Goal: Task Accomplishment & Management: Manage account settings

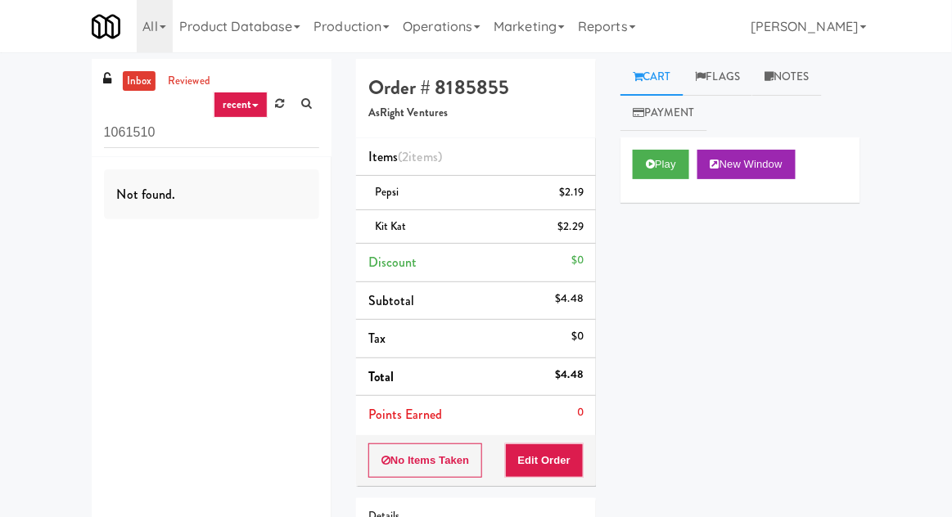
click at [121, 137] on input "1061510" at bounding box center [211, 133] width 215 height 30
click at [115, 133] on input "1061510" at bounding box center [211, 133] width 215 height 30
click at [26, 143] on div "inbox reviewed recent all unclear take inventory issue suspicious failed recent…" at bounding box center [476, 356] width 952 height 594
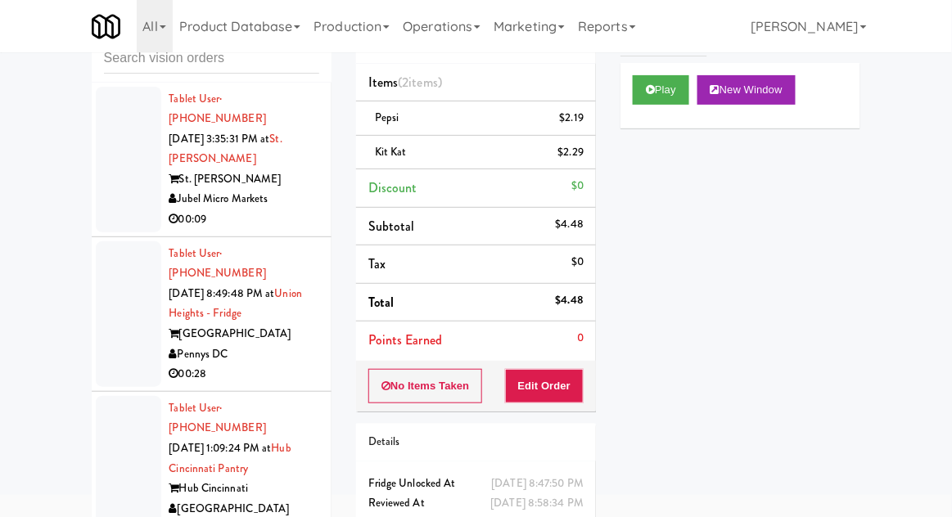
click at [107, 299] on div at bounding box center [128, 314] width 65 height 146
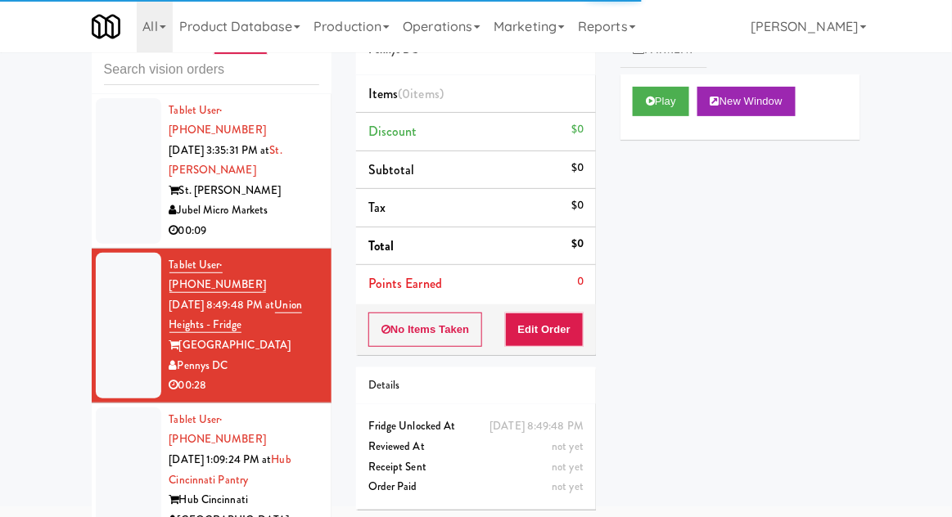
click at [108, 445] on div at bounding box center [128, 481] width 65 height 146
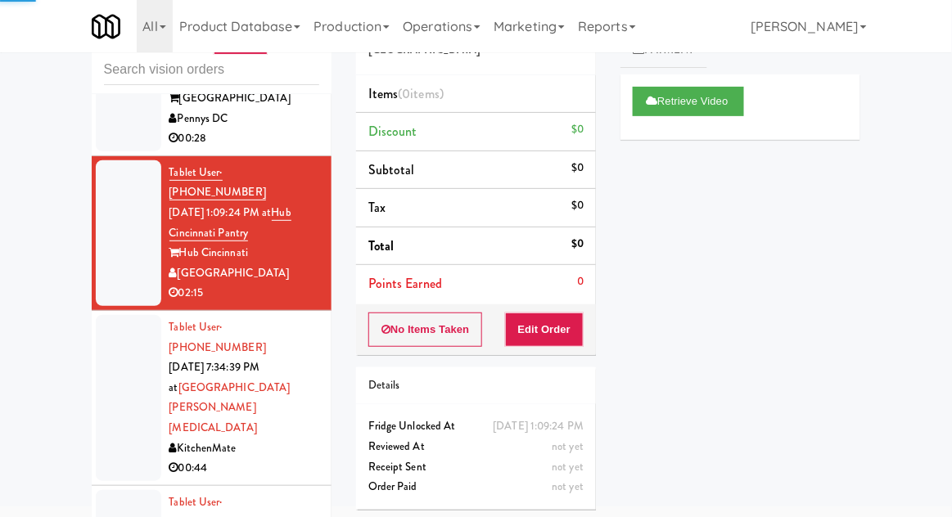
click at [120, 315] on div at bounding box center [128, 398] width 65 height 166
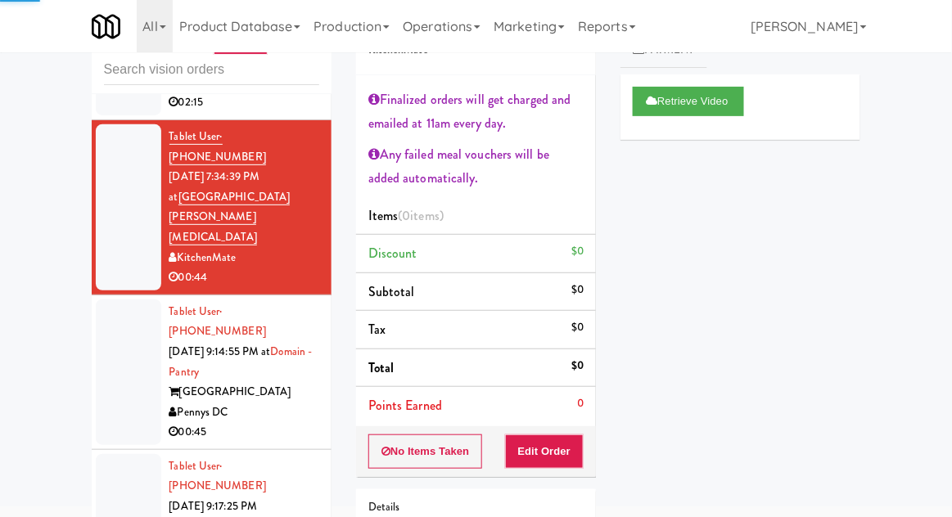
click at [108, 300] on div at bounding box center [128, 373] width 65 height 146
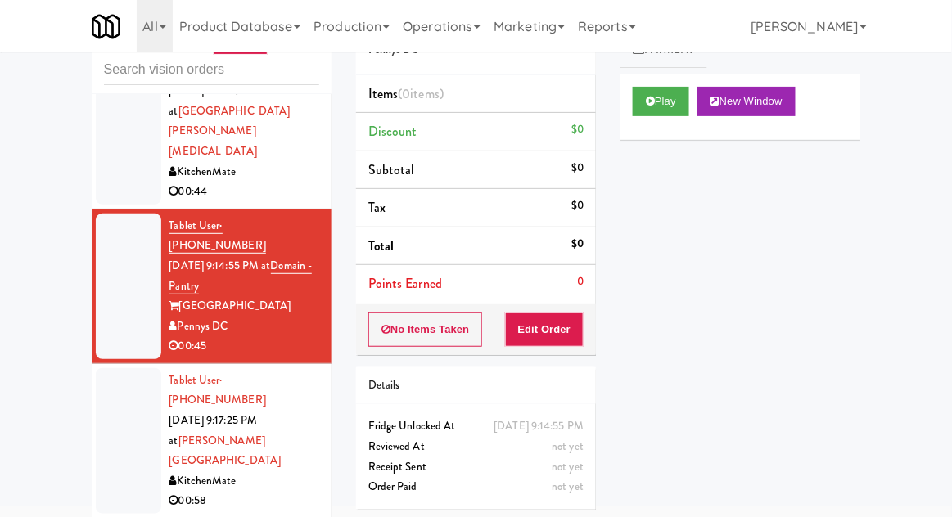
scroll to position [525, 0]
click at [114, 367] on div at bounding box center [128, 440] width 65 height 146
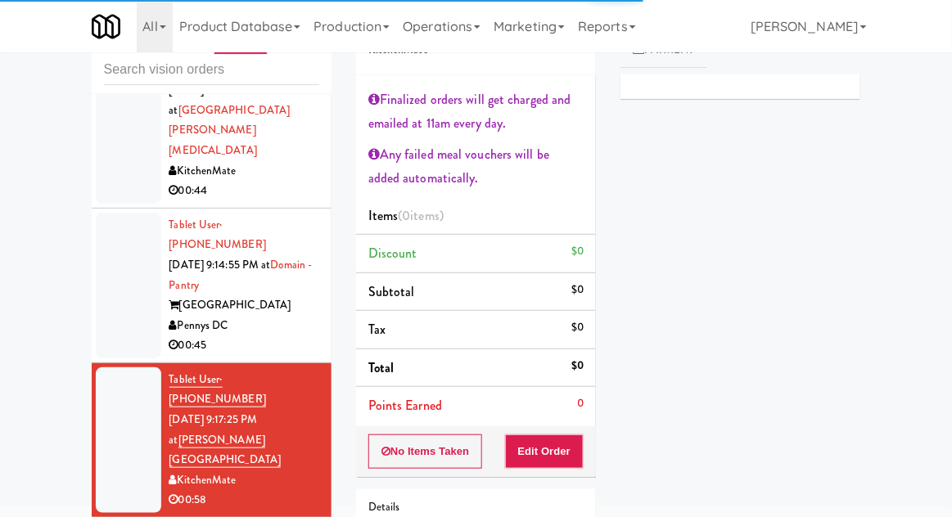
click at [106, 213] on div at bounding box center [128, 286] width 65 height 146
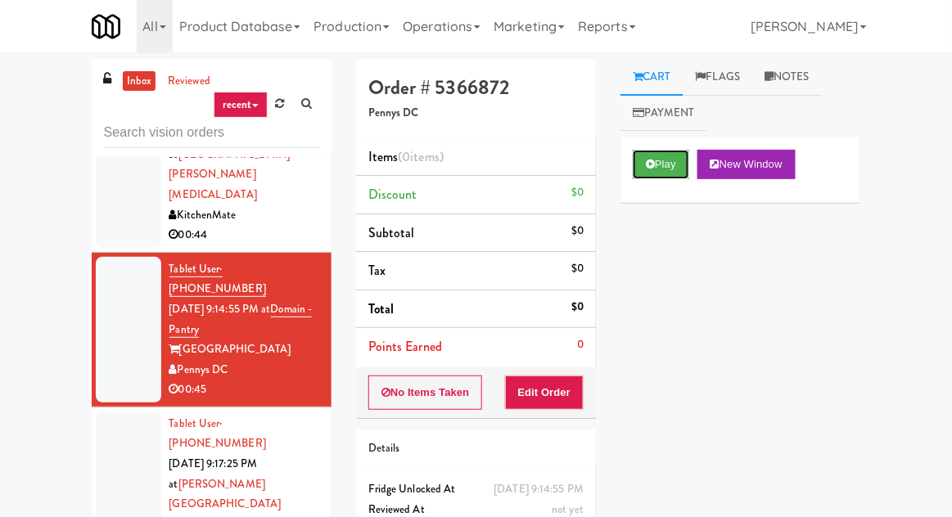
click at [656, 169] on button "Play" at bounding box center [661, 164] width 56 height 29
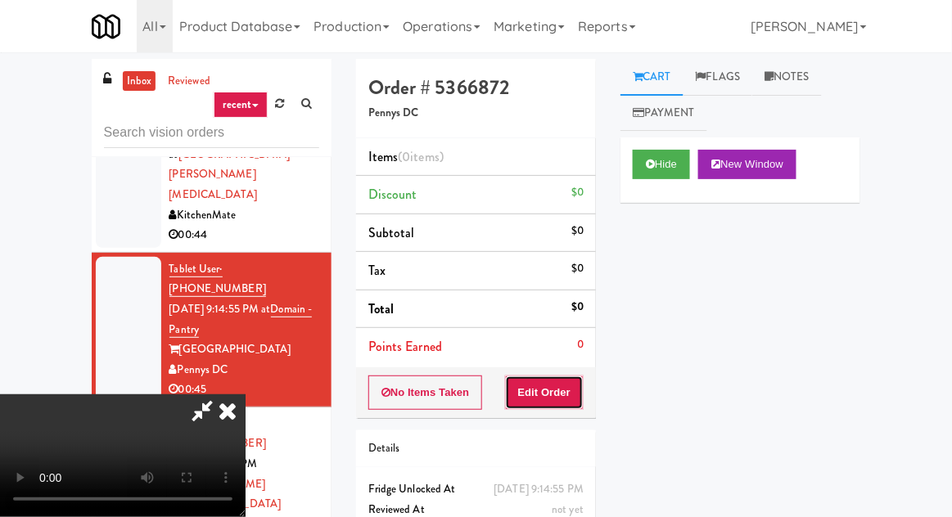
click at [548, 394] on button "Edit Order" at bounding box center [544, 393] width 79 height 34
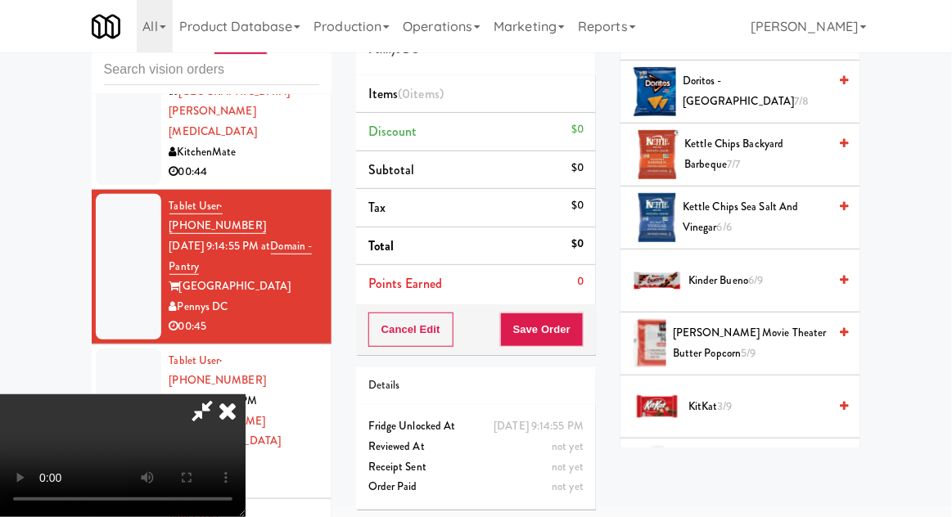
scroll to position [507, 0]
click at [782, 217] on span "Kettle Chips Sea Salt and Vinegar 6/6" at bounding box center [755, 217] width 145 height 40
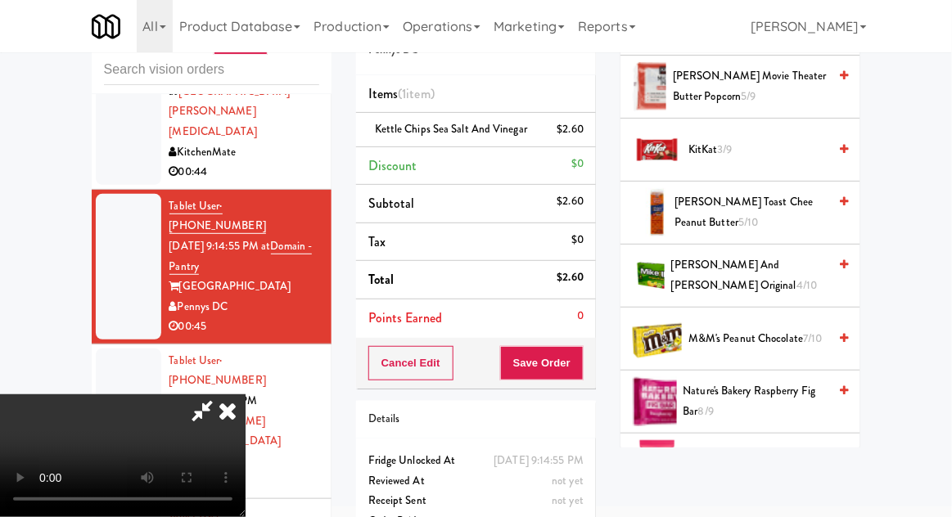
scroll to position [758, 0]
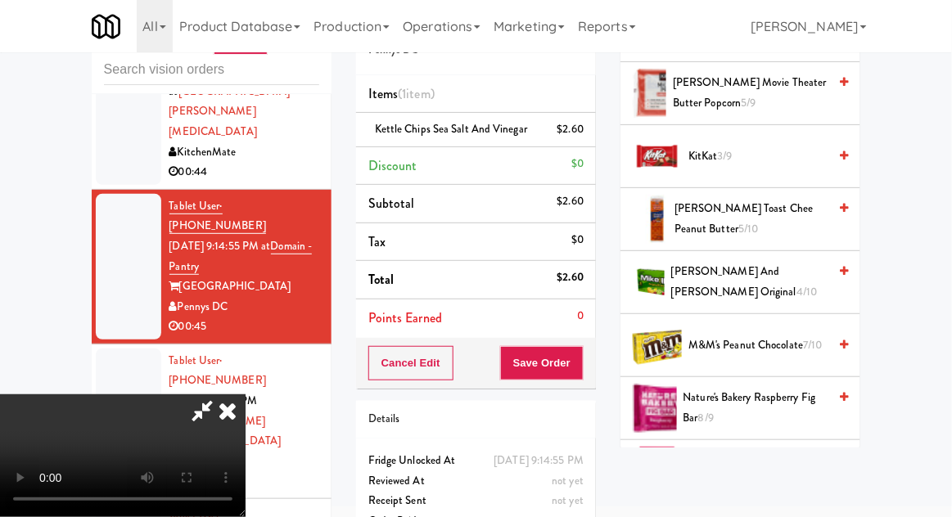
click at [800, 284] on span "4/10" at bounding box center [806, 292] width 20 height 16
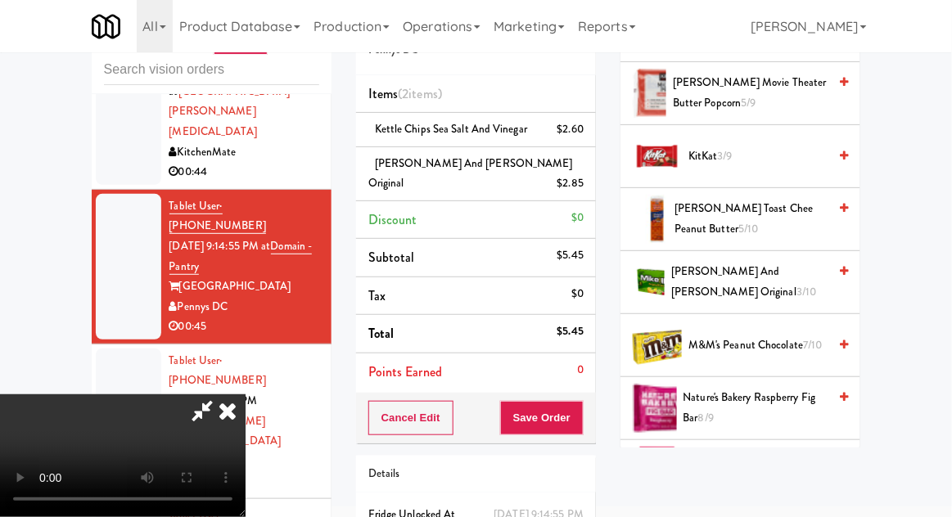
click at [594, 403] on div "Cancel Edit Save Order" at bounding box center [476, 418] width 240 height 51
click at [584, 401] on button "Save Order" at bounding box center [541, 418] width 83 height 34
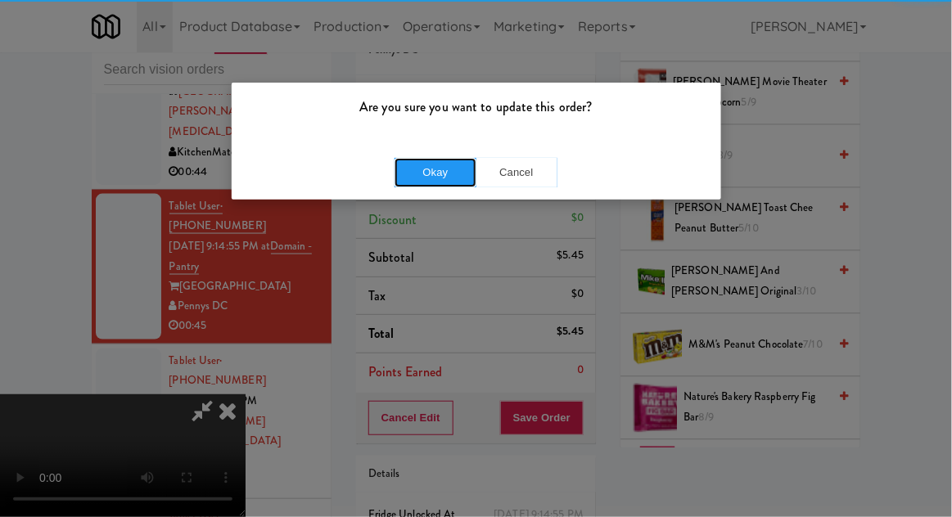
click at [429, 163] on button "Okay" at bounding box center [435, 172] width 82 height 29
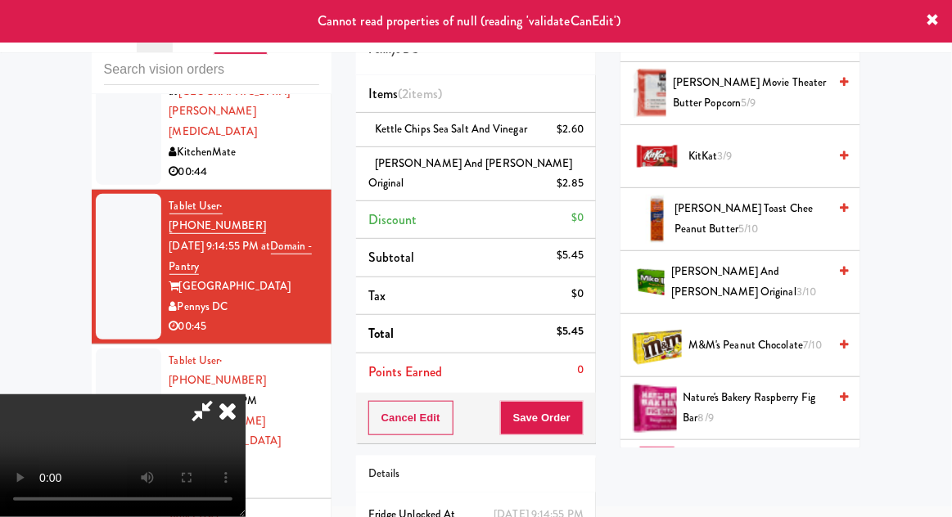
scroll to position [0, 0]
click at [221, 394] on icon at bounding box center [202, 410] width 38 height 33
click at [246, 394] on icon at bounding box center [228, 410] width 36 height 33
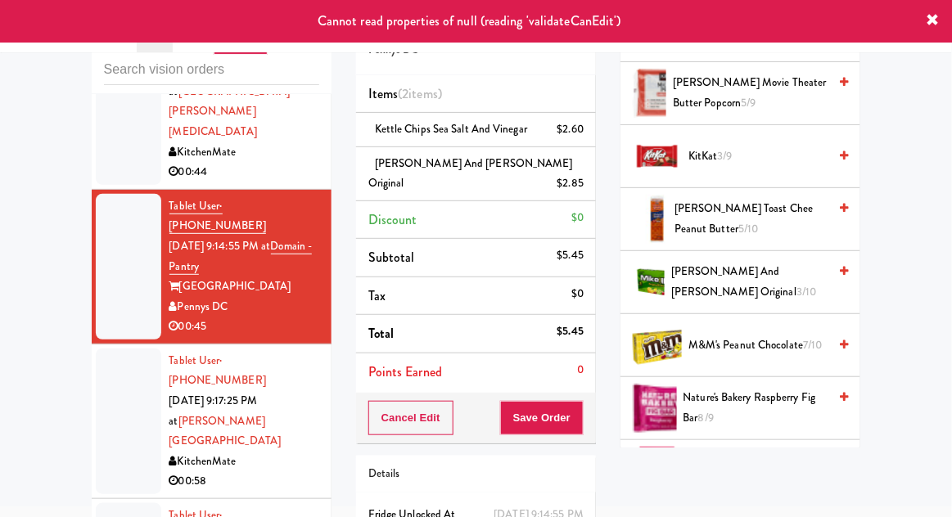
click at [120, 349] on div at bounding box center [128, 422] width 65 height 146
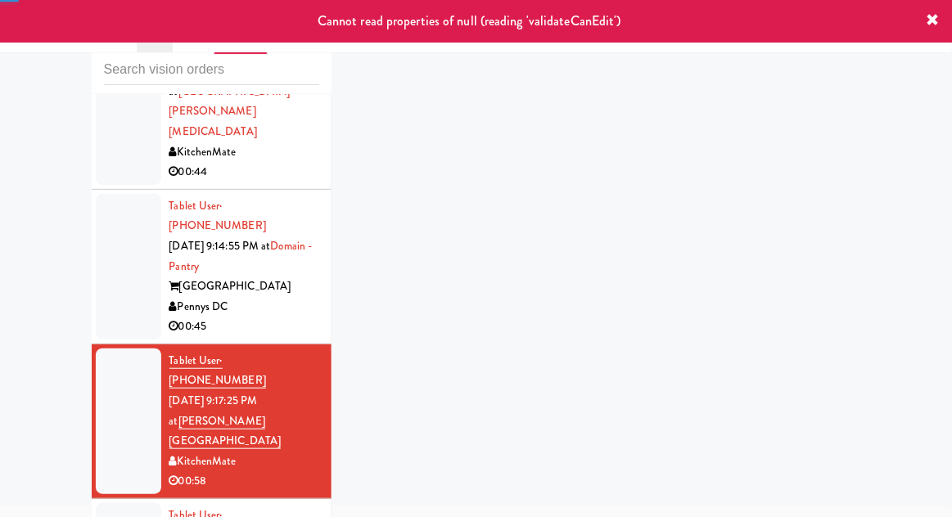
click at [115, 194] on div at bounding box center [128, 267] width 65 height 146
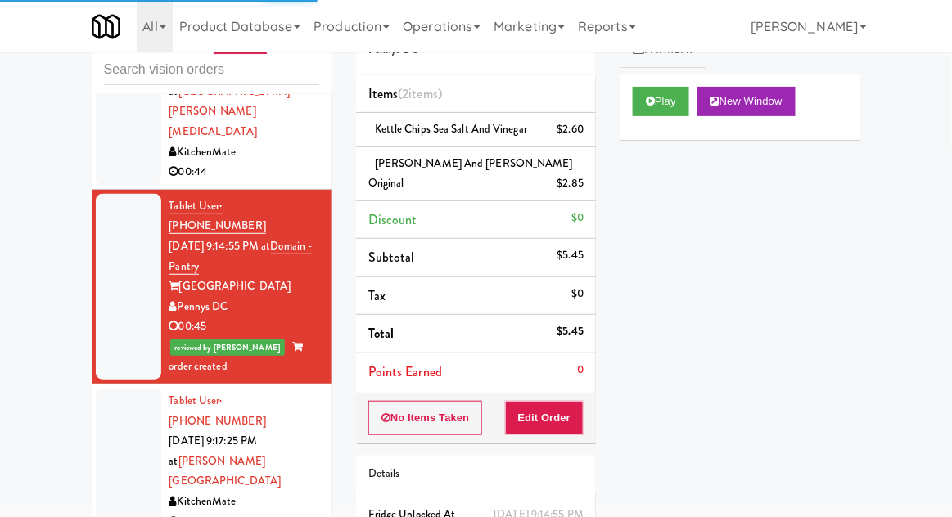
click at [102, 389] on div at bounding box center [128, 462] width 65 height 146
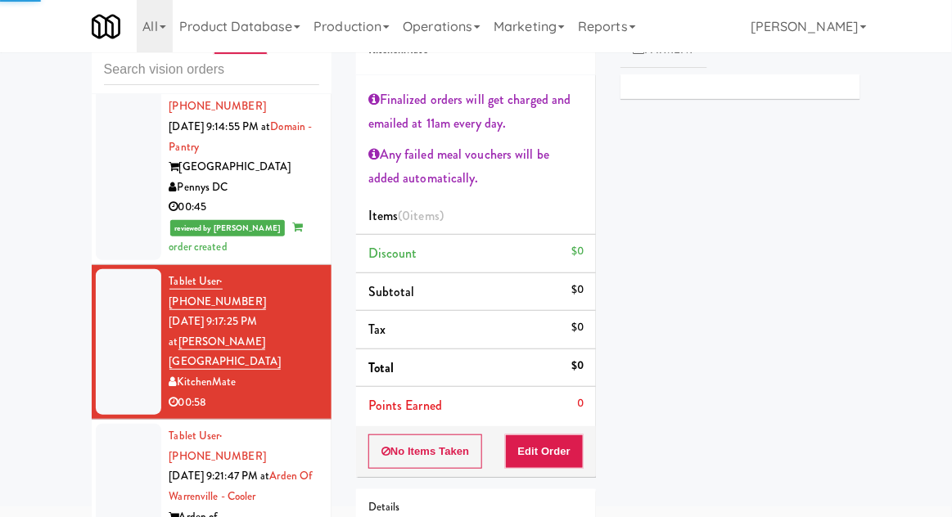
click at [103, 424] on div at bounding box center [128, 507] width 65 height 166
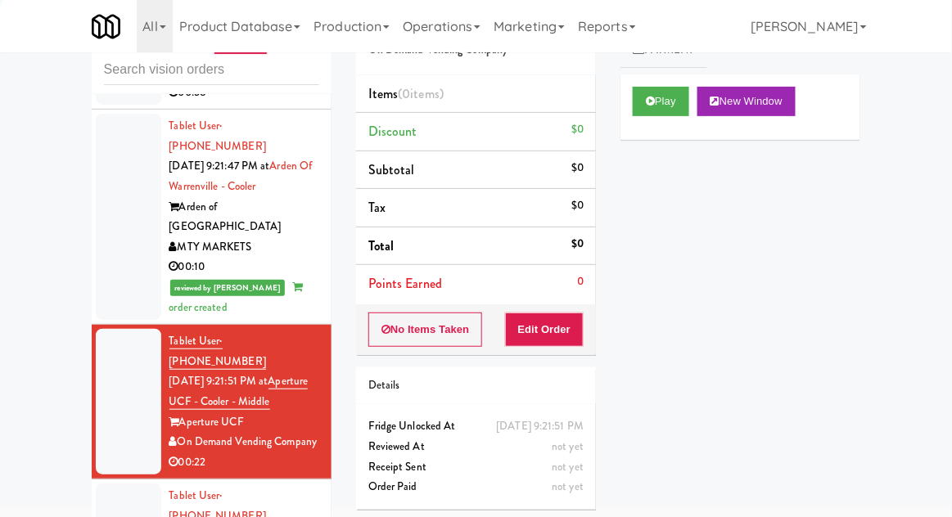
scroll to position [975, 0]
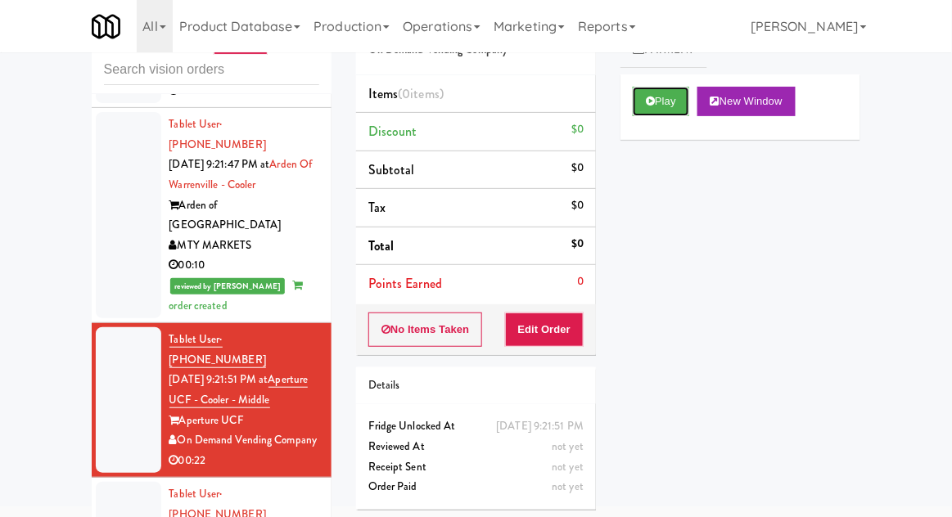
click at [639, 112] on button "Play" at bounding box center [661, 101] width 56 height 29
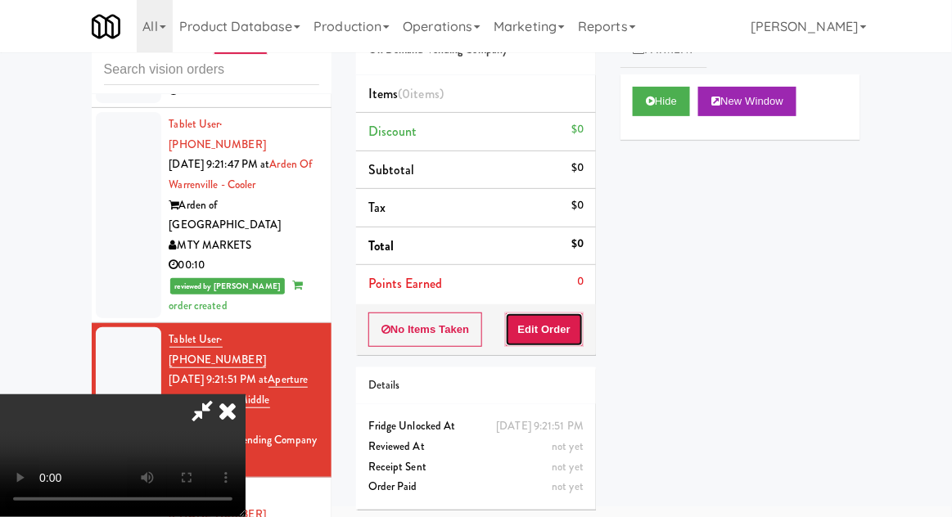
click at [561, 322] on button "Edit Order" at bounding box center [544, 330] width 79 height 34
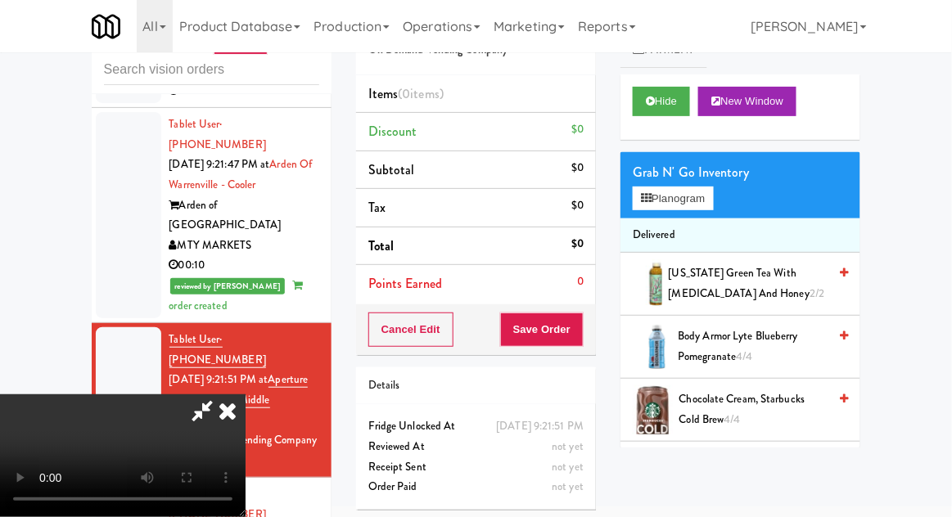
click at [229, 427] on icon at bounding box center [228, 410] width 36 height 33
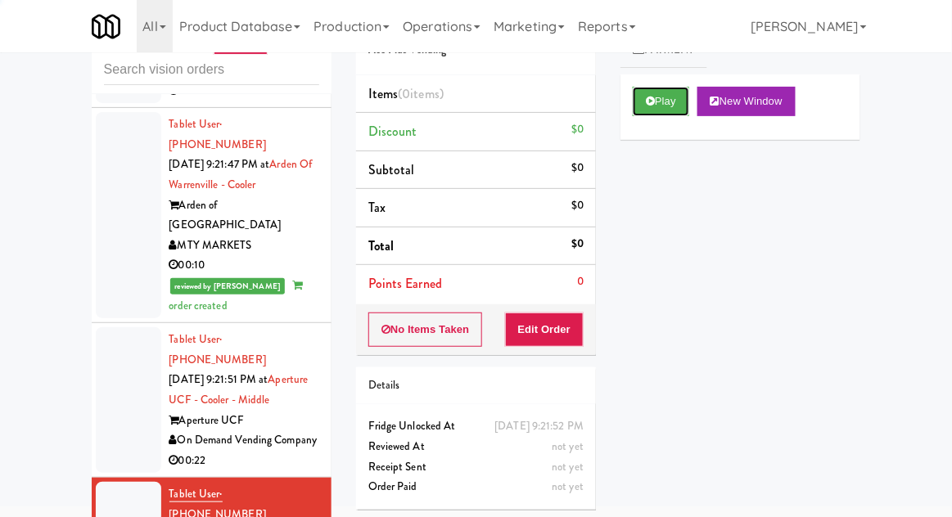
click at [656, 110] on button "Play" at bounding box center [661, 101] width 56 height 29
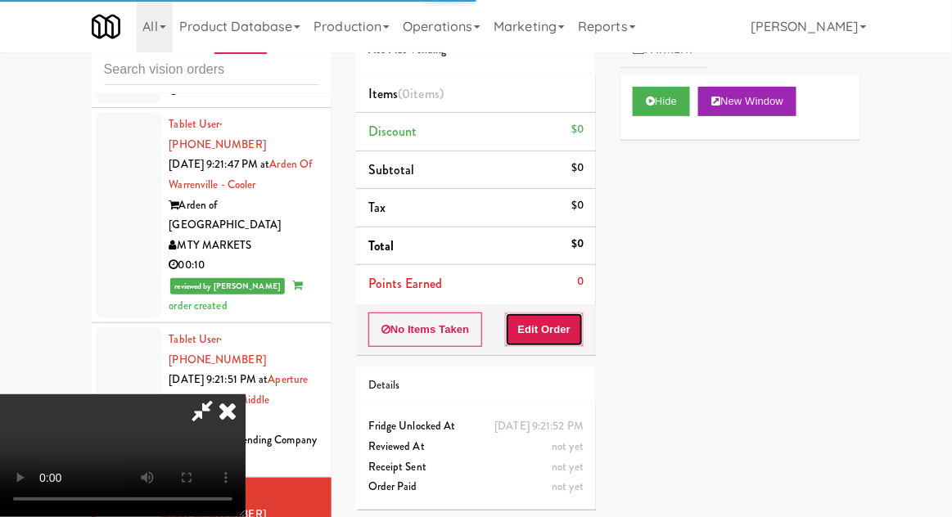
click at [547, 330] on button "Edit Order" at bounding box center [544, 330] width 79 height 34
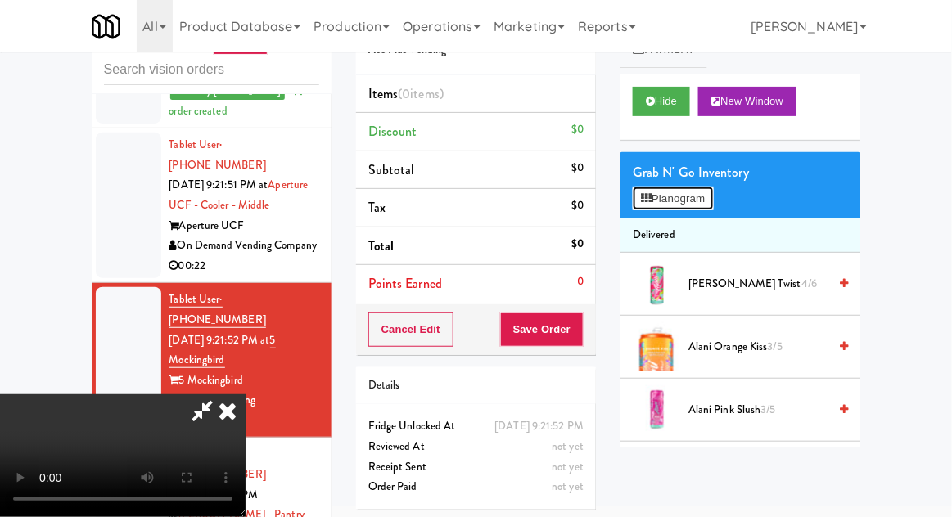
click at [705, 206] on button "Planogram" at bounding box center [673, 199] width 80 height 25
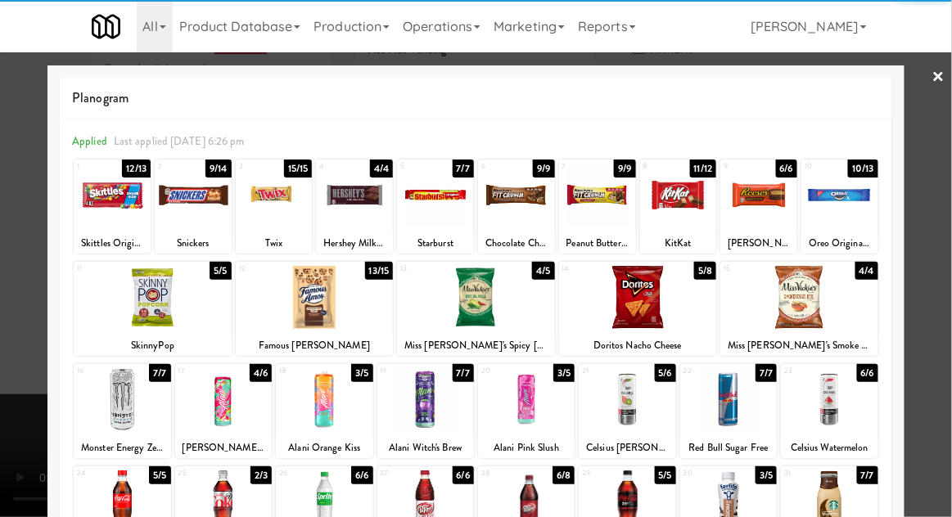
click at [233, 399] on div at bounding box center [223, 399] width 97 height 63
click at [950, 221] on div at bounding box center [476, 258] width 952 height 517
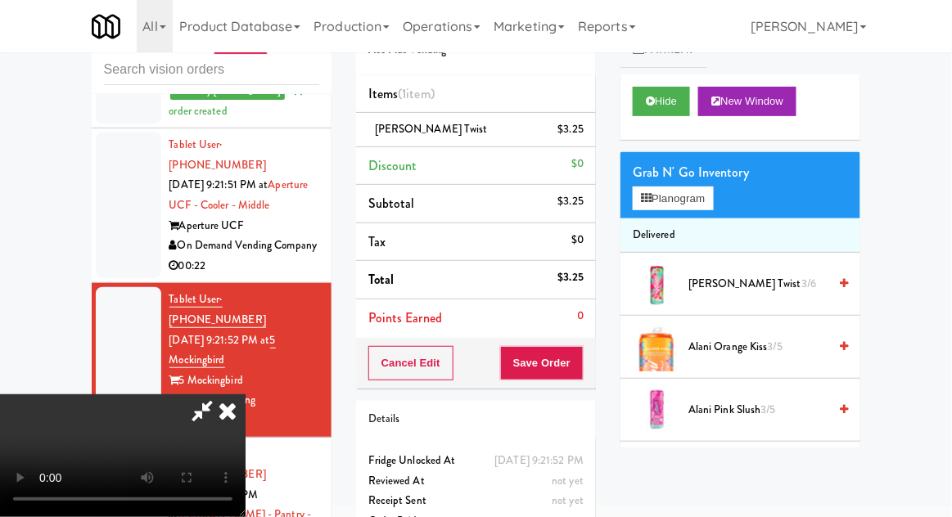
scroll to position [60, 0]
click at [577, 364] on button "Save Order" at bounding box center [541, 363] width 83 height 34
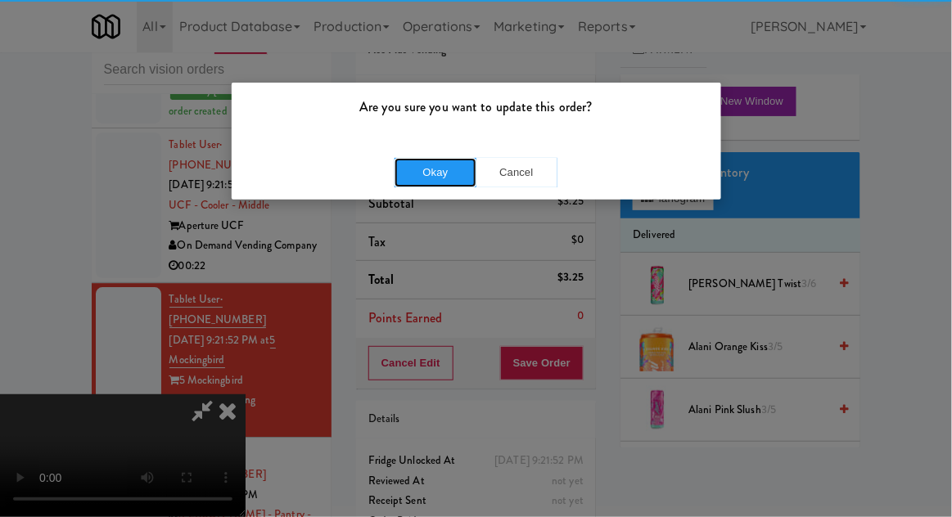
click at [433, 168] on button "Okay" at bounding box center [435, 172] width 82 height 29
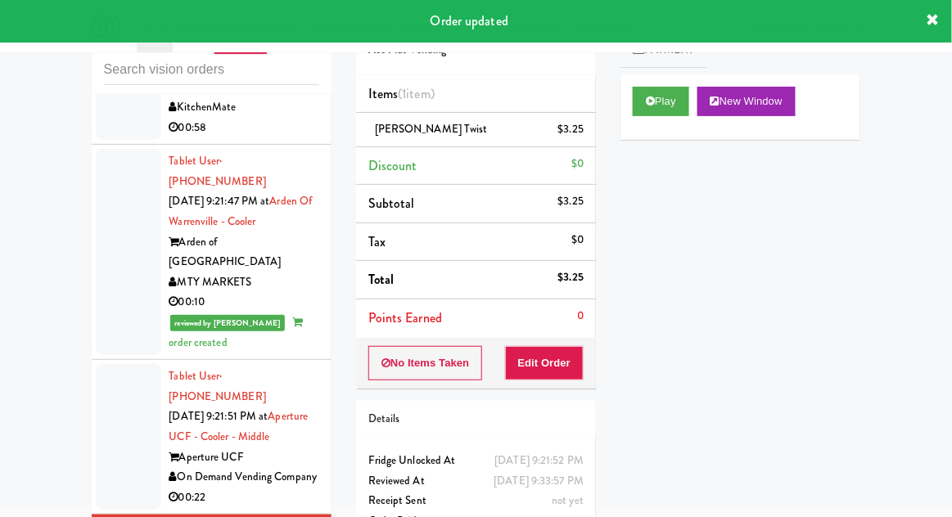
scroll to position [940, 0]
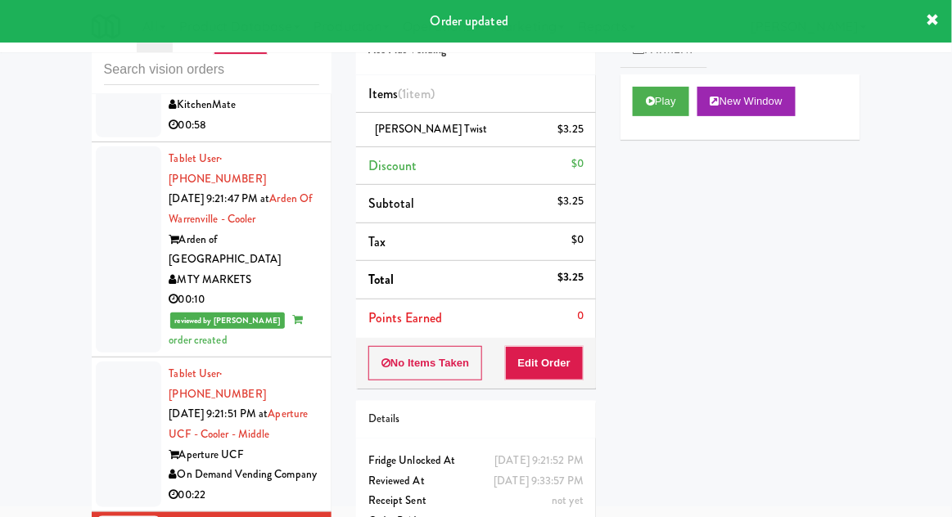
click at [119, 362] on div at bounding box center [128, 435] width 65 height 146
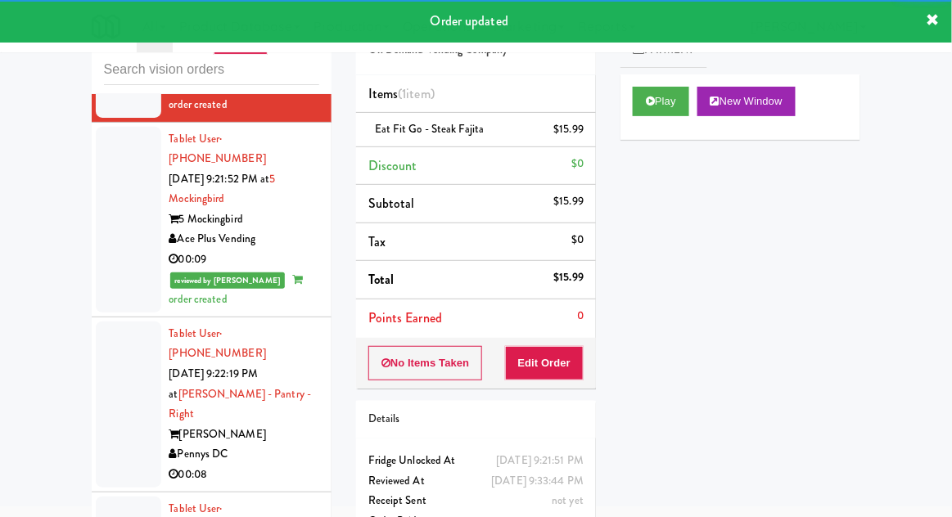
scroll to position [1377, 0]
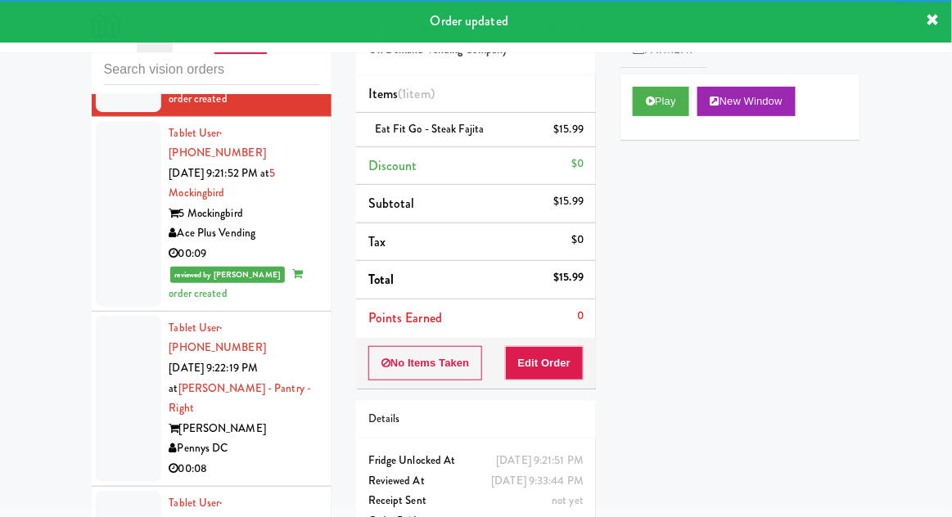
click at [106, 316] on div at bounding box center [128, 399] width 65 height 166
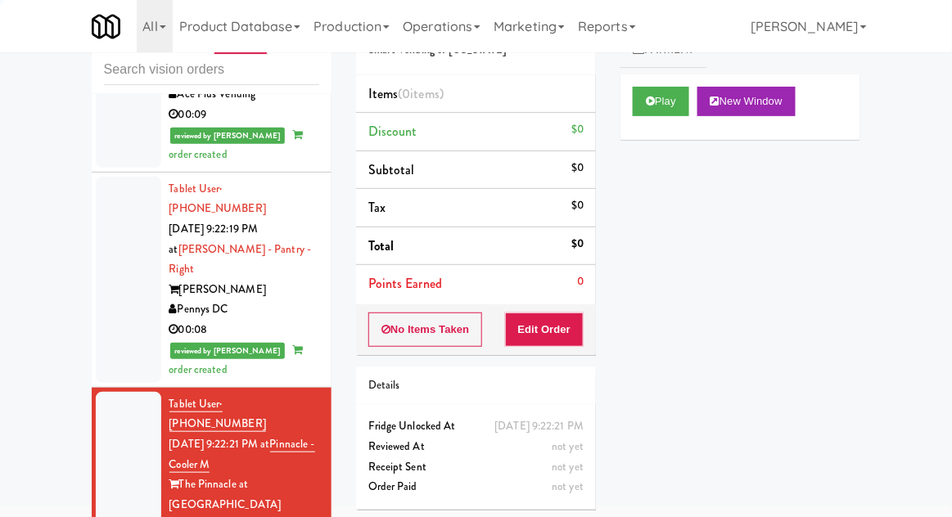
scroll to position [1570, 0]
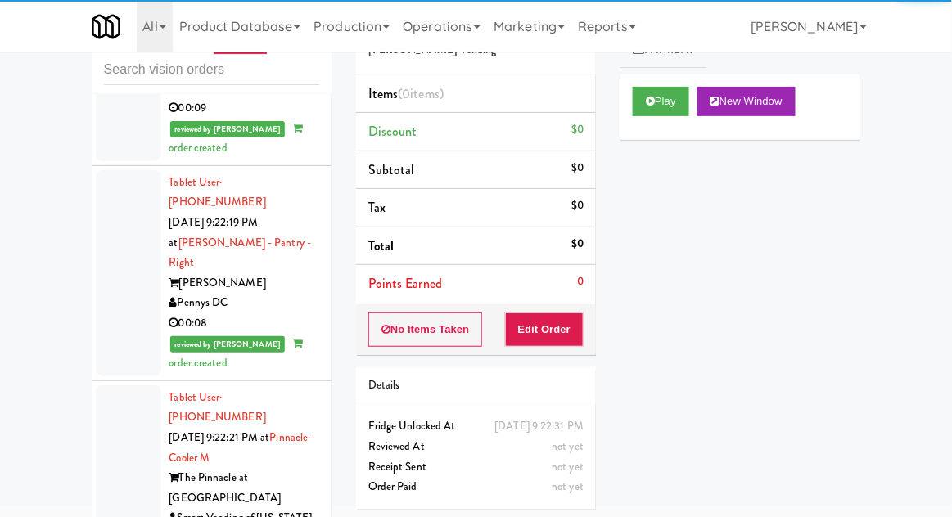
scroll to position [1521, 0]
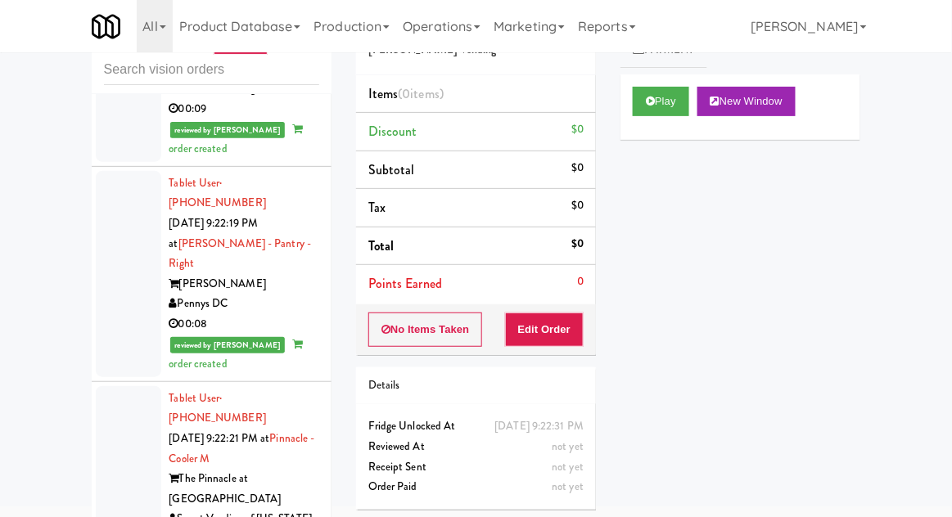
click at [113, 386] on div at bounding box center [128, 469] width 65 height 166
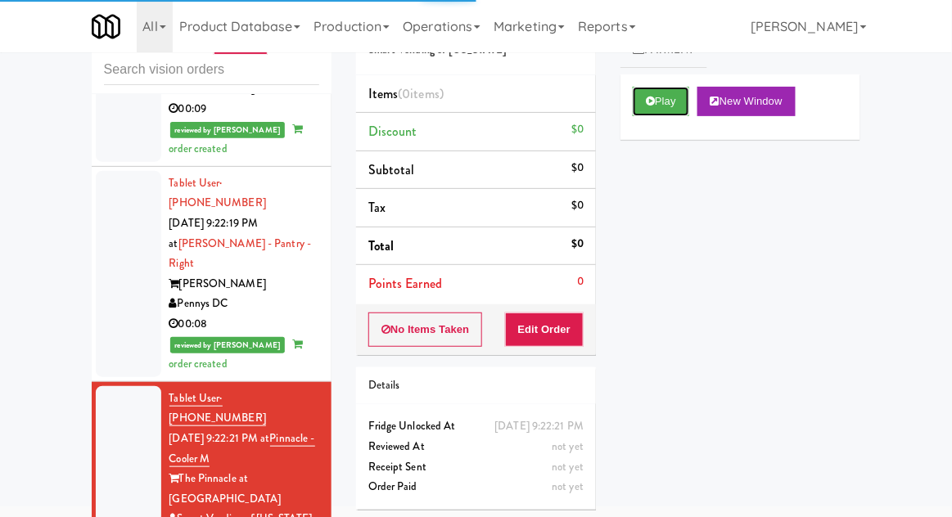
click at [642, 92] on button "Play" at bounding box center [661, 101] width 56 height 29
click at [572, 322] on button "Edit Order" at bounding box center [544, 330] width 79 height 34
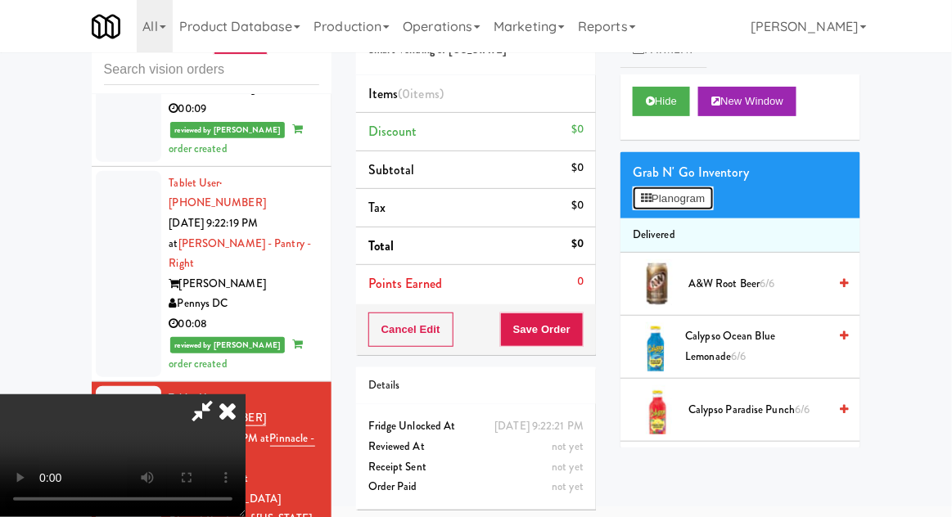
click at [701, 205] on button "Planogram" at bounding box center [673, 199] width 80 height 25
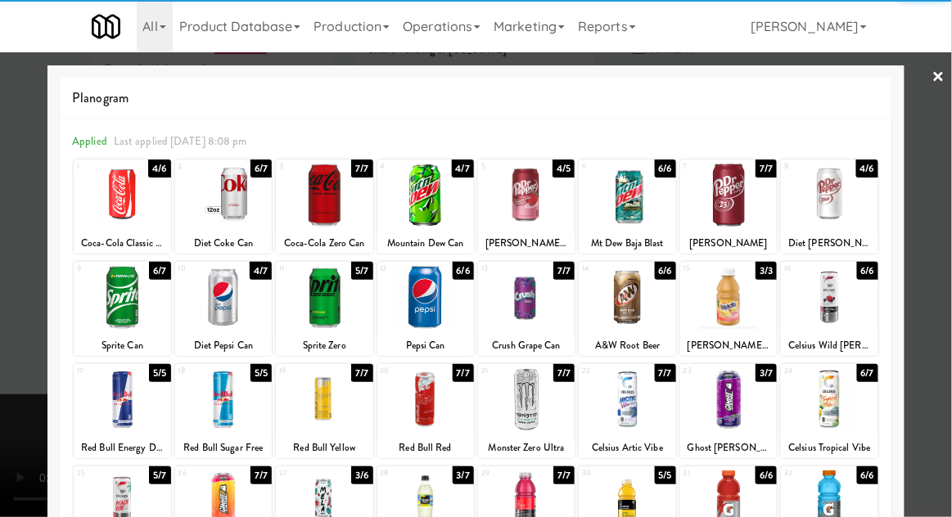
click at [852, 209] on div at bounding box center [829, 195] width 97 height 63
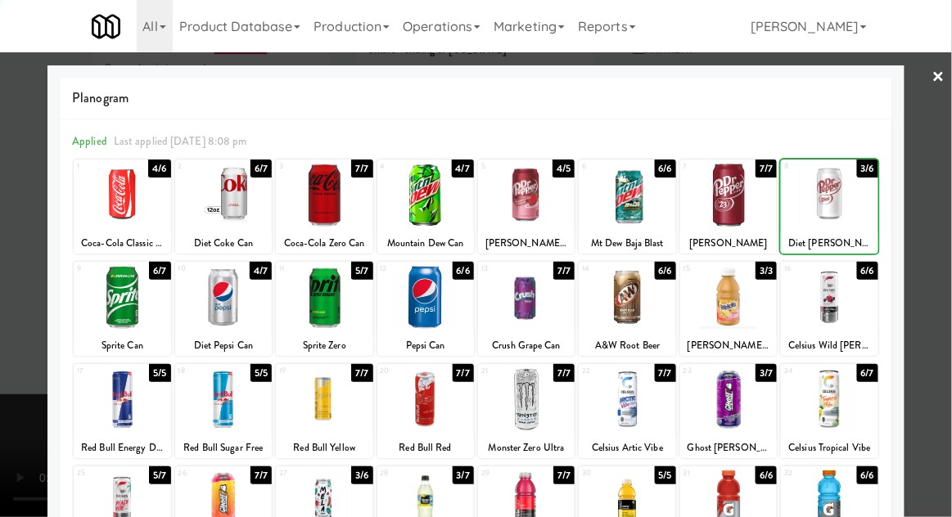
click at [944, 208] on div at bounding box center [476, 258] width 952 height 517
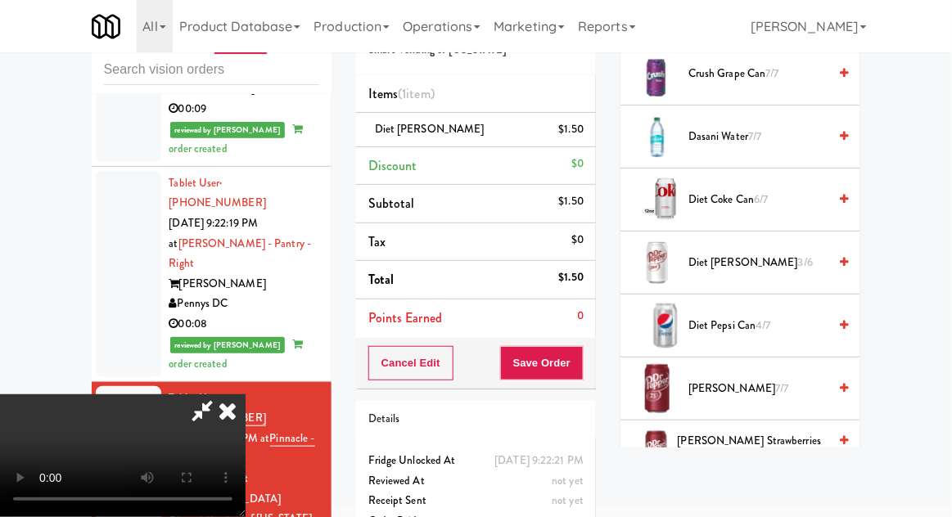
scroll to position [779, 0]
click at [798, 260] on span "3/6" at bounding box center [805, 261] width 15 height 16
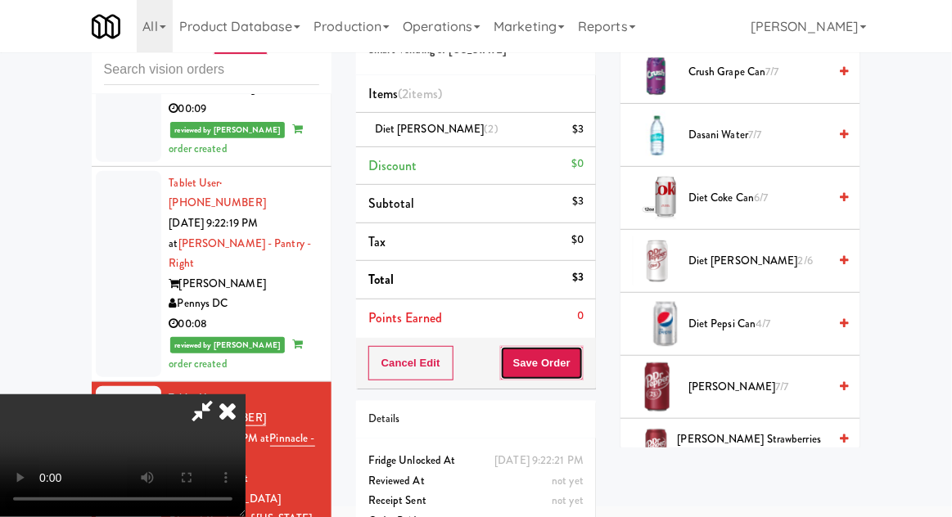
click at [579, 367] on button "Save Order" at bounding box center [541, 363] width 83 height 34
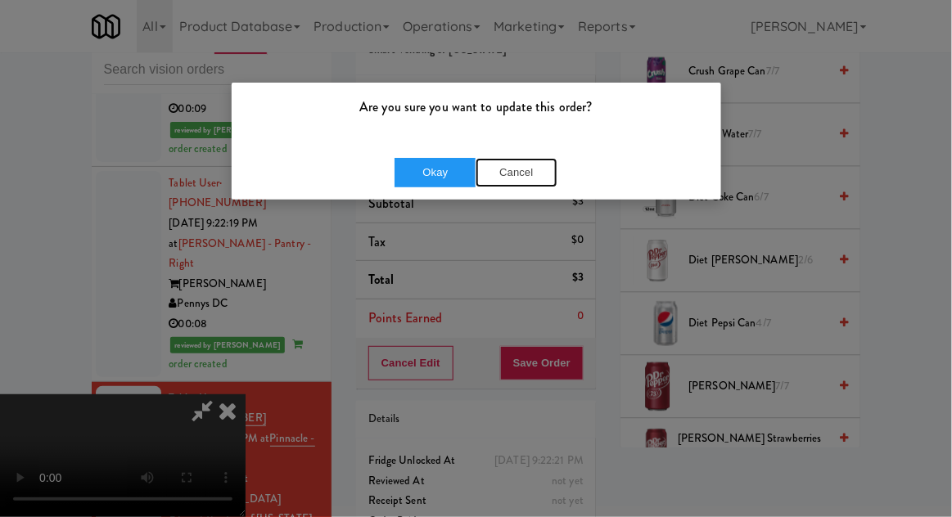
click at [511, 183] on button "Cancel" at bounding box center [517, 172] width 82 height 29
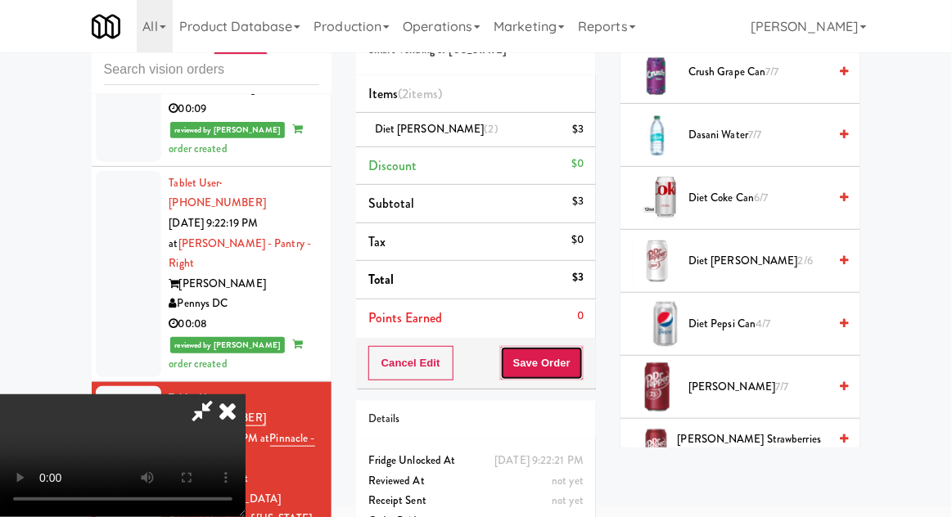
click at [579, 365] on button "Save Order" at bounding box center [541, 363] width 83 height 34
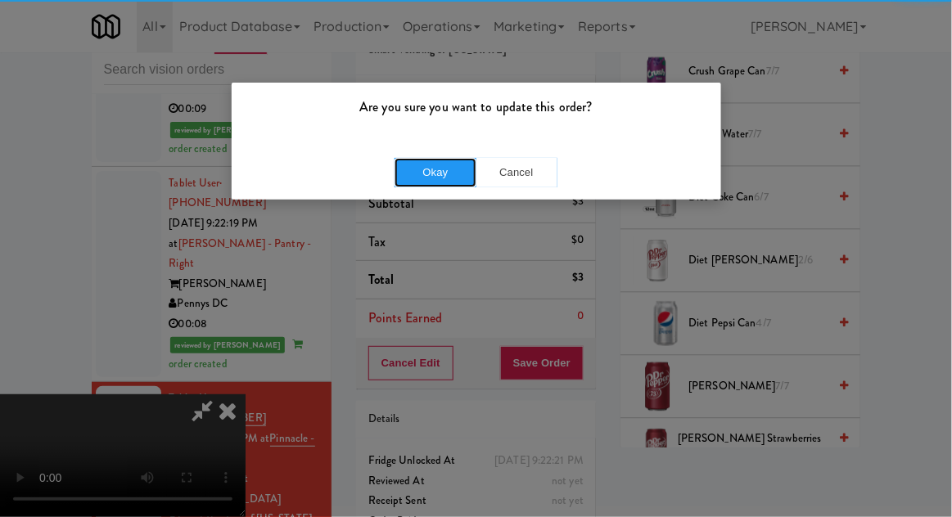
click at [427, 181] on button "Okay" at bounding box center [435, 172] width 82 height 29
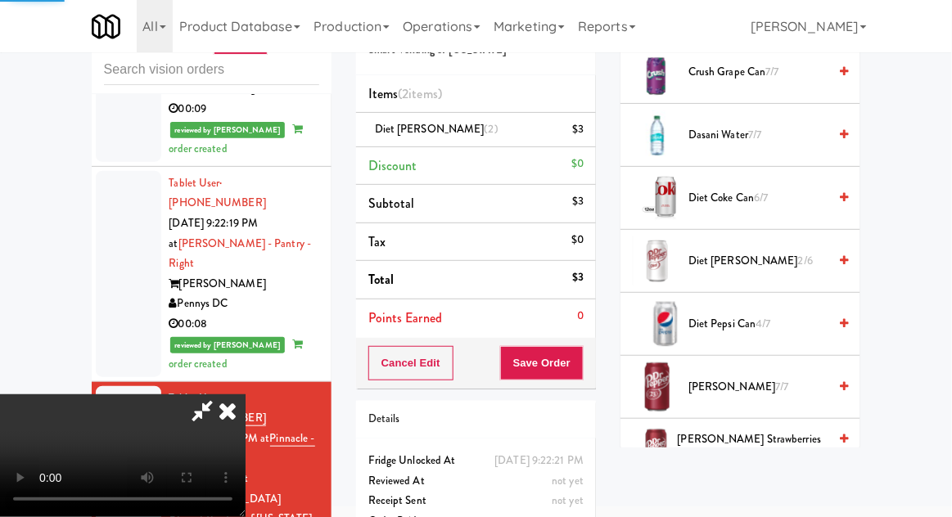
scroll to position [161, 0]
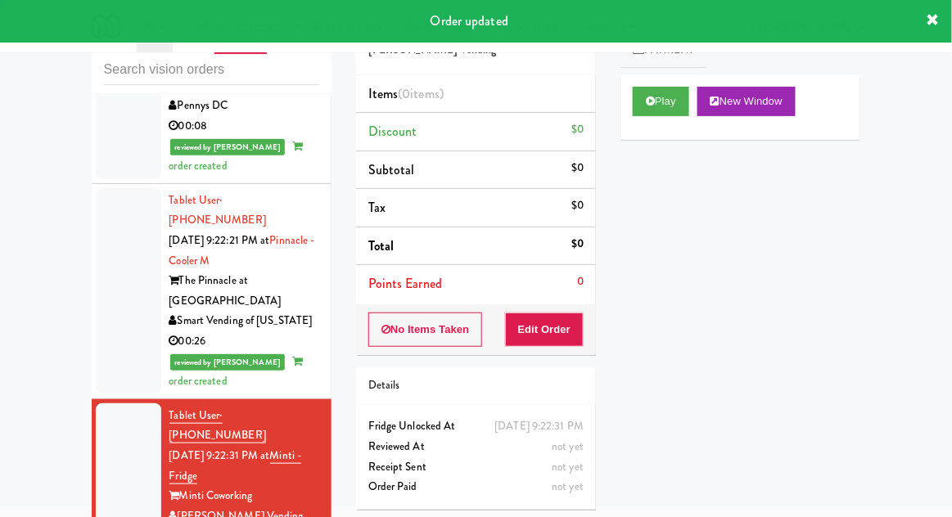
scroll to position [1736, 0]
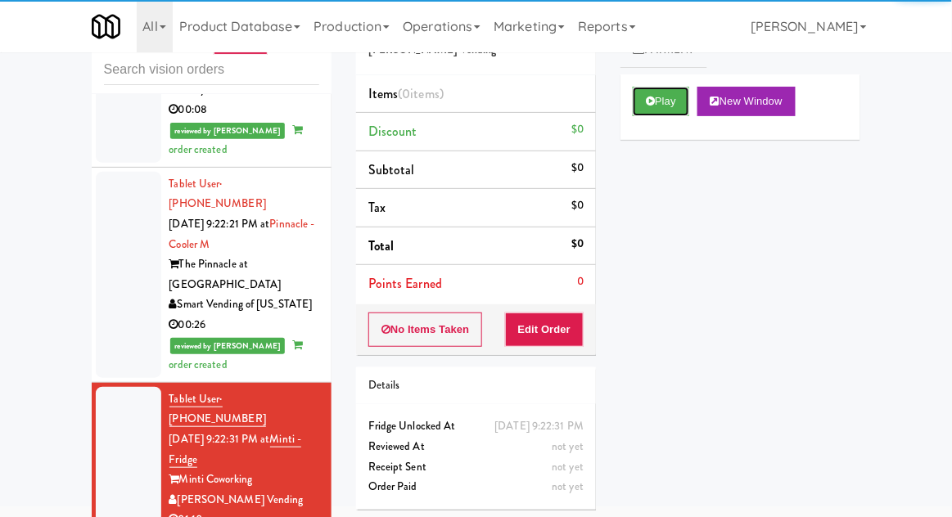
click at [634, 113] on button "Play" at bounding box center [661, 101] width 56 height 29
click at [544, 340] on button "Edit Order" at bounding box center [544, 330] width 79 height 34
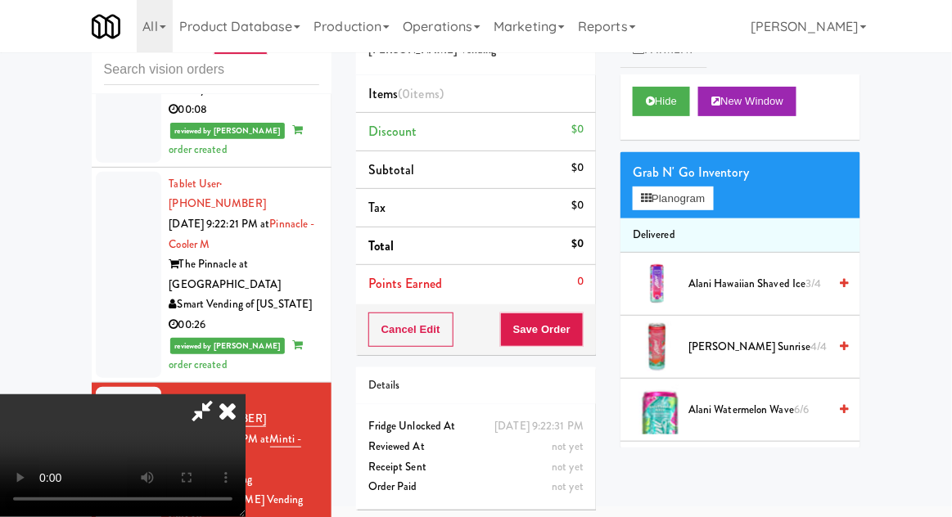
scroll to position [0, 0]
click at [703, 205] on button "Planogram" at bounding box center [673, 199] width 80 height 25
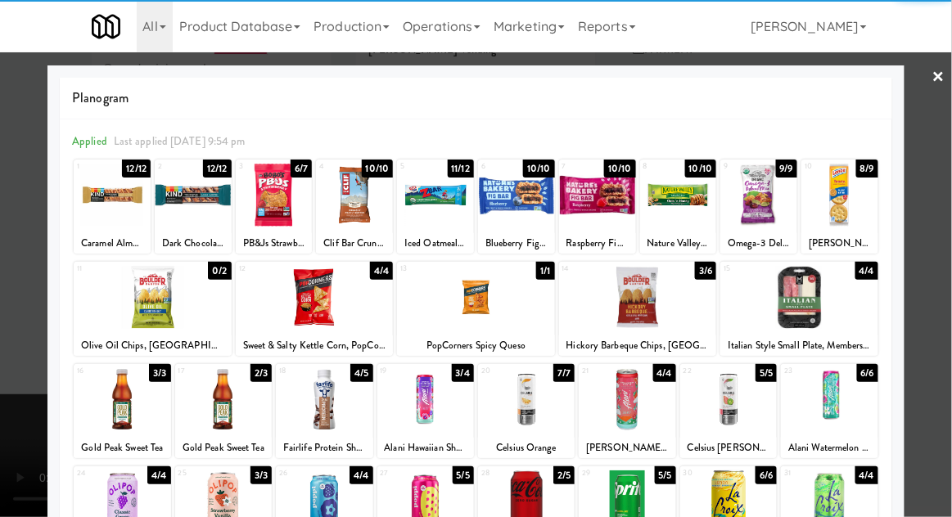
click at [642, 303] on div at bounding box center [638, 297] width 158 height 63
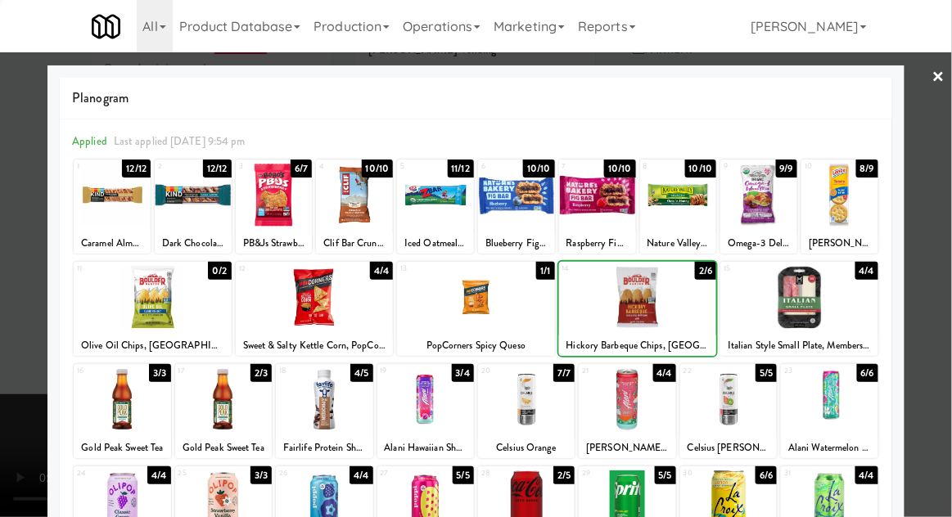
click at [950, 269] on div at bounding box center [476, 258] width 952 height 517
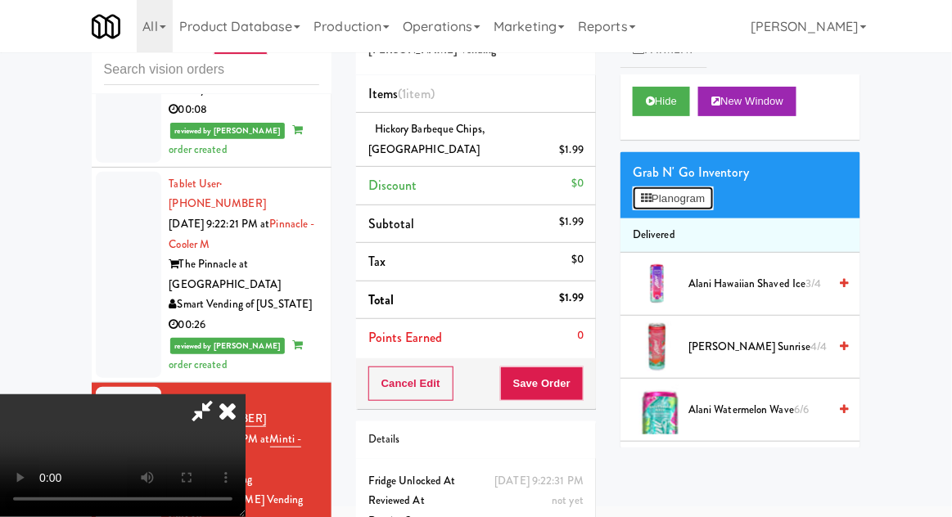
click at [705, 207] on button "Planogram" at bounding box center [673, 199] width 80 height 25
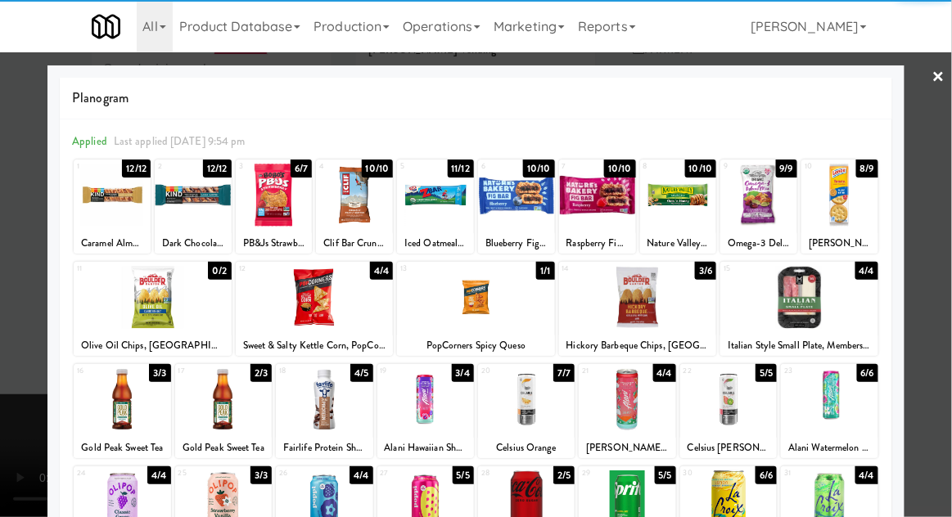
click at [353, 202] on div at bounding box center [354, 195] width 77 height 63
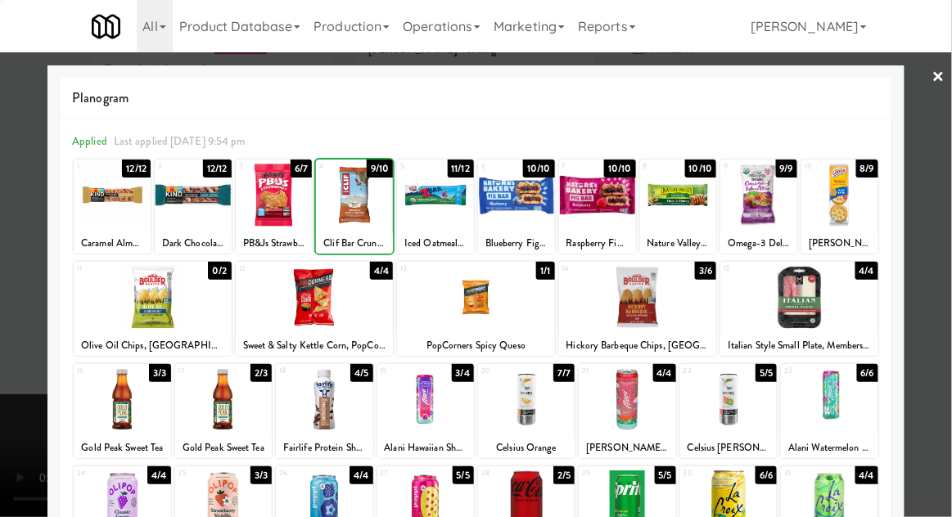
click at [949, 252] on div at bounding box center [476, 258] width 952 height 517
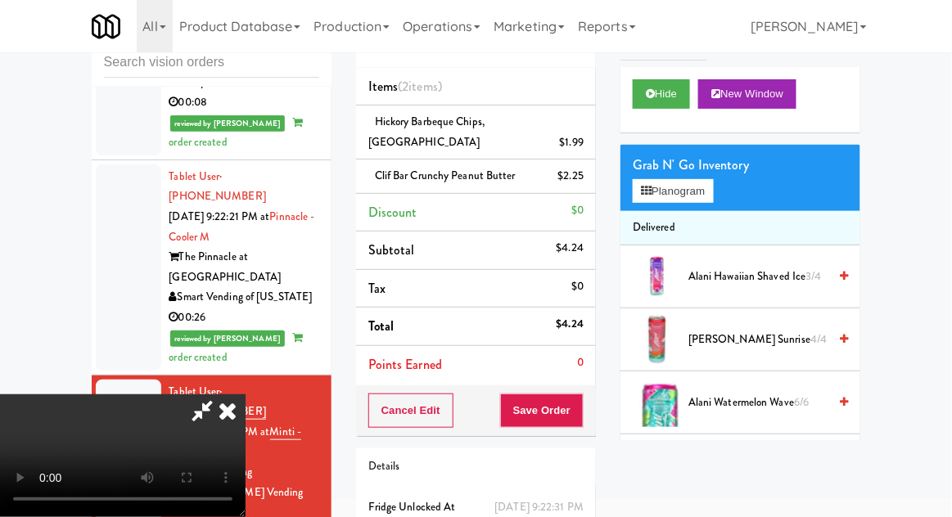
scroll to position [95, 0]
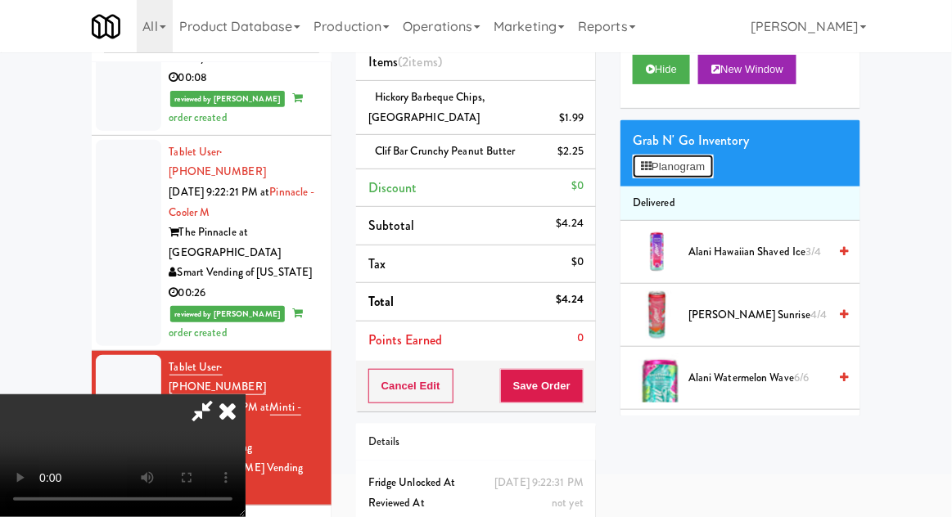
click at [698, 174] on button "Planogram" at bounding box center [673, 167] width 80 height 25
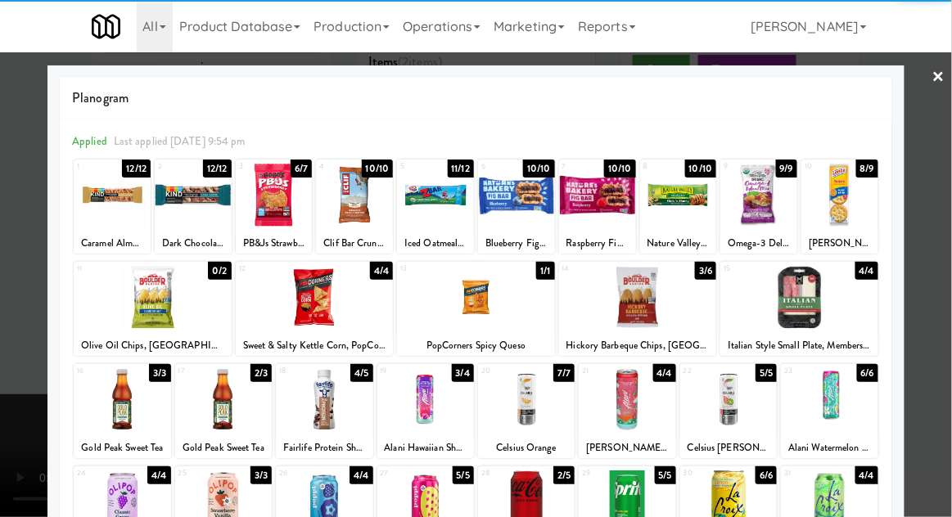
click at [738, 396] on div at bounding box center [728, 399] width 97 height 63
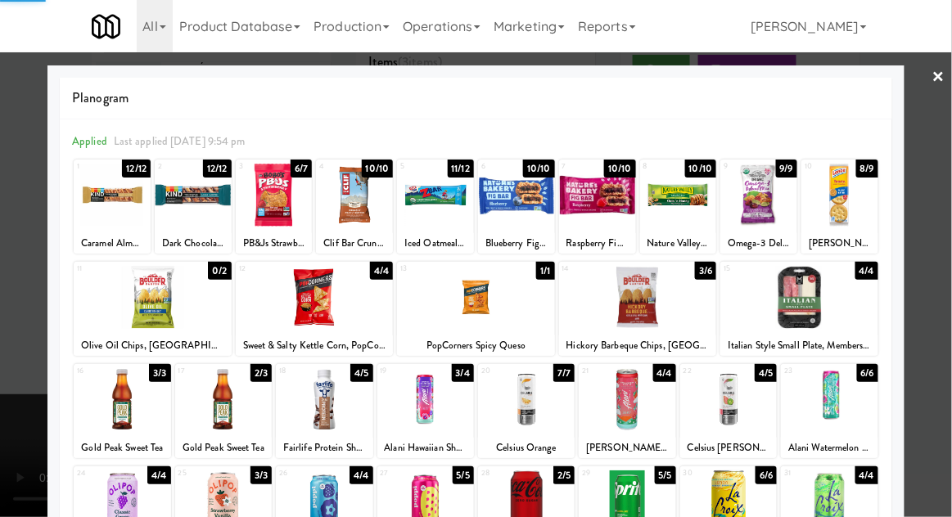
click at [946, 223] on div at bounding box center [476, 258] width 952 height 517
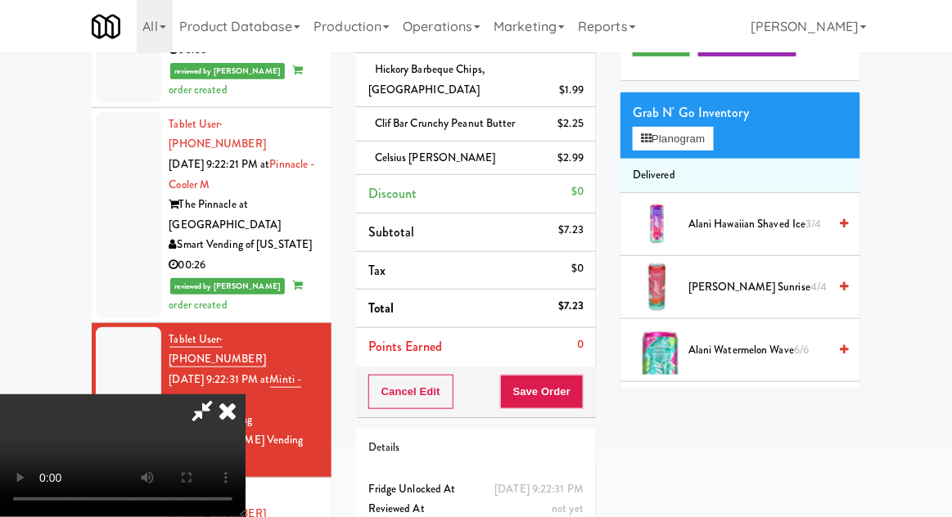
scroll to position [128, 0]
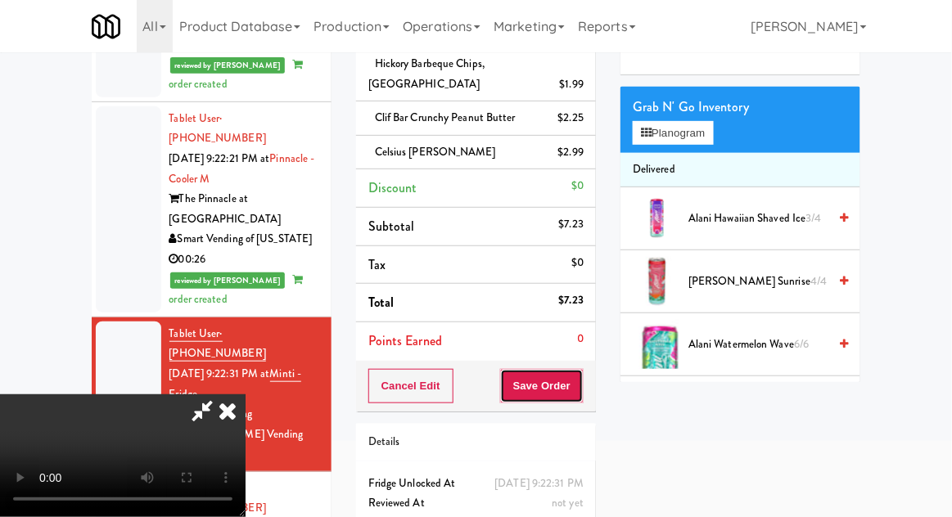
click at [584, 386] on button "Save Order" at bounding box center [541, 386] width 83 height 34
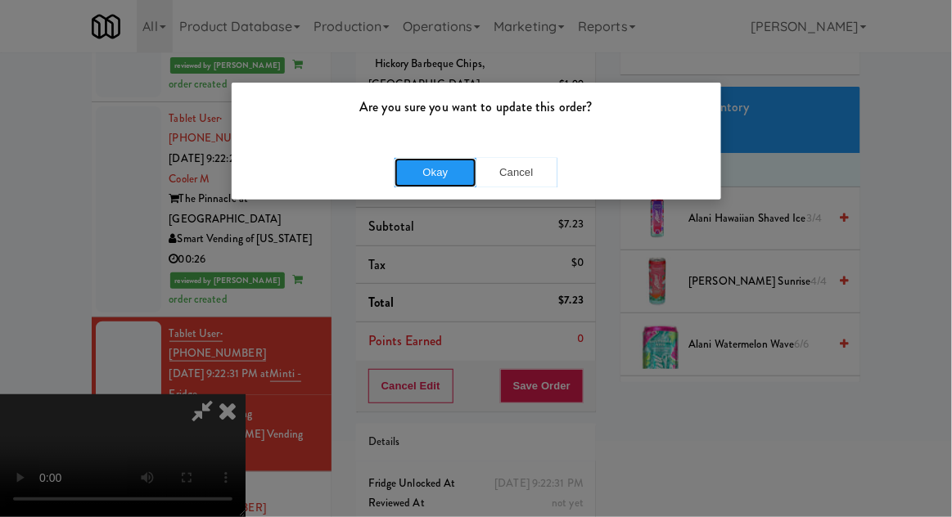
click at [418, 172] on button "Okay" at bounding box center [435, 172] width 82 height 29
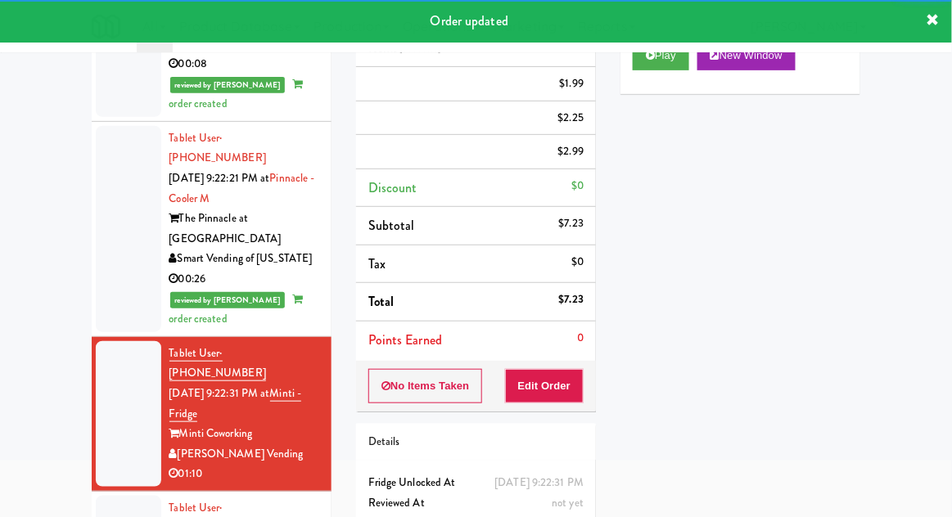
scroll to position [63, 0]
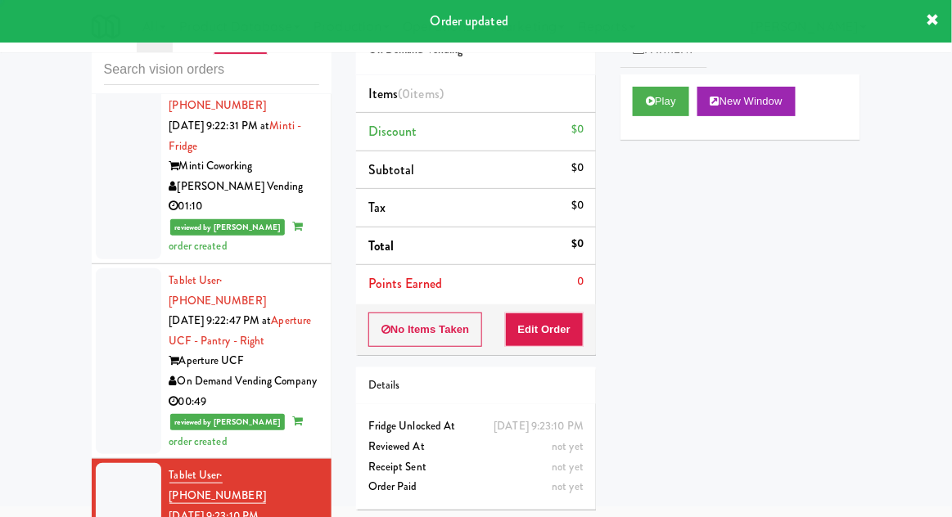
scroll to position [2050, 0]
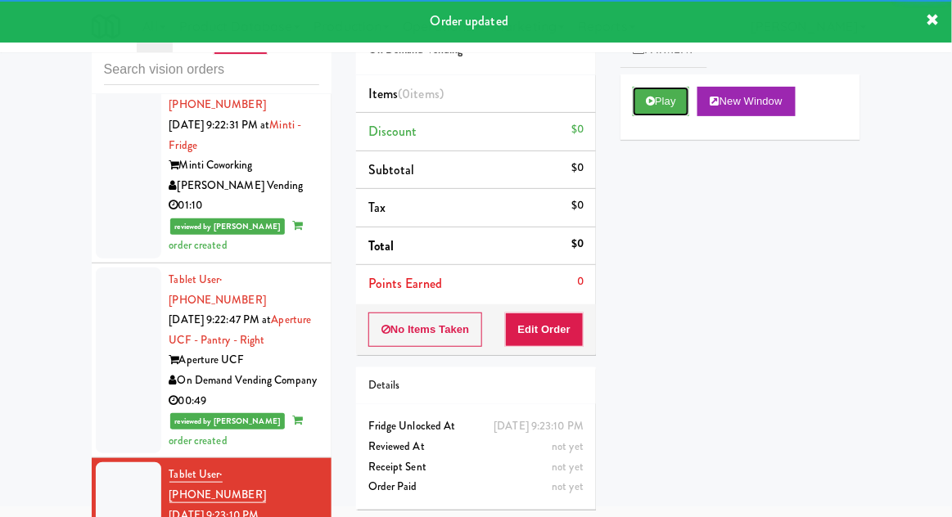
click at [642, 112] on button "Play" at bounding box center [661, 101] width 56 height 29
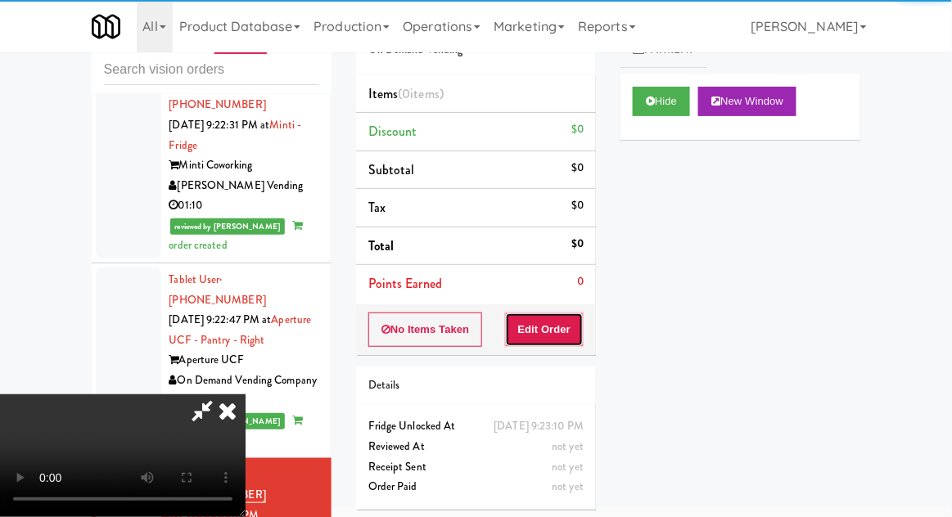
click at [540, 331] on button "Edit Order" at bounding box center [544, 330] width 79 height 34
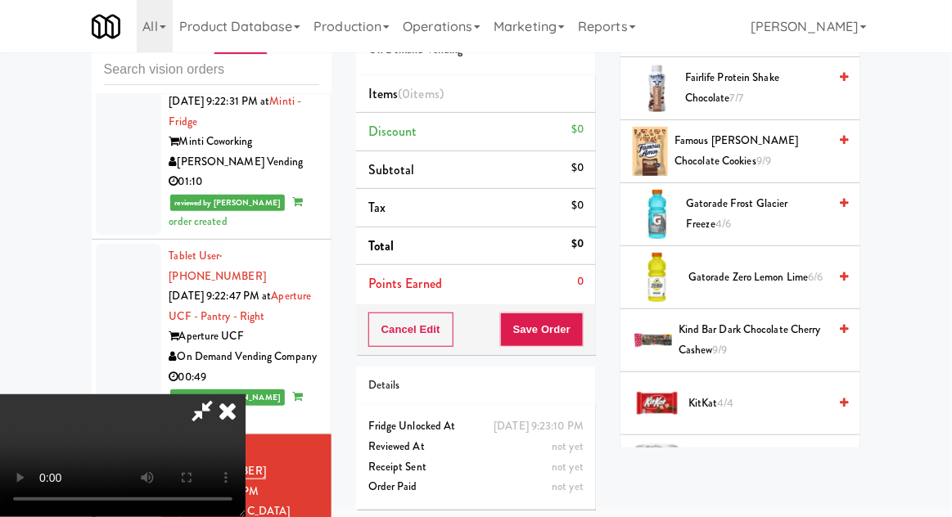
scroll to position [1026, 0]
click at [800, 268] on span "Gatorade Zero Lemon Lime 6/6" at bounding box center [757, 278] width 139 height 20
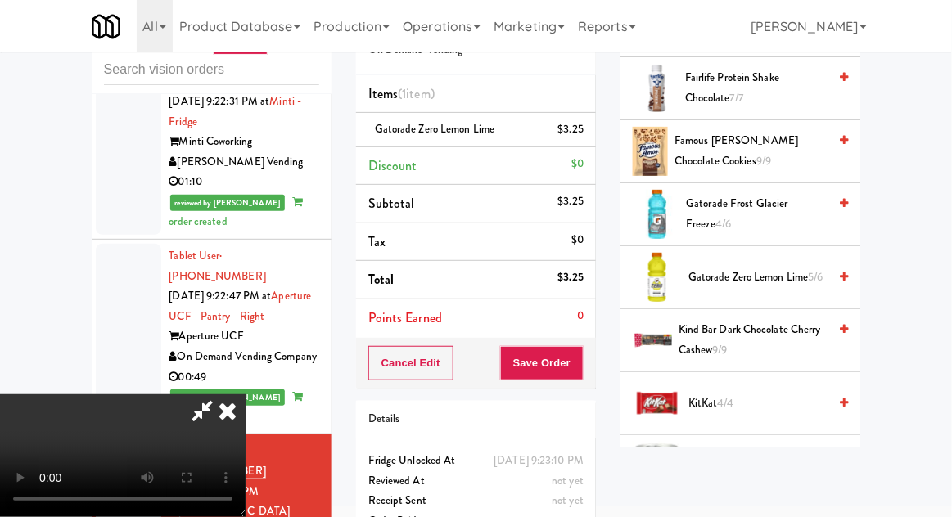
click at [778, 268] on span "Gatorade Zero Lemon Lime 5/6" at bounding box center [757, 278] width 139 height 20
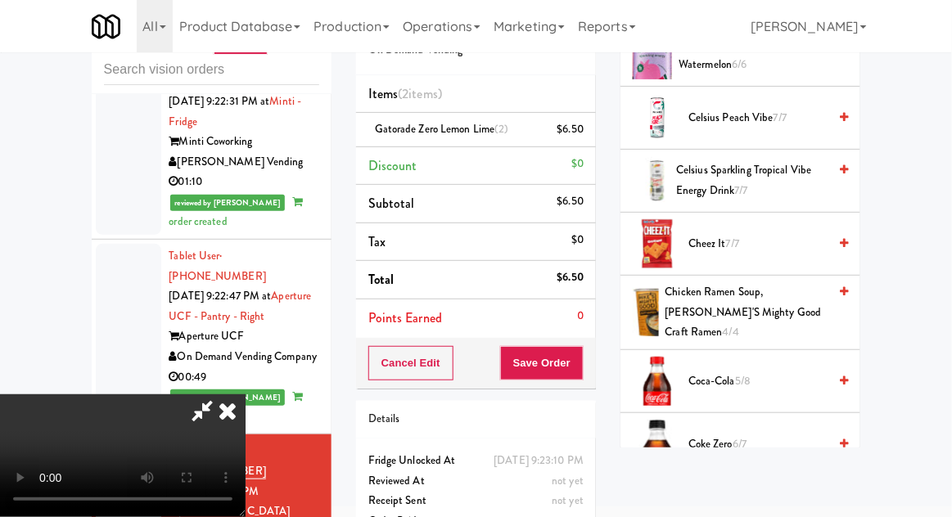
scroll to position [0, 0]
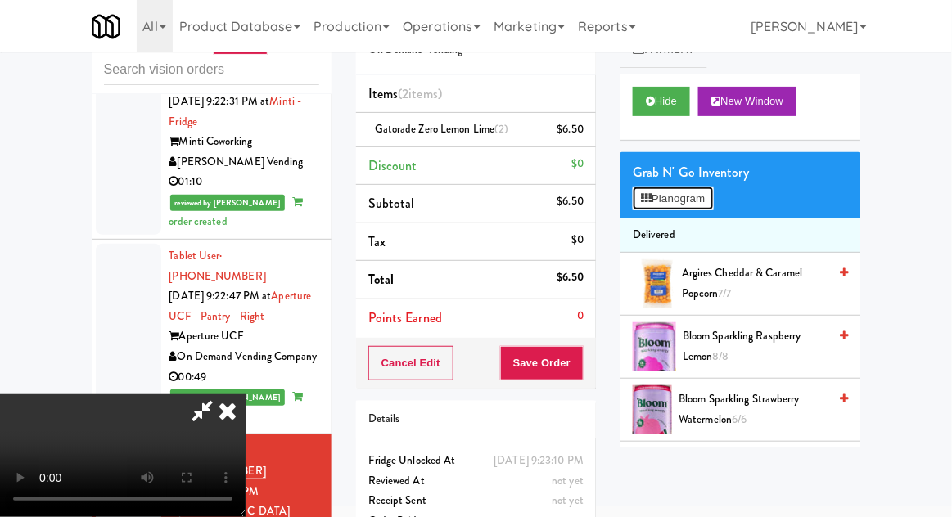
click at [710, 196] on button "Planogram" at bounding box center [673, 199] width 80 height 25
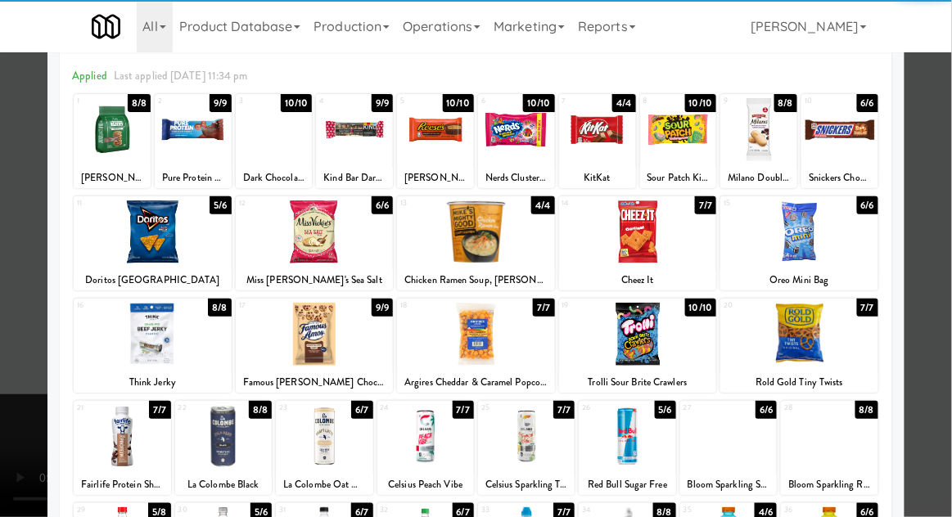
scroll to position [64, 0]
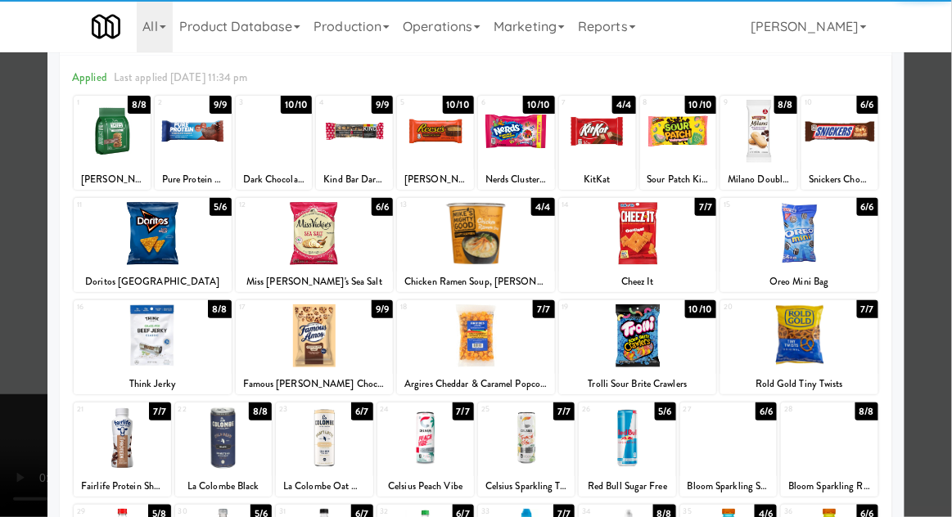
click at [325, 454] on div at bounding box center [324, 438] width 97 height 63
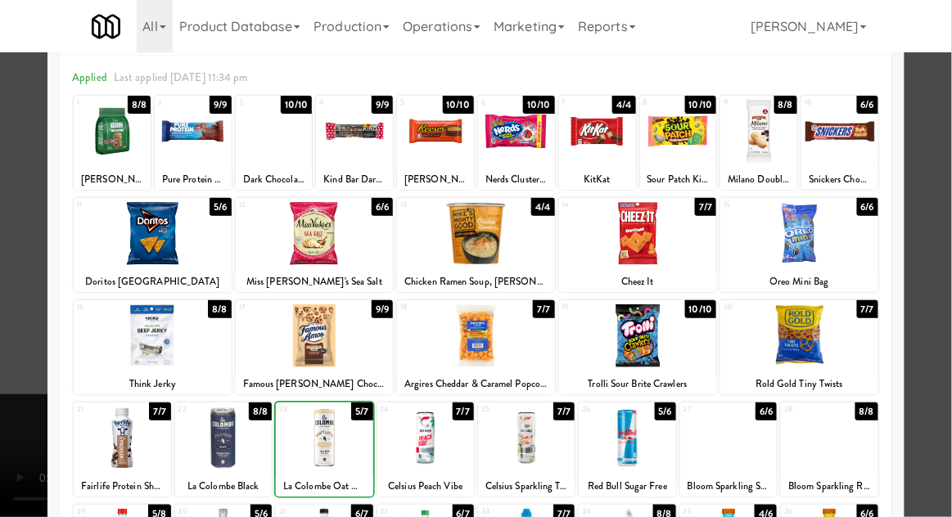
click at [944, 224] on div at bounding box center [476, 258] width 952 height 517
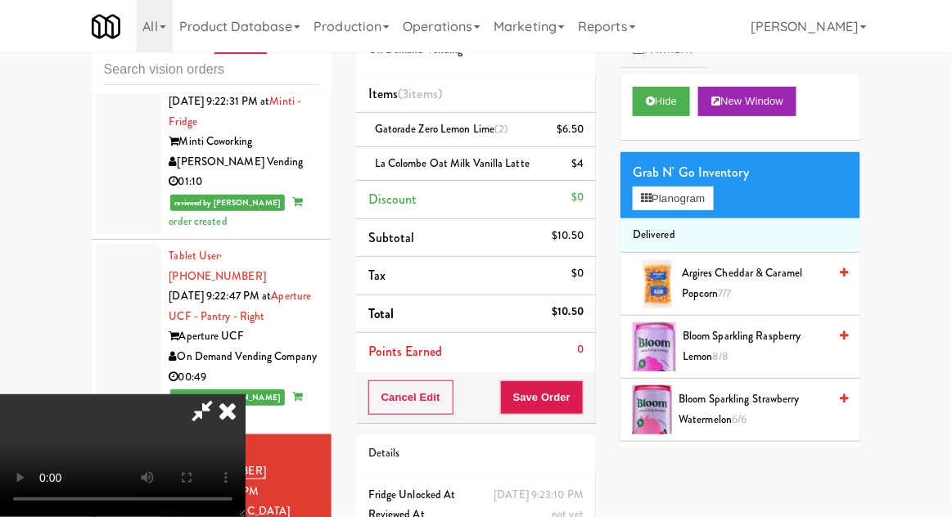
scroll to position [60, 0]
click at [575, 395] on button "Save Order" at bounding box center [541, 398] width 83 height 34
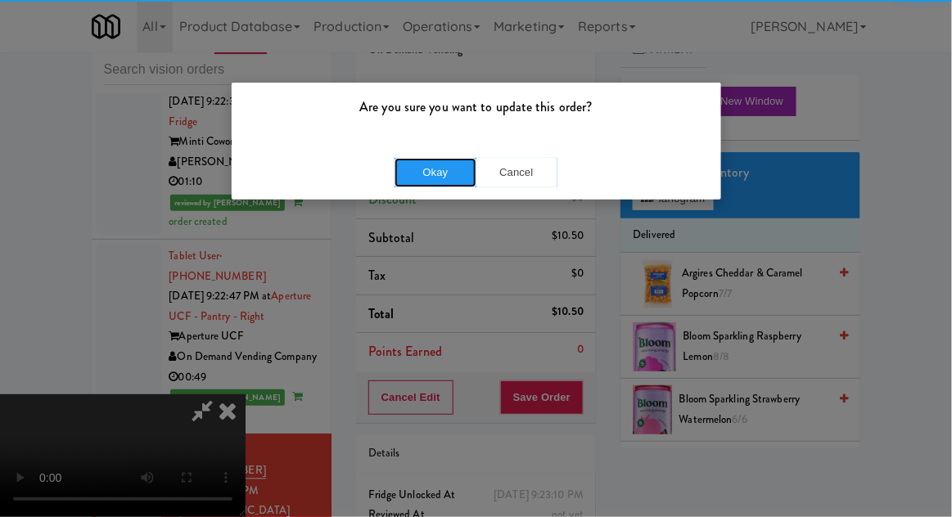
click at [439, 169] on button "Okay" at bounding box center [435, 172] width 82 height 29
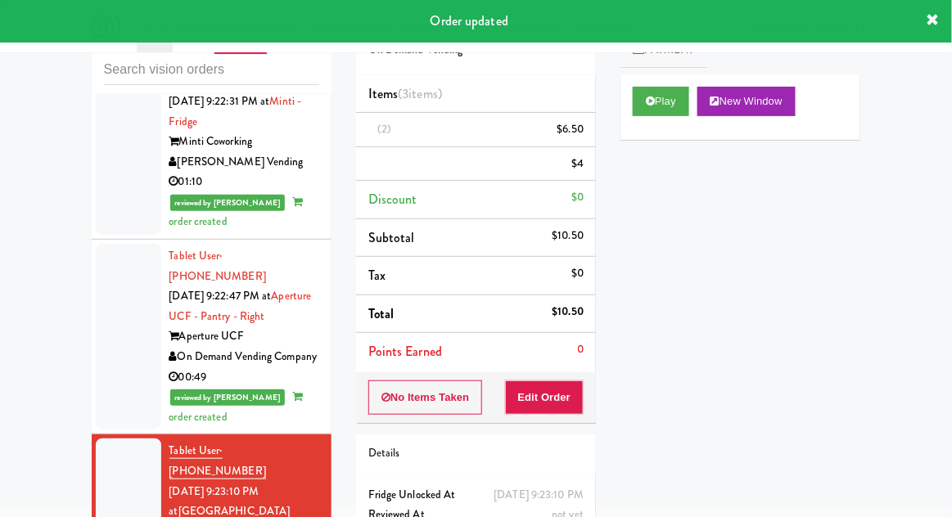
scroll to position [0, 0]
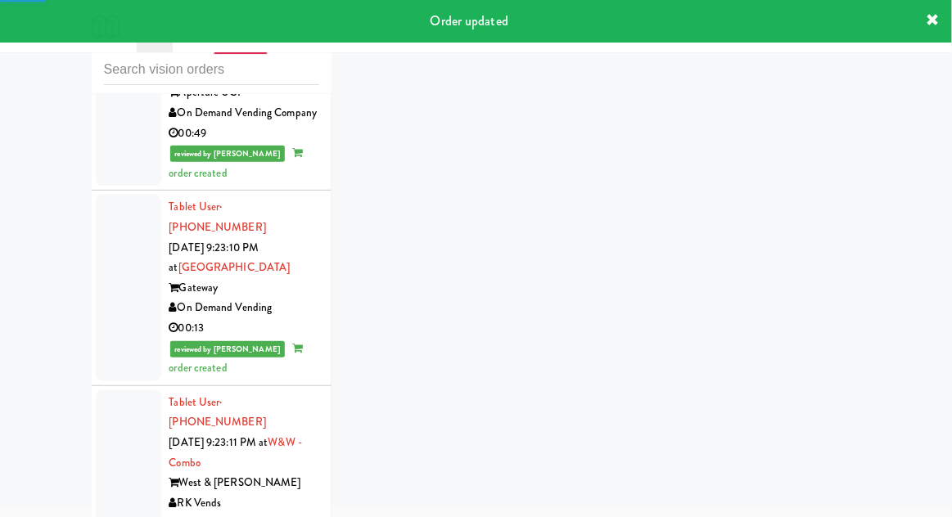
scroll to position [2389, 0]
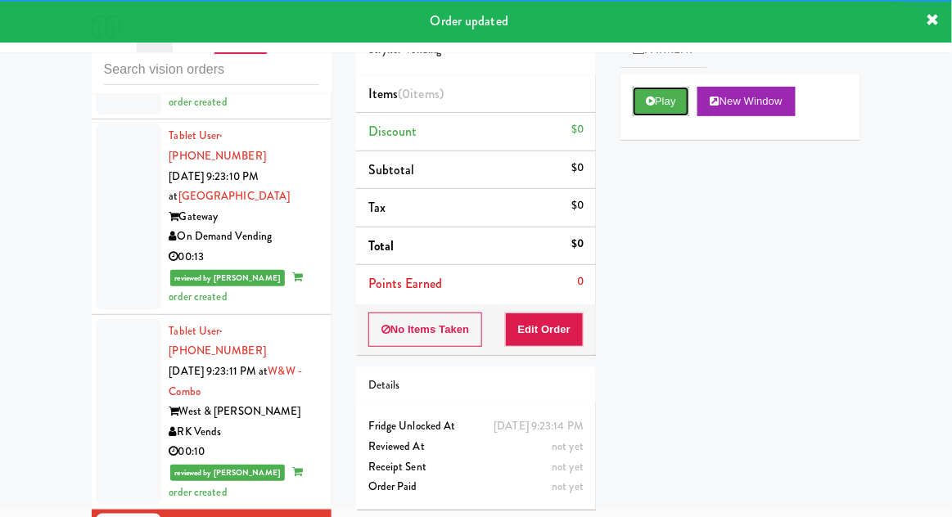
click at [643, 101] on button "Play" at bounding box center [661, 101] width 56 height 29
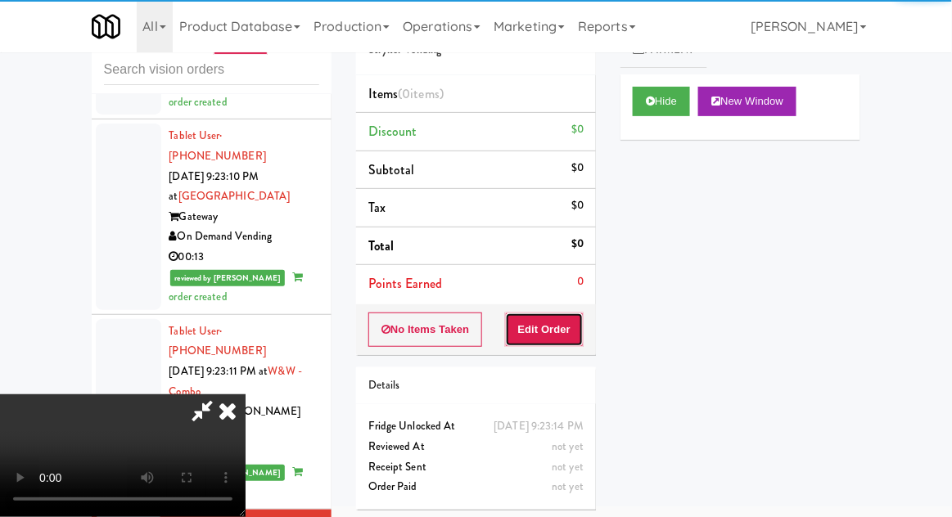
click at [557, 333] on button "Edit Order" at bounding box center [544, 330] width 79 height 34
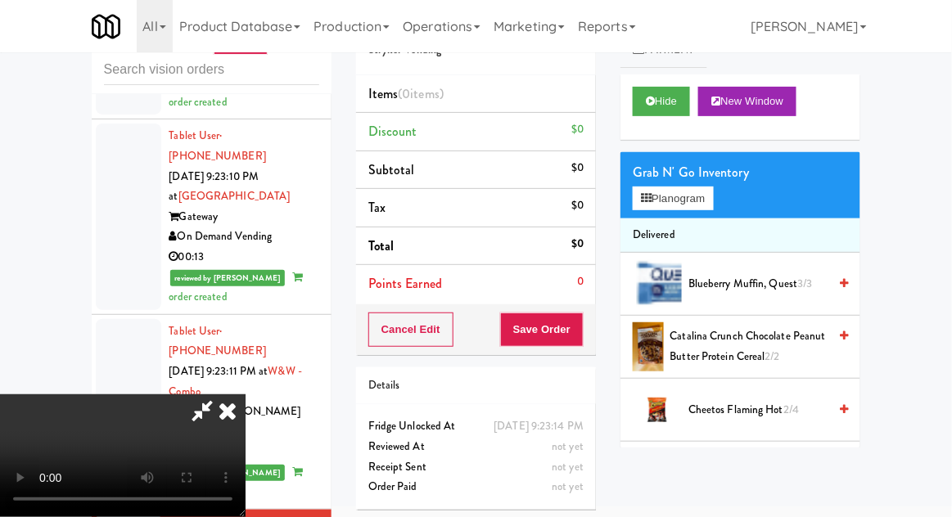
scroll to position [0, 0]
click at [705, 207] on button "Planogram" at bounding box center [673, 199] width 80 height 25
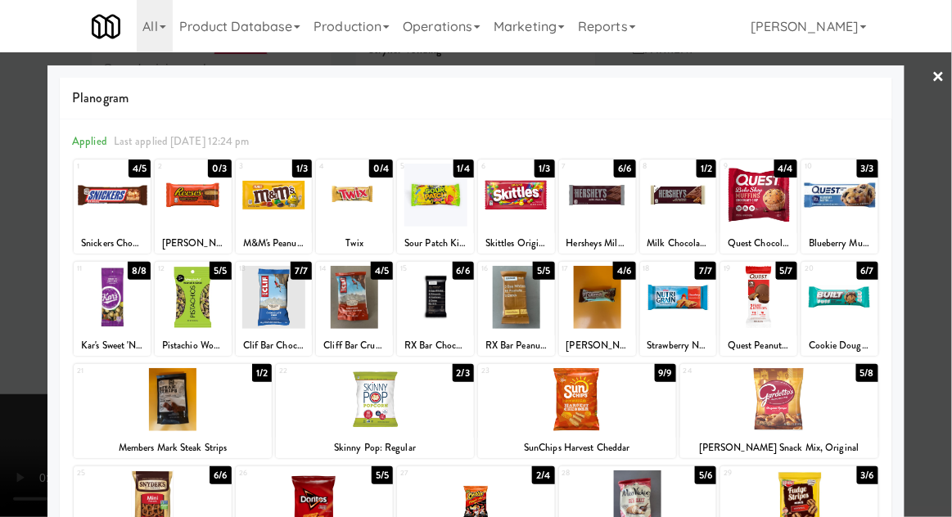
click at [950, 221] on div at bounding box center [476, 258] width 952 height 517
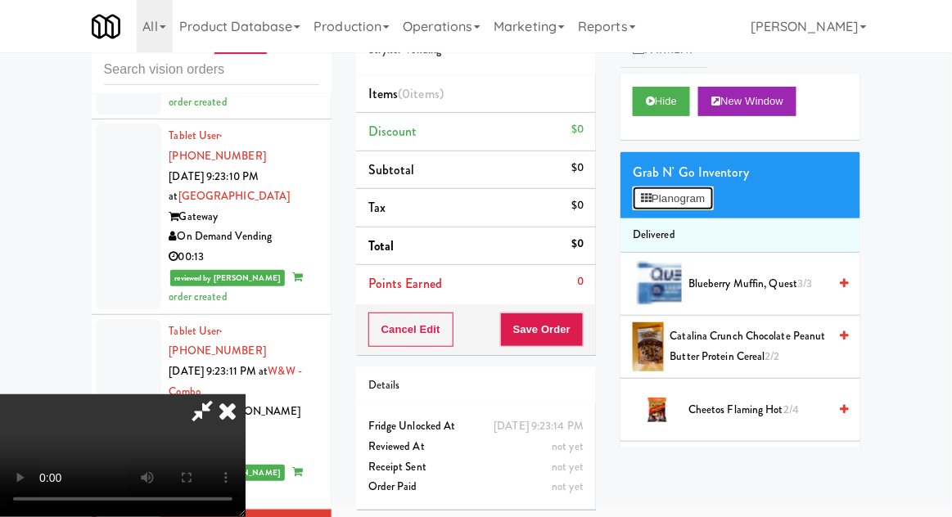
click at [688, 197] on button "Planogram" at bounding box center [673, 199] width 80 height 25
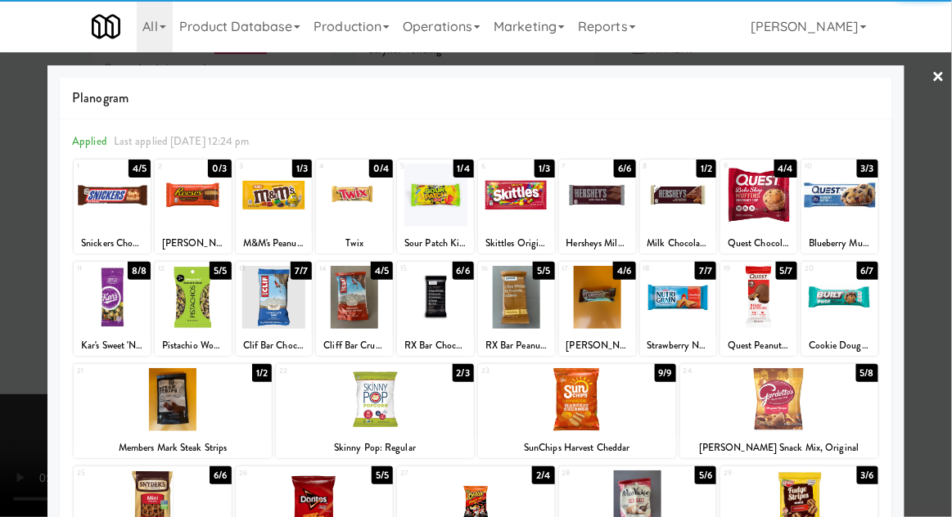
click at [597, 314] on div at bounding box center [597, 297] width 77 height 63
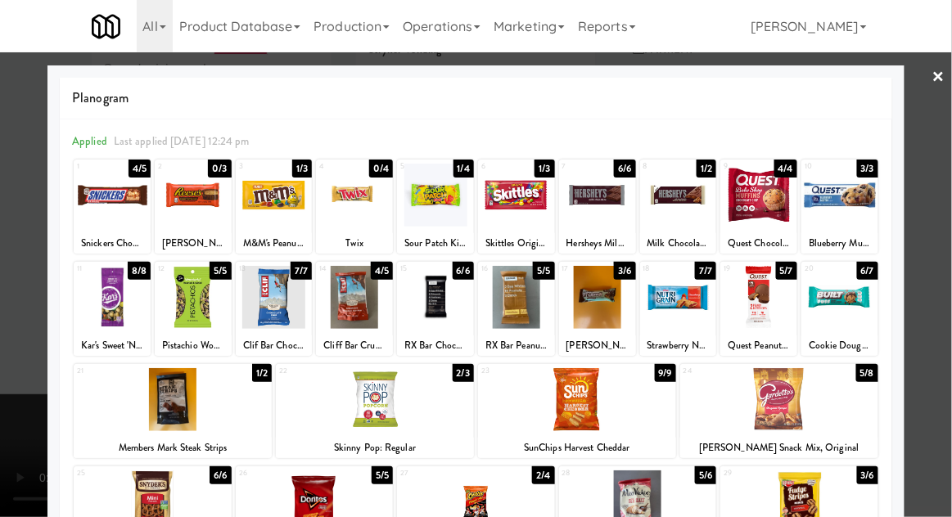
click at [950, 227] on div at bounding box center [476, 258] width 952 height 517
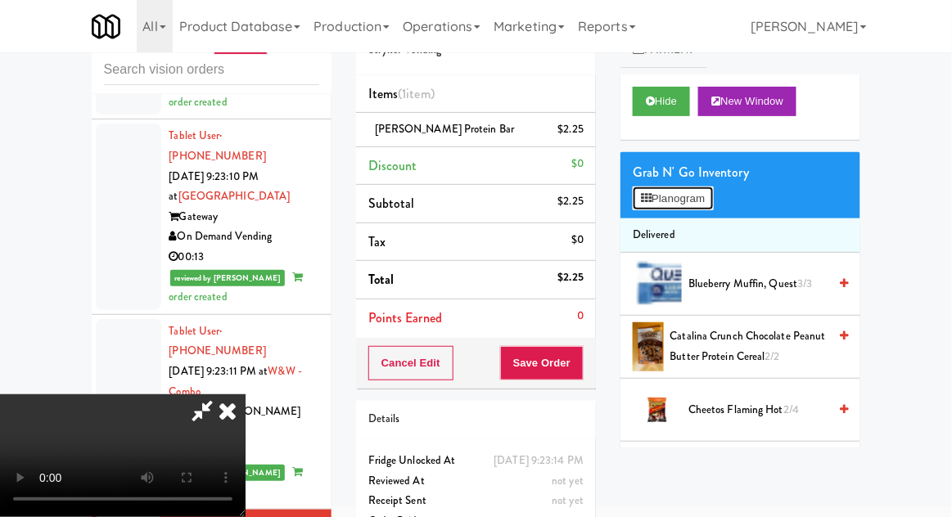
click at [705, 194] on button "Planogram" at bounding box center [673, 199] width 80 height 25
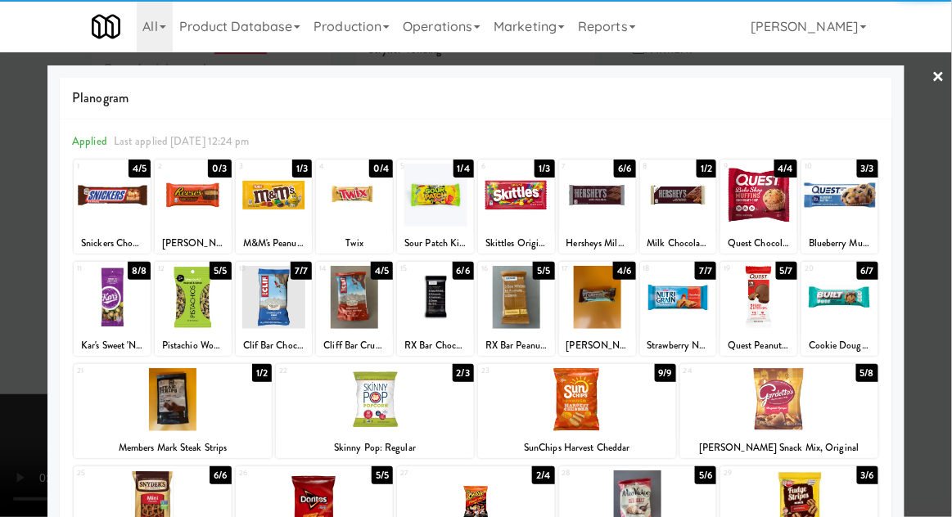
click at [946, 220] on div at bounding box center [476, 258] width 952 height 517
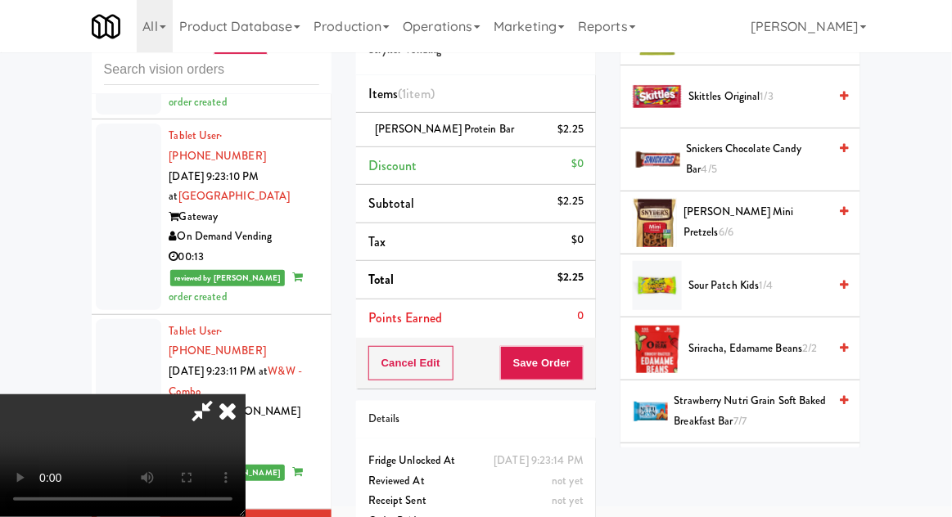
scroll to position [1572, 0]
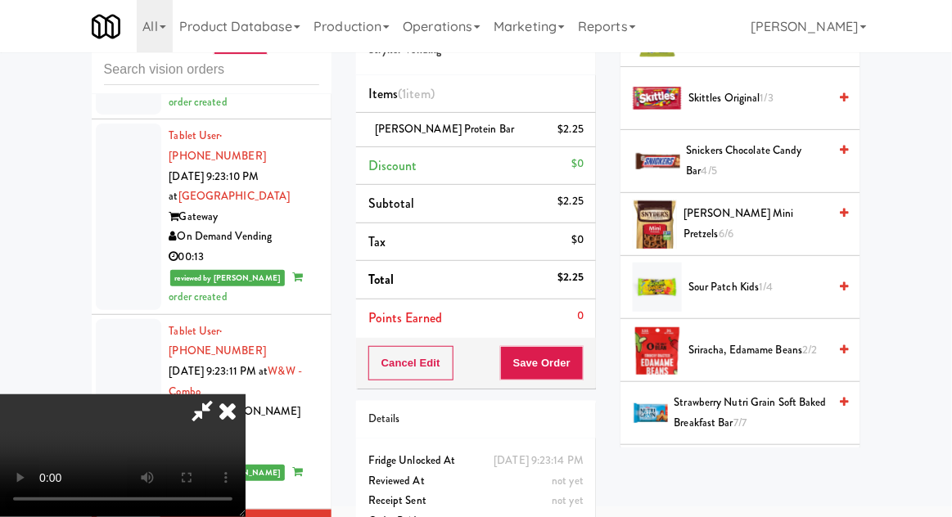
click at [781, 277] on span "Sour Patch Kids 1/4" at bounding box center [757, 287] width 139 height 20
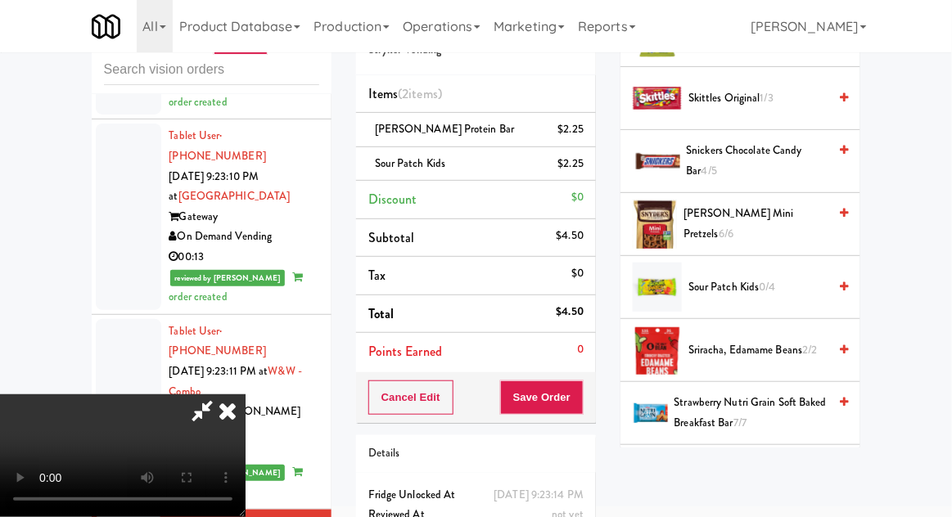
scroll to position [60, 0]
click at [582, 398] on button "Save Order" at bounding box center [541, 398] width 83 height 34
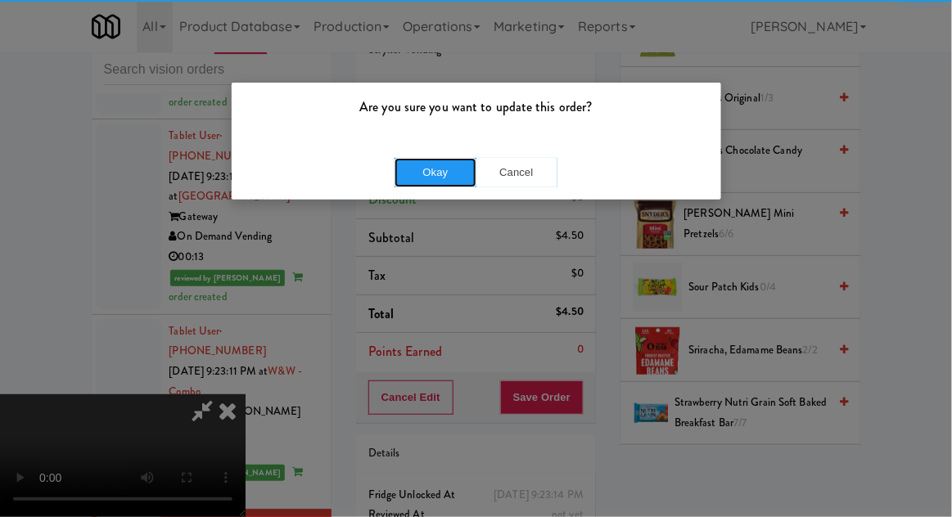
click at [447, 185] on button "Okay" at bounding box center [435, 172] width 82 height 29
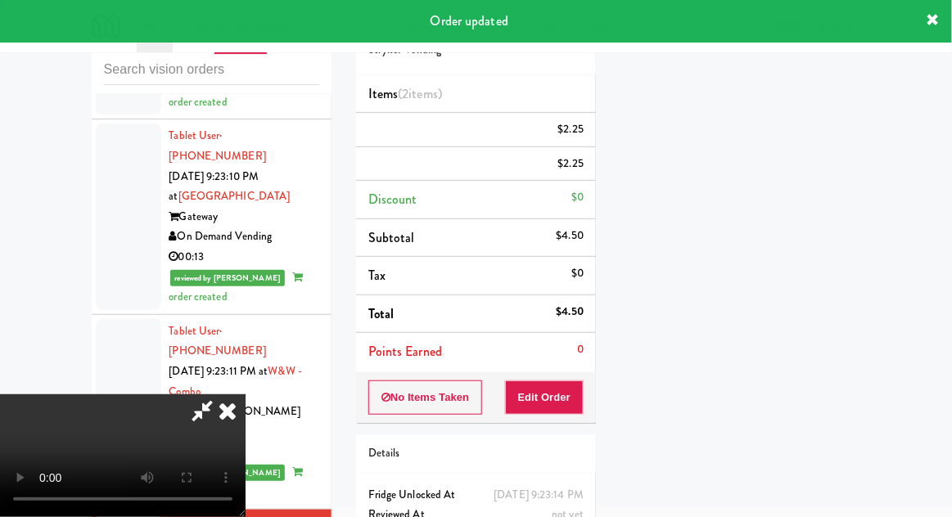
scroll to position [0, 0]
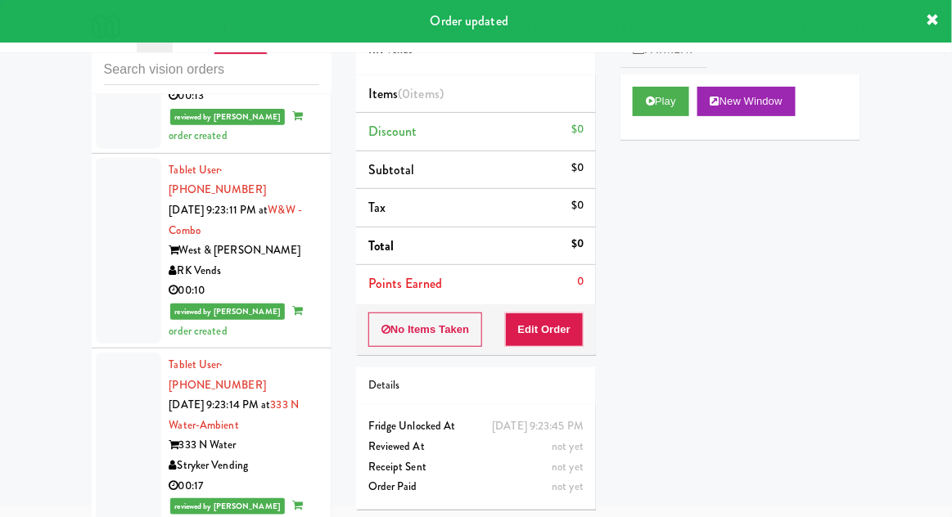
scroll to position [2551, 0]
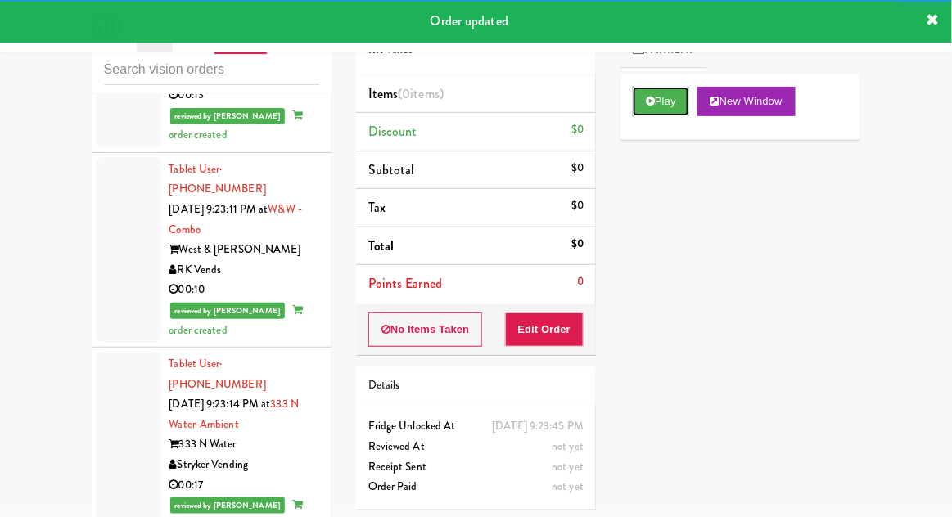
click at [658, 109] on button "Play" at bounding box center [661, 101] width 56 height 29
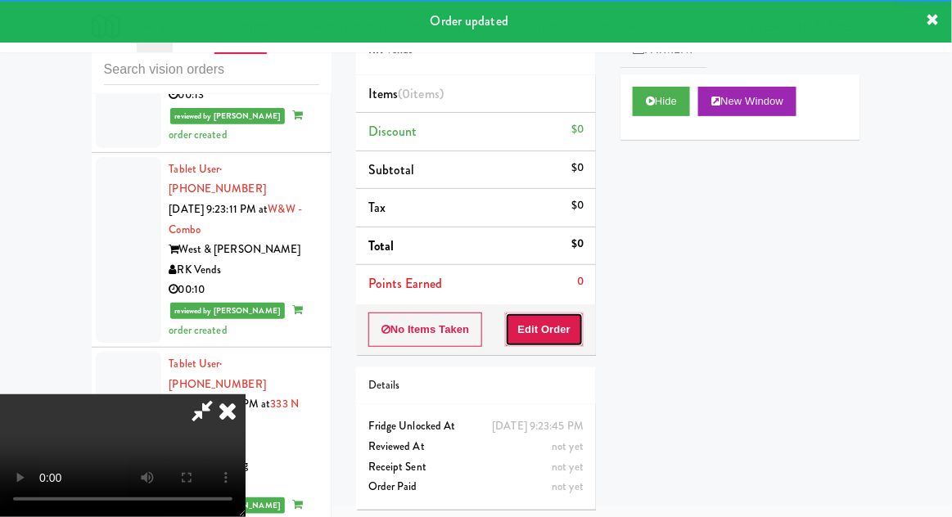
click at [551, 325] on button "Edit Order" at bounding box center [544, 330] width 79 height 34
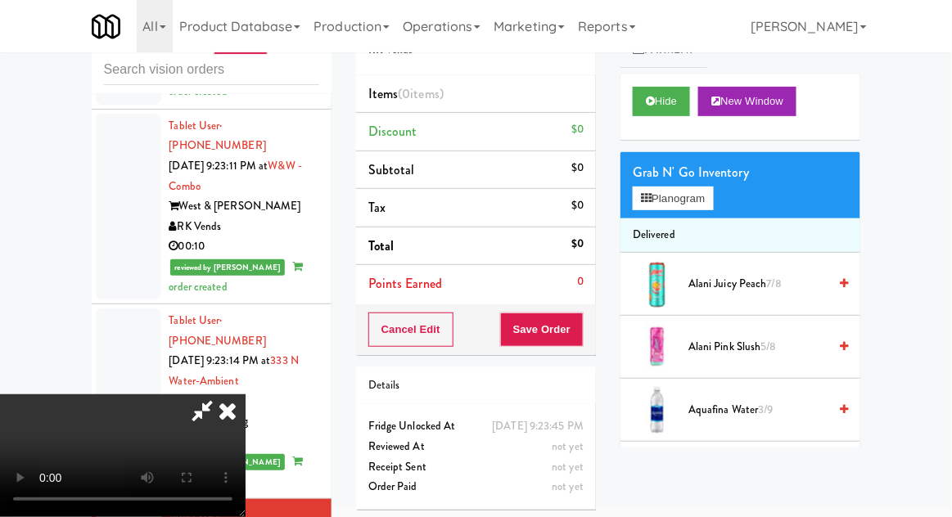
scroll to position [0, 0]
click at [702, 198] on button "Planogram" at bounding box center [673, 199] width 80 height 25
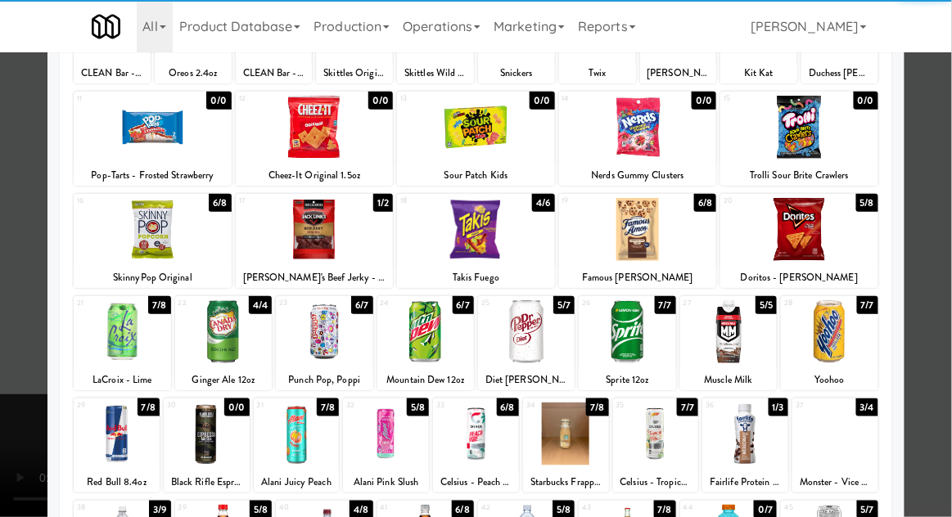
scroll to position [172, 0]
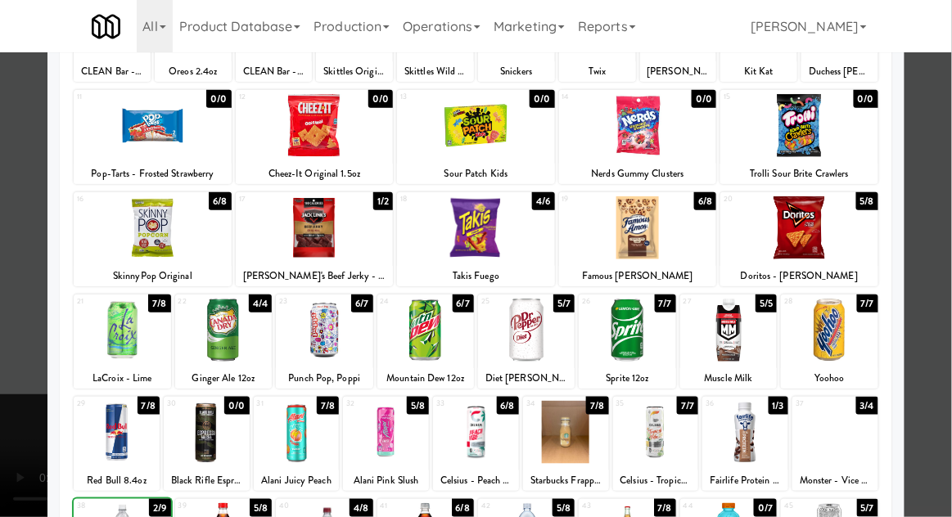
click at [946, 222] on div at bounding box center [476, 258] width 952 height 517
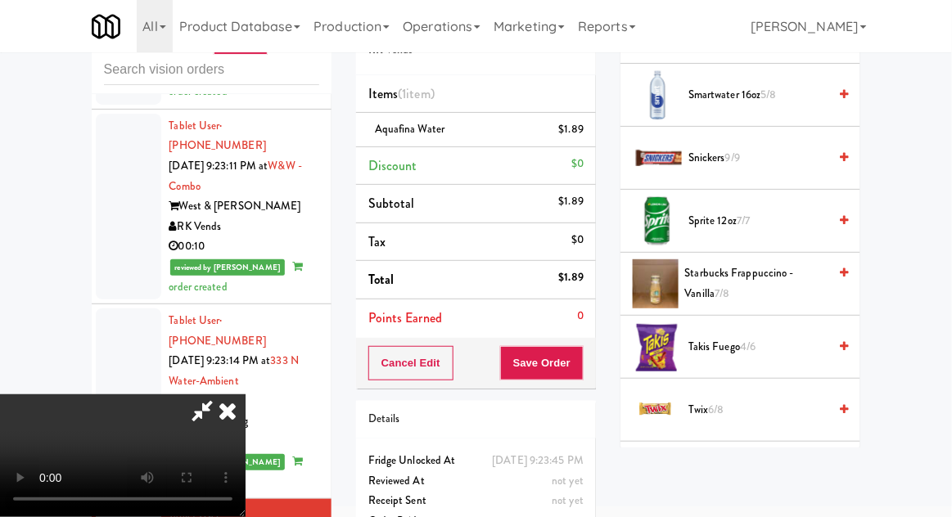
scroll to position [2080, 0]
click at [773, 219] on span "Sprite 12oz 7/7" at bounding box center [757, 220] width 139 height 20
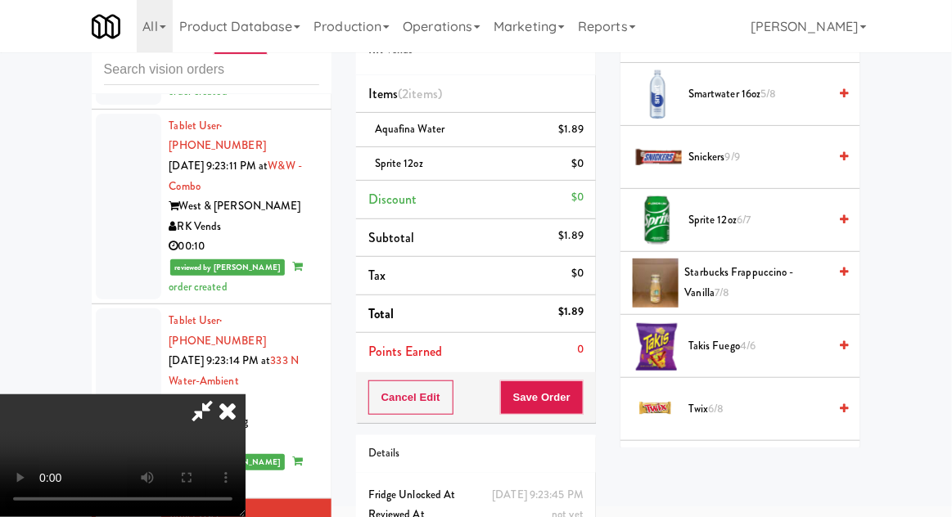
scroll to position [60, 0]
click at [572, 412] on button "Save Order" at bounding box center [541, 398] width 83 height 34
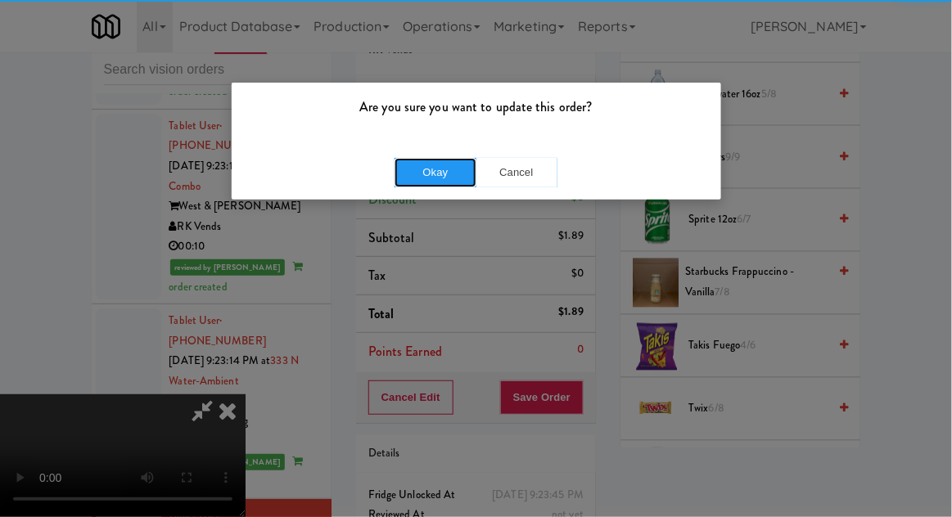
click at [420, 183] on button "Okay" at bounding box center [435, 172] width 82 height 29
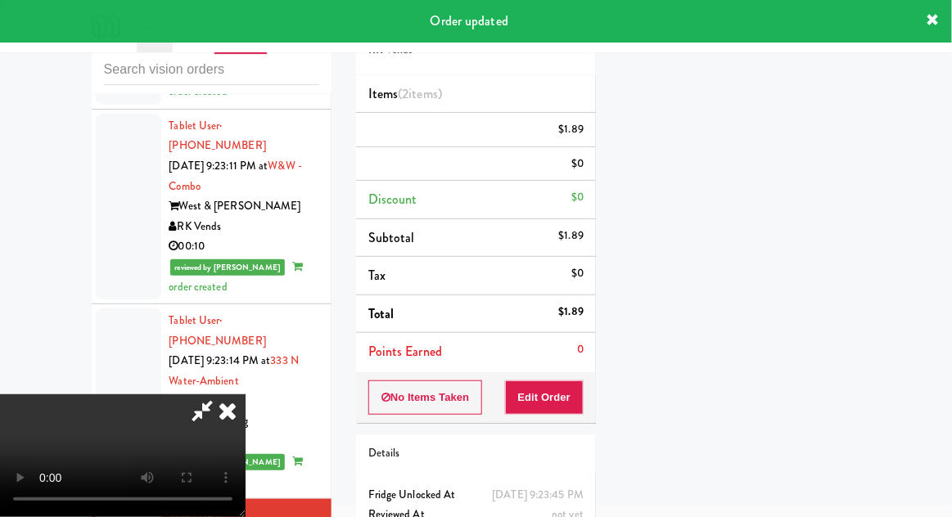
scroll to position [0, 0]
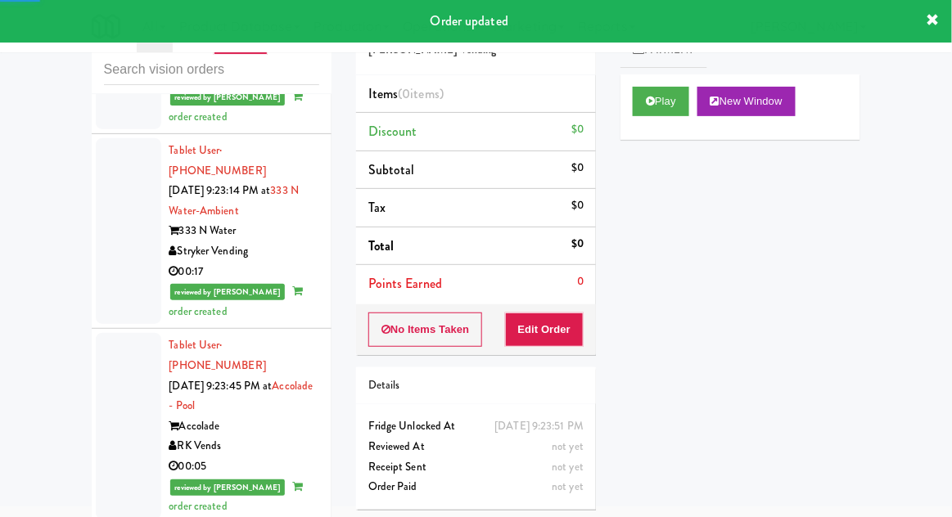
scroll to position [2774, 0]
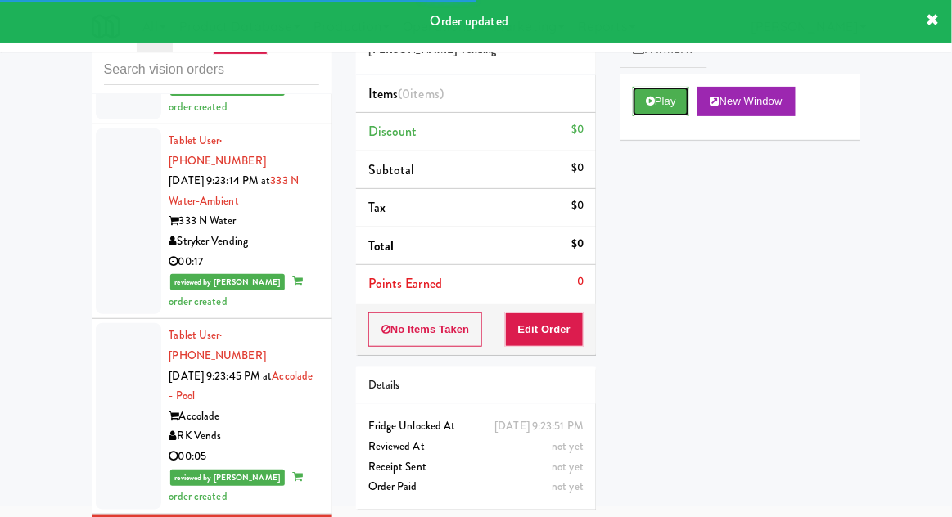
click at [640, 105] on button "Play" at bounding box center [661, 101] width 56 height 29
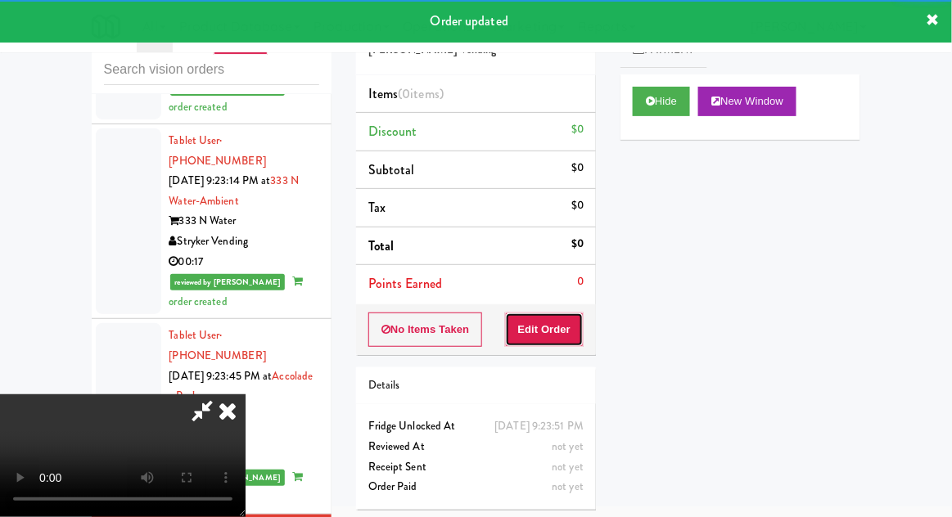
click at [554, 327] on button "Edit Order" at bounding box center [544, 330] width 79 height 34
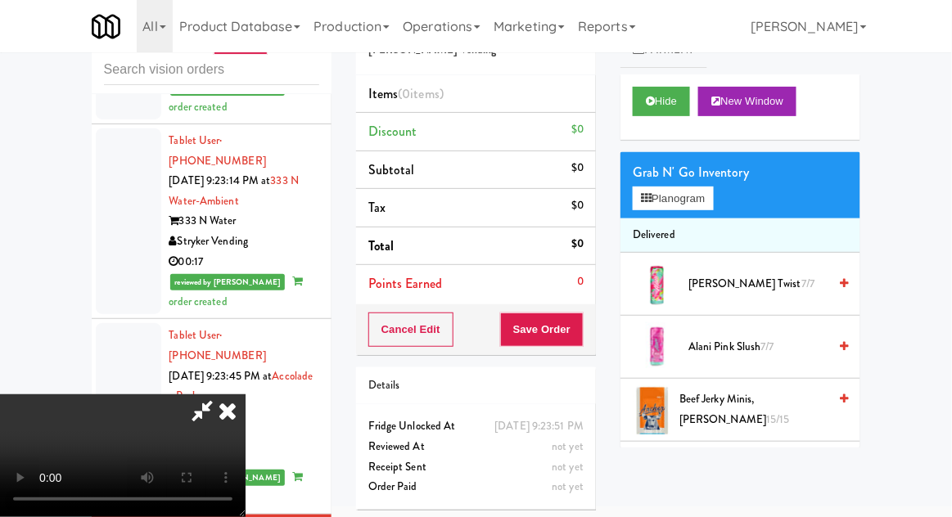
scroll to position [0, 0]
click at [701, 202] on button "Planogram" at bounding box center [673, 199] width 80 height 25
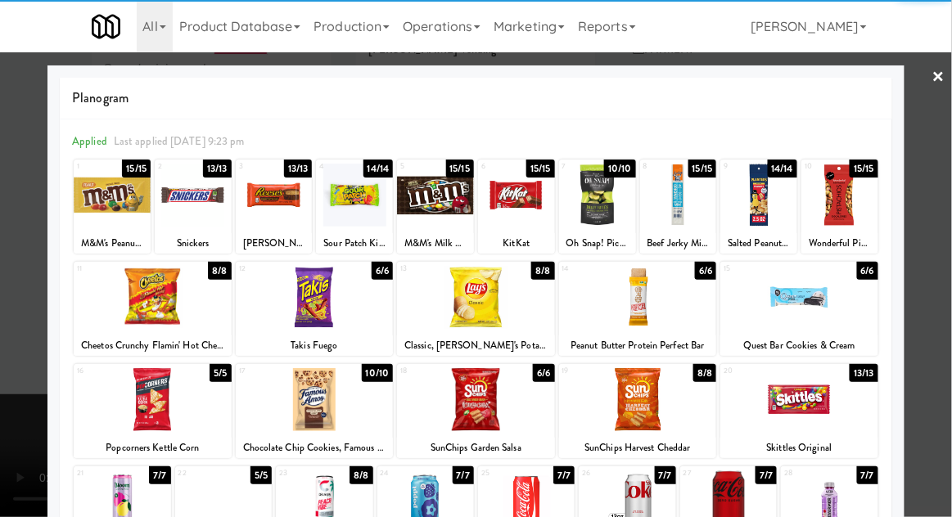
click at [734, 502] on div at bounding box center [728, 502] width 97 height 63
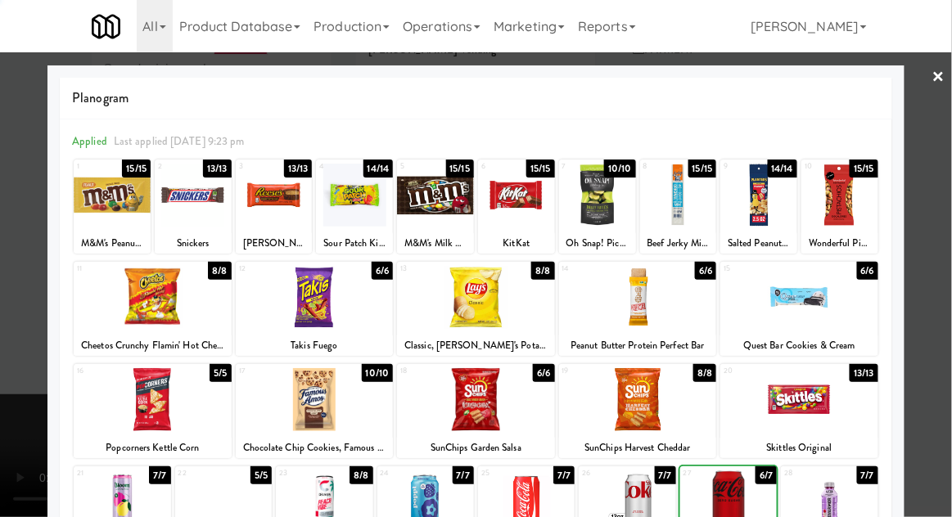
click at [950, 240] on div at bounding box center [476, 258] width 952 height 517
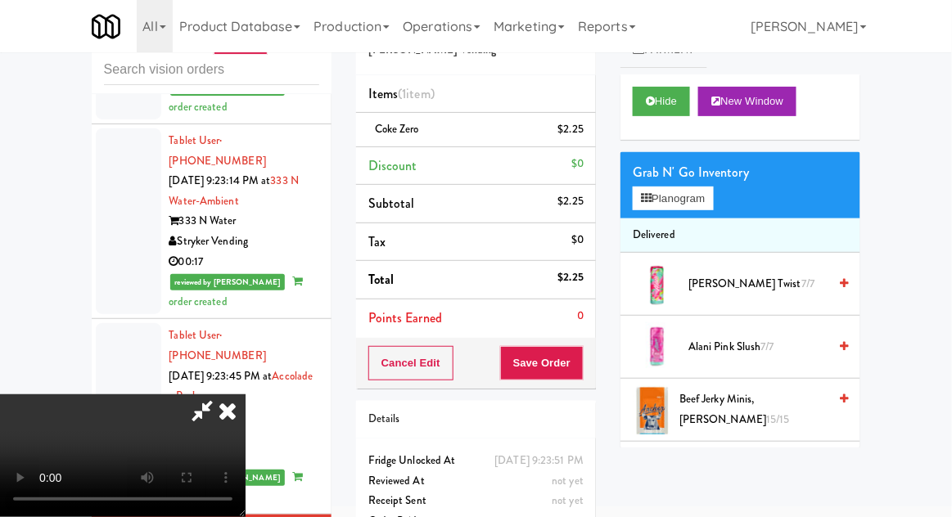
scroll to position [60, 0]
click at [582, 375] on button "Save Order" at bounding box center [541, 363] width 83 height 34
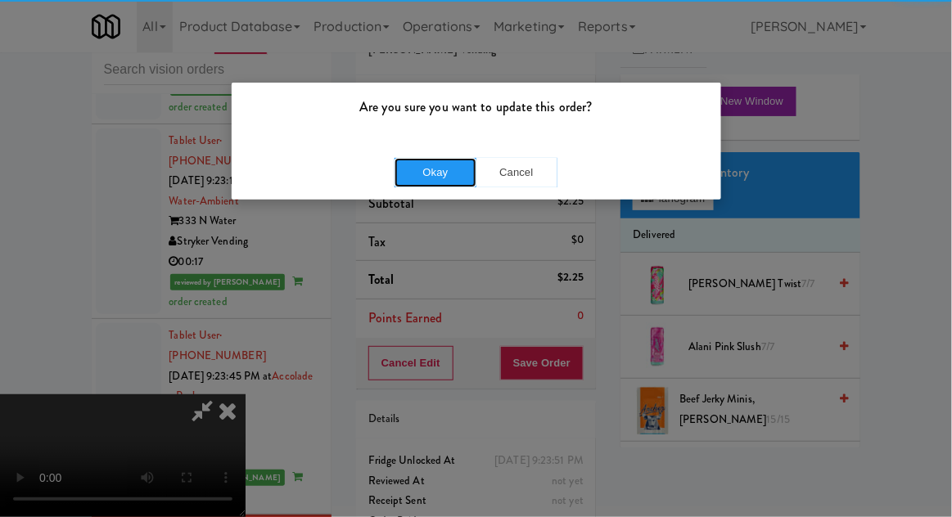
click at [428, 176] on button "Okay" at bounding box center [435, 172] width 82 height 29
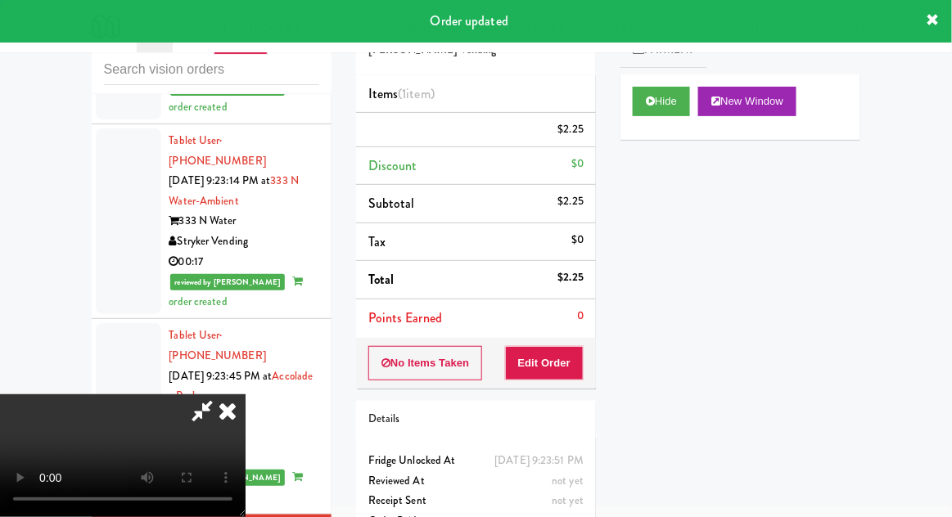
scroll to position [0, 0]
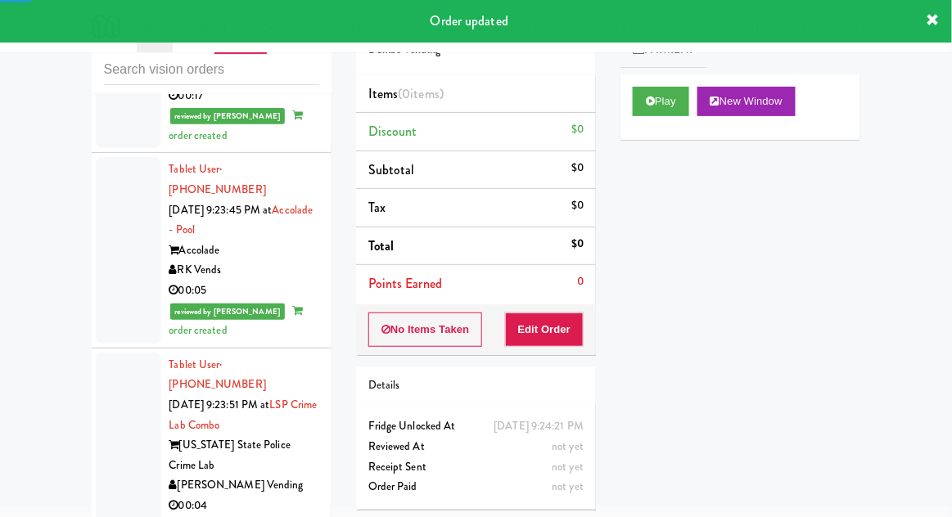
scroll to position [2942, 0]
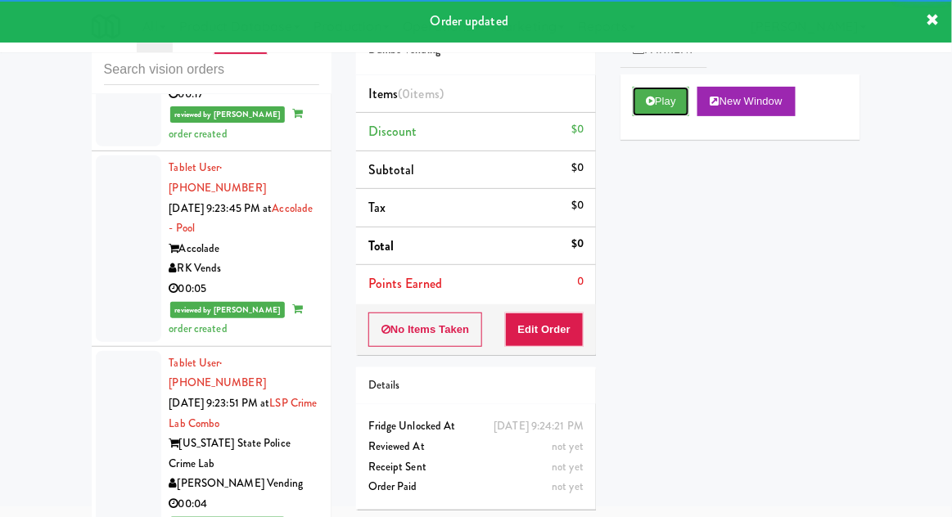
click at [659, 99] on button "Play" at bounding box center [661, 101] width 56 height 29
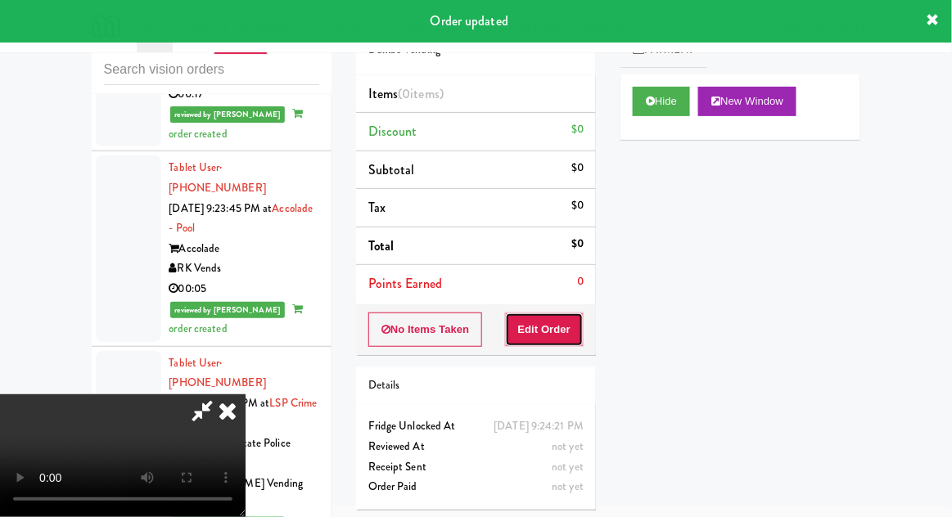
click at [566, 322] on button "Edit Order" at bounding box center [544, 330] width 79 height 34
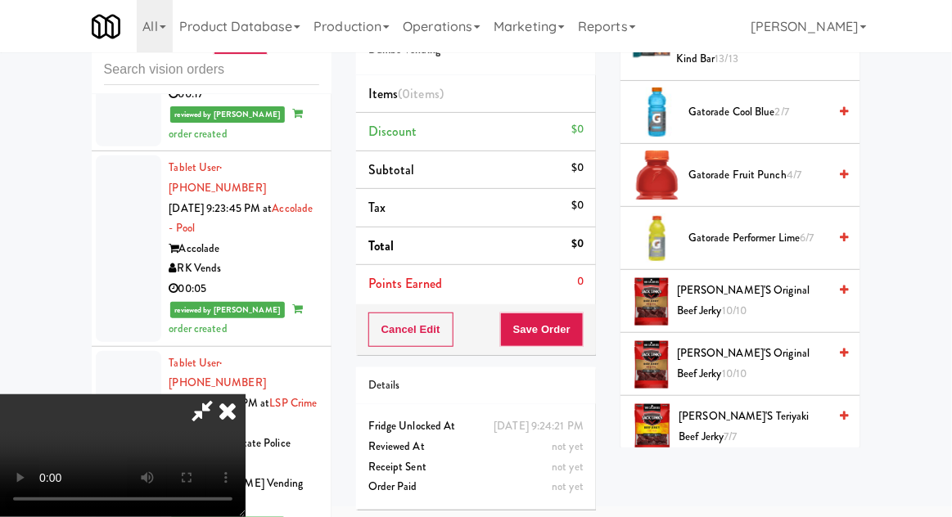
scroll to position [669, 0]
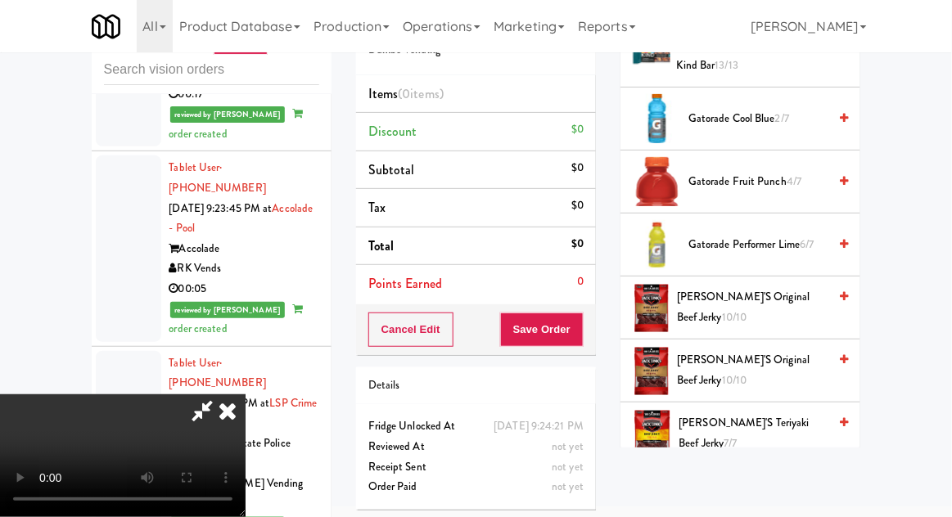
click at [791, 236] on span "Gatorade Performer Lime 6/7" at bounding box center [757, 245] width 139 height 20
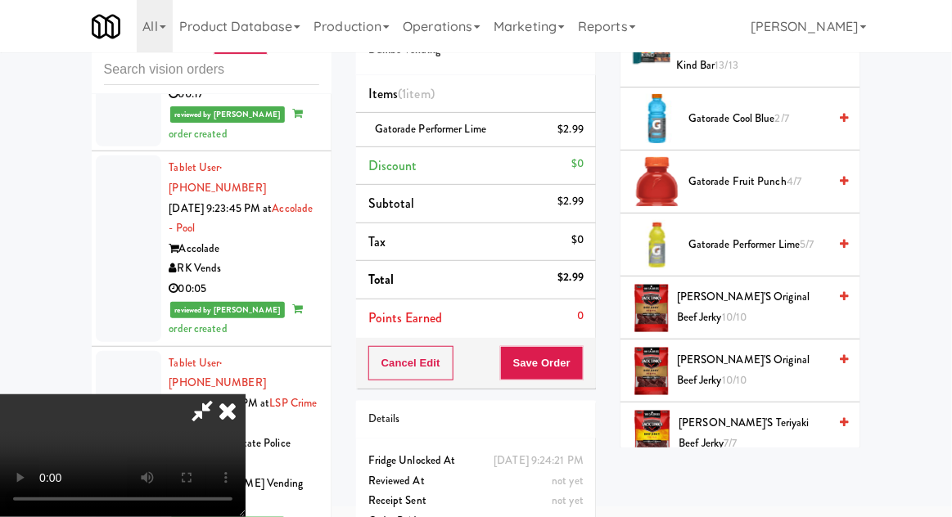
click at [580, 129] on div "$2.99" at bounding box center [571, 129] width 26 height 20
click at [584, 133] on icon at bounding box center [585, 135] width 8 height 11
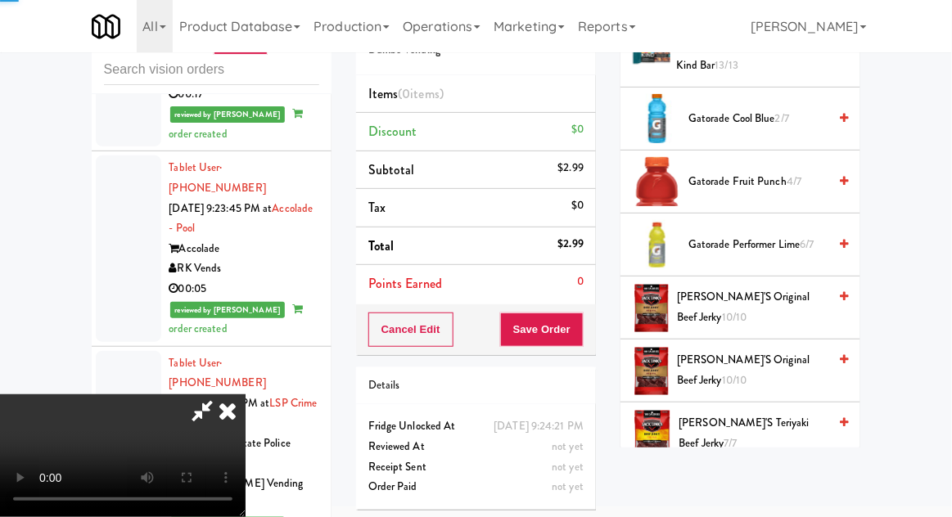
click at [705, 182] on span "Gatorade Fruit Punch 4/7" at bounding box center [757, 182] width 139 height 20
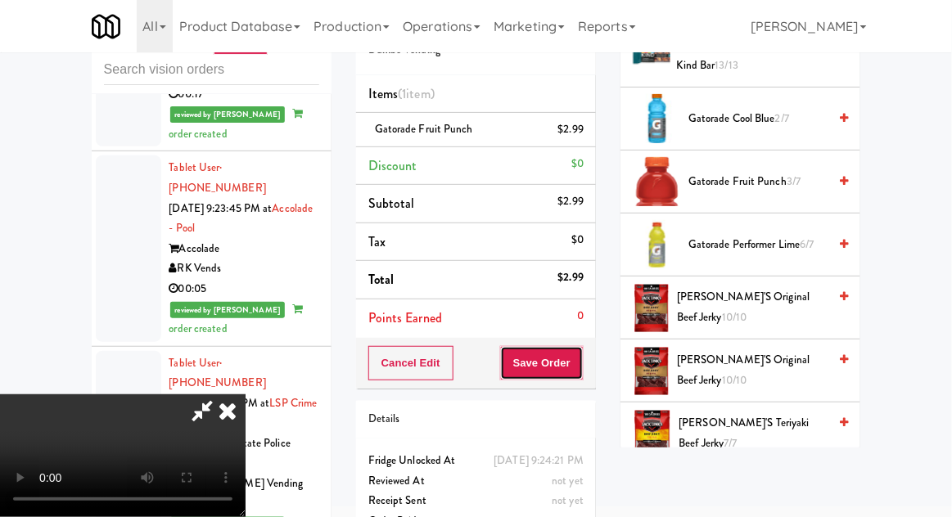
click at [580, 369] on button "Save Order" at bounding box center [541, 363] width 83 height 34
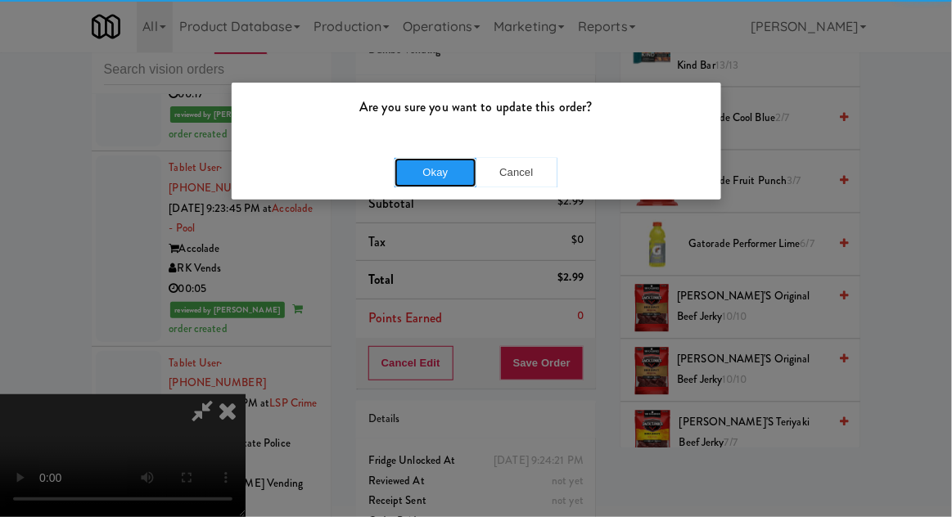
click at [468, 182] on button "Okay" at bounding box center [435, 172] width 82 height 29
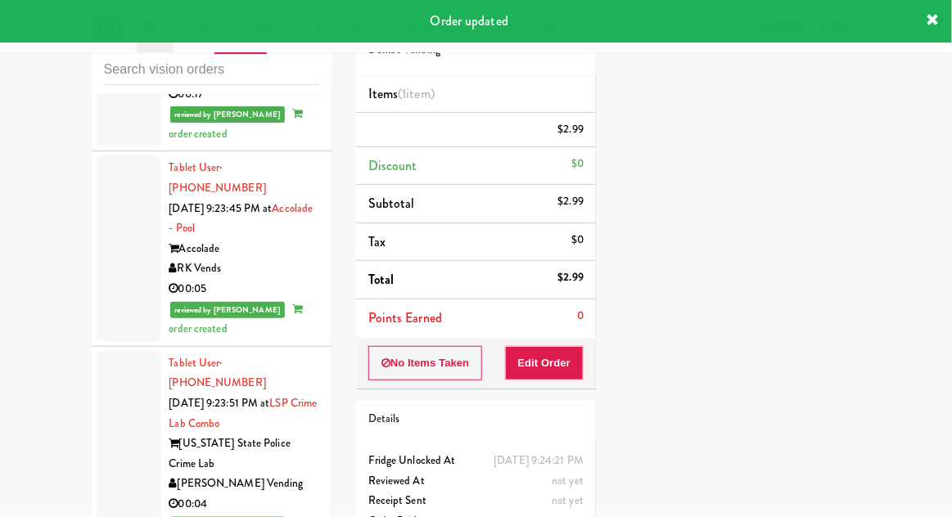
scroll to position [0, 0]
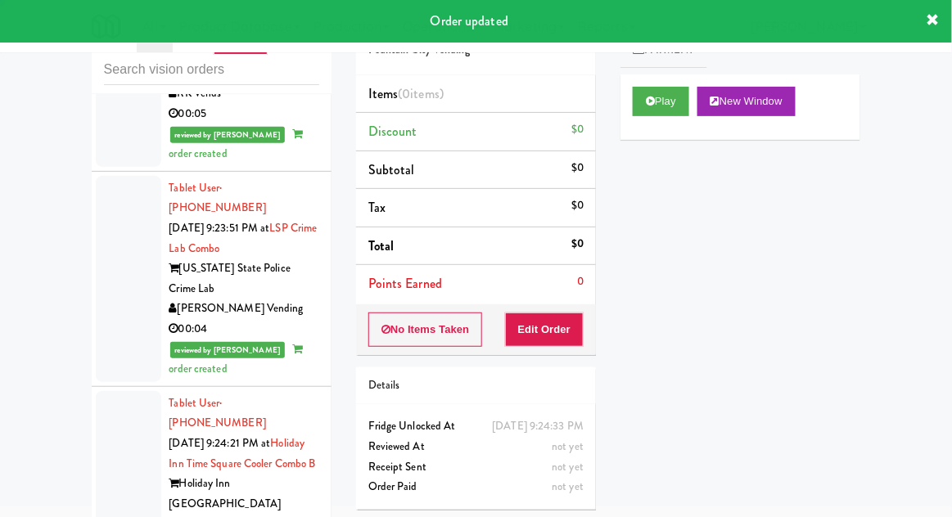
scroll to position [3126, 0]
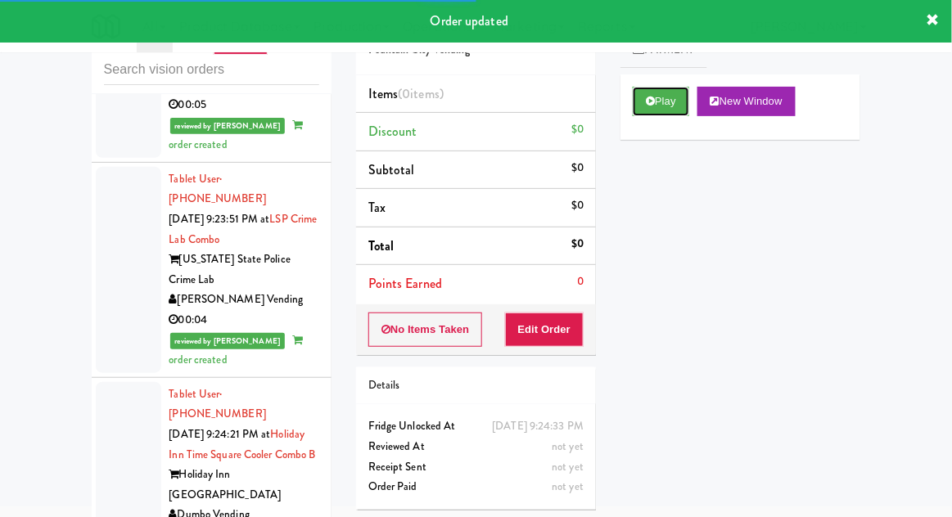
click at [645, 108] on button "Play" at bounding box center [661, 101] width 56 height 29
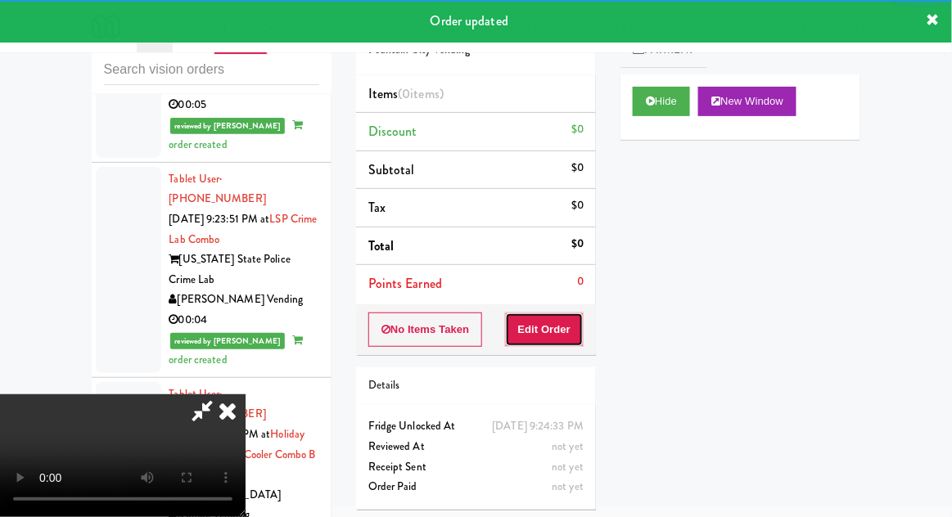
click at [567, 329] on button "Edit Order" at bounding box center [544, 330] width 79 height 34
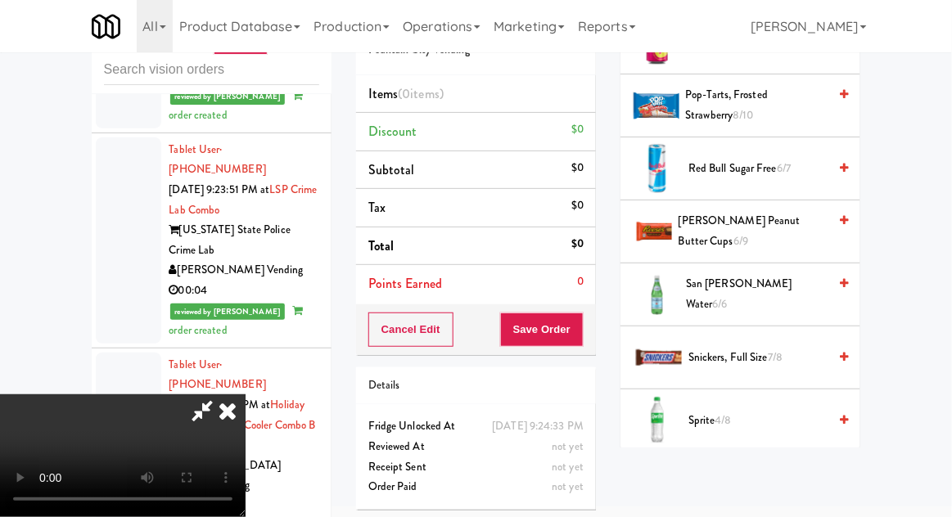
scroll to position [2176, 0]
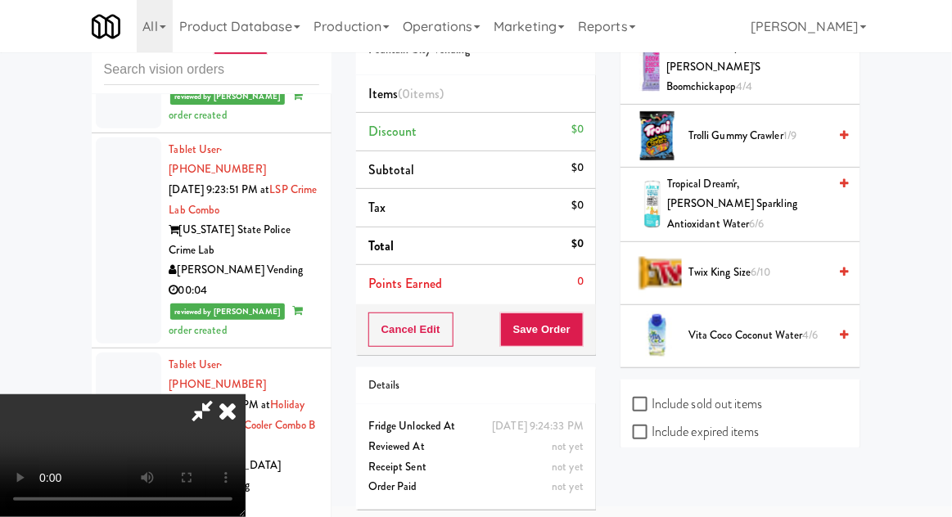
click at [770, 264] on span "6/10" at bounding box center [761, 272] width 20 height 16
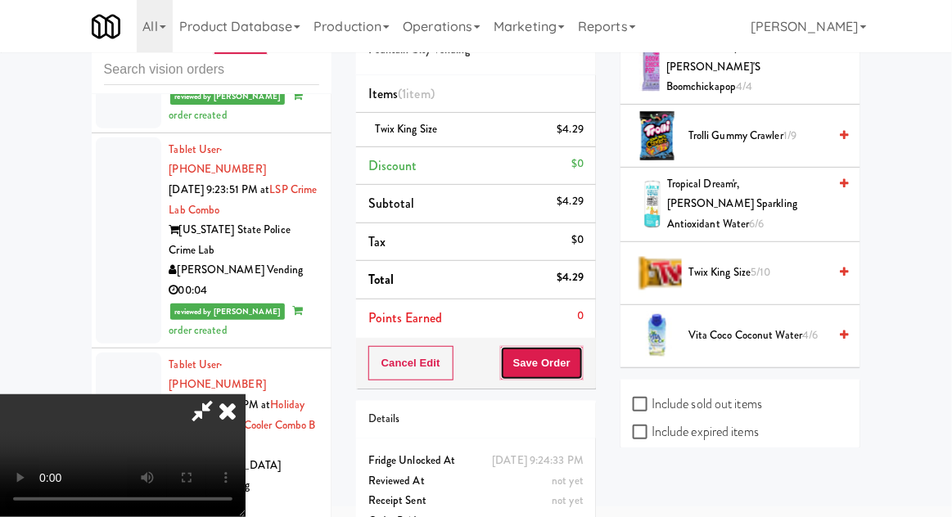
click at [584, 373] on button "Save Order" at bounding box center [541, 363] width 83 height 34
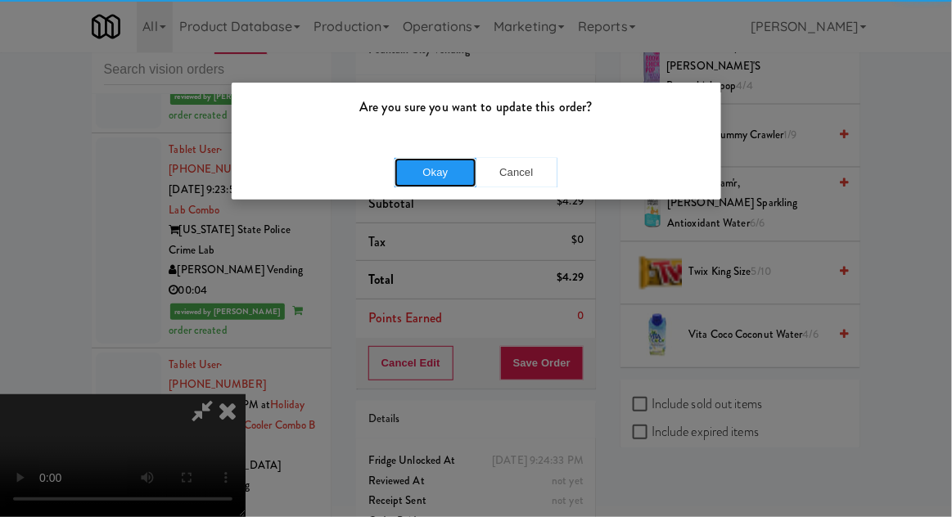
click at [449, 178] on button "Okay" at bounding box center [435, 172] width 82 height 29
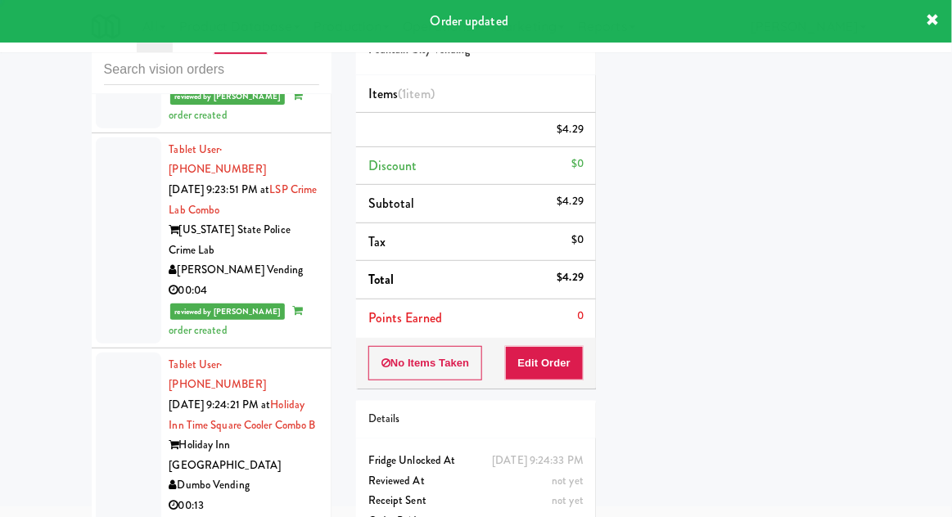
scroll to position [0, 0]
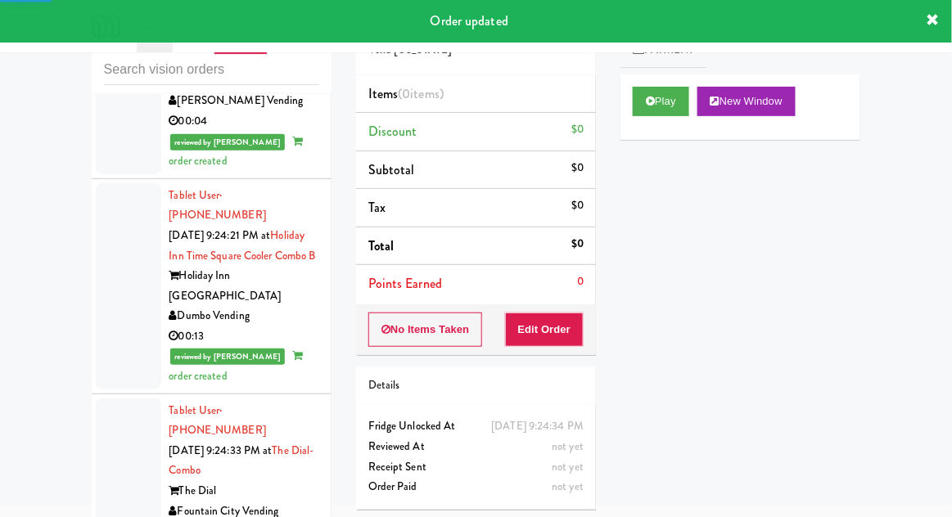
scroll to position [3327, 0]
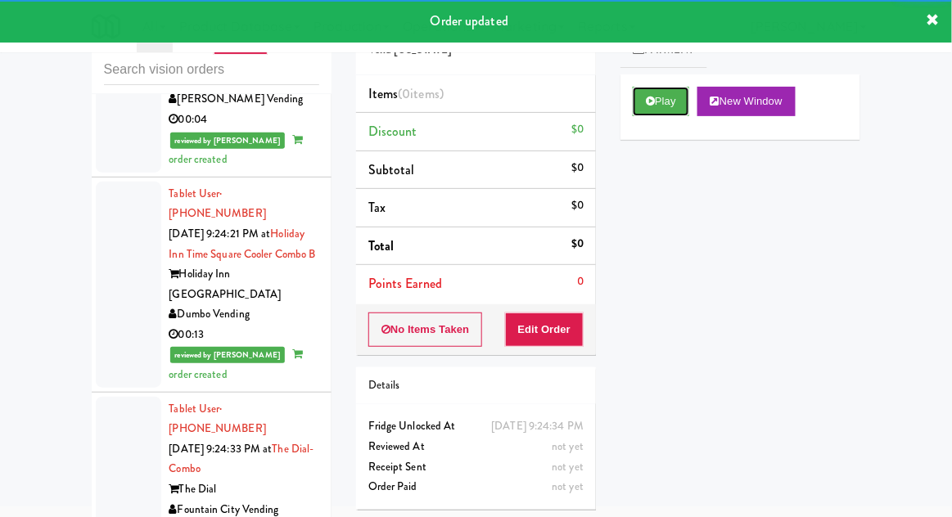
click at [661, 101] on button "Play" at bounding box center [661, 101] width 56 height 29
click at [573, 316] on button "Edit Order" at bounding box center [544, 330] width 79 height 34
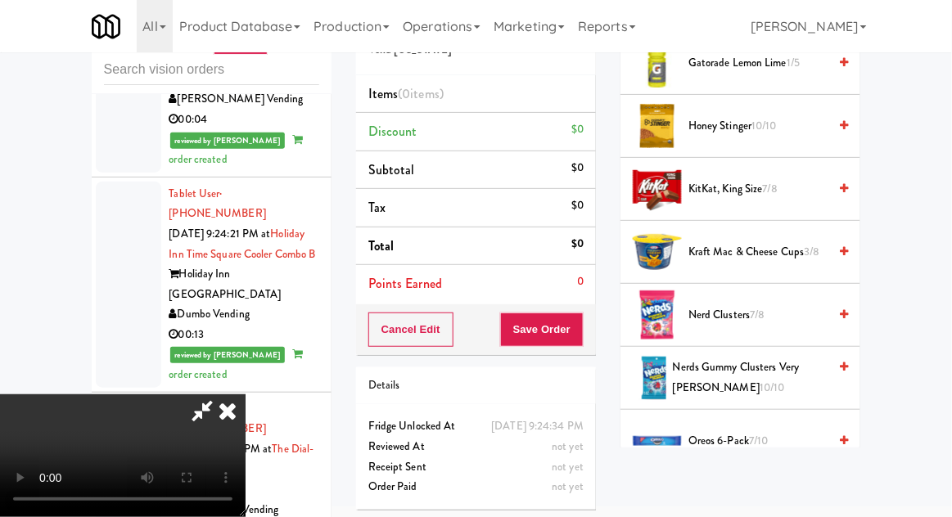
scroll to position [1230, 0]
click at [805, 248] on span "3/8" at bounding box center [812, 251] width 16 height 16
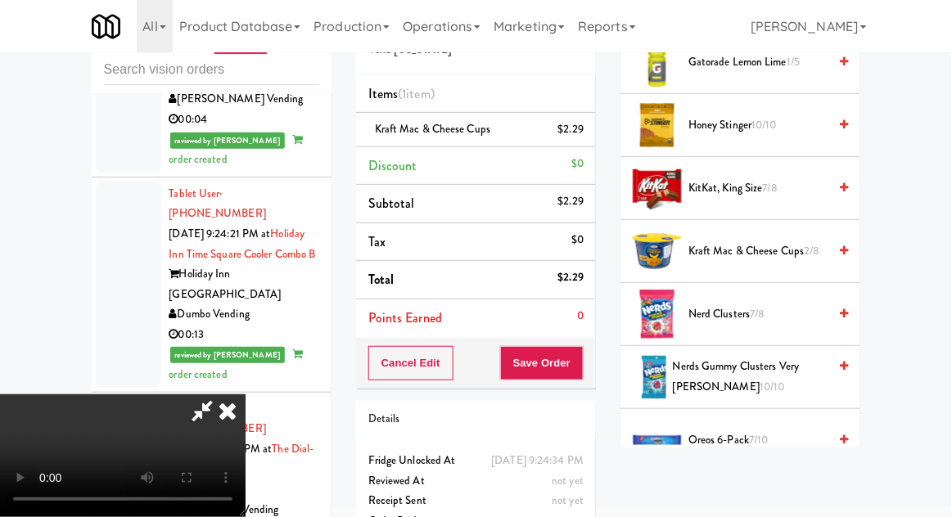
click at [789, 244] on span "Kraft Mac & Cheese Cups 2/8" at bounding box center [757, 251] width 139 height 20
click at [578, 366] on button "Save Order" at bounding box center [541, 363] width 83 height 34
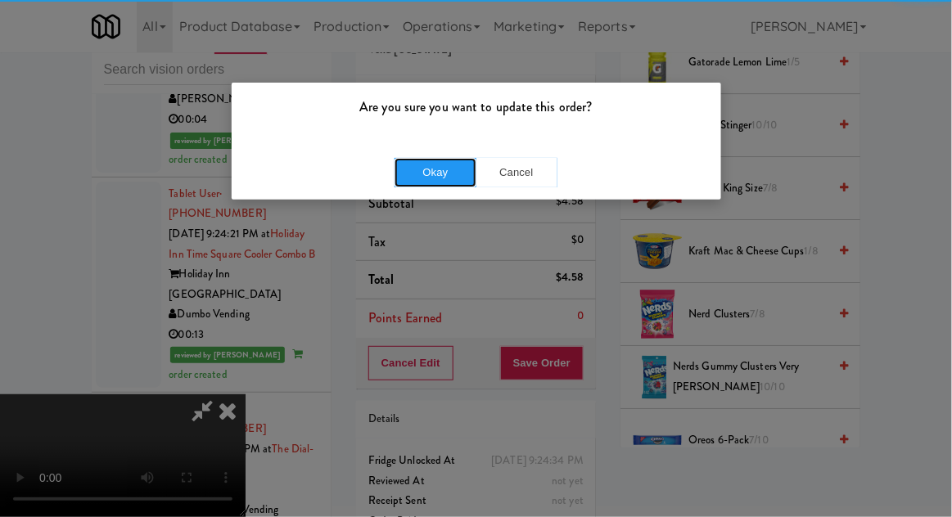
click at [423, 183] on button "Okay" at bounding box center [435, 172] width 82 height 29
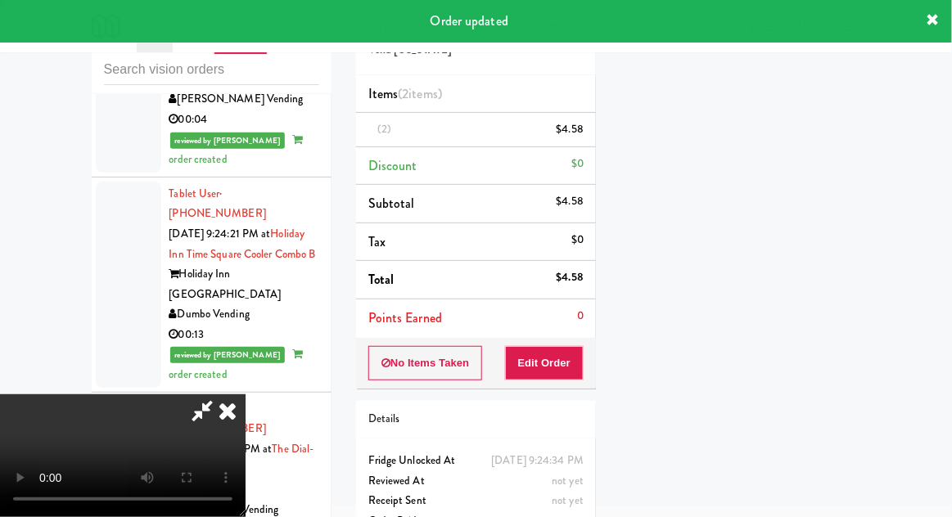
scroll to position [0, 0]
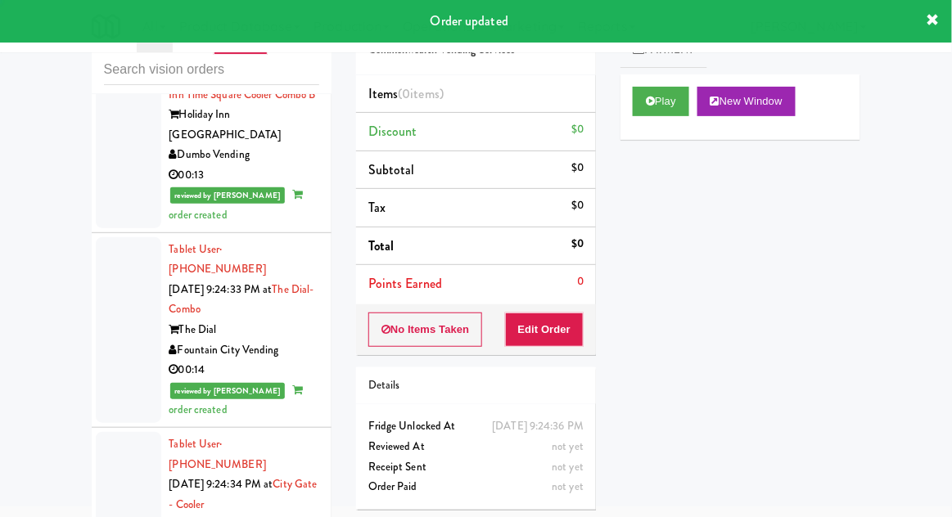
scroll to position [3488, 0]
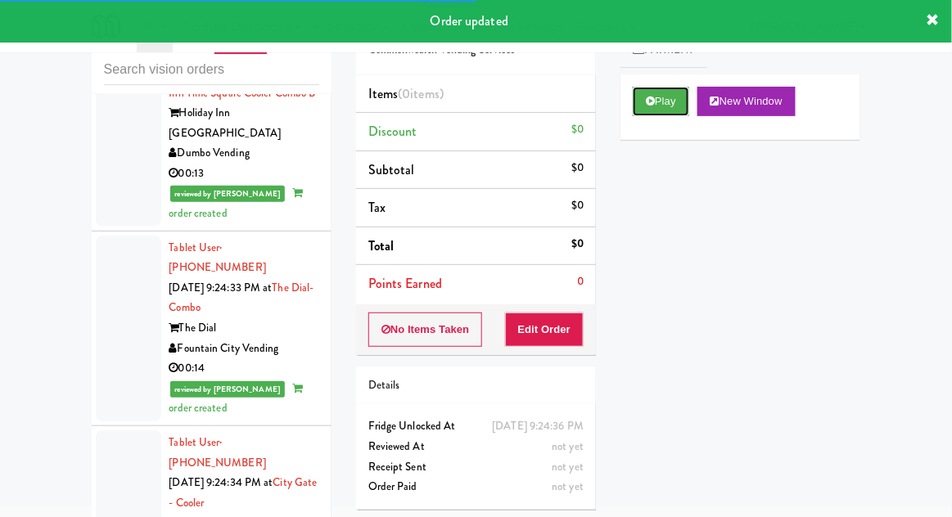
click at [647, 92] on button "Play" at bounding box center [661, 101] width 56 height 29
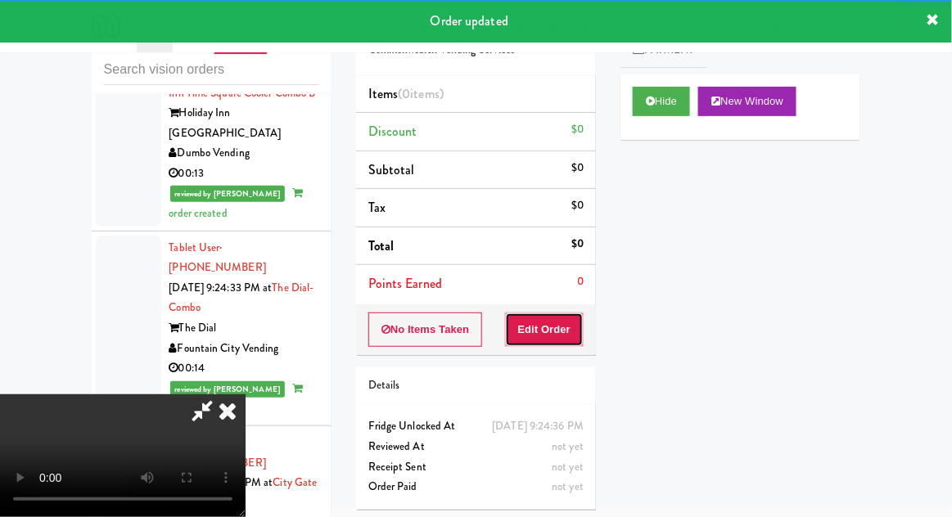
click at [570, 330] on button "Edit Order" at bounding box center [544, 330] width 79 height 34
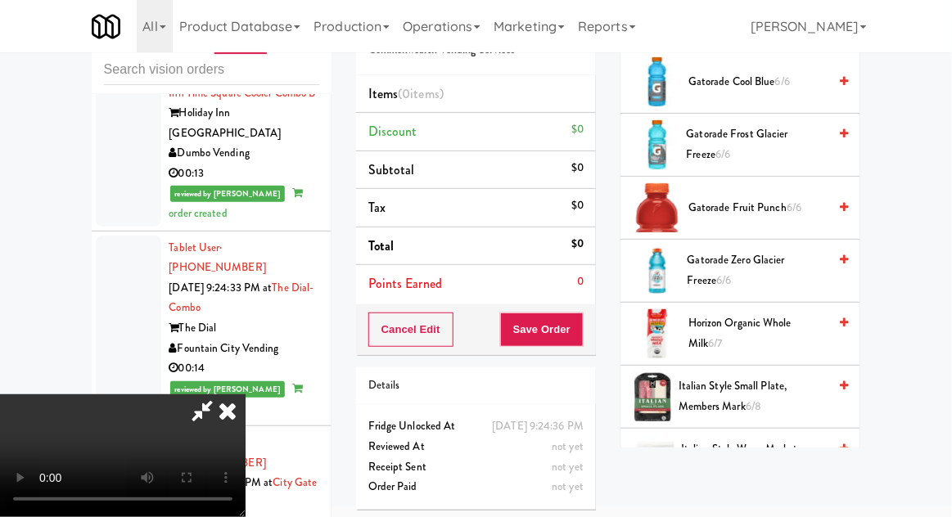
scroll to position [1030, 0]
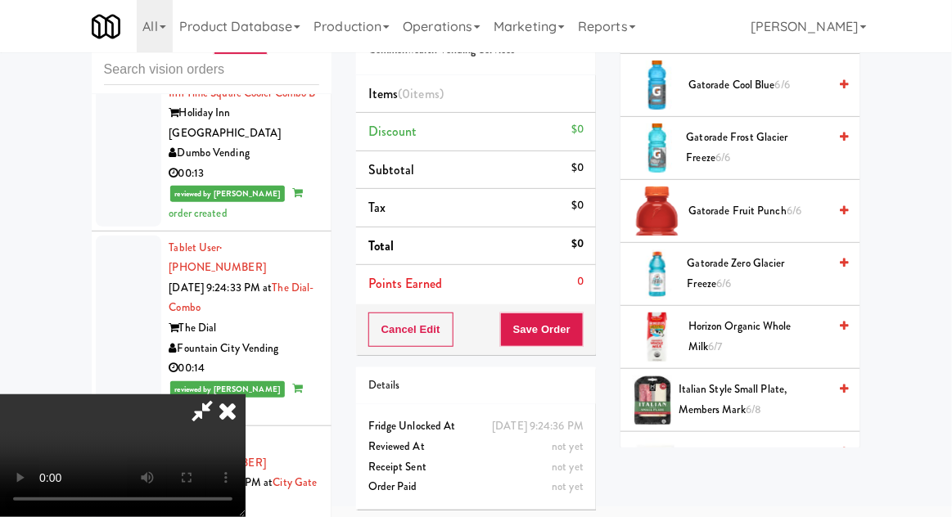
click at [788, 262] on span "Gatorade Zero Glacier Freeze 6/6" at bounding box center [757, 274] width 141 height 40
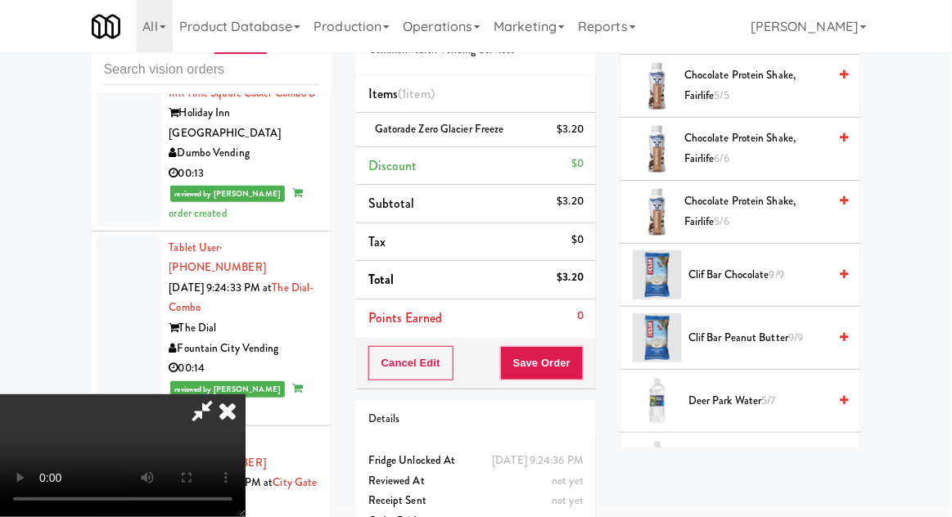
scroll to position [0, 0]
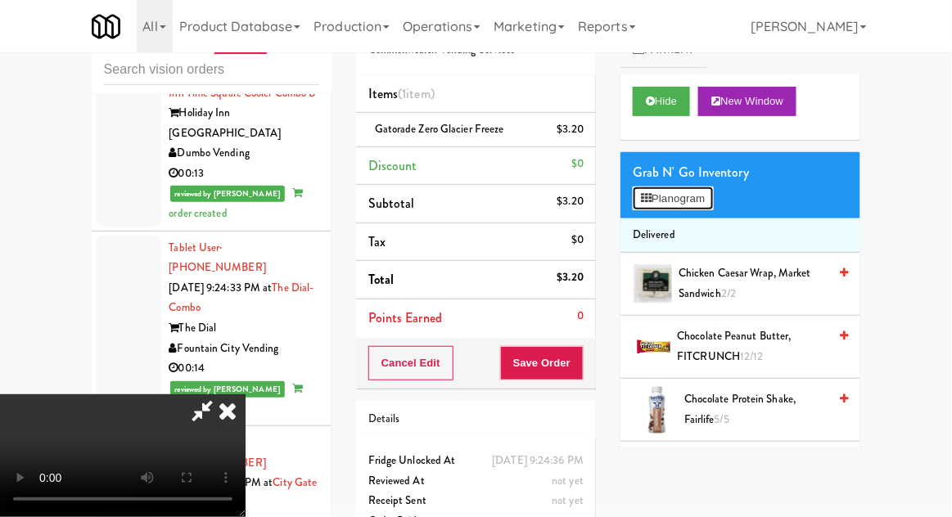
click at [704, 203] on button "Planogram" at bounding box center [673, 199] width 80 height 25
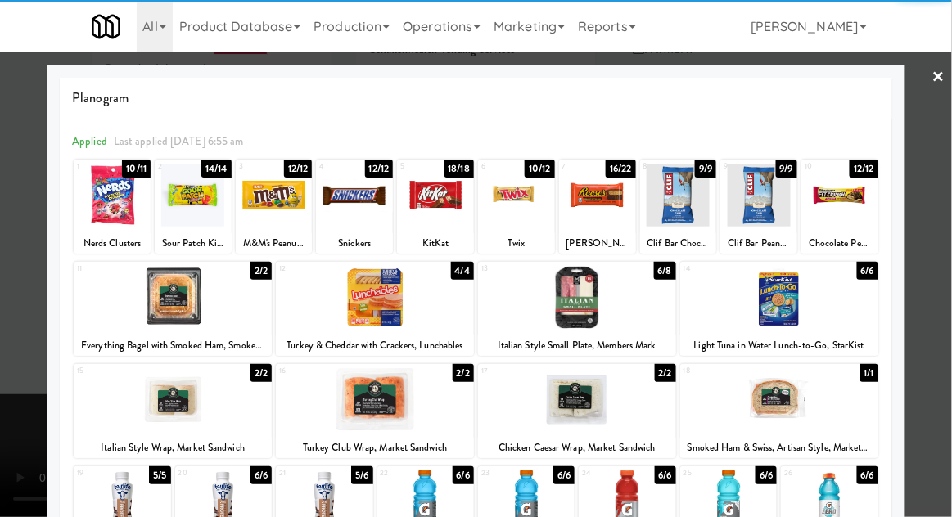
click at [614, 307] on div at bounding box center [577, 297] width 198 height 63
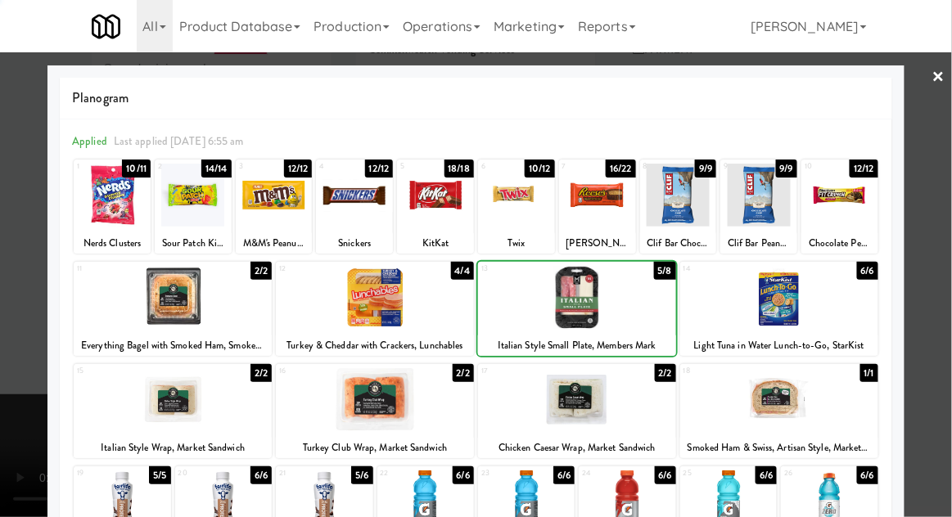
click at [946, 239] on div at bounding box center [476, 258] width 952 height 517
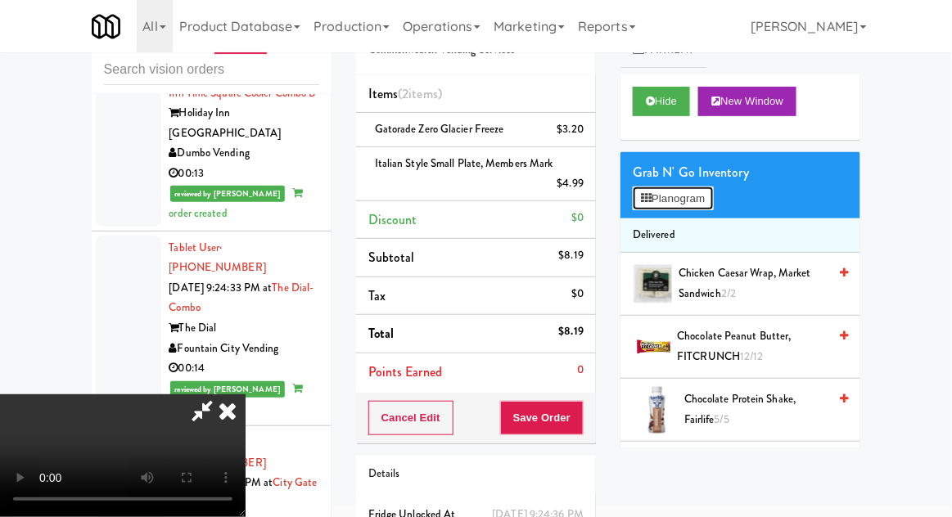
click at [713, 192] on button "Planogram" at bounding box center [673, 199] width 80 height 25
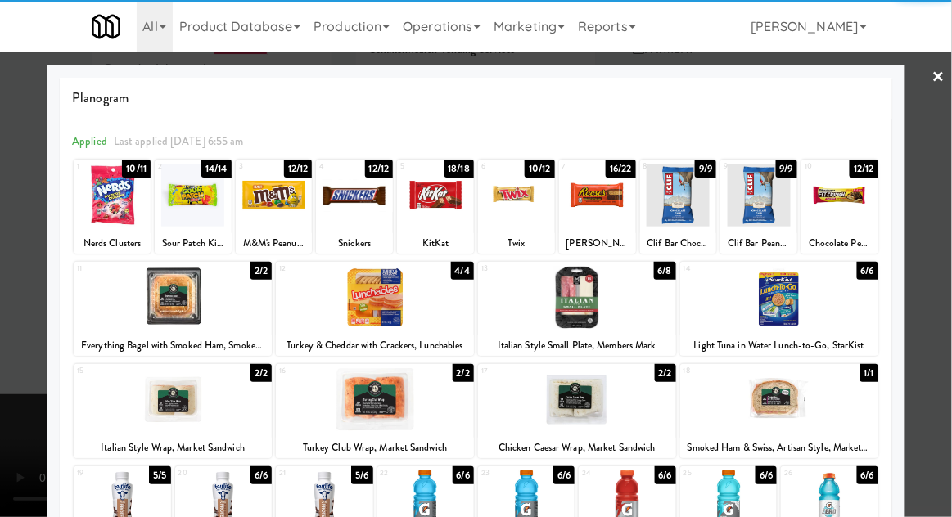
click at [604, 208] on div at bounding box center [597, 195] width 77 height 63
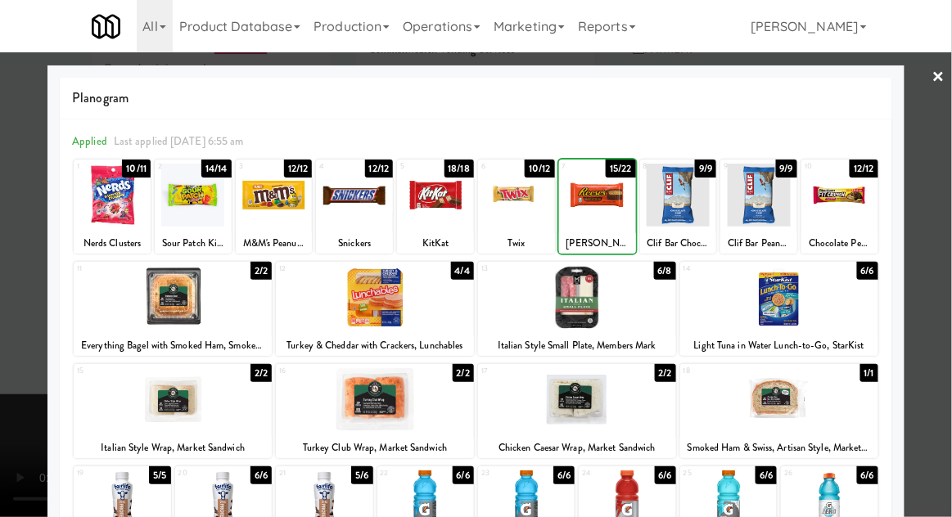
click at [950, 241] on div at bounding box center [476, 258] width 952 height 517
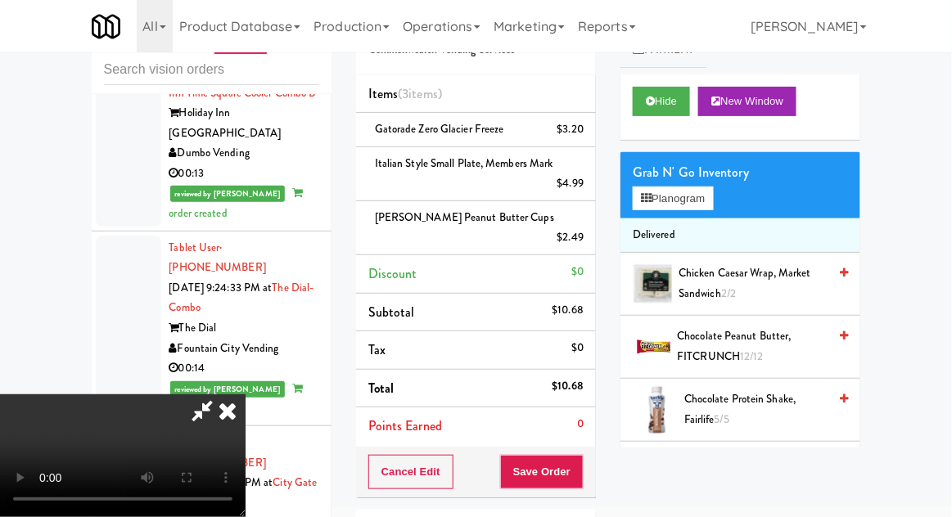
scroll to position [60, 0]
click at [580, 460] on button "Save Order" at bounding box center [541, 472] width 83 height 34
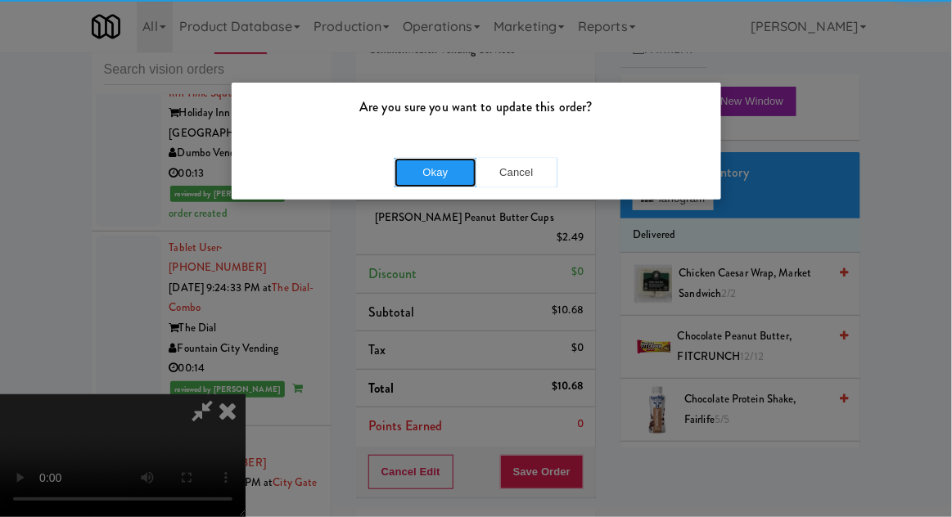
click at [424, 182] on button "Okay" at bounding box center [435, 172] width 82 height 29
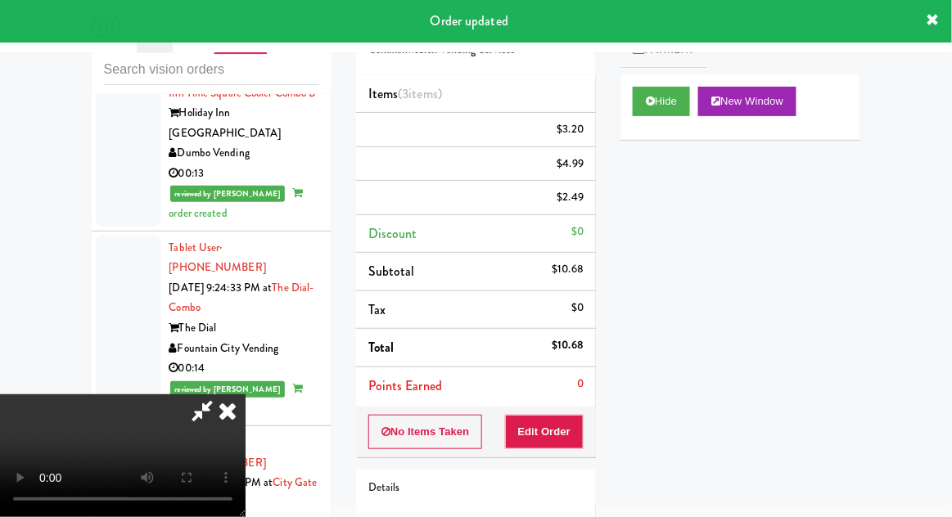
scroll to position [0, 0]
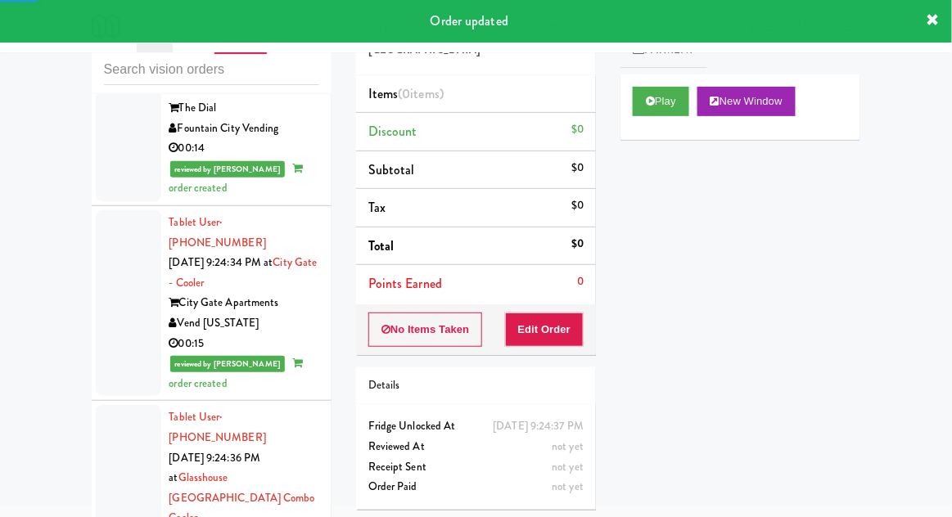
scroll to position [3711, 0]
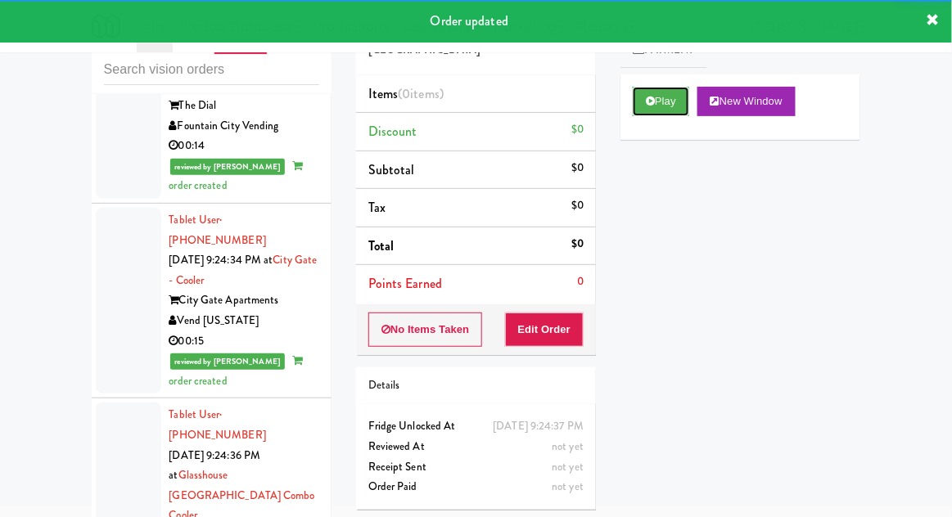
click at [660, 115] on button "Play" at bounding box center [661, 101] width 56 height 29
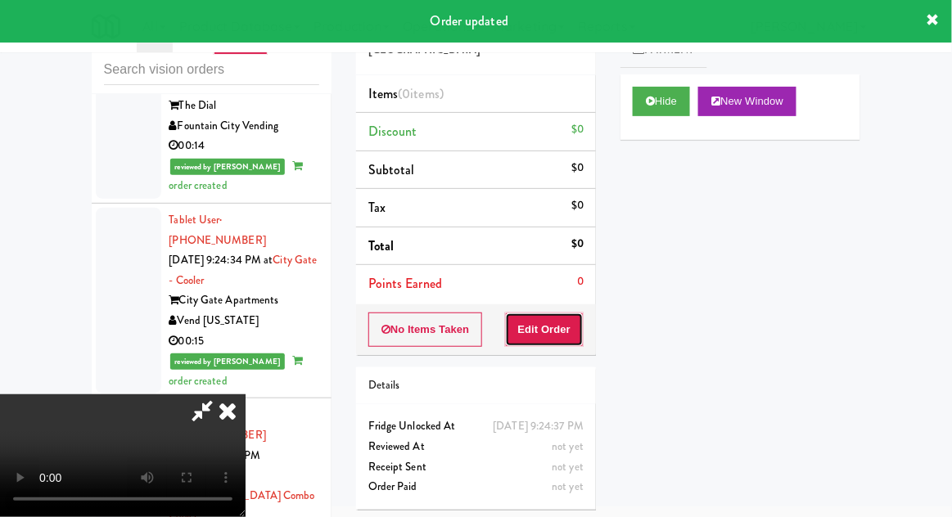
click at [577, 327] on button "Edit Order" at bounding box center [544, 330] width 79 height 34
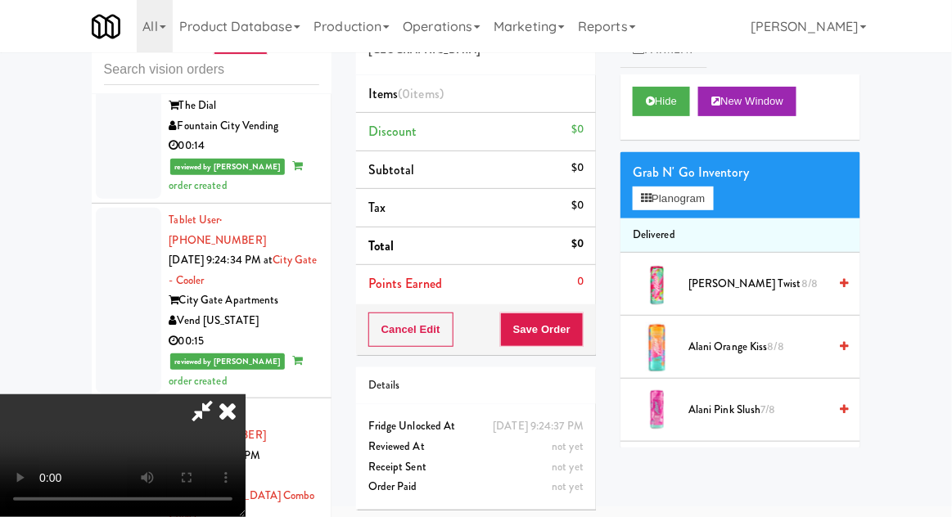
scroll to position [0, 0]
click at [710, 205] on button "Planogram" at bounding box center [673, 199] width 80 height 25
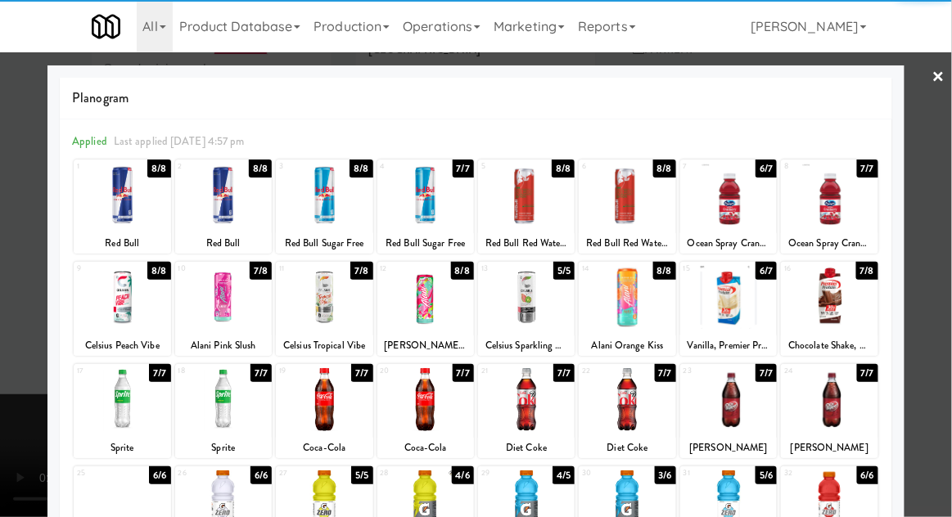
click at [425, 410] on div at bounding box center [425, 399] width 97 height 63
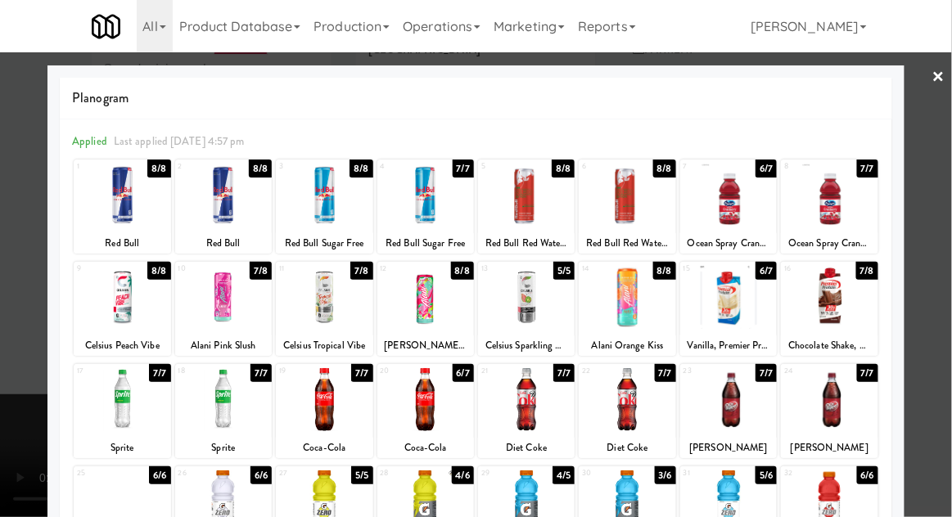
click at [948, 251] on div at bounding box center [476, 258] width 952 height 517
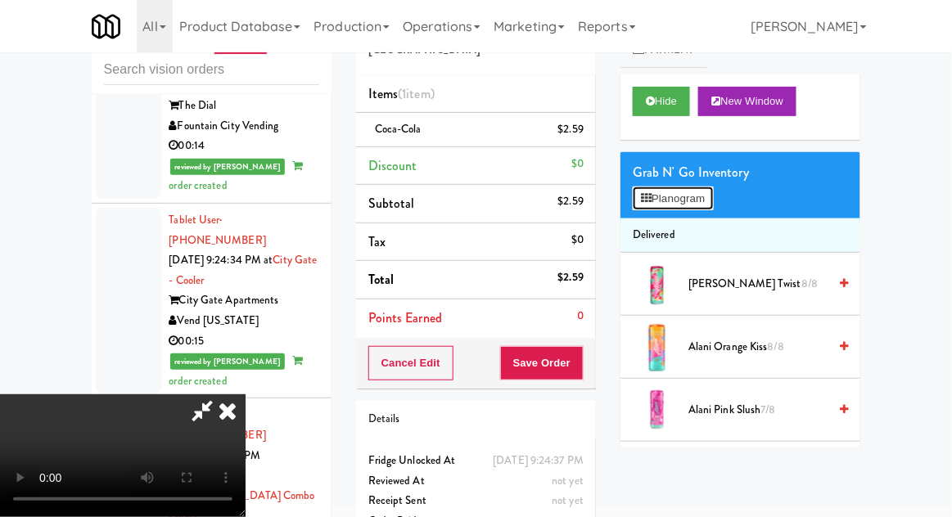
click at [705, 195] on button "Planogram" at bounding box center [673, 199] width 80 height 25
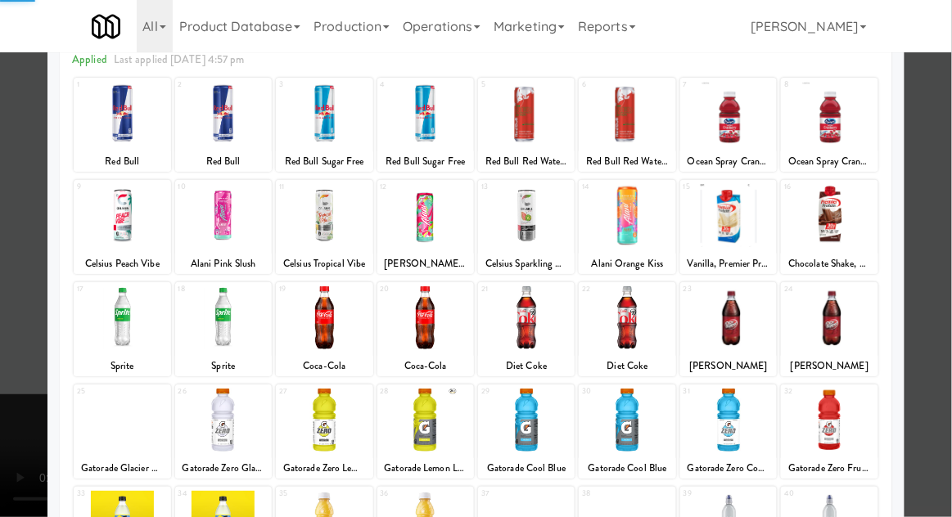
scroll to position [113, 0]
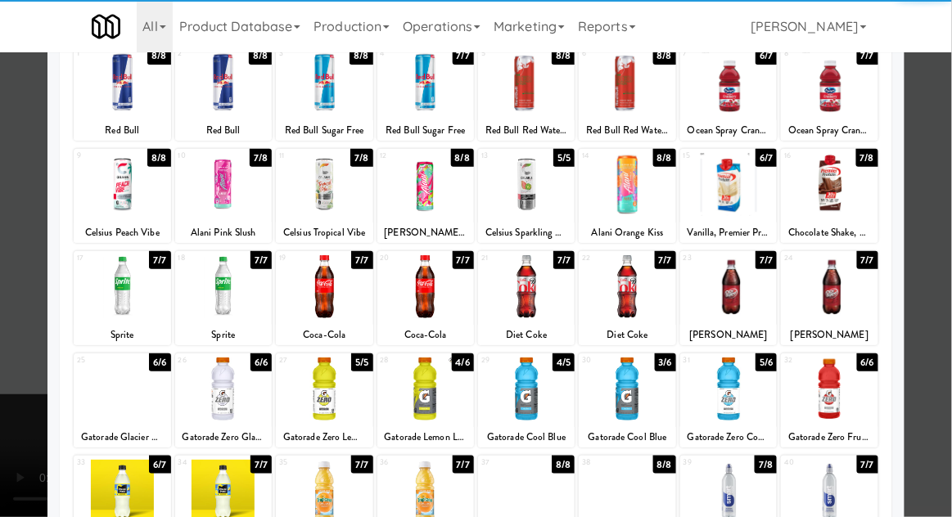
click at [437, 288] on div at bounding box center [425, 286] width 97 height 63
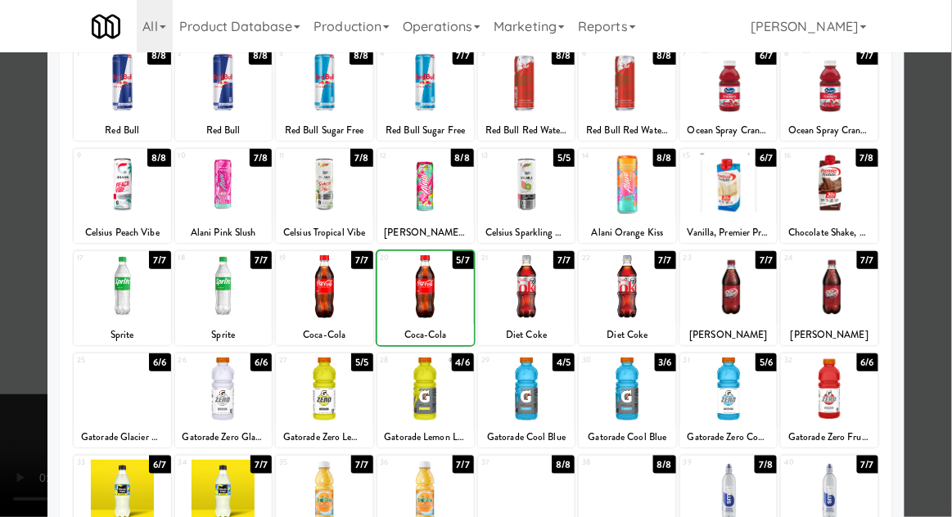
click at [950, 255] on div at bounding box center [476, 258] width 952 height 517
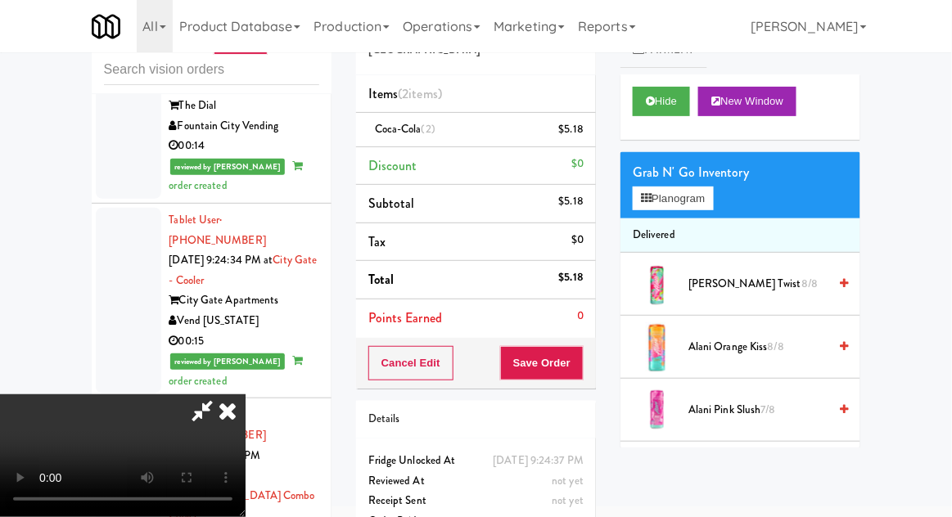
scroll to position [60, 0]
click at [583, 360] on button "Save Order" at bounding box center [541, 363] width 83 height 34
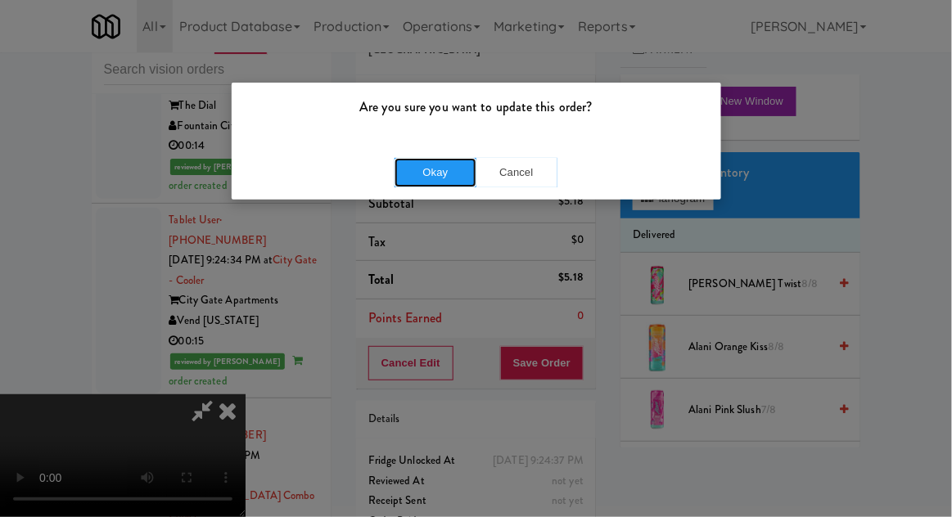
click at [440, 183] on button "Okay" at bounding box center [435, 172] width 82 height 29
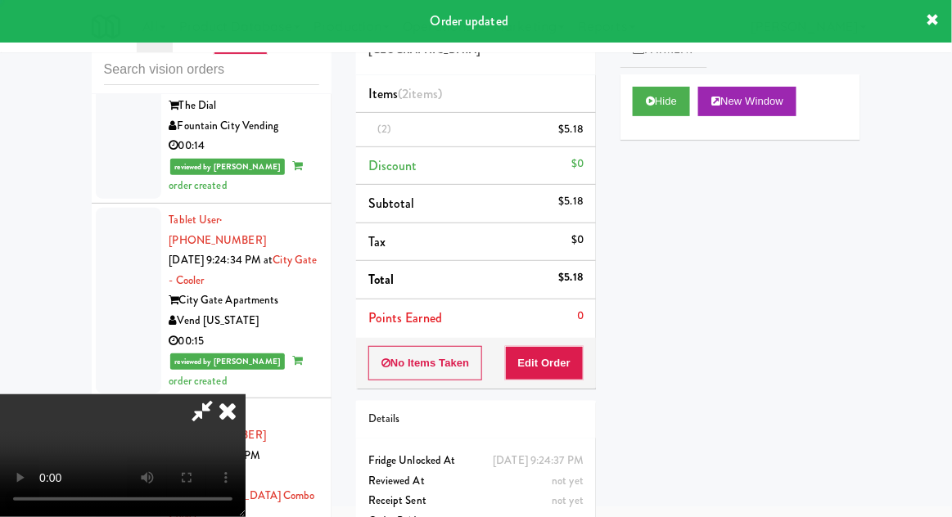
scroll to position [0, 0]
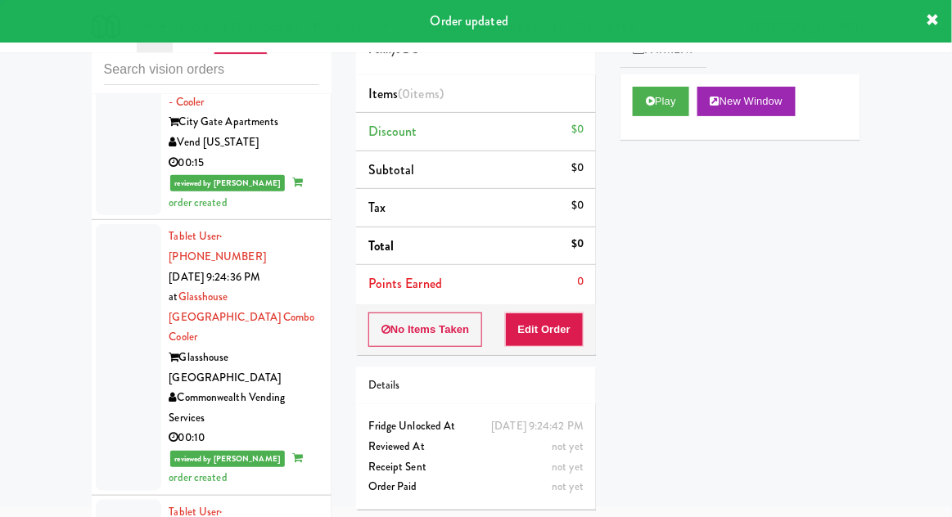
scroll to position [3896, 0]
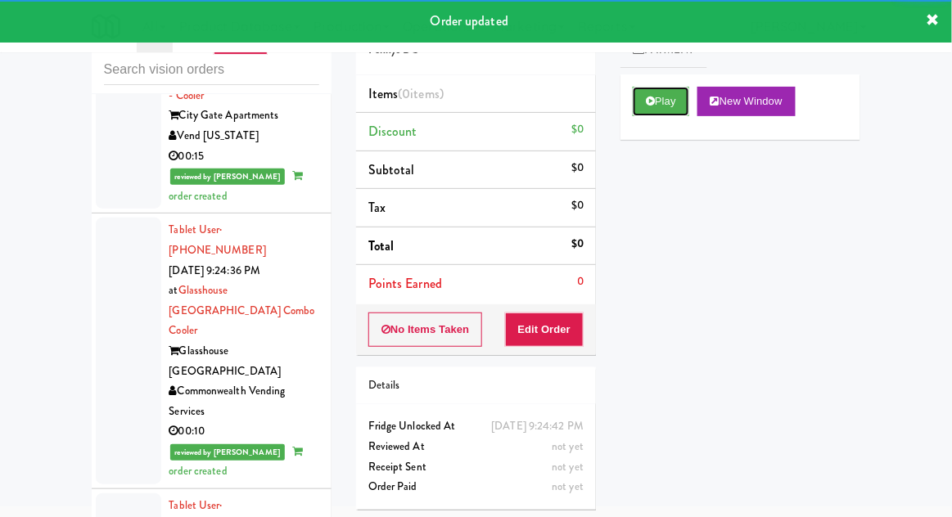
click at [655, 112] on button "Play" at bounding box center [661, 101] width 56 height 29
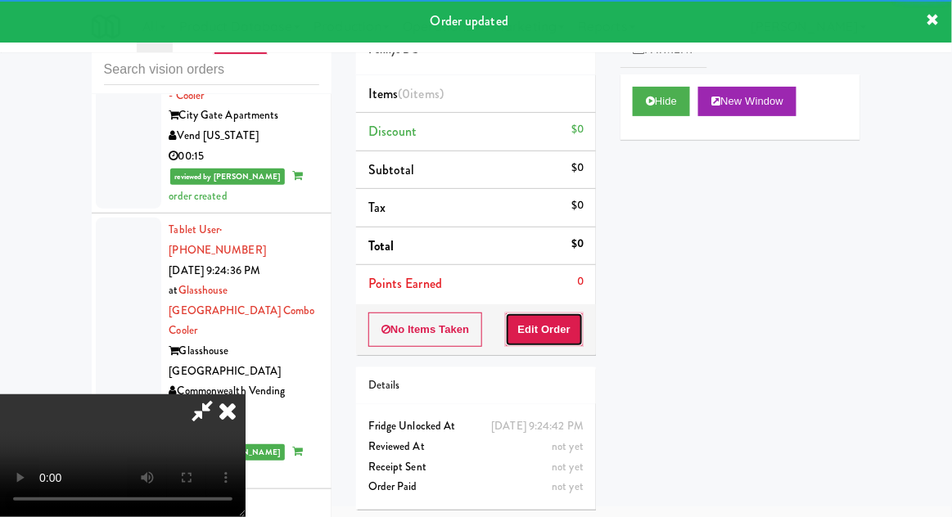
click at [551, 325] on button "Edit Order" at bounding box center [544, 330] width 79 height 34
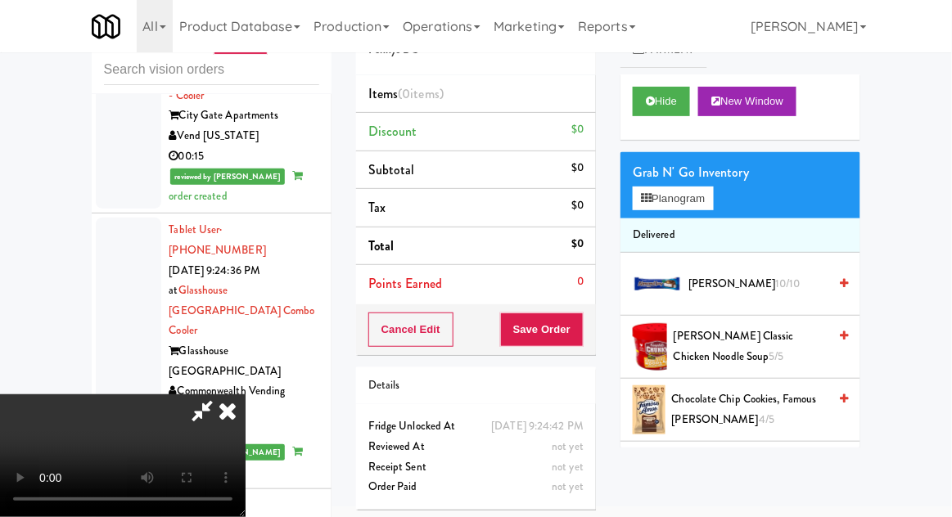
scroll to position [60, 0]
click at [705, 187] on button "Planogram" at bounding box center [673, 199] width 80 height 25
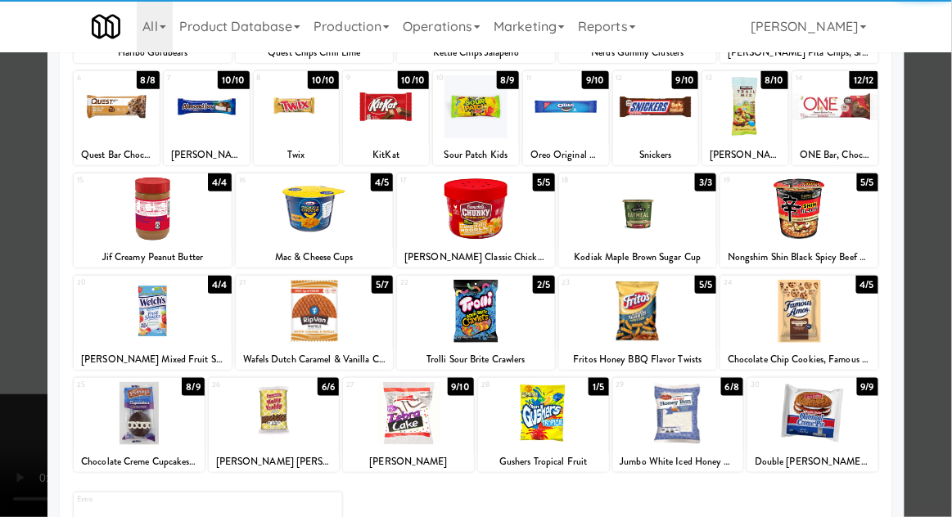
scroll to position [184, 0]
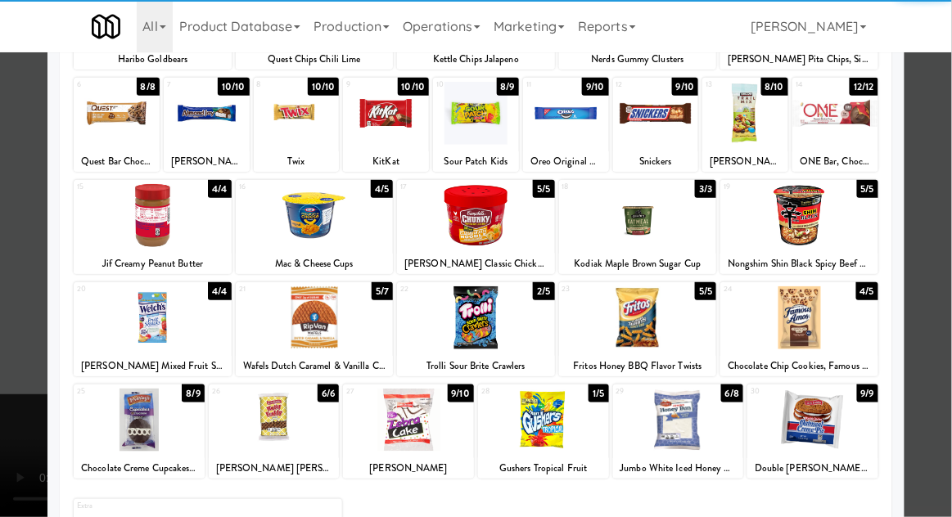
click at [488, 304] on div at bounding box center [476, 317] width 158 height 63
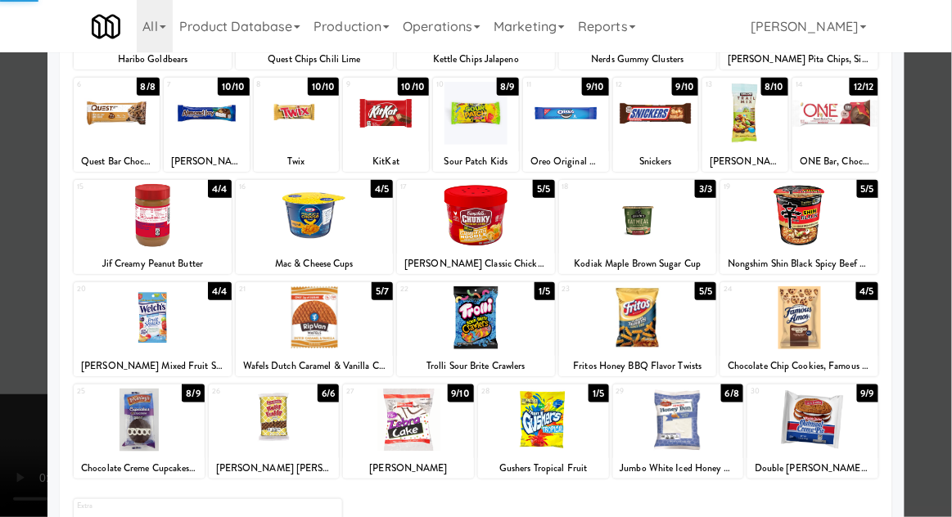
click at [948, 242] on div at bounding box center [476, 258] width 952 height 517
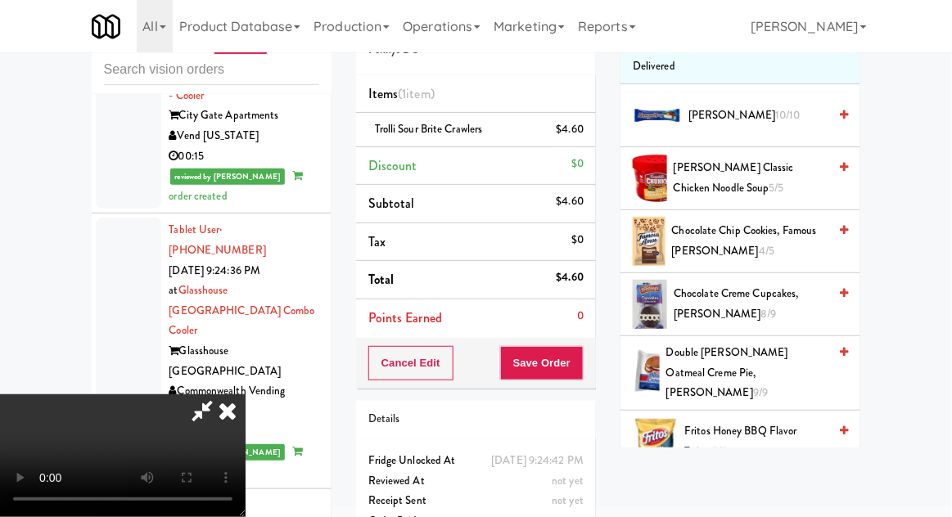
scroll to position [160, 0]
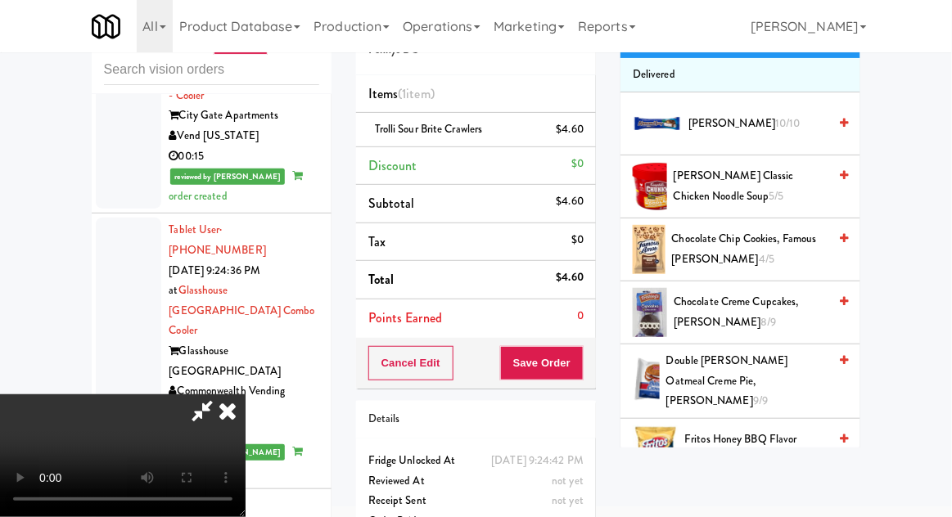
click at [790, 243] on span "Chocolate Chip Cookies, Famous [PERSON_NAME] 4/5" at bounding box center [750, 249] width 156 height 40
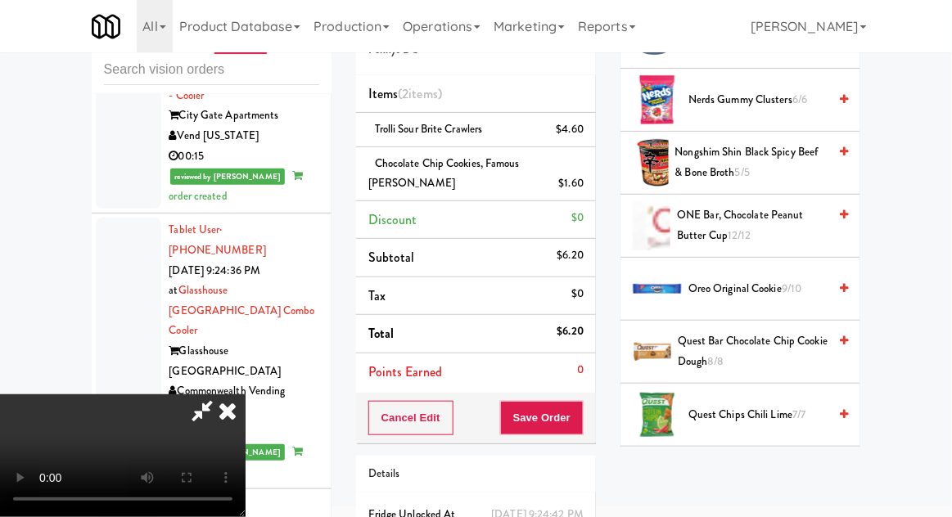
scroll to position [1246, 0]
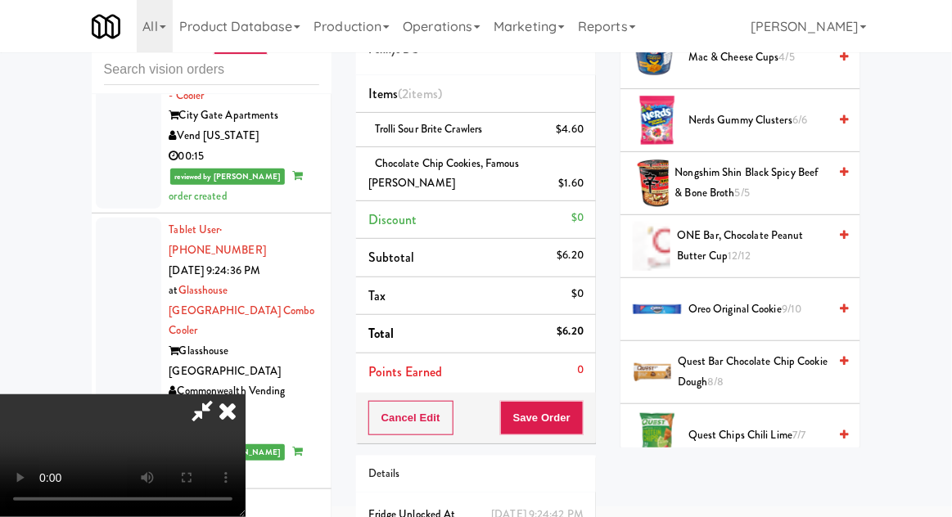
click at [790, 301] on span "9/10" at bounding box center [792, 309] width 20 height 16
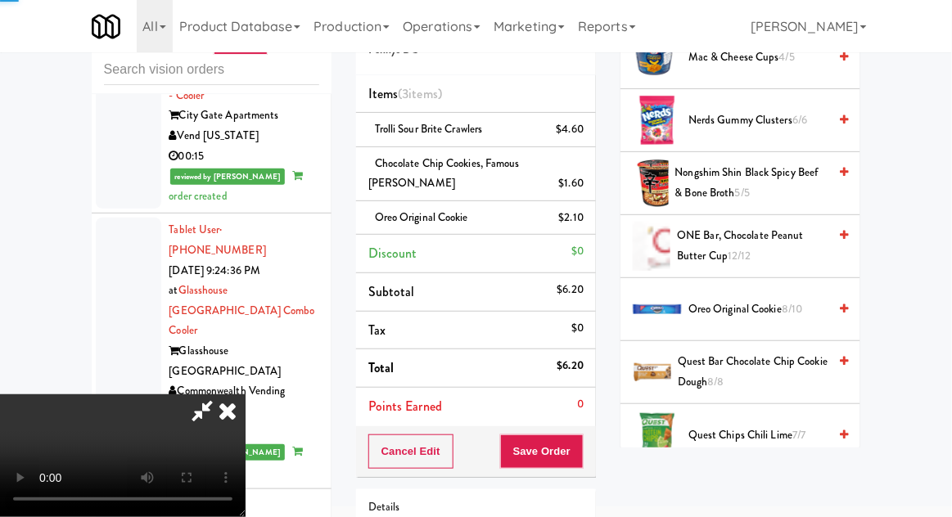
click at [784, 300] on span "Oreo Original Cookie 8/10" at bounding box center [757, 310] width 139 height 20
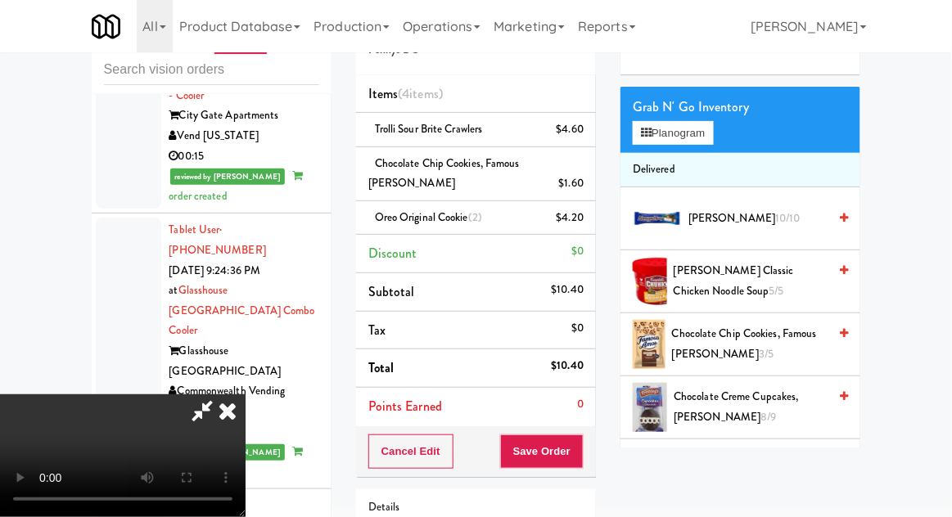
scroll to position [0, 0]
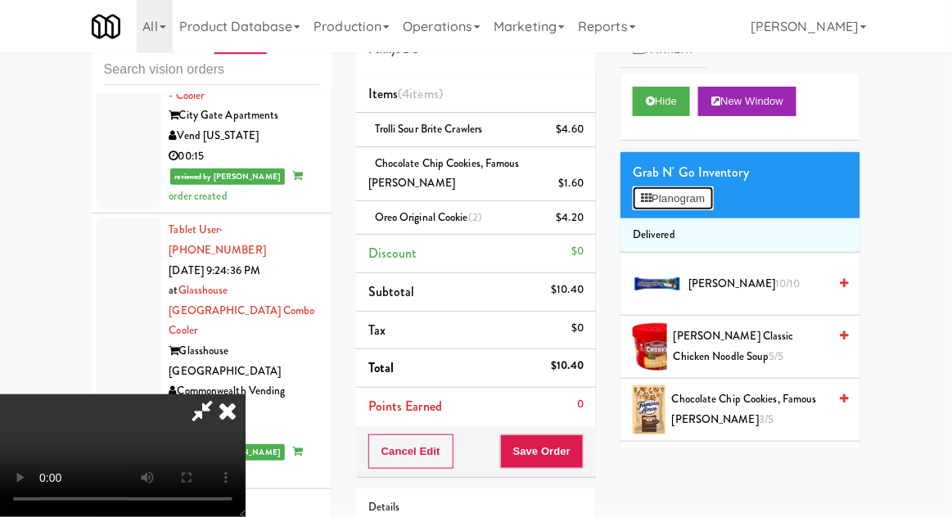
click at [713, 193] on button "Planogram" at bounding box center [673, 199] width 80 height 25
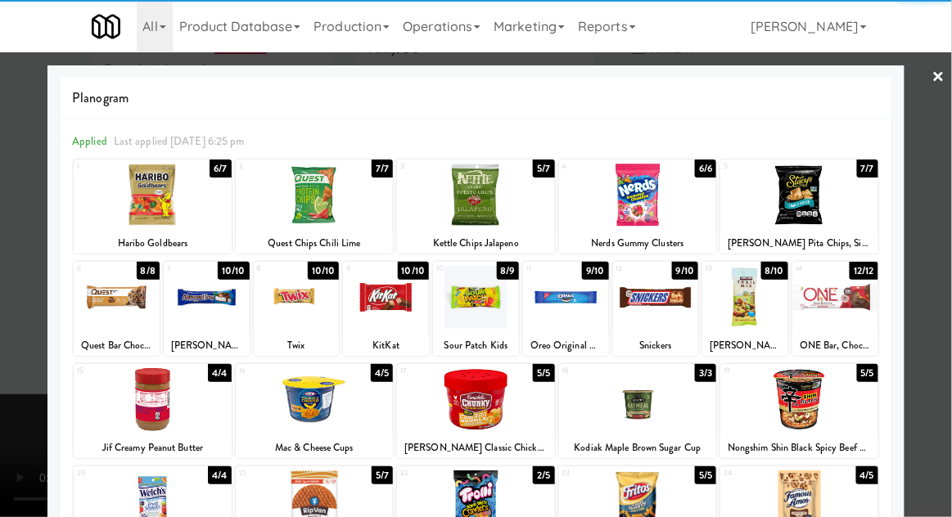
click at [755, 306] on div at bounding box center [745, 297] width 86 height 63
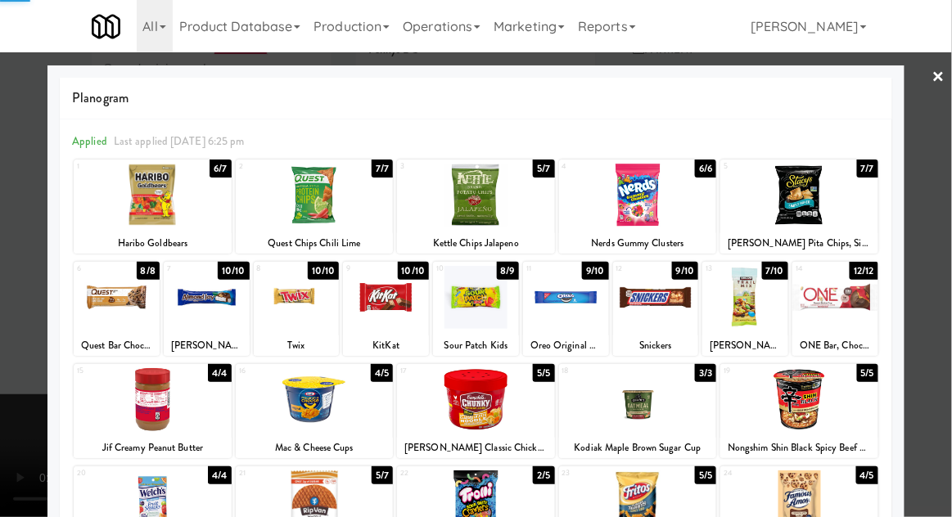
click at [950, 236] on div at bounding box center [476, 258] width 952 height 517
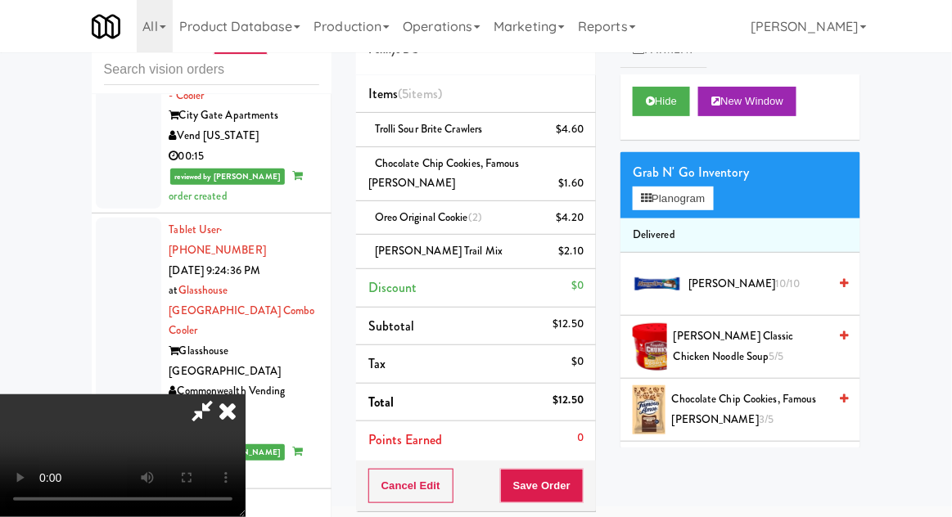
scroll to position [60, 0]
click at [580, 475] on button "Save Order" at bounding box center [541, 486] width 83 height 34
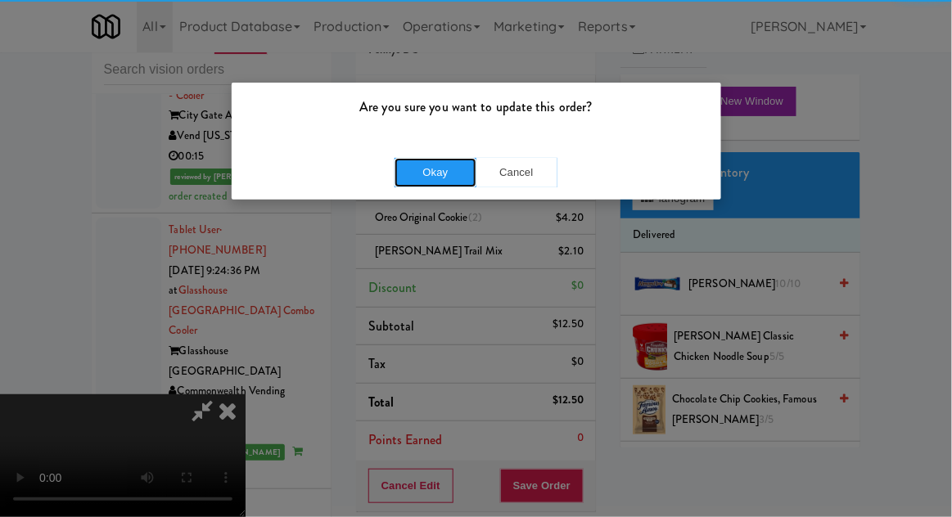
click at [417, 158] on button "Okay" at bounding box center [435, 172] width 82 height 29
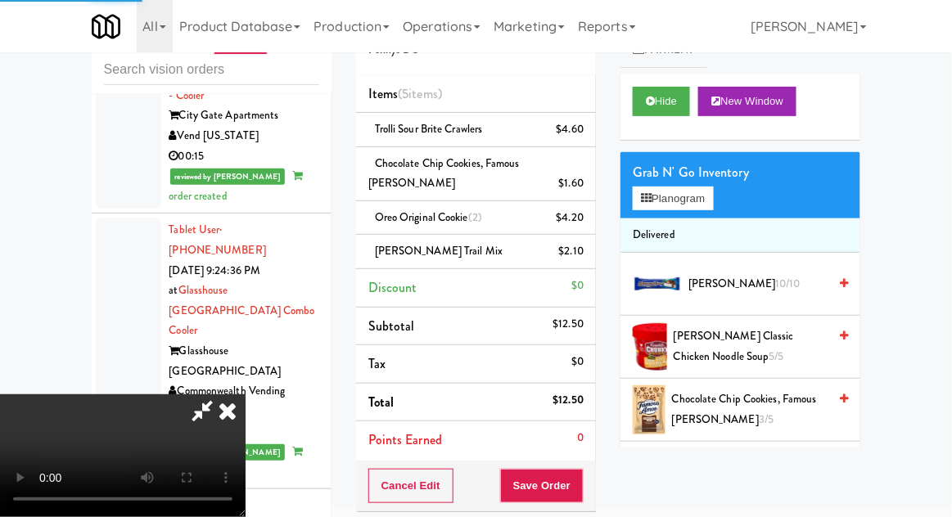
scroll to position [0, 0]
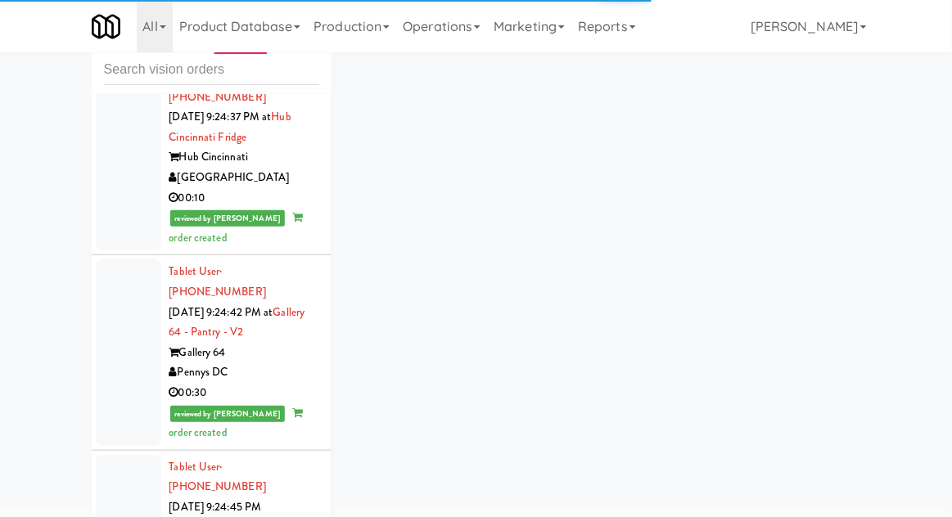
scroll to position [4430, 0]
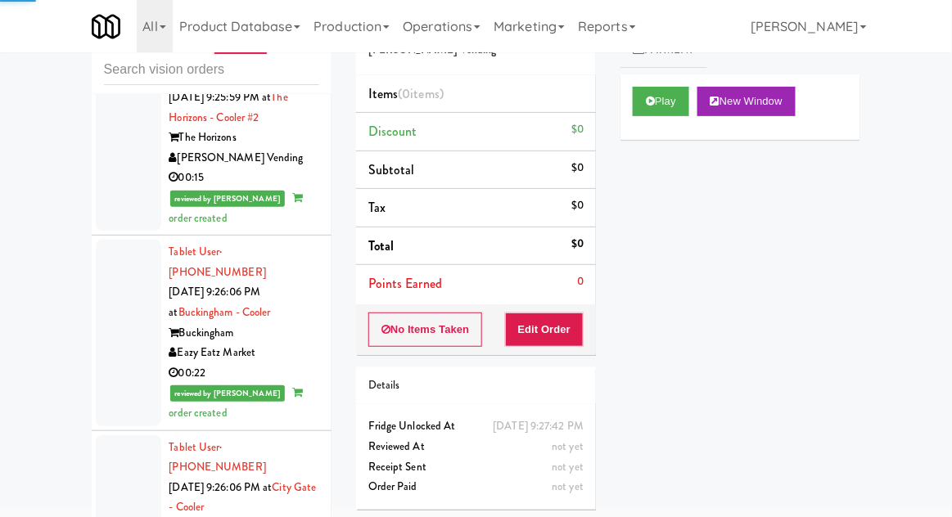
scroll to position [5786, 0]
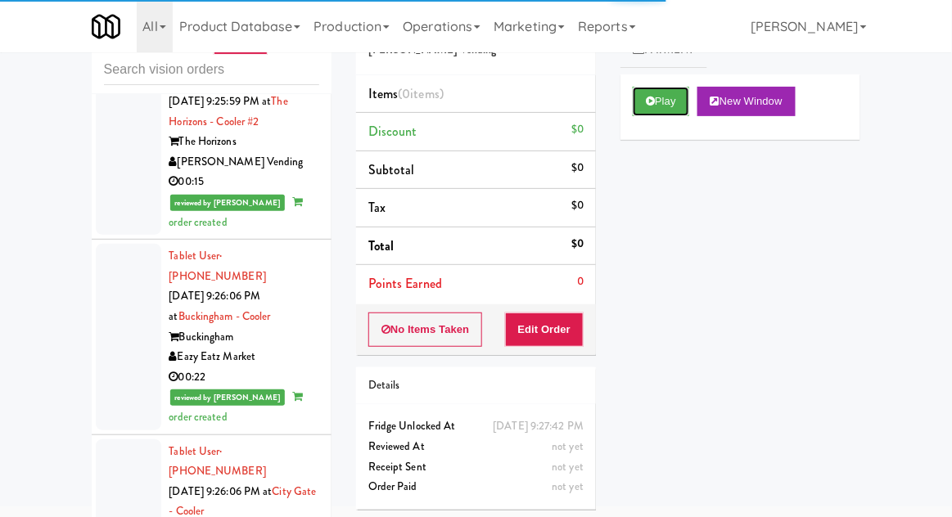
click at [651, 101] on icon at bounding box center [650, 101] width 9 height 11
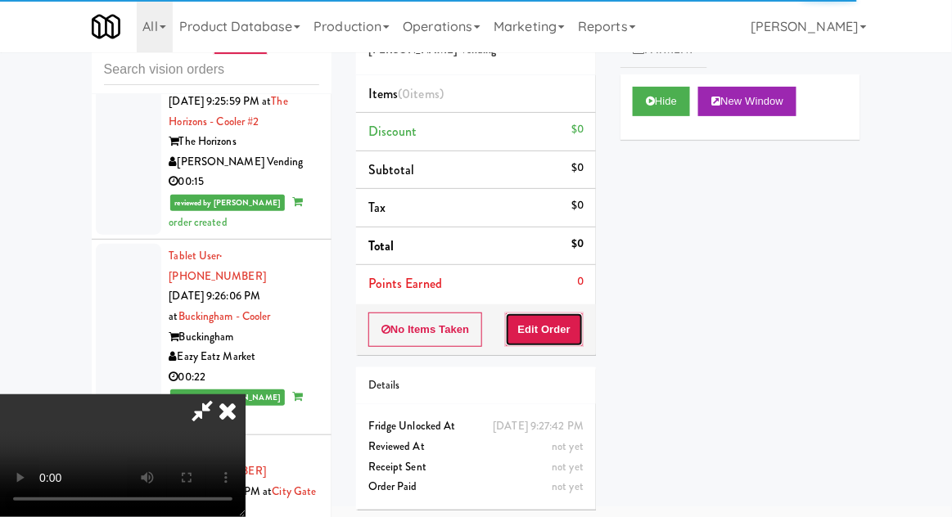
click at [541, 342] on button "Edit Order" at bounding box center [544, 330] width 79 height 34
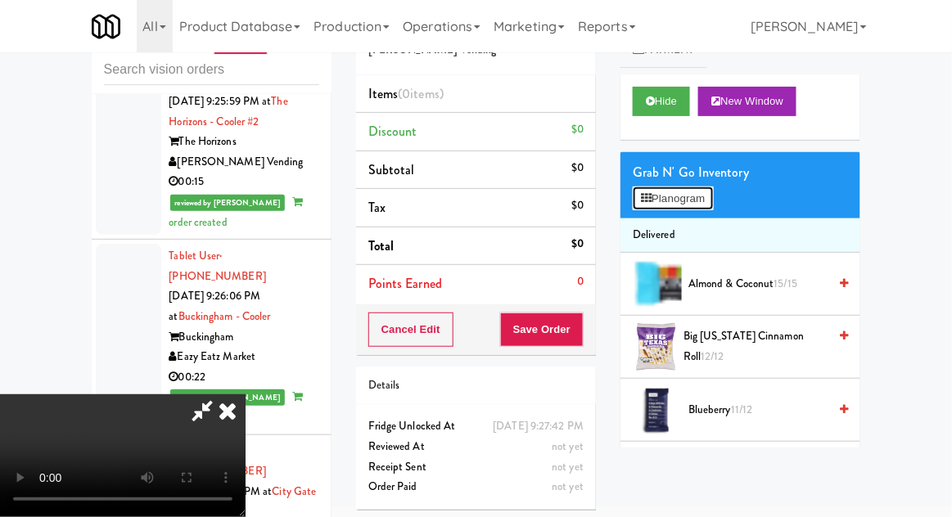
click at [706, 196] on button "Planogram" at bounding box center [673, 199] width 80 height 25
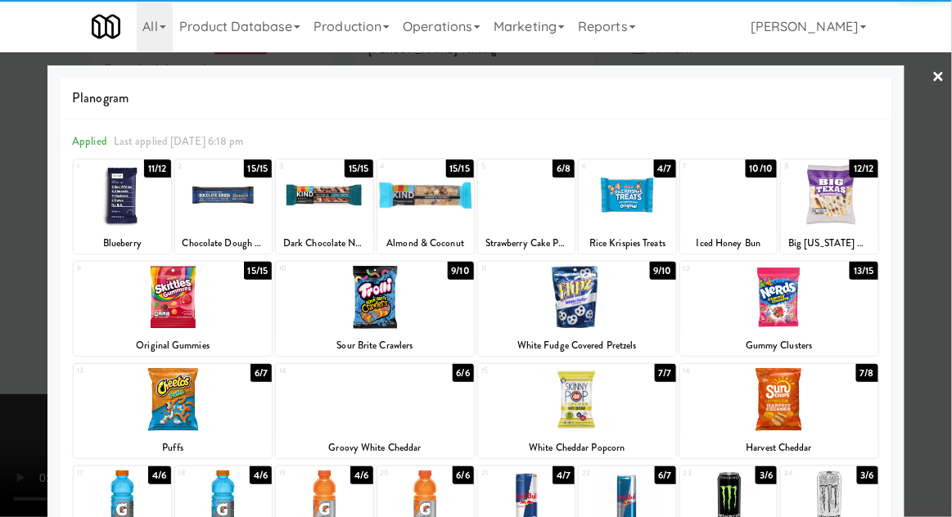
click at [735, 205] on div at bounding box center [728, 195] width 97 height 63
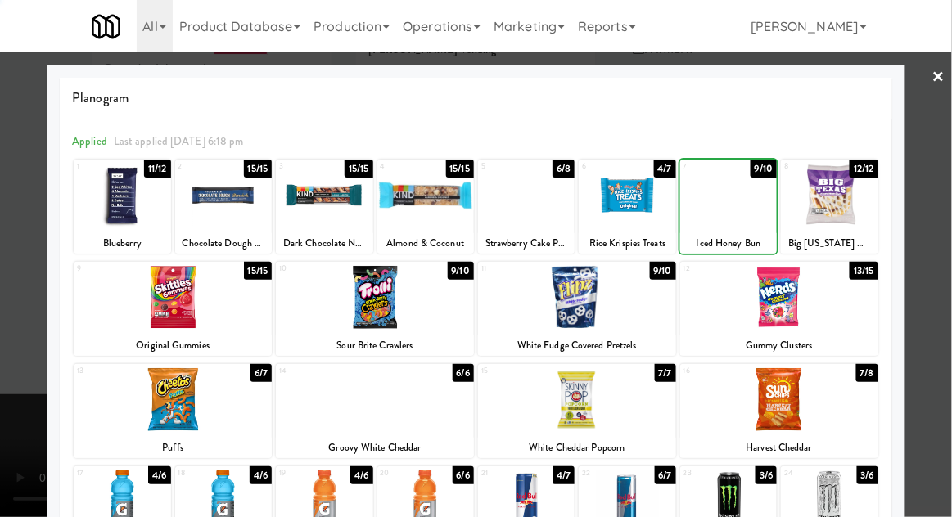
click at [948, 233] on div at bounding box center [476, 258] width 952 height 517
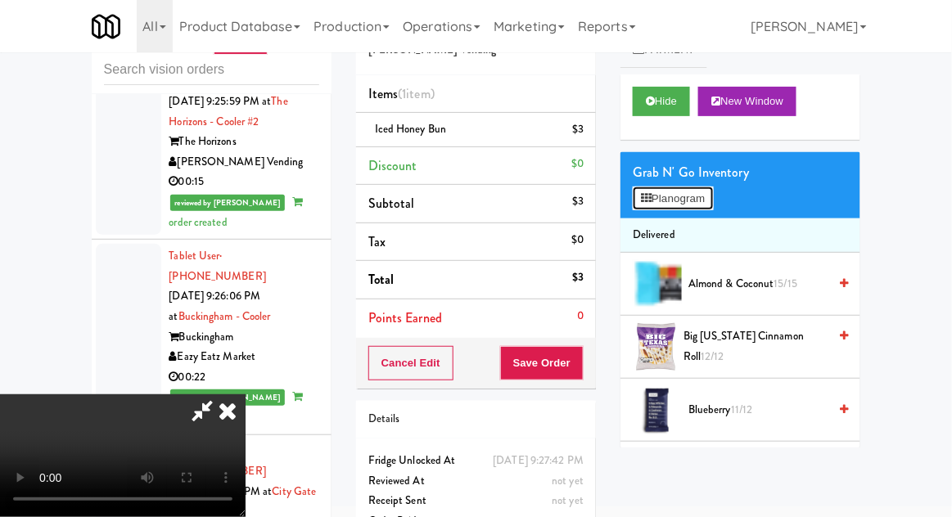
click at [705, 206] on button "Planogram" at bounding box center [673, 199] width 80 height 25
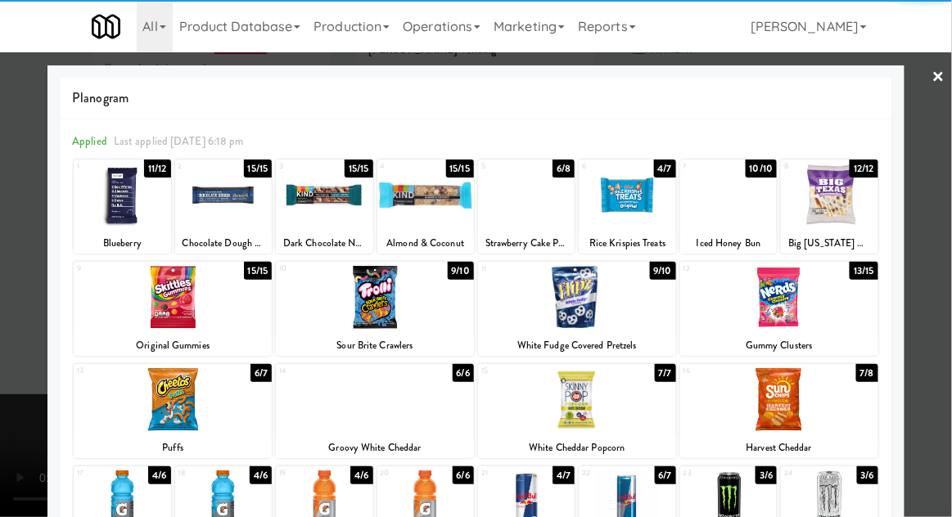
click at [156, 411] on div at bounding box center [173, 399] width 198 height 63
click at [950, 210] on div at bounding box center [476, 258] width 952 height 517
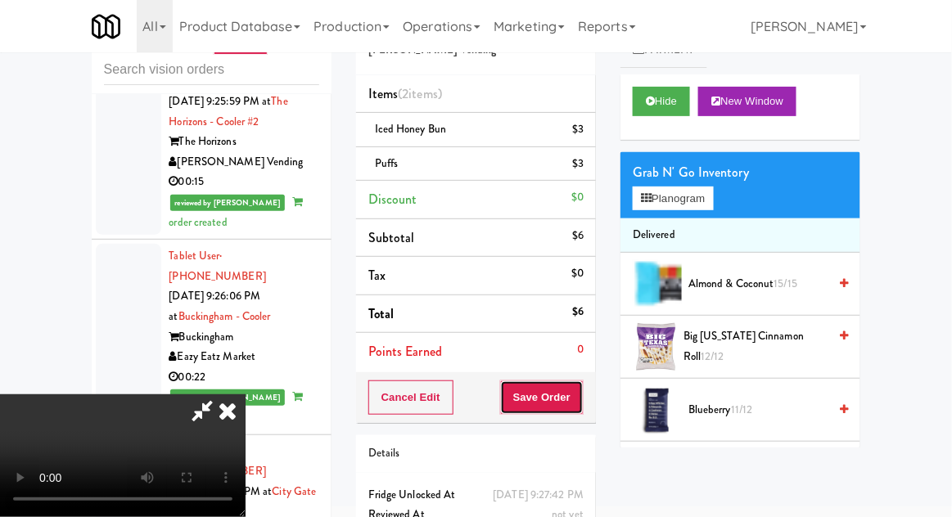
click at [584, 406] on button "Save Order" at bounding box center [541, 398] width 83 height 34
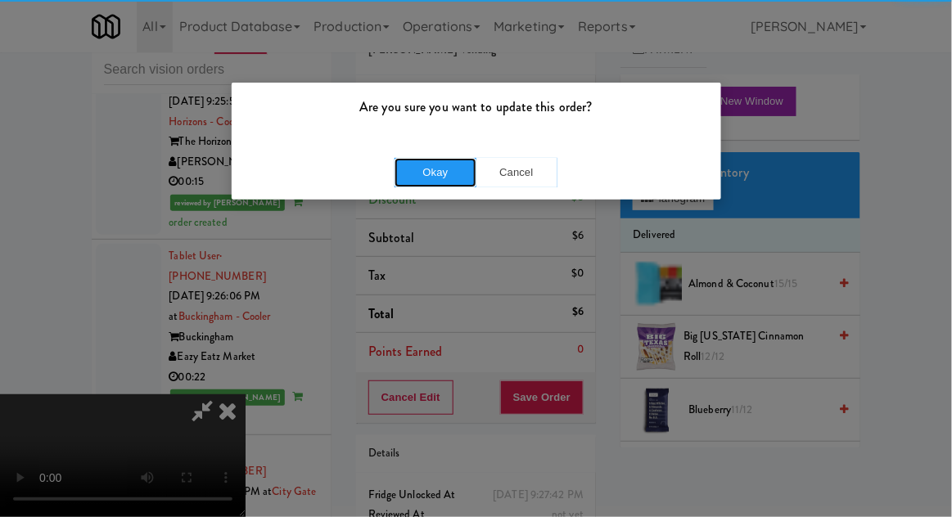
click at [440, 158] on button "Okay" at bounding box center [435, 172] width 82 height 29
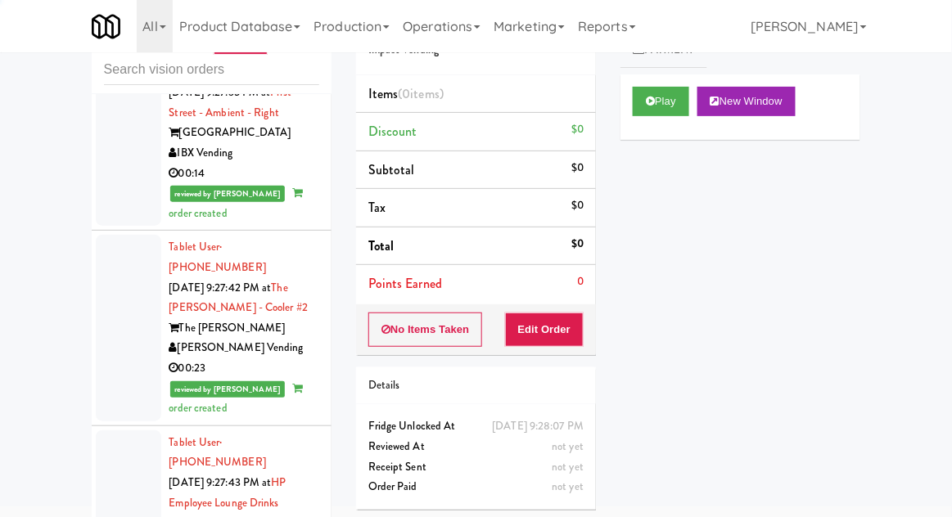
scroll to position [6540, 0]
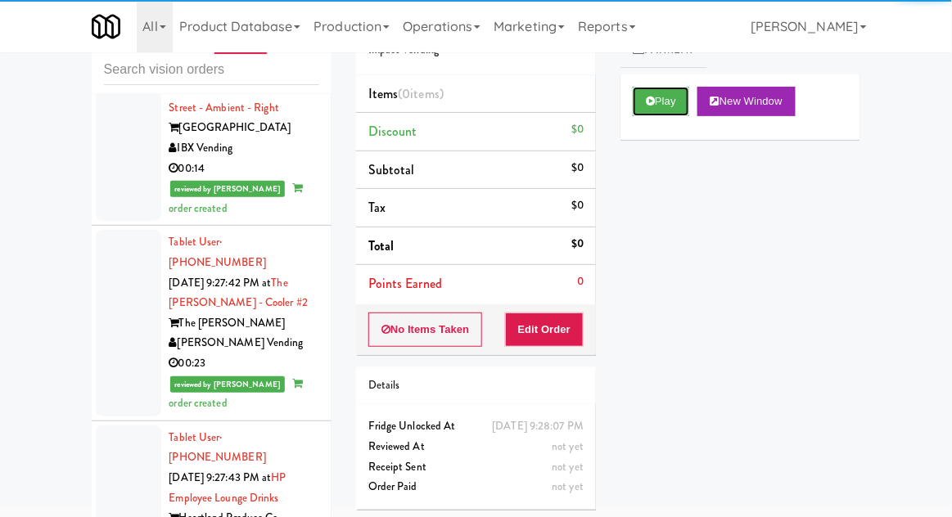
click at [639, 114] on button "Play" at bounding box center [661, 101] width 56 height 29
click at [548, 332] on button "Edit Order" at bounding box center [544, 330] width 79 height 34
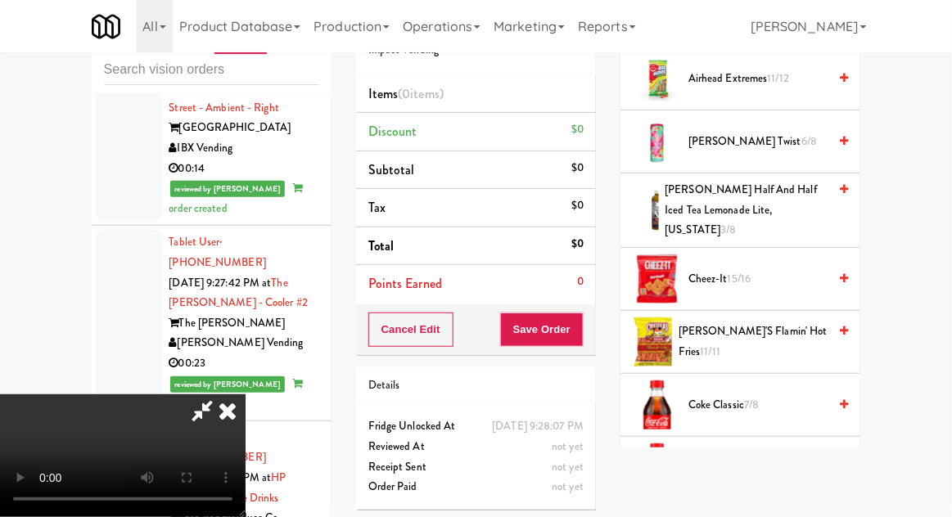
scroll to position [204, 0]
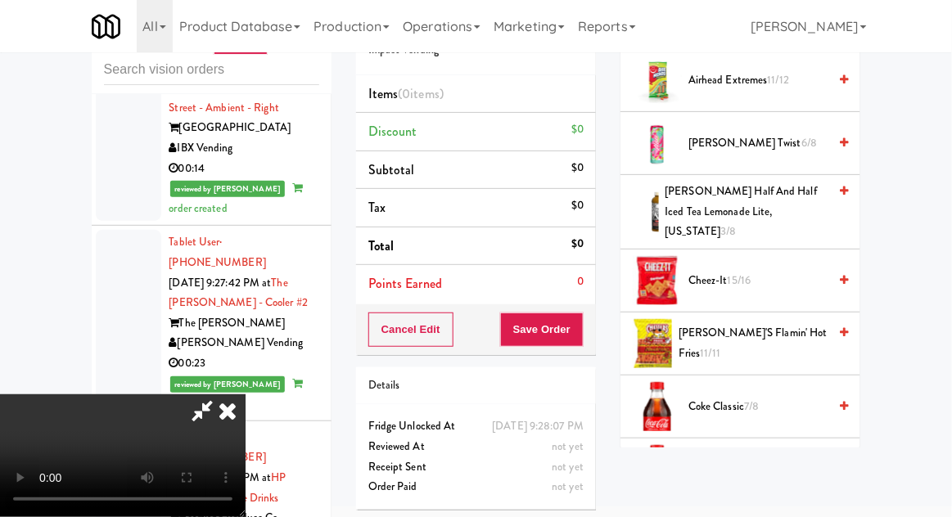
click at [786, 323] on span "[PERSON_NAME]'s Flamin' Hot Fries 11/11" at bounding box center [752, 343] width 149 height 40
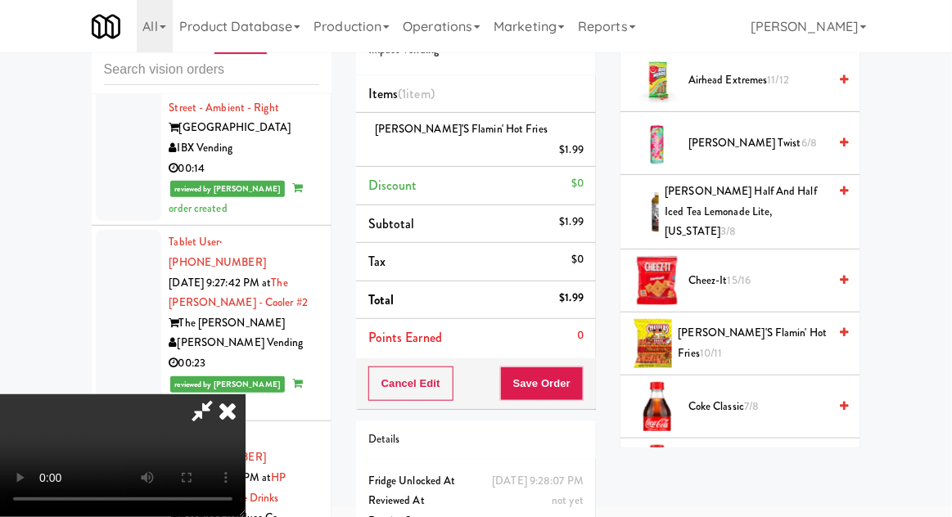
click at [778, 323] on span "[PERSON_NAME]'s Flamin' Hot Fries 10/11" at bounding box center [753, 343] width 150 height 40
click at [582, 367] on button "Save Order" at bounding box center [541, 384] width 83 height 34
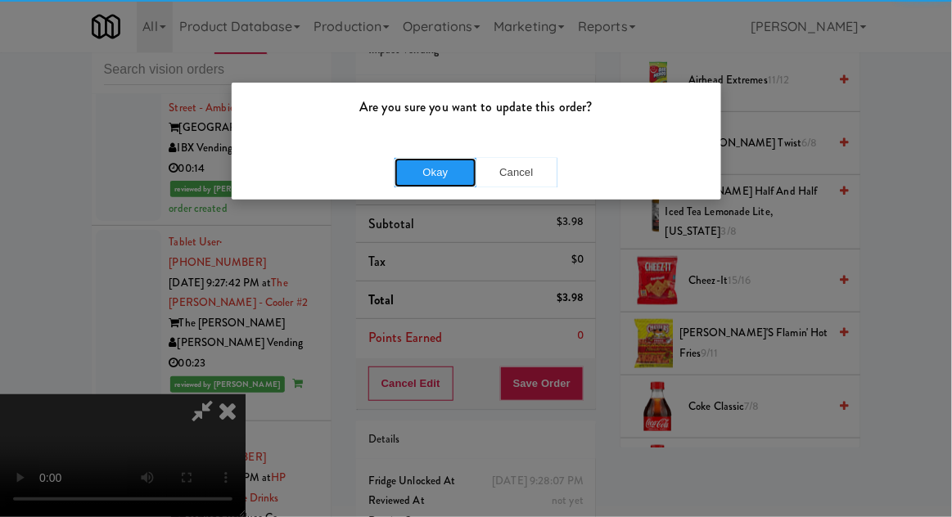
click at [438, 173] on button "Okay" at bounding box center [435, 172] width 82 height 29
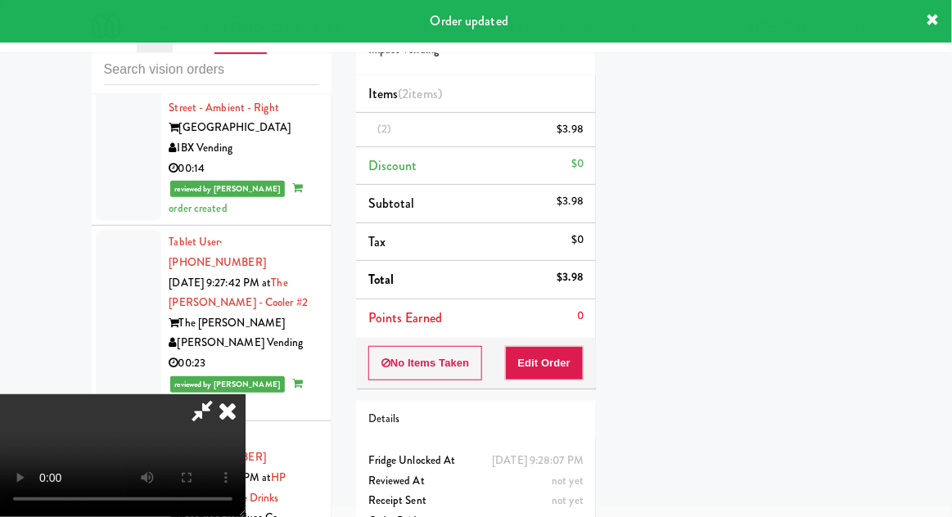
scroll to position [0, 0]
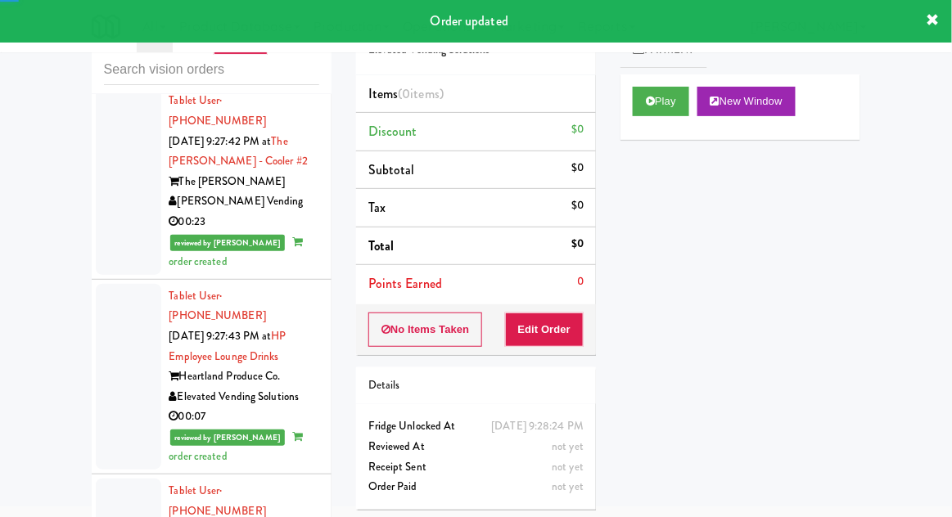
scroll to position [6736, 0]
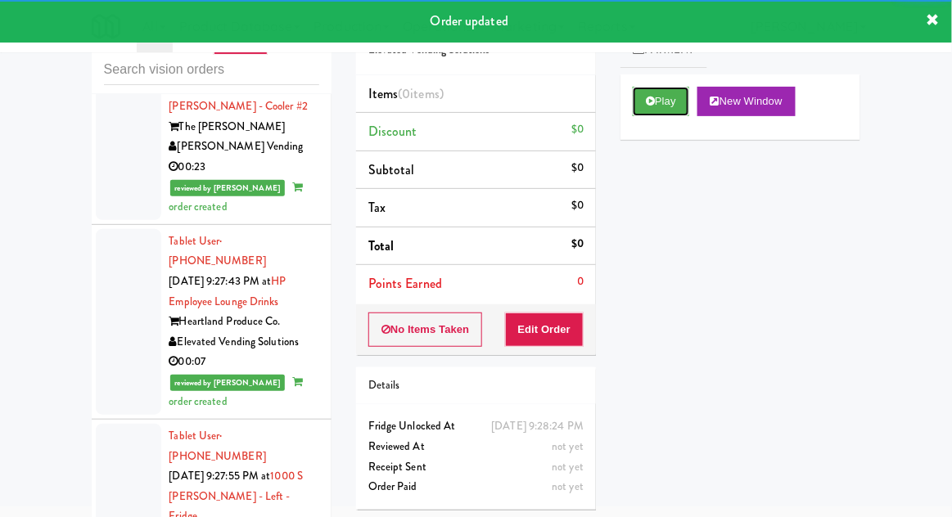
click at [633, 102] on button "Play" at bounding box center [661, 101] width 56 height 29
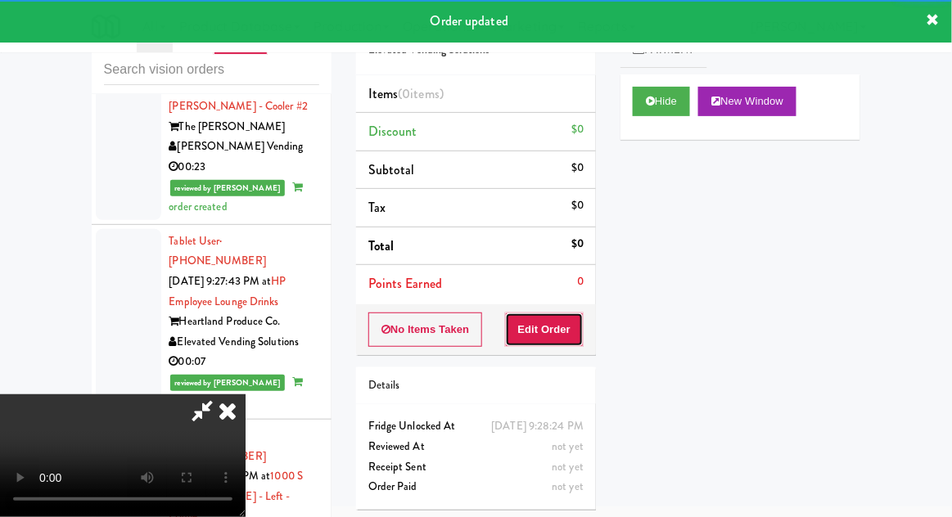
click at [548, 322] on button "Edit Order" at bounding box center [544, 330] width 79 height 34
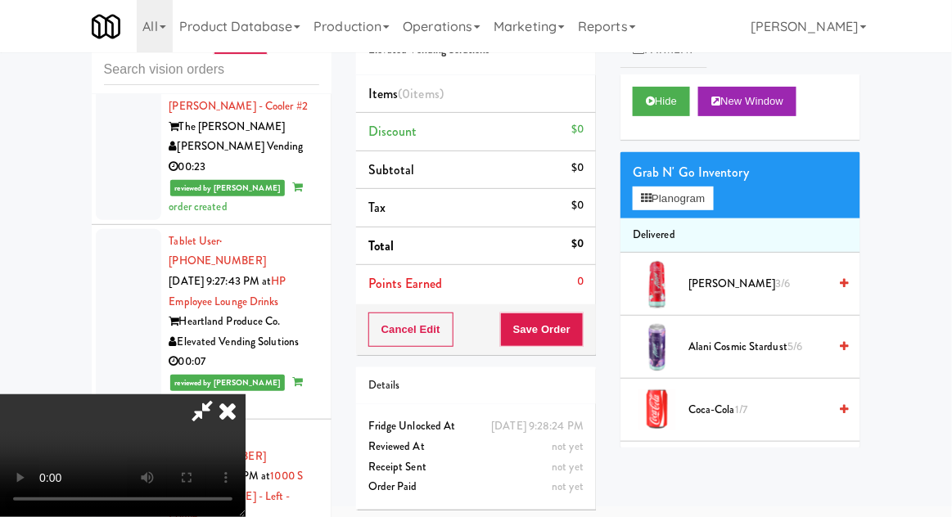
scroll to position [0, 0]
click at [706, 195] on button "Planogram" at bounding box center [673, 199] width 80 height 25
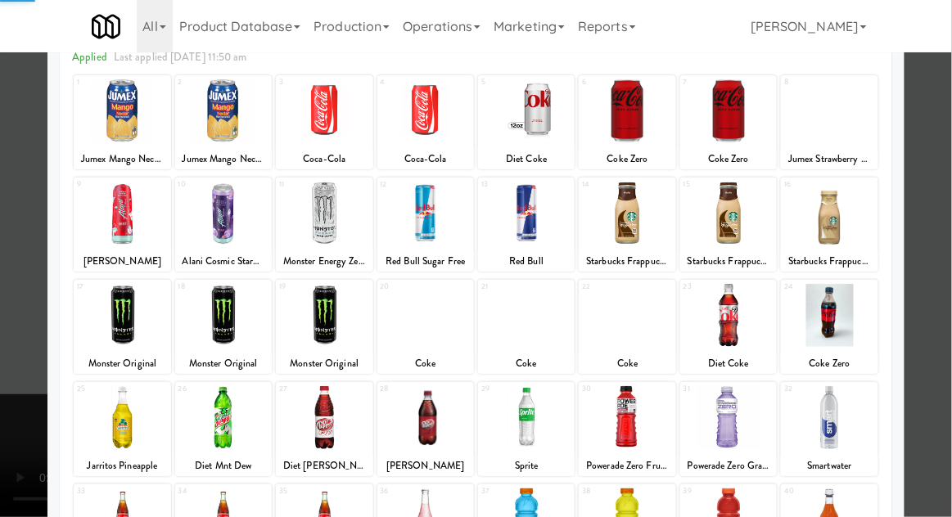
scroll to position [196, 0]
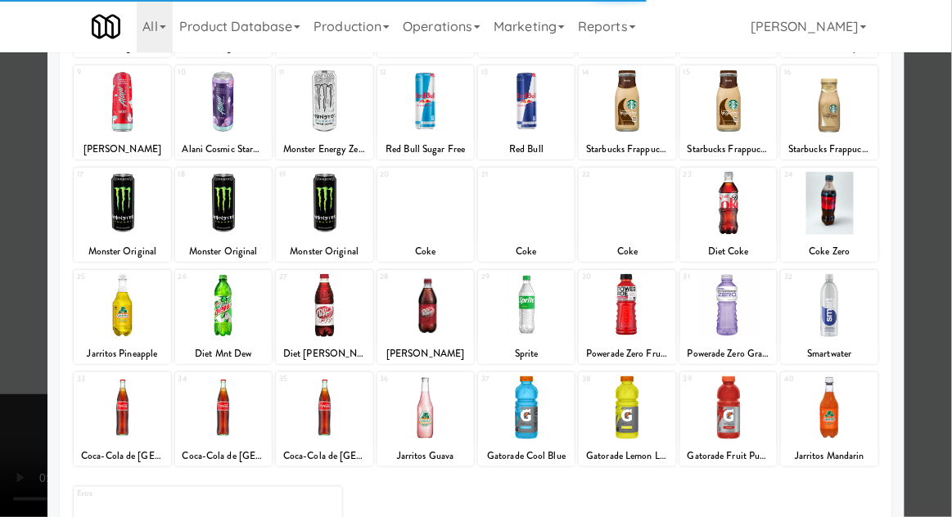
click at [721, 416] on div at bounding box center [728, 407] width 97 height 63
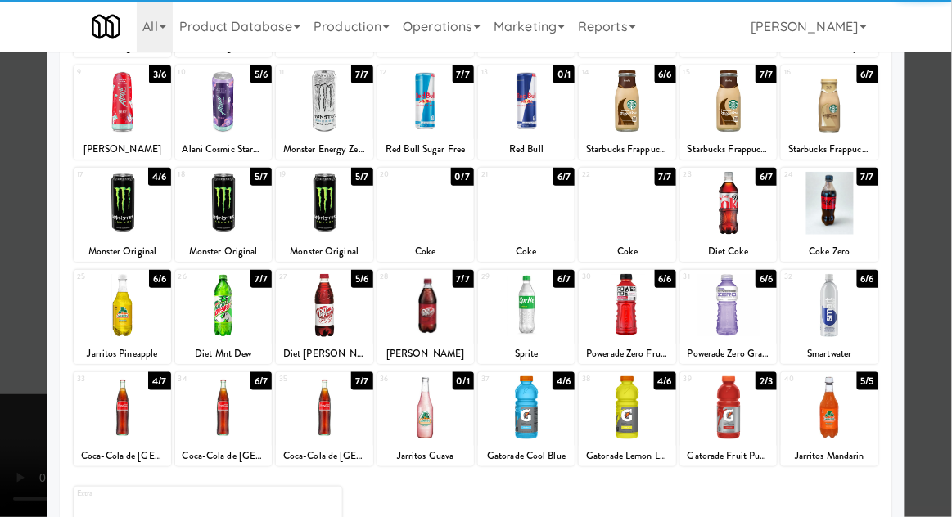
click at [721, 423] on div at bounding box center [728, 407] width 97 height 63
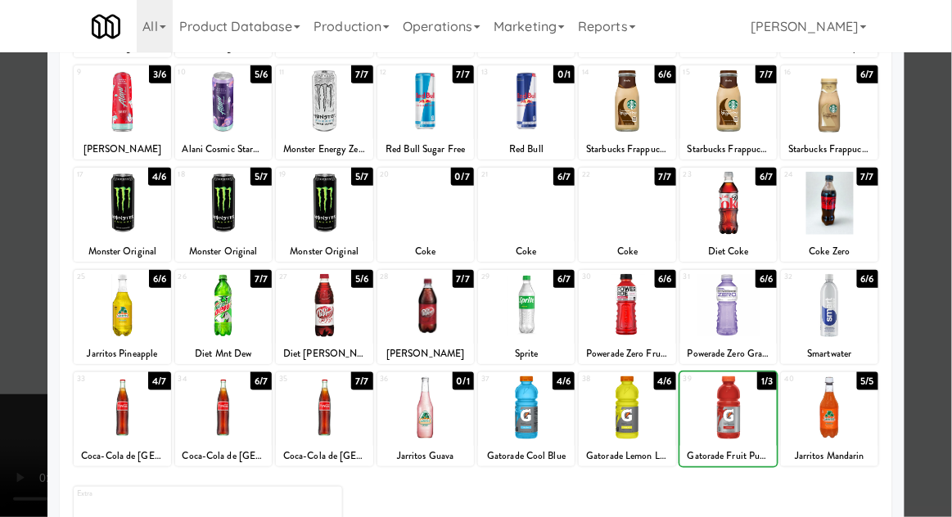
click at [948, 229] on div at bounding box center [476, 258] width 952 height 517
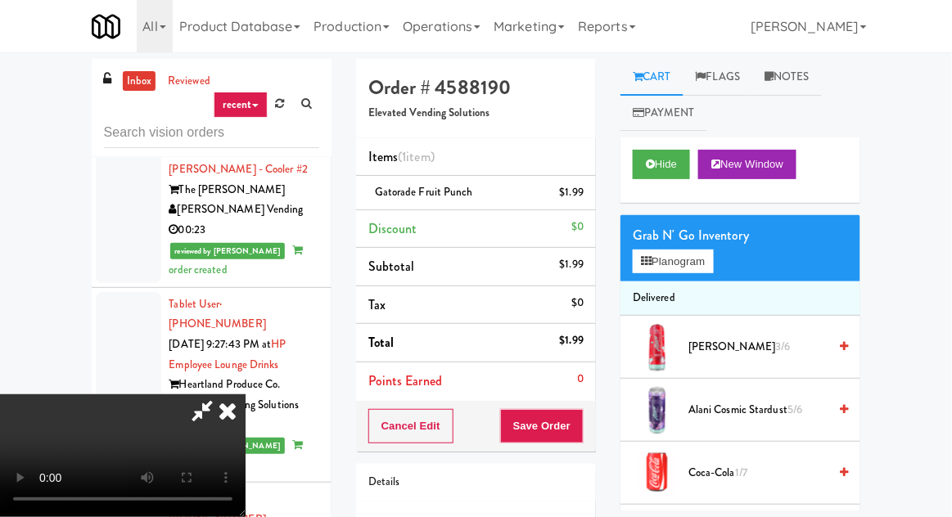
click at [951, 107] on div "inbox reviewed recent all unclear take inventory issue suspicious failed recent…" at bounding box center [476, 360] width 952 height 602
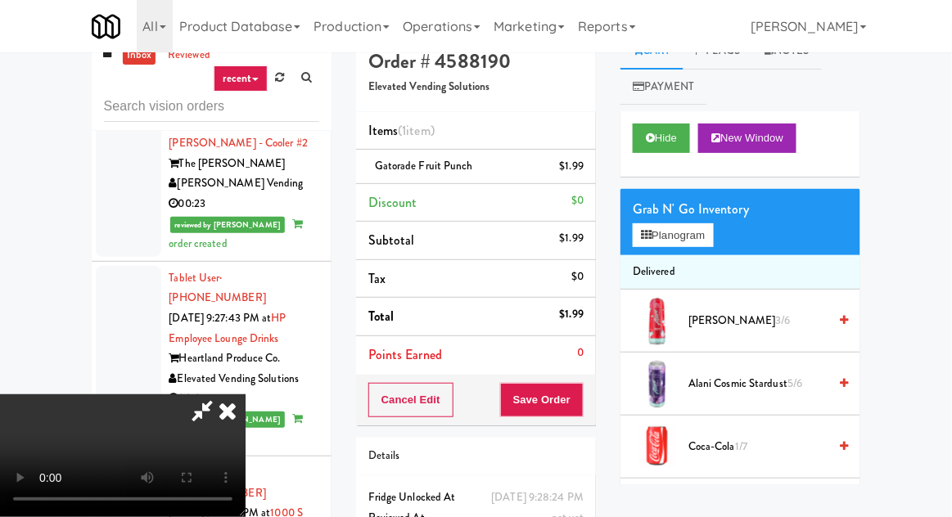
scroll to position [63, 0]
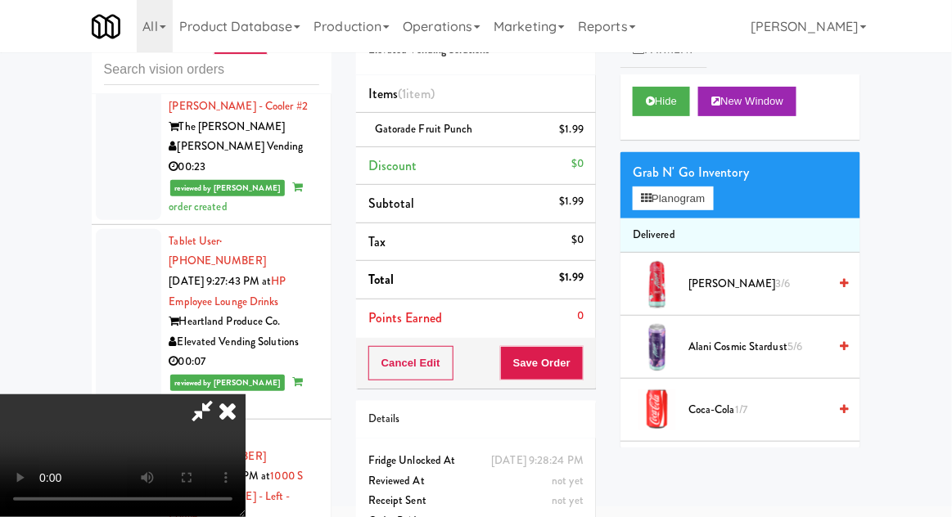
click at [221, 394] on icon at bounding box center [202, 410] width 38 height 33
click at [400, 126] on span "Gatorade Fruit Punch" at bounding box center [424, 129] width 98 height 16
click at [221, 394] on icon at bounding box center [202, 410] width 38 height 33
click at [582, 371] on button "Save Order" at bounding box center [541, 363] width 83 height 34
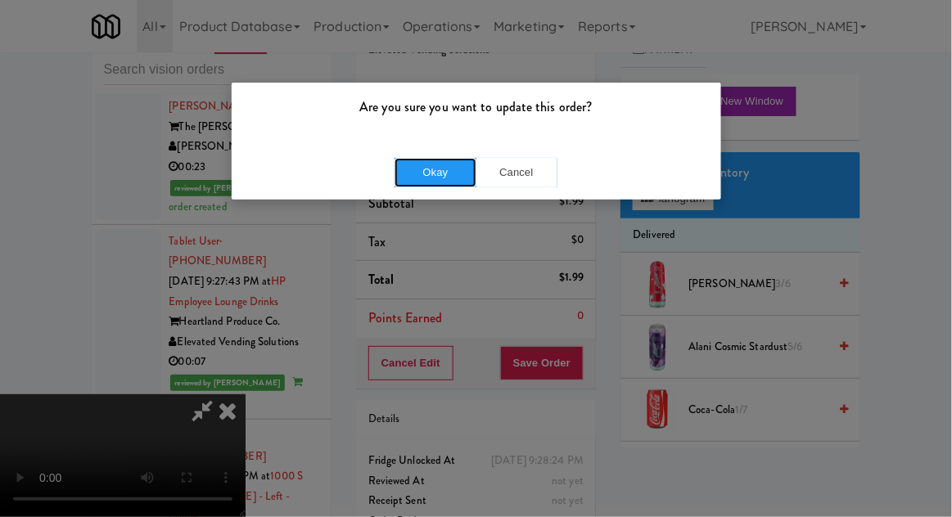
click at [453, 172] on button "Okay" at bounding box center [435, 172] width 82 height 29
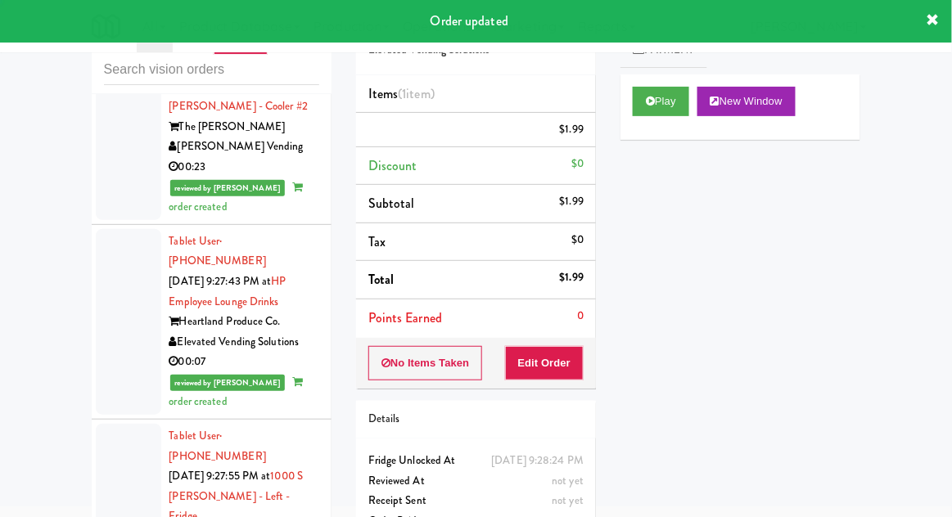
scroll to position [0, 0]
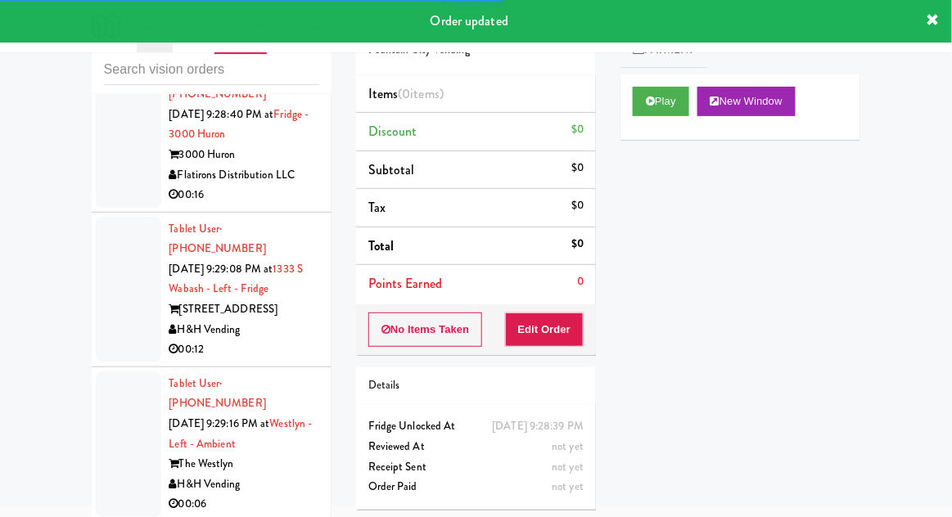
scroll to position [8494, 0]
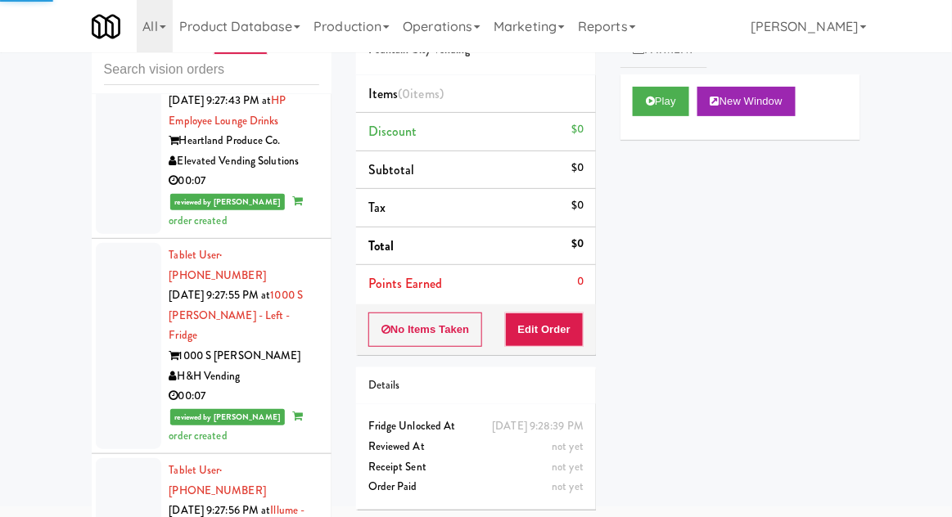
scroll to position [6918, 0]
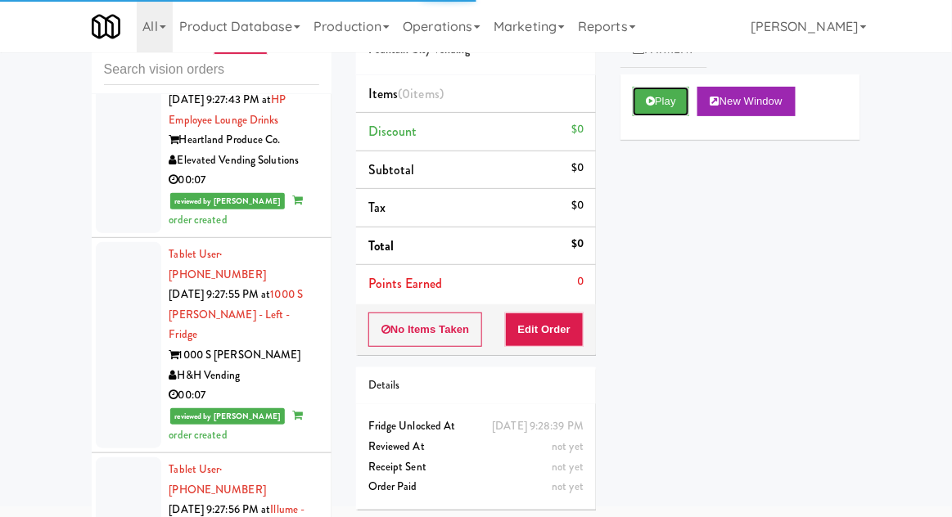
click at [646, 92] on button "Play" at bounding box center [661, 101] width 56 height 29
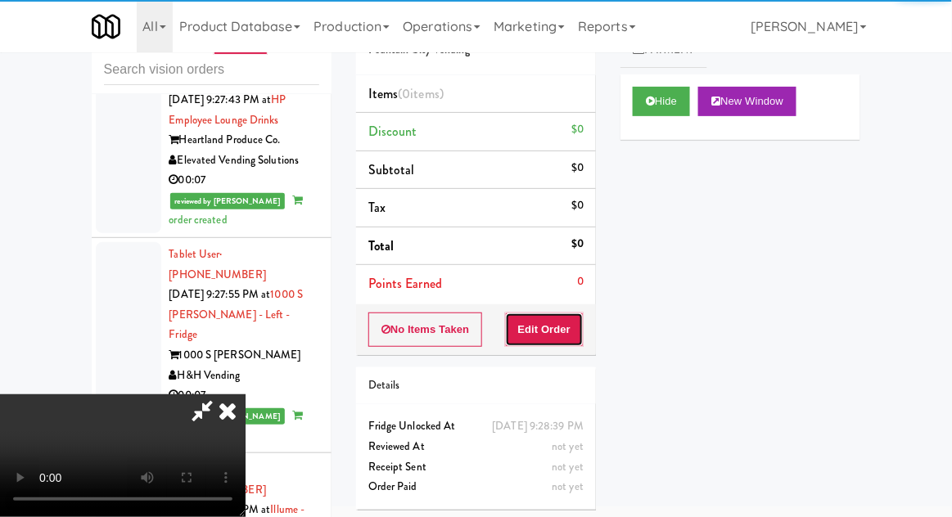
click at [567, 318] on button "Edit Order" at bounding box center [544, 330] width 79 height 34
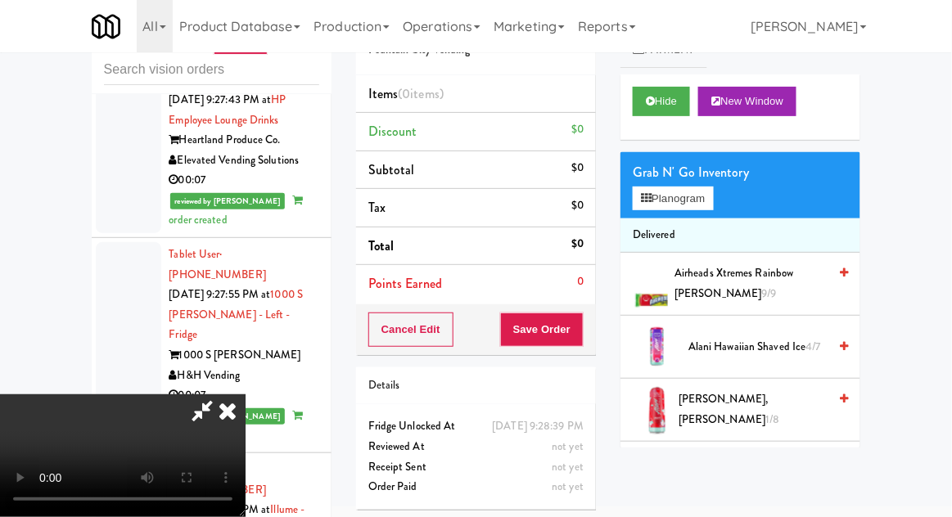
scroll to position [0, 0]
click at [672, 210] on button "Planogram" at bounding box center [673, 199] width 80 height 25
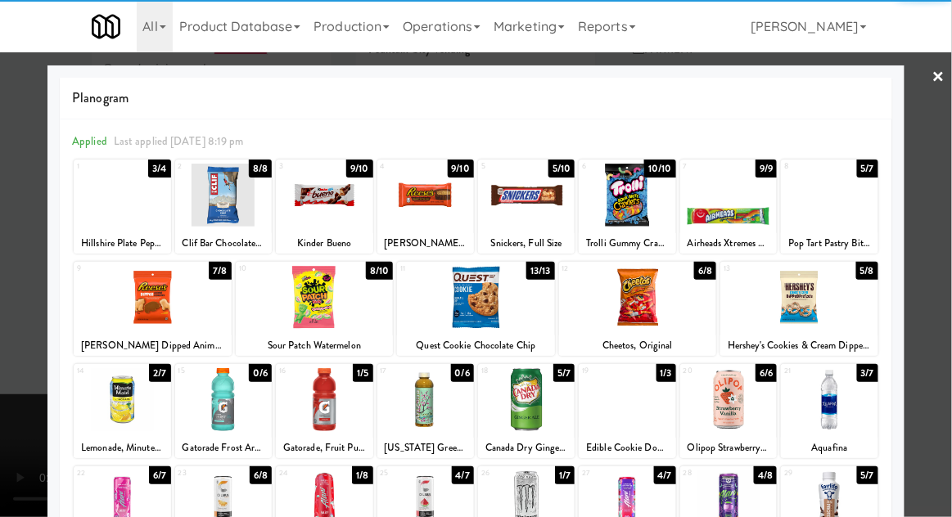
click at [629, 404] on div at bounding box center [627, 399] width 97 height 63
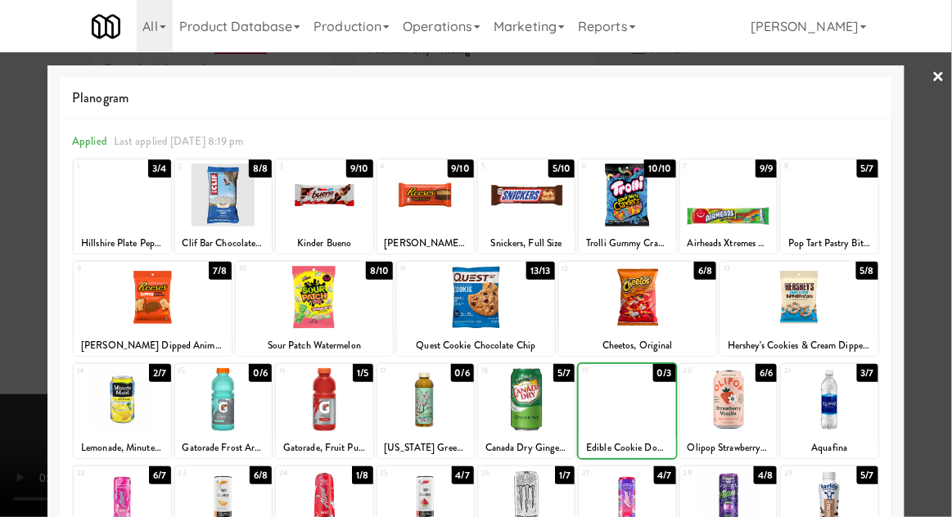
click at [950, 221] on div at bounding box center [476, 258] width 952 height 517
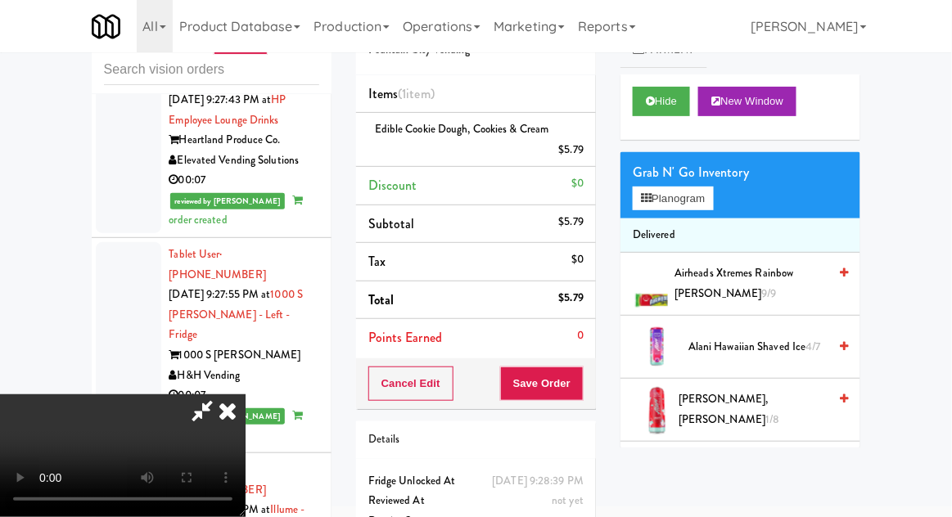
click at [780, 280] on span "Airheads Xtremes Rainbow [PERSON_NAME] 9/9" at bounding box center [750, 284] width 153 height 40
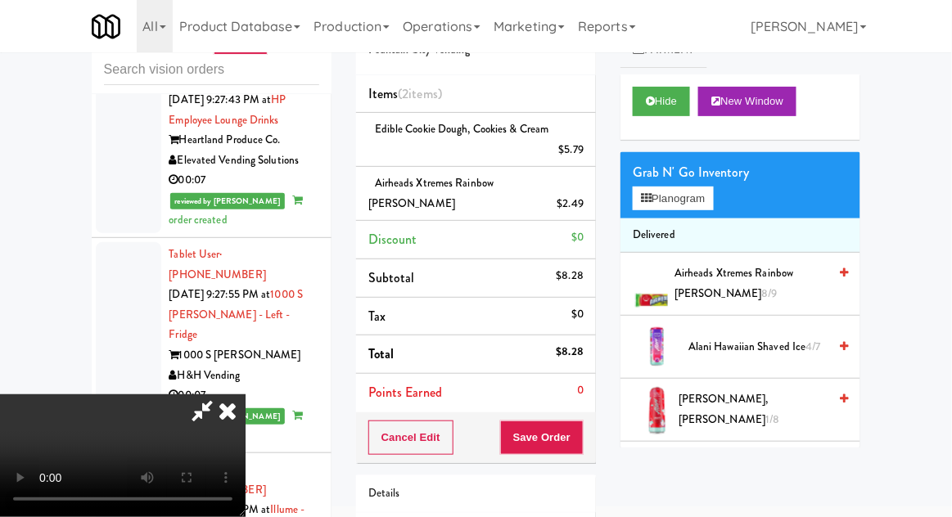
scroll to position [60, 0]
click at [574, 421] on button "Save Order" at bounding box center [541, 438] width 83 height 34
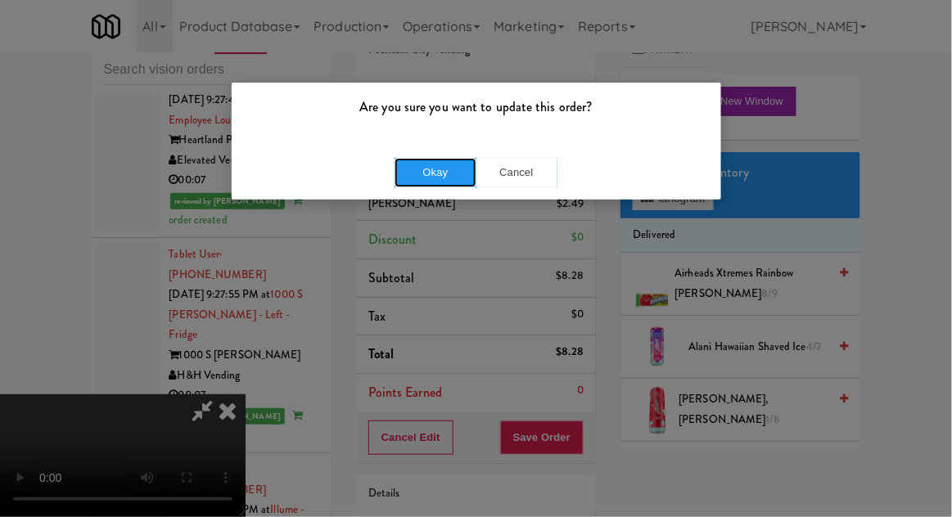
click at [416, 178] on button "Okay" at bounding box center [435, 172] width 82 height 29
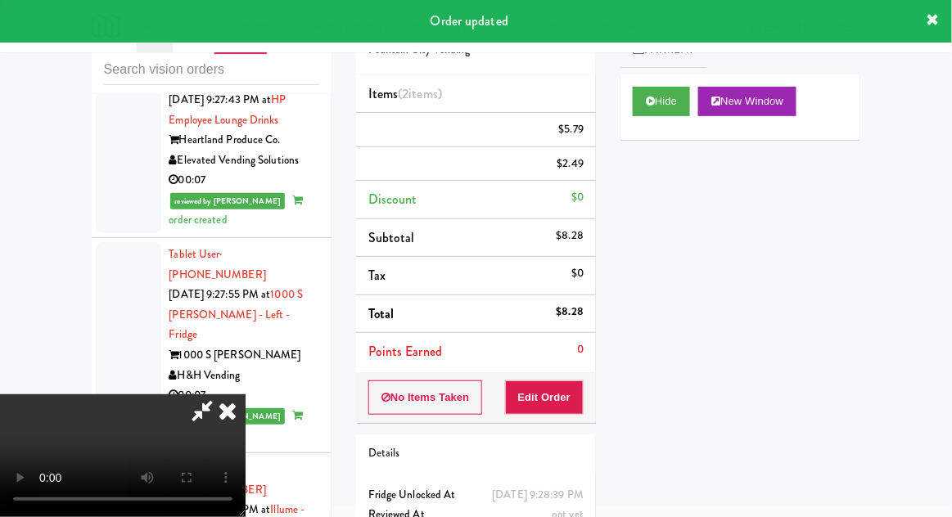
scroll to position [0, 0]
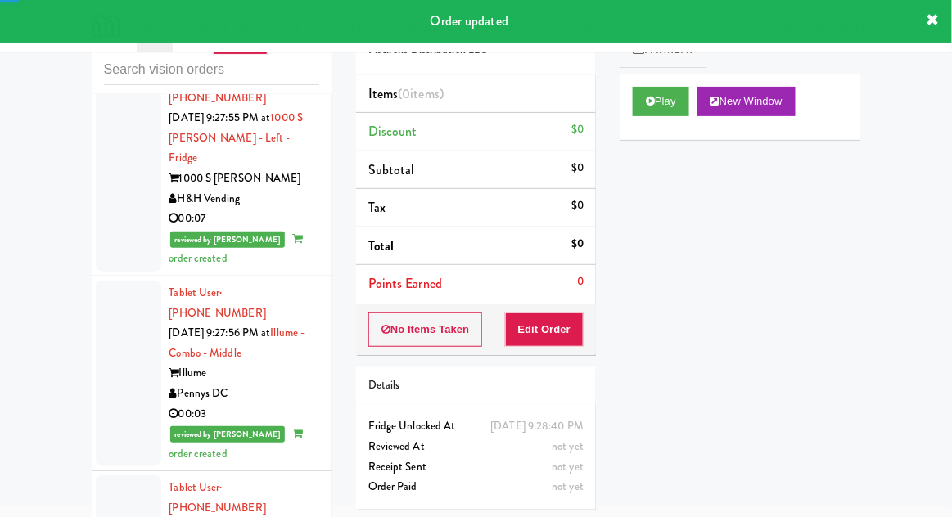
scroll to position [7093, 0]
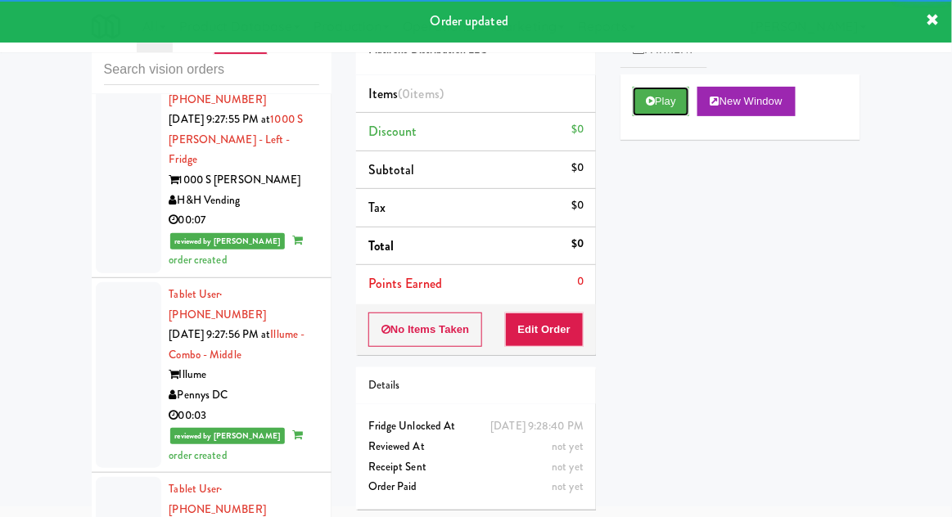
click at [657, 106] on button "Play" at bounding box center [661, 101] width 56 height 29
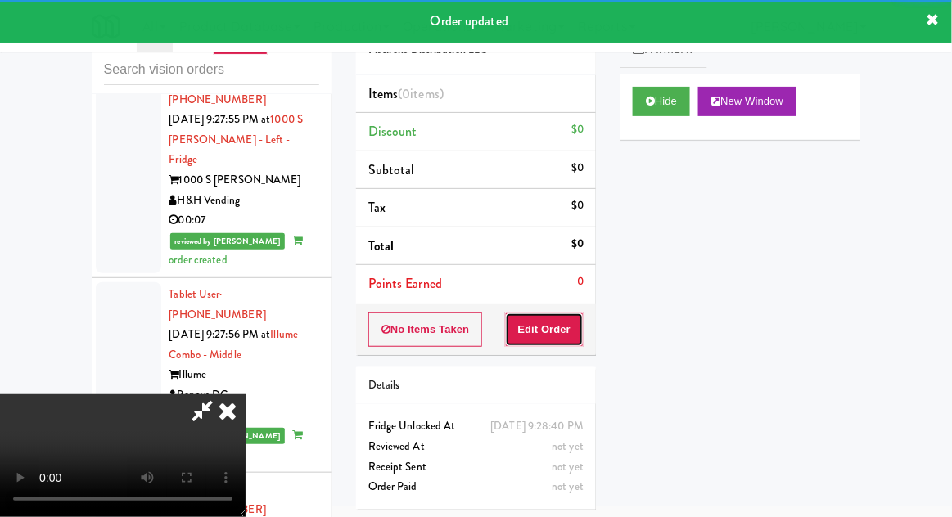
click at [548, 328] on button "Edit Order" at bounding box center [544, 330] width 79 height 34
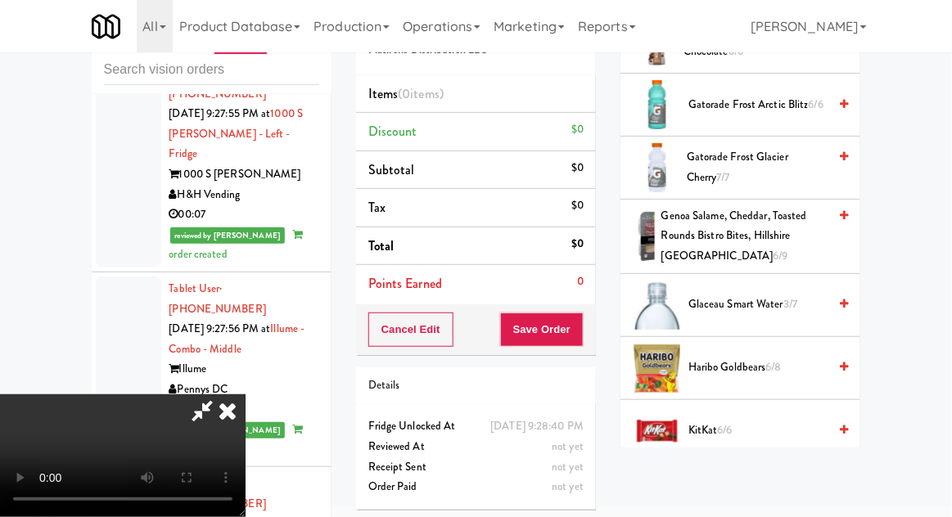
scroll to position [784, 0]
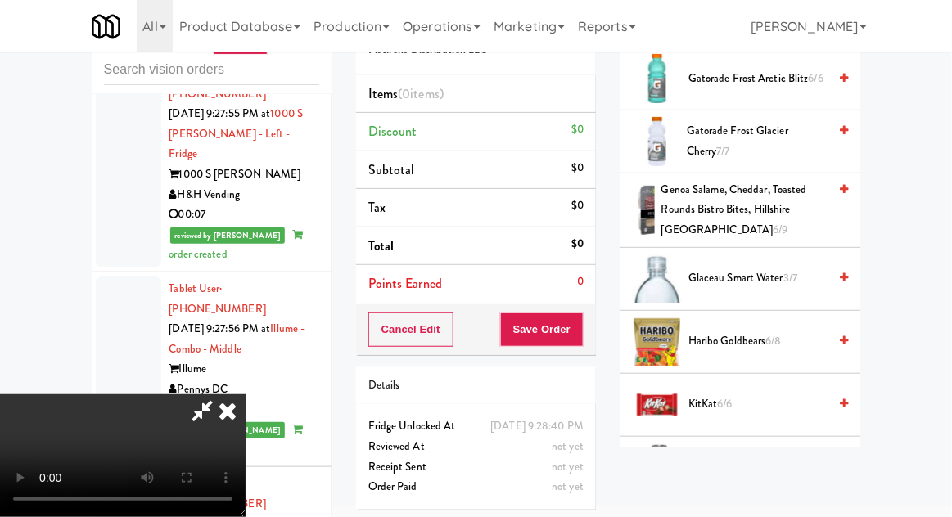
click at [704, 399] on span "KitKat 6/6" at bounding box center [757, 404] width 139 height 20
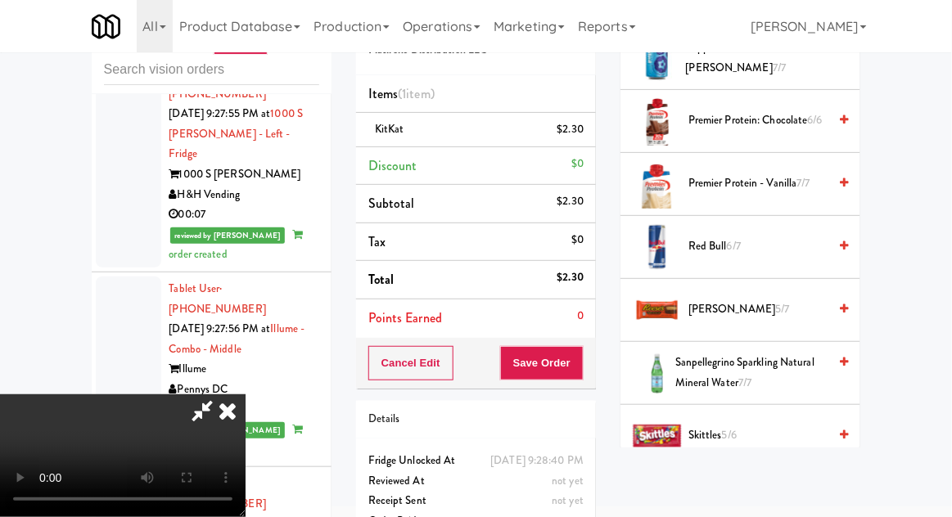
scroll to position [1635, 0]
click at [764, 300] on span "[PERSON_NAME] 5/7" at bounding box center [757, 310] width 139 height 20
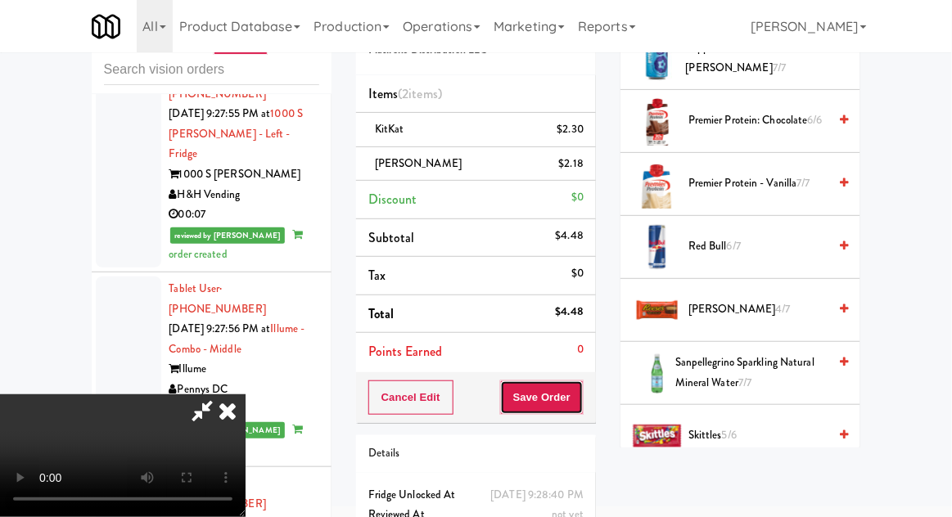
click at [575, 409] on button "Save Order" at bounding box center [541, 398] width 83 height 34
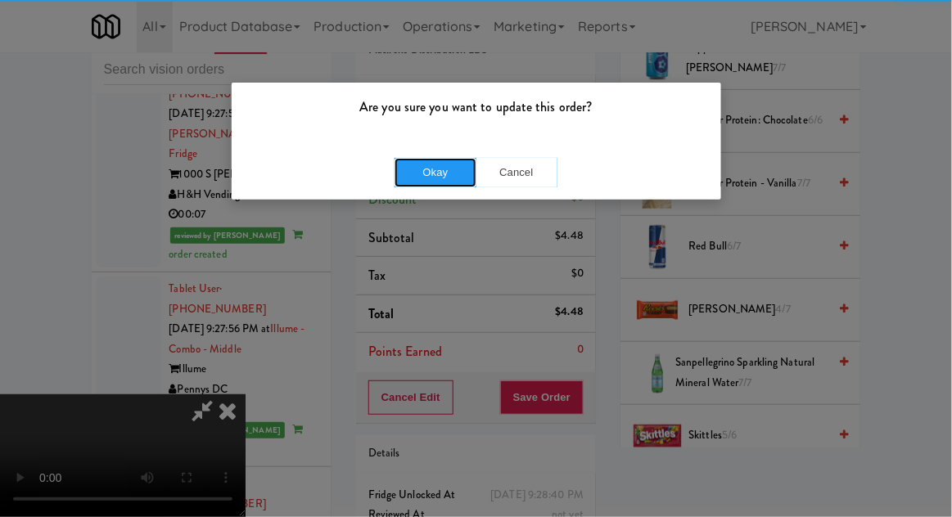
click at [439, 178] on button "Okay" at bounding box center [435, 172] width 82 height 29
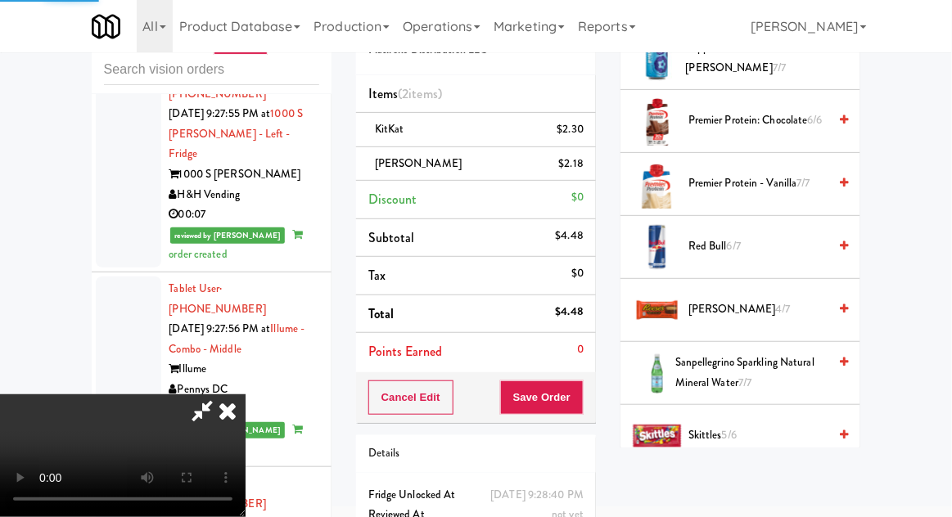
scroll to position [161, 0]
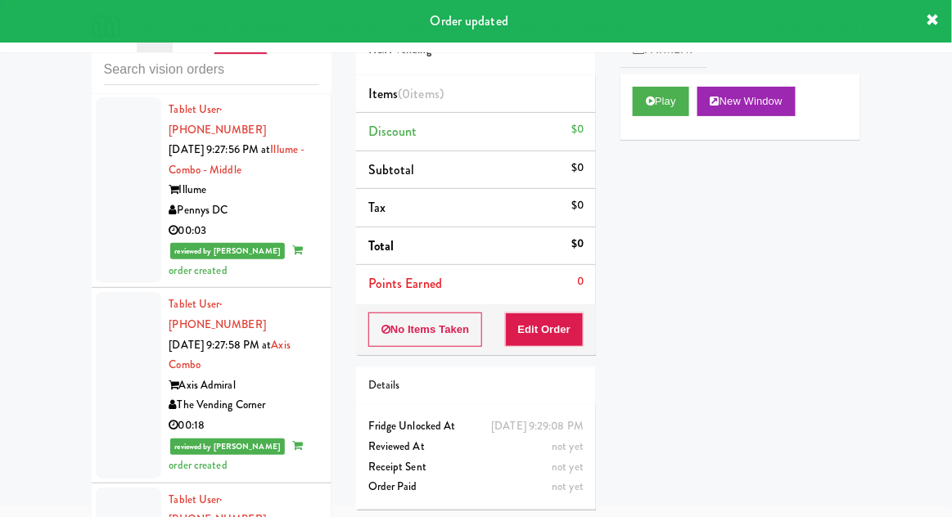
scroll to position [7279, 0]
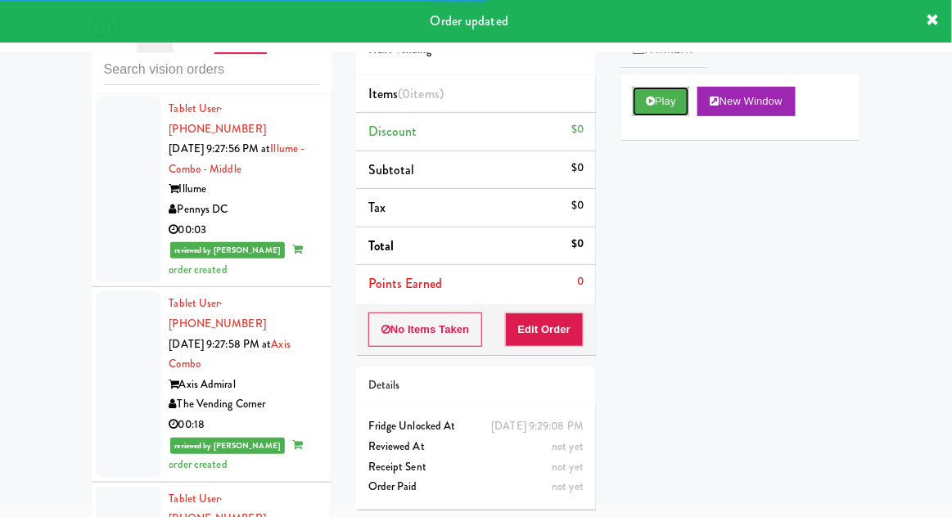
click at [640, 106] on button "Play" at bounding box center [661, 101] width 56 height 29
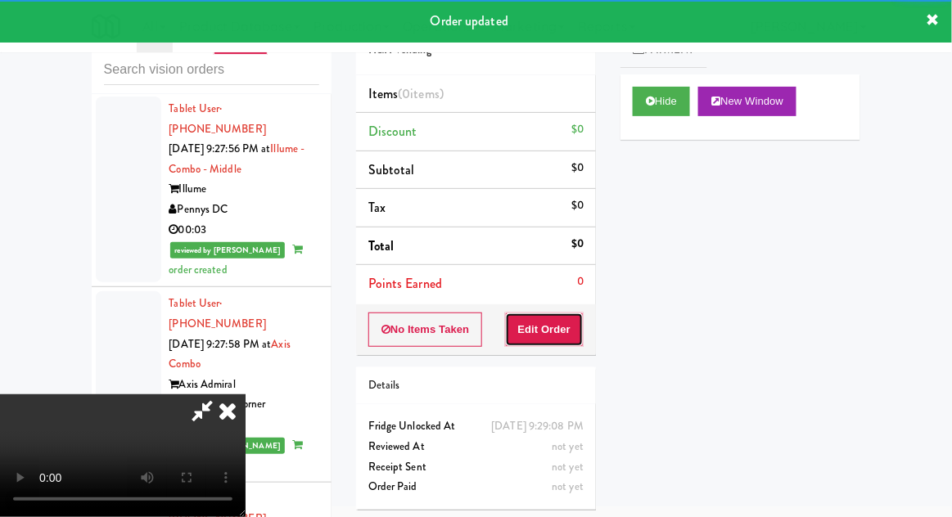
click at [551, 334] on button "Edit Order" at bounding box center [544, 330] width 79 height 34
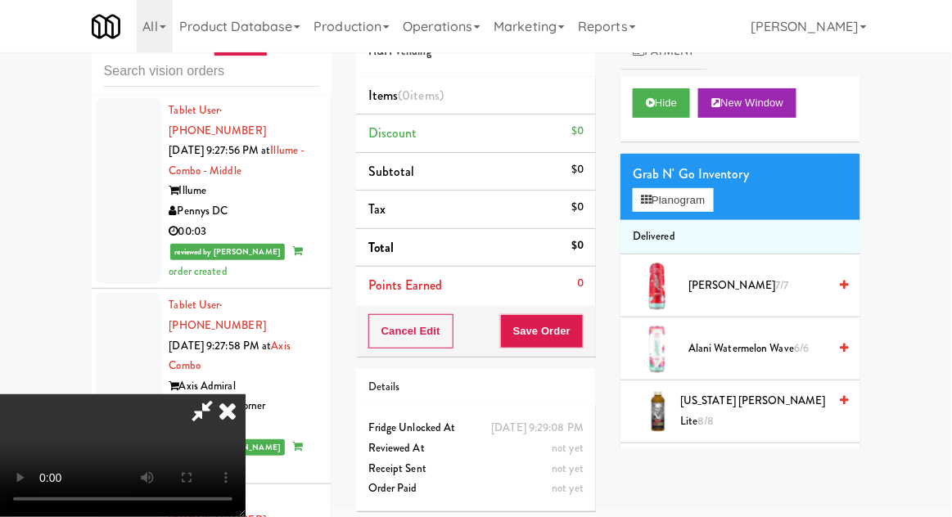
scroll to position [60, 0]
click at [686, 207] on button "Planogram" at bounding box center [673, 200] width 80 height 25
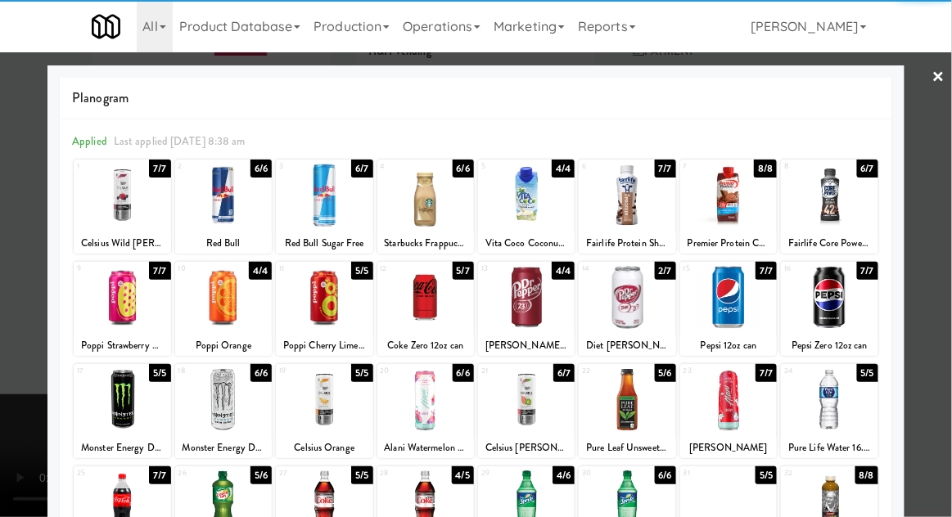
click at [227, 497] on div at bounding box center [223, 502] width 97 height 63
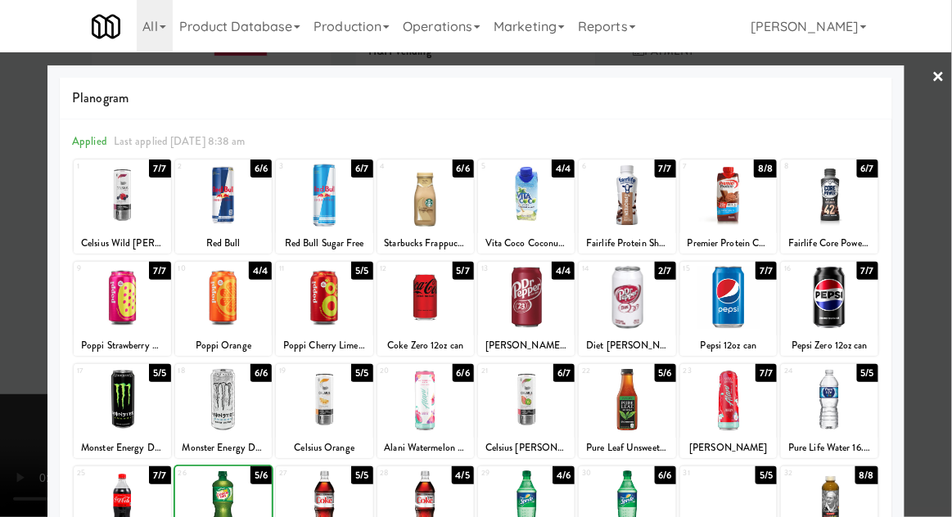
click at [945, 231] on div at bounding box center [476, 258] width 952 height 517
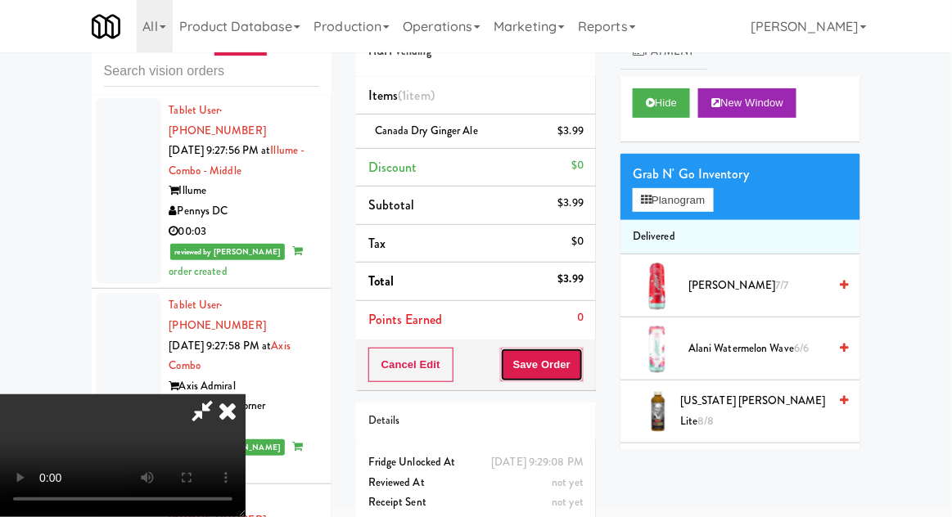
click at [579, 358] on button "Save Order" at bounding box center [541, 365] width 83 height 34
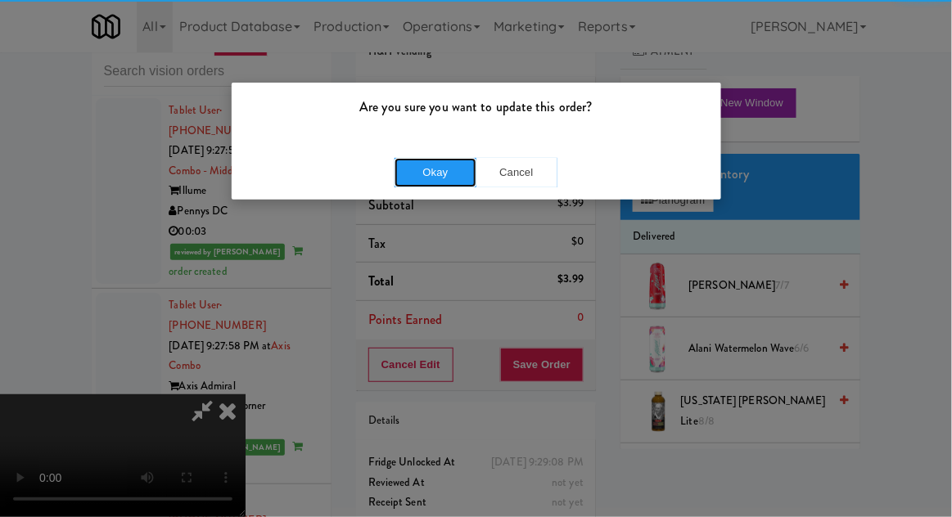
click at [422, 159] on button "Okay" at bounding box center [435, 172] width 82 height 29
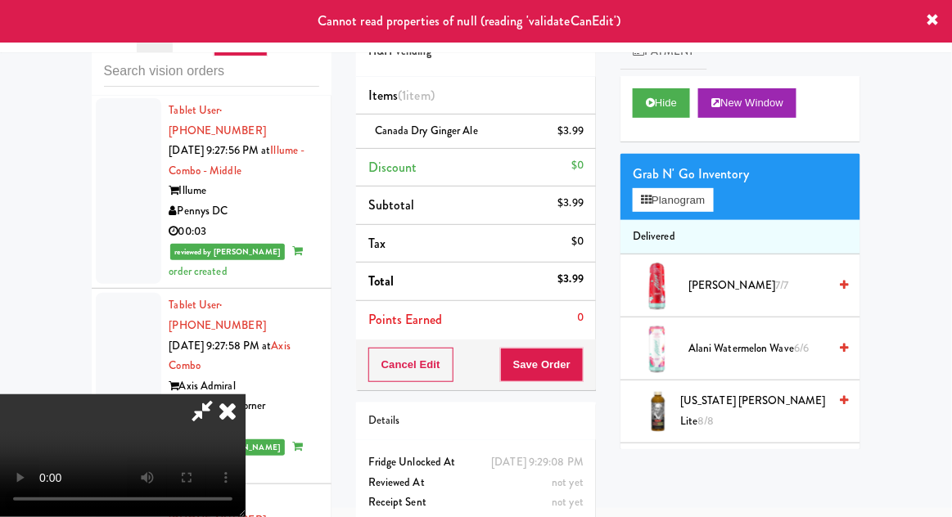
click at [246, 394] on icon at bounding box center [228, 410] width 36 height 33
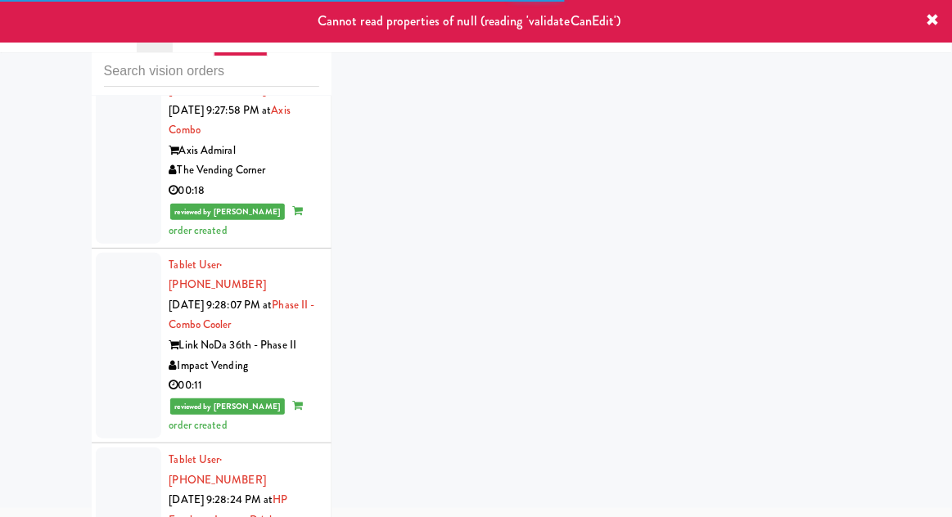
scroll to position [7520, 0]
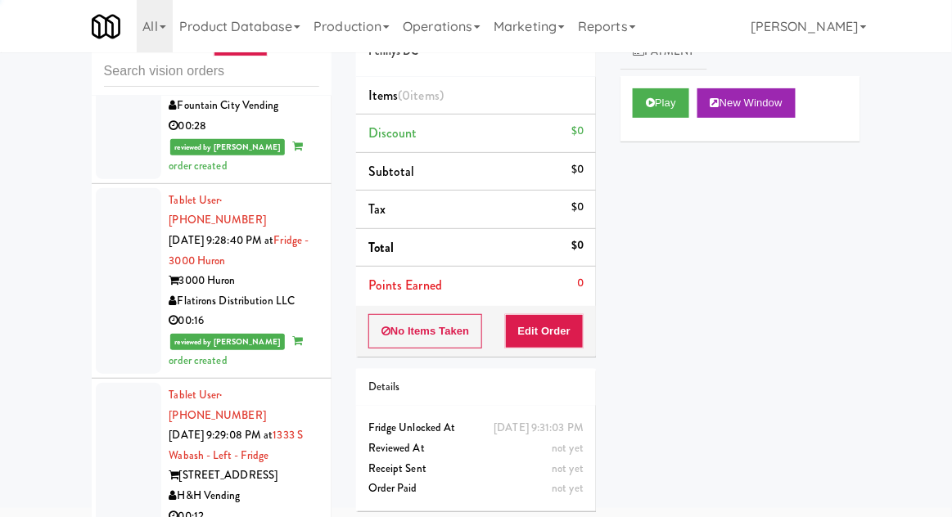
scroll to position [8170, 0]
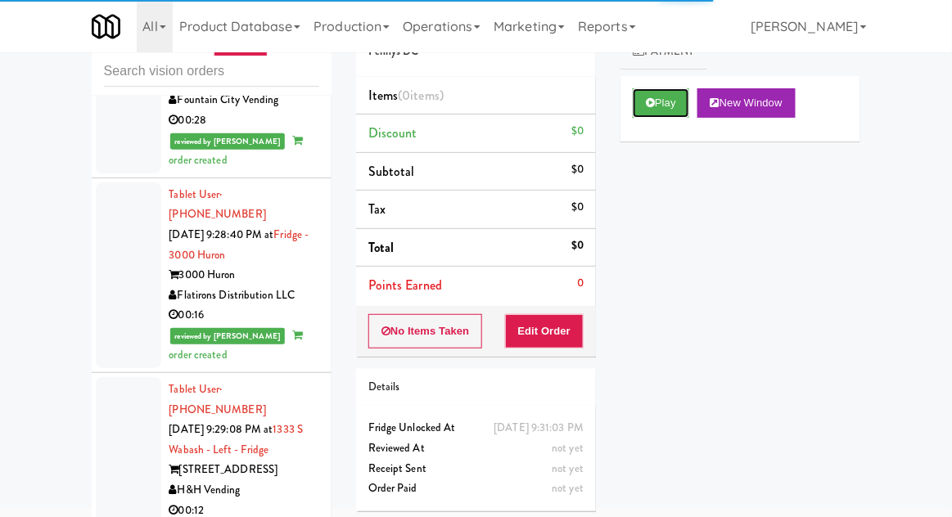
click at [659, 96] on button "Play" at bounding box center [661, 102] width 56 height 29
click at [566, 344] on button "Edit Order" at bounding box center [544, 331] width 79 height 34
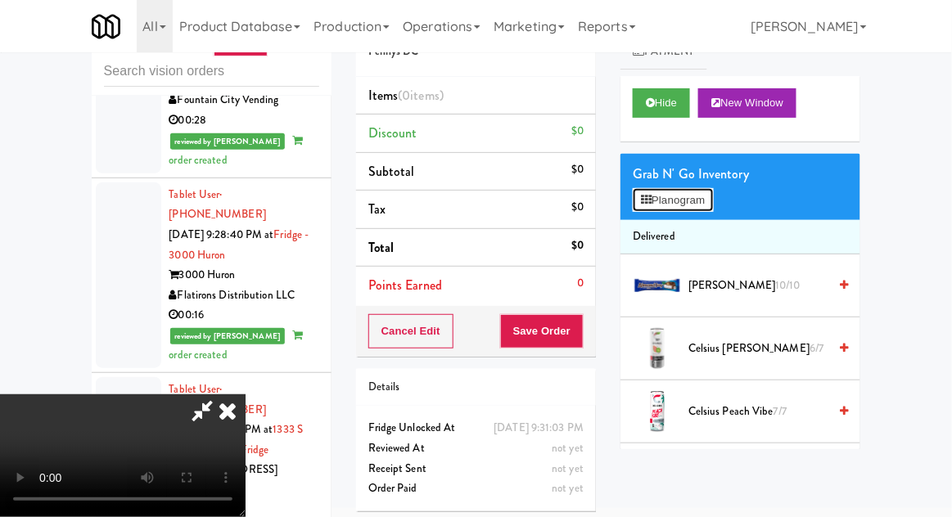
click at [663, 206] on button "Planogram" at bounding box center [673, 200] width 80 height 25
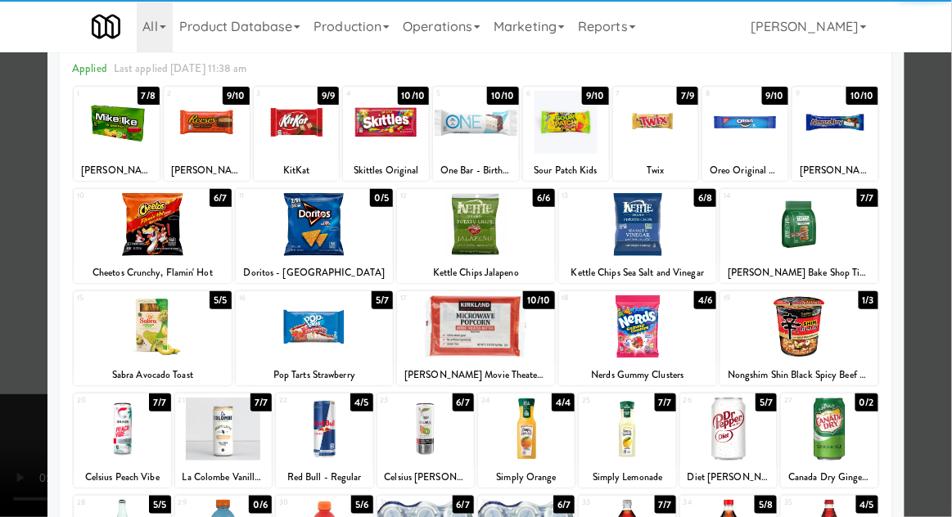
scroll to position [121, 0]
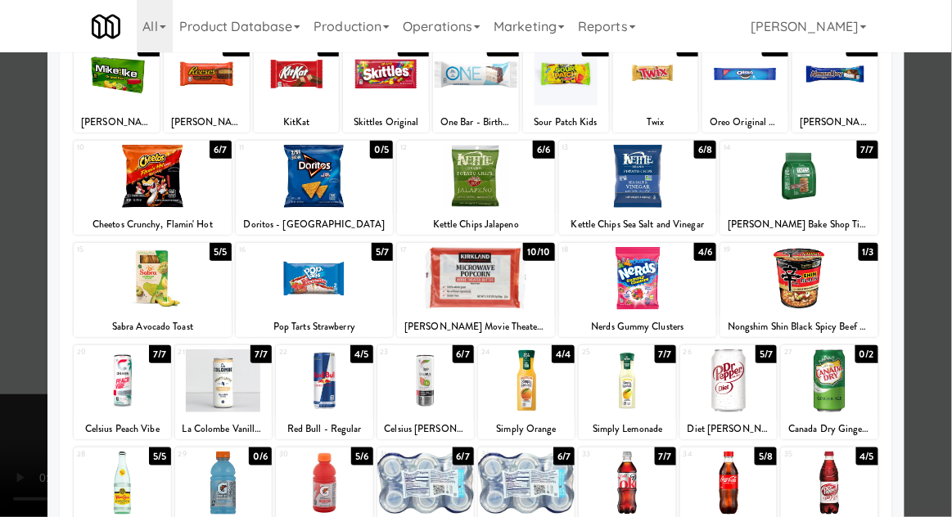
click at [312, 493] on div at bounding box center [324, 483] width 97 height 63
click at [946, 208] on div at bounding box center [476, 258] width 952 height 517
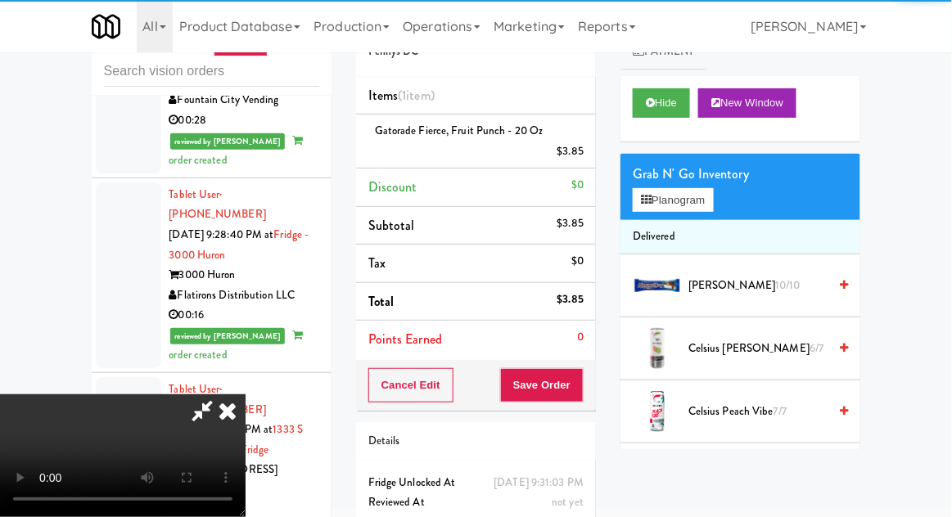
scroll to position [60, 0]
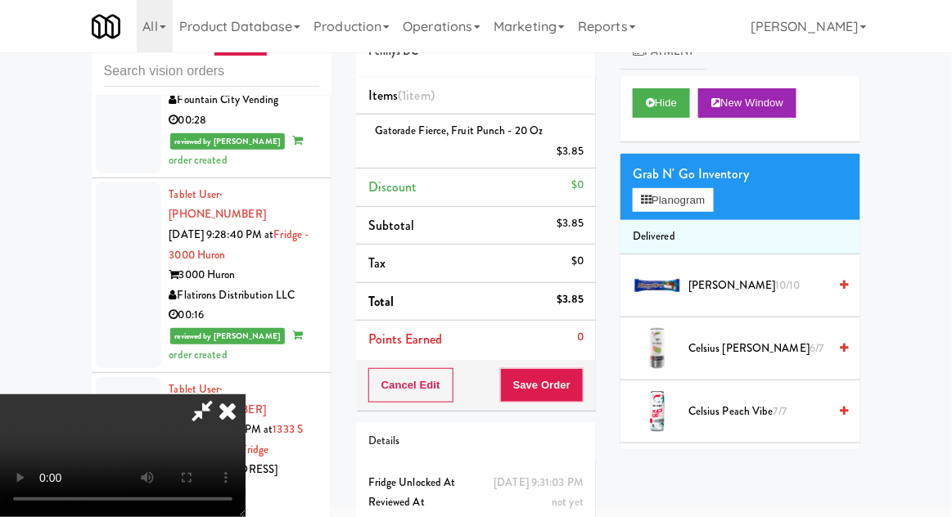
click at [579, 148] on div "$3.85" at bounding box center [570, 152] width 27 height 20
click at [583, 152] on icon at bounding box center [585, 157] width 8 height 11
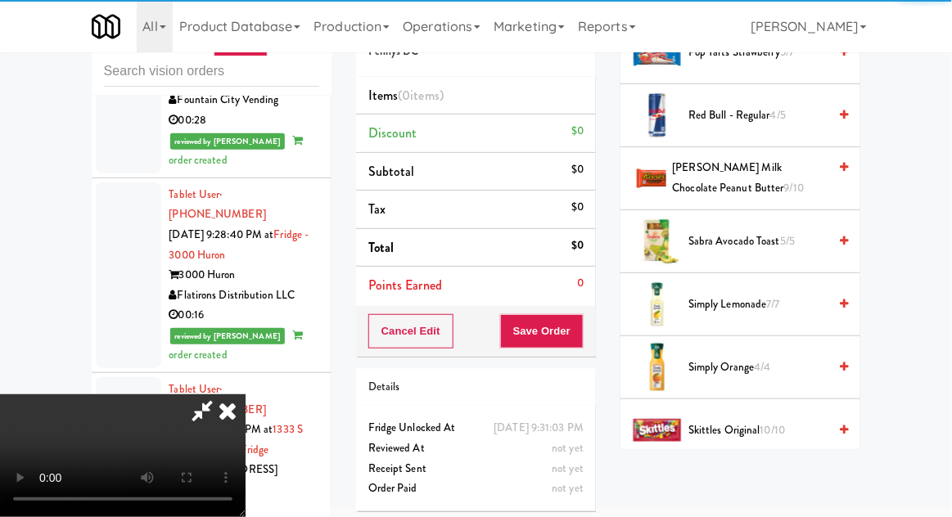
scroll to position [1925, 0]
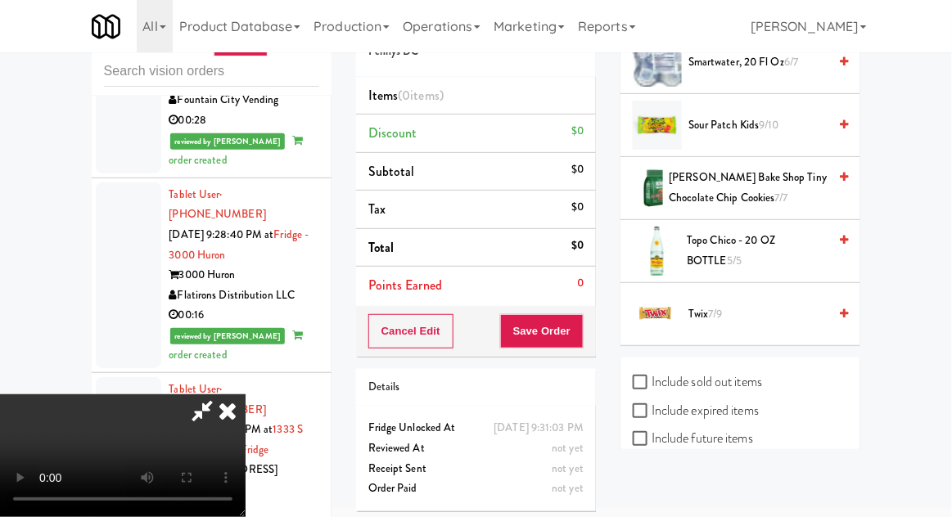
click at [651, 489] on input "Include previous static inventory" at bounding box center [642, 495] width 19 height 13
checkbox input "true"
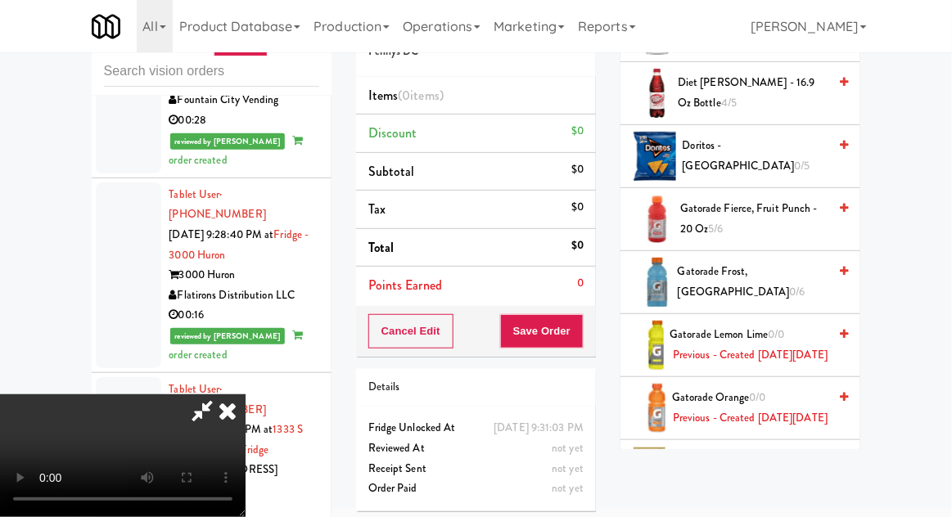
scroll to position [756, 0]
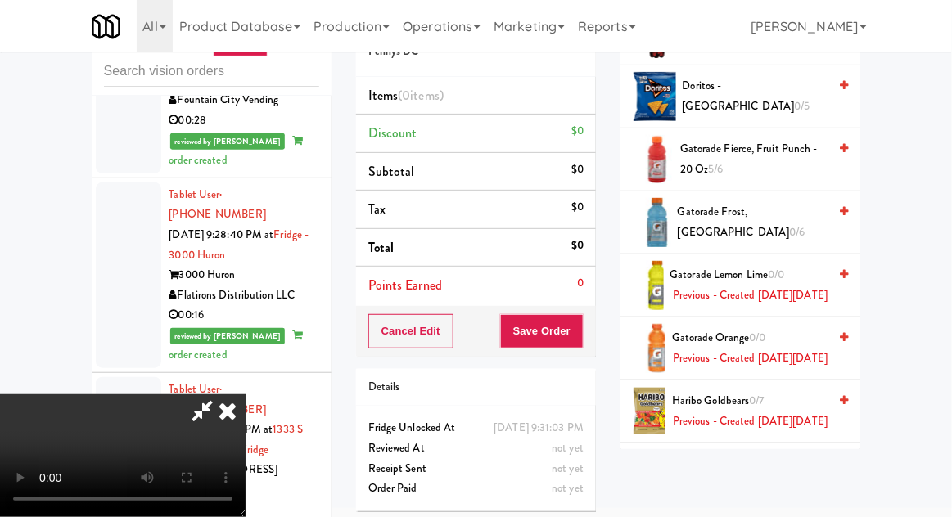
click at [690, 369] on span "Previous - Created [DATE][DATE]" at bounding box center [750, 359] width 155 height 20
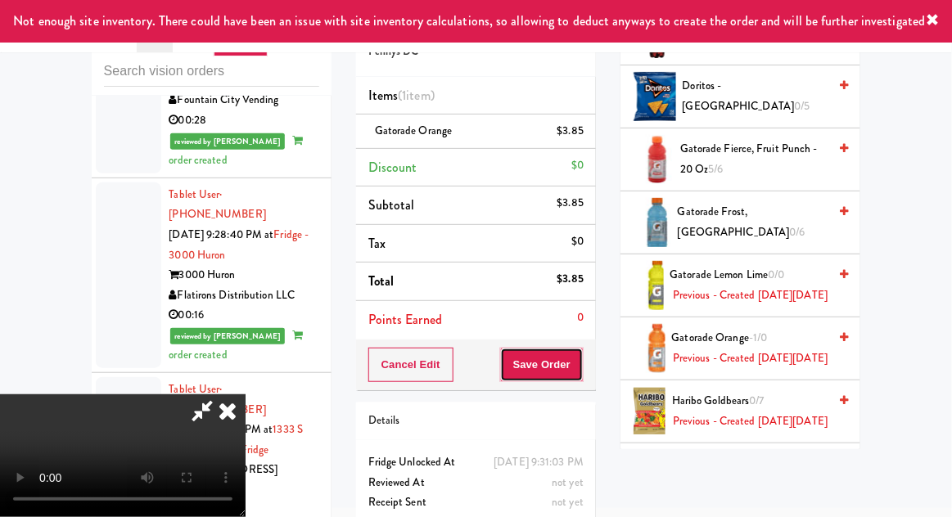
click at [581, 368] on button "Save Order" at bounding box center [541, 365] width 83 height 34
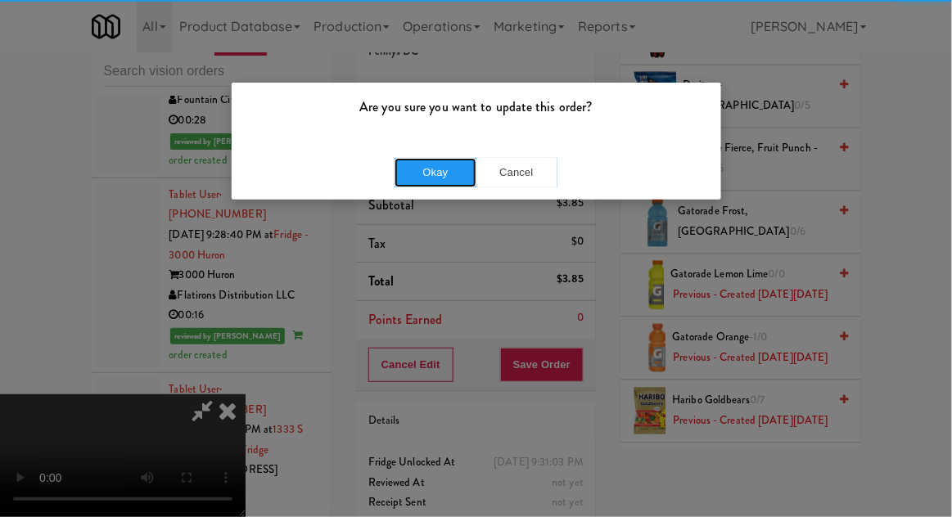
click at [444, 181] on button "Okay" at bounding box center [435, 172] width 82 height 29
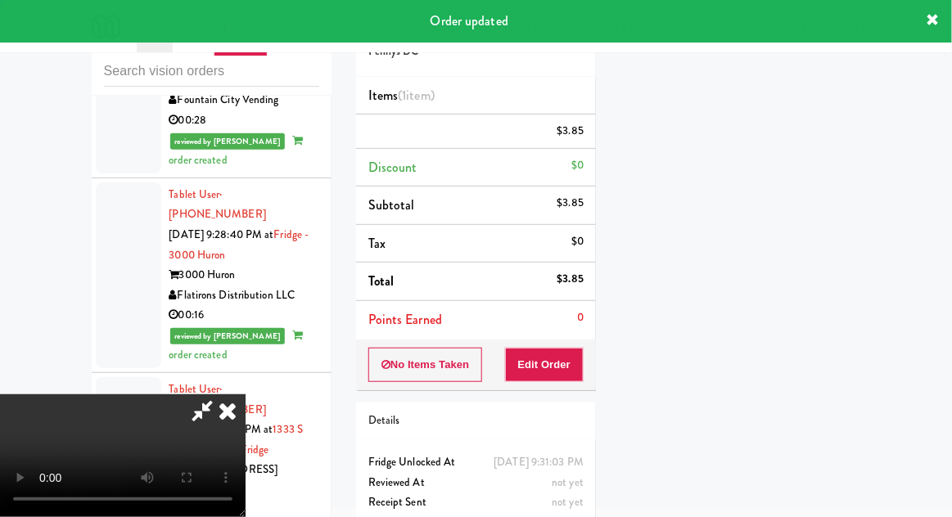
scroll to position [0, 0]
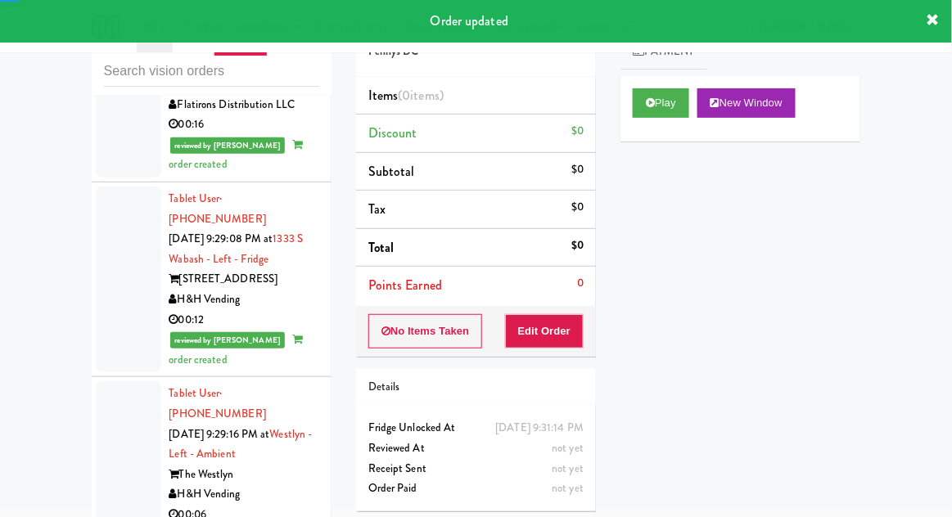
scroll to position [8361, 0]
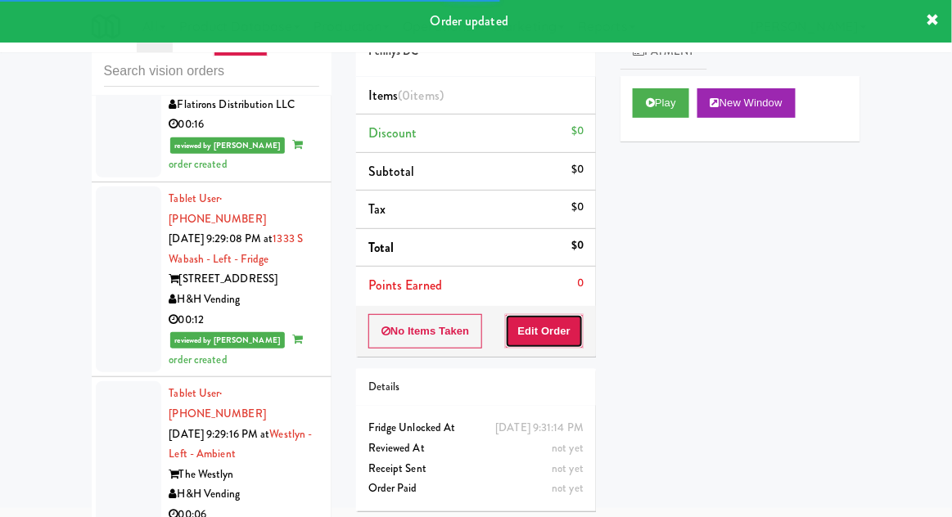
click at [537, 338] on button "Edit Order" at bounding box center [544, 331] width 79 height 34
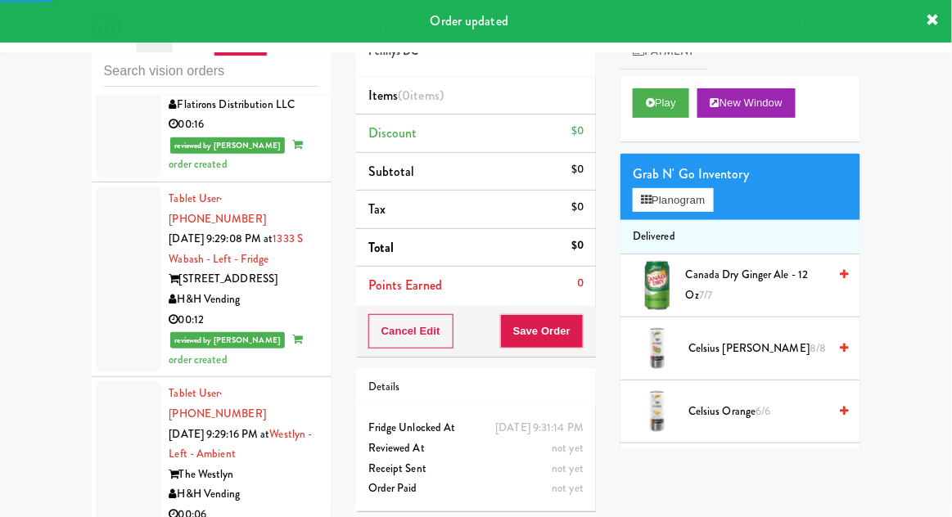
click at [678, 125] on div "Play New Window" at bounding box center [740, 108] width 240 height 65
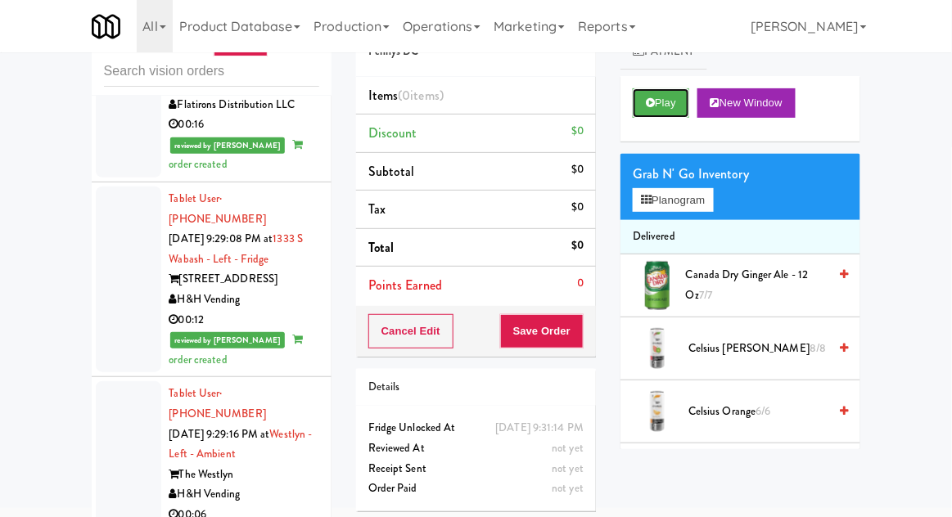
click at [642, 116] on button "Play" at bounding box center [661, 102] width 56 height 29
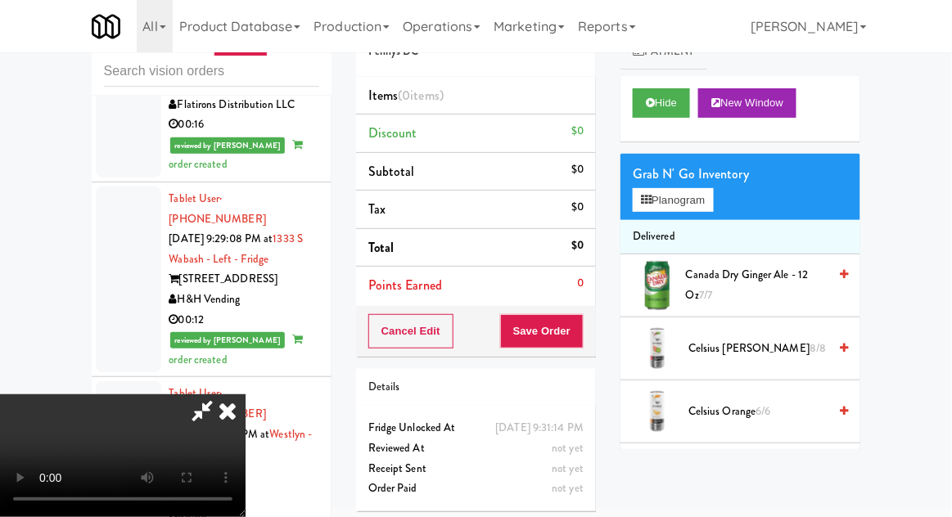
scroll to position [0, 0]
click at [705, 268] on span "Canada Dry Ginger Ale - 12 oz 7/7" at bounding box center [757, 285] width 142 height 40
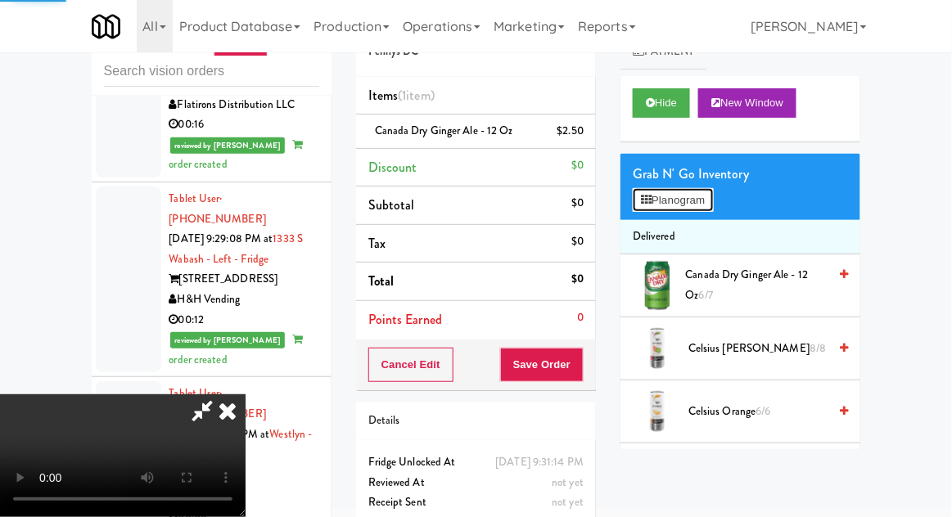
click at [655, 193] on button "Planogram" at bounding box center [673, 200] width 80 height 25
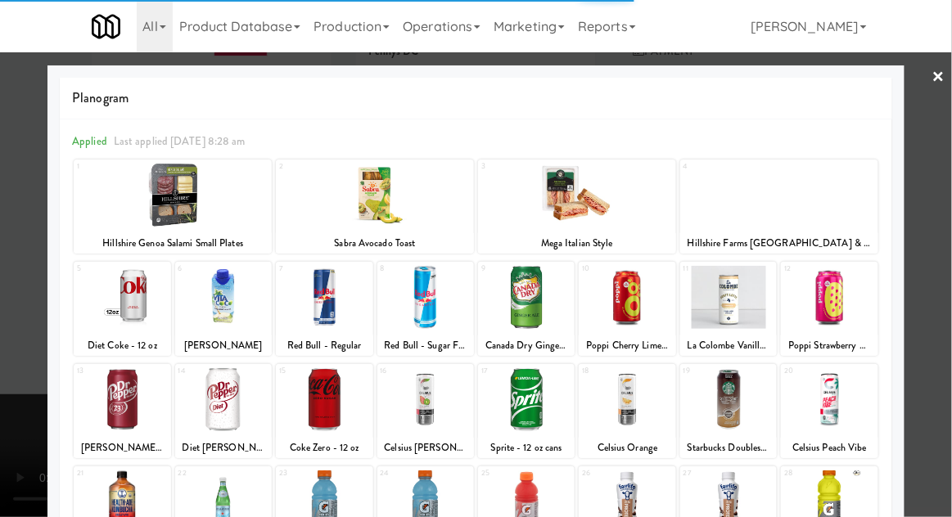
click at [944, 200] on div at bounding box center [476, 258] width 952 height 517
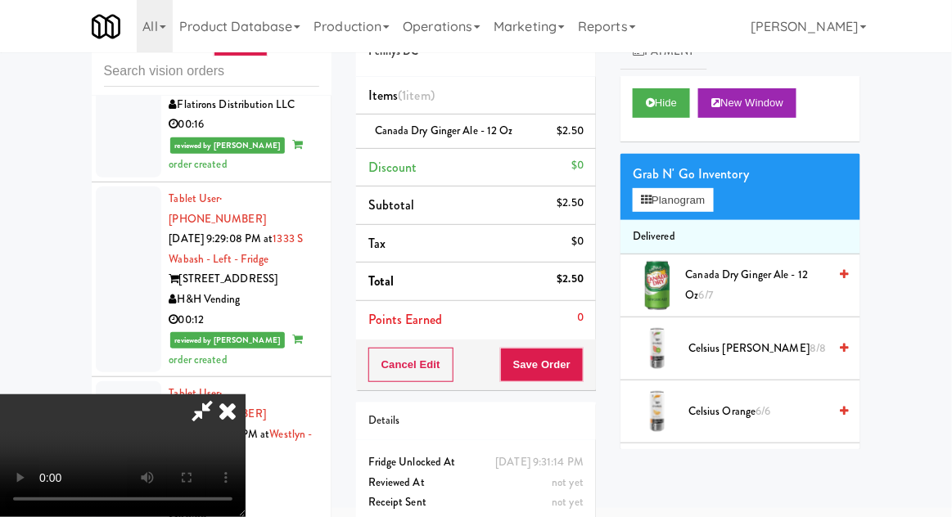
scroll to position [60, 0]
click at [582, 372] on button "Save Order" at bounding box center [541, 365] width 83 height 34
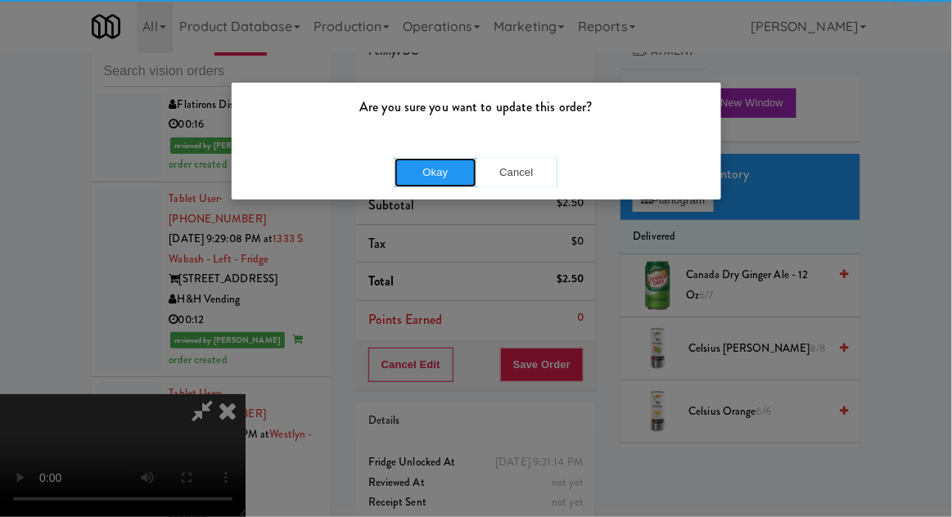
click at [444, 169] on button "Okay" at bounding box center [435, 172] width 82 height 29
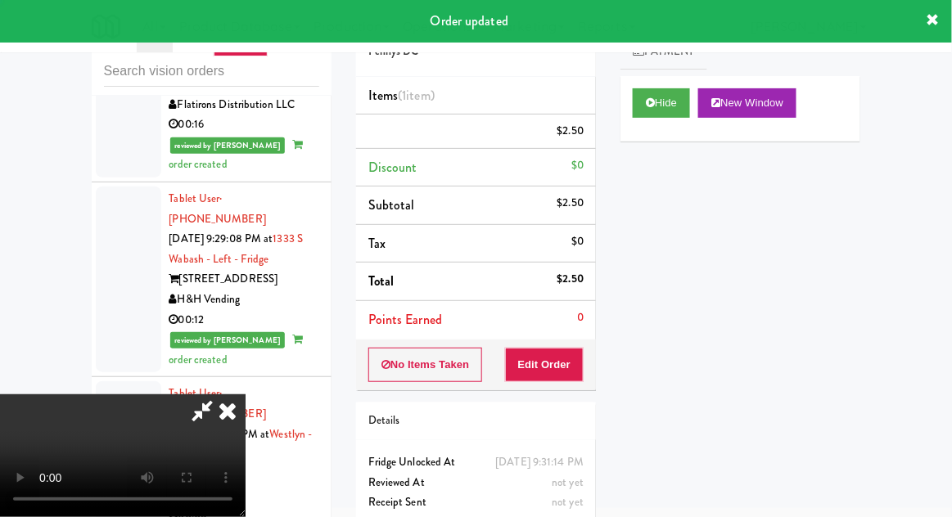
scroll to position [0, 0]
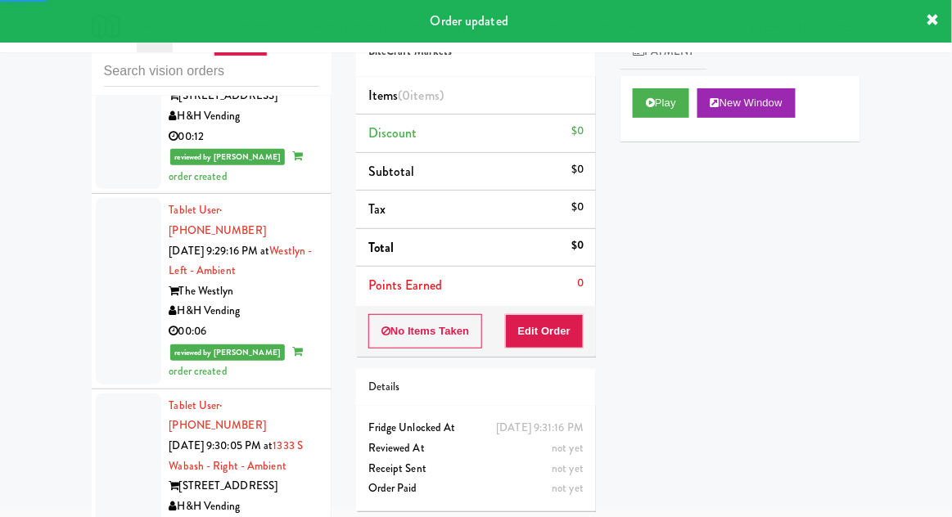
scroll to position [8546, 0]
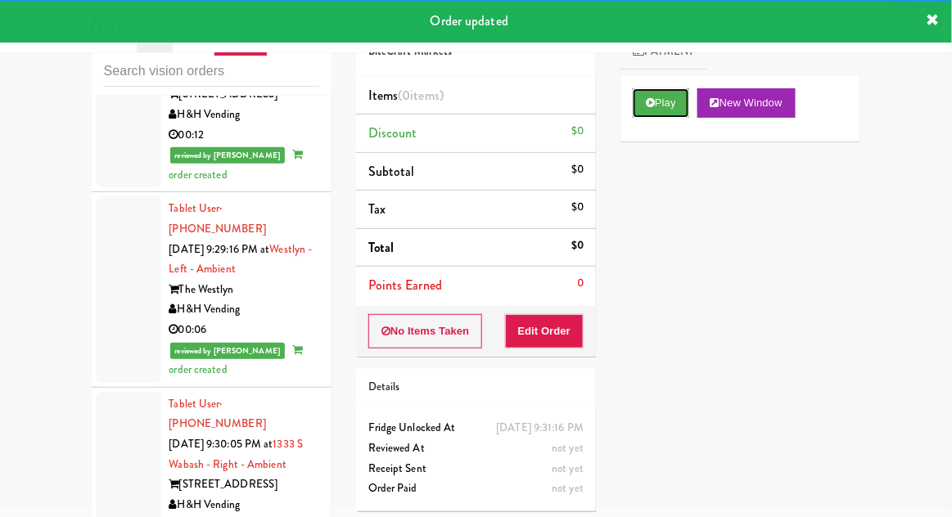
click at [655, 114] on button "Play" at bounding box center [661, 102] width 56 height 29
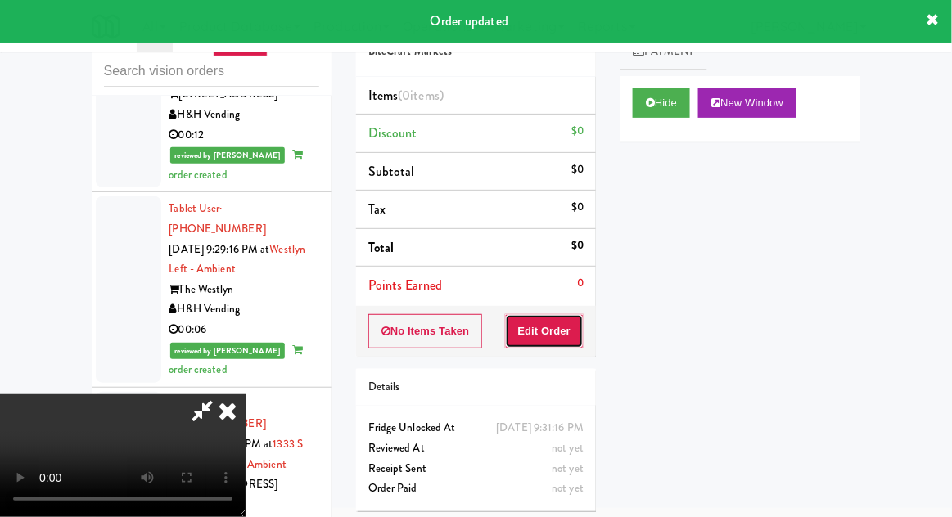
click at [547, 331] on button "Edit Order" at bounding box center [544, 331] width 79 height 34
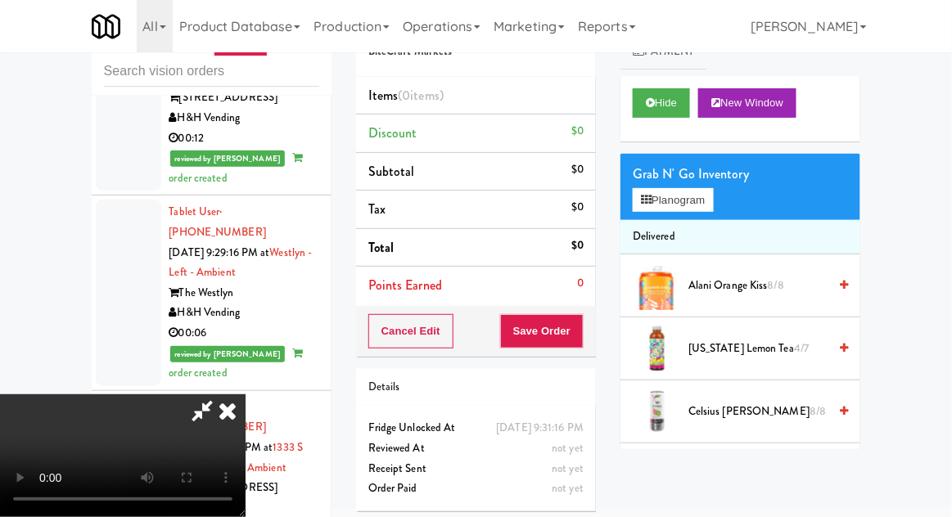
scroll to position [60, 0]
click at [643, 201] on icon at bounding box center [646, 200] width 11 height 11
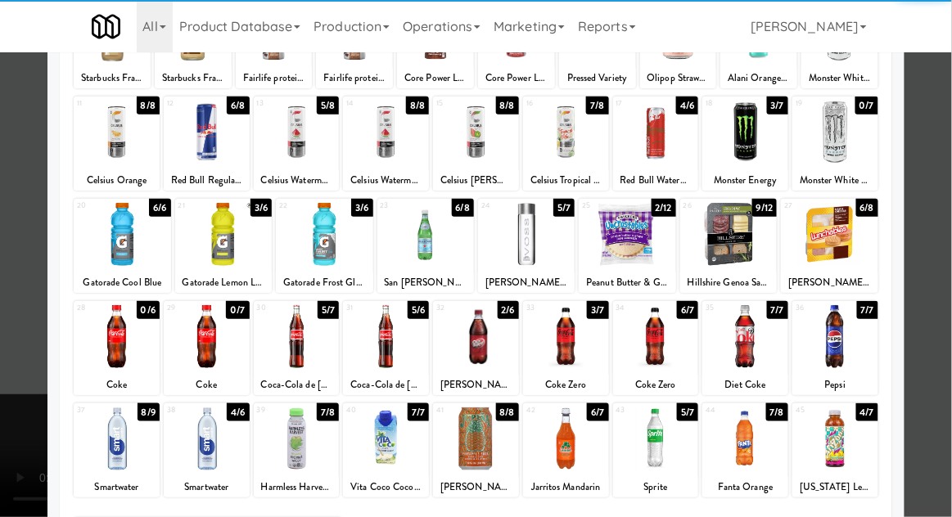
scroll to position [166, 0]
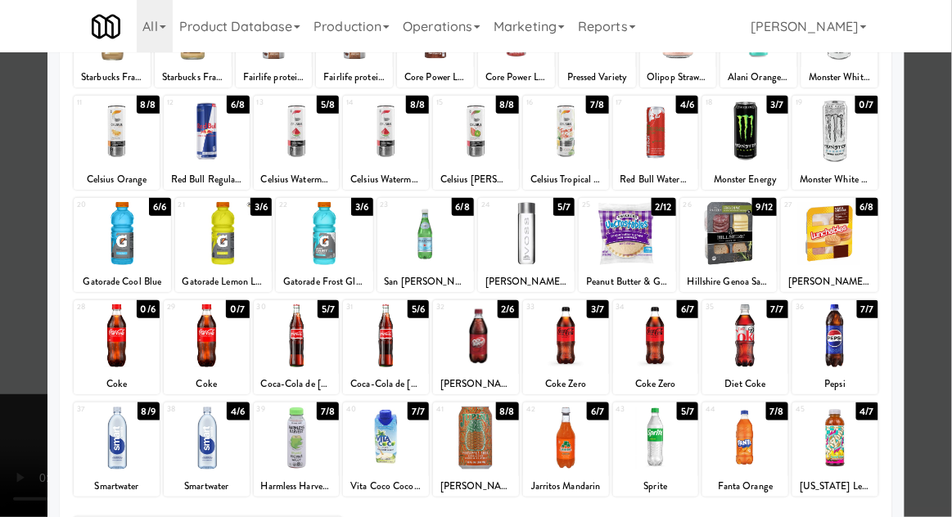
click at [210, 448] on div at bounding box center [207, 438] width 86 height 63
click at [943, 196] on div at bounding box center [476, 258] width 952 height 517
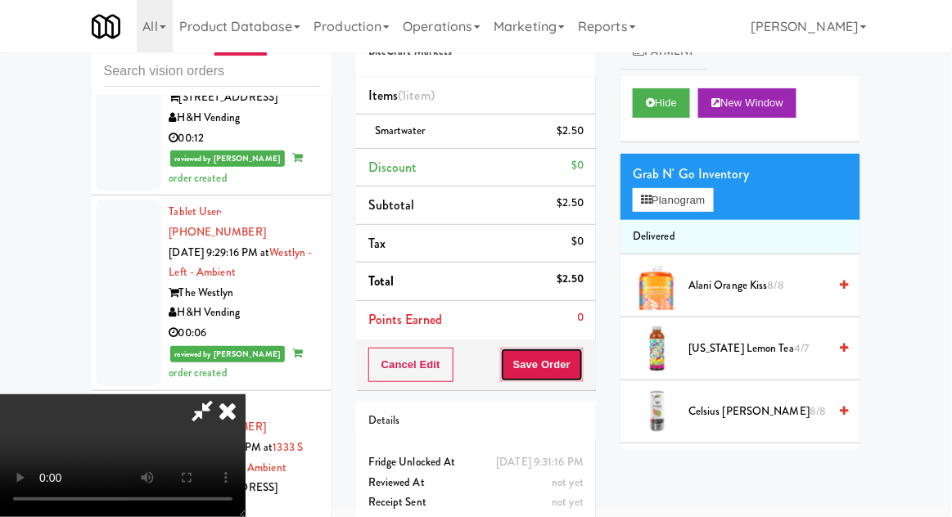
click at [580, 352] on button "Save Order" at bounding box center [541, 365] width 83 height 34
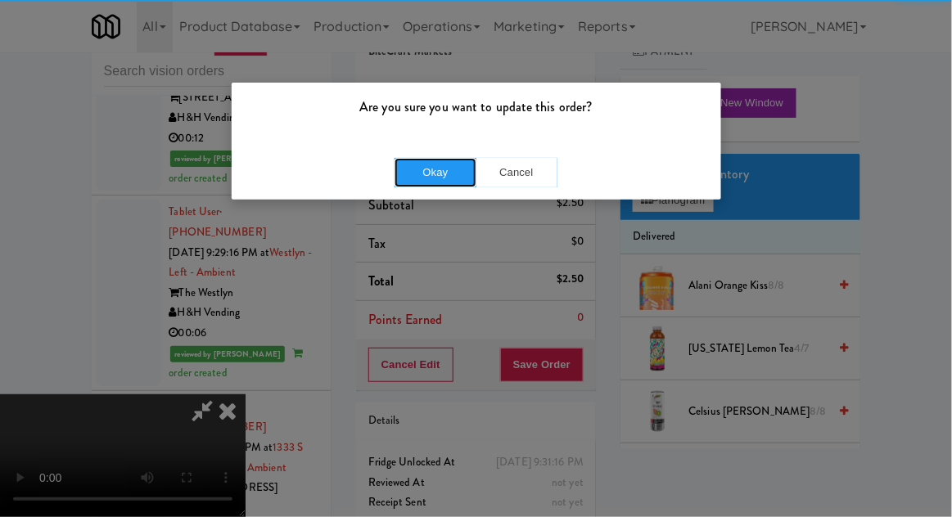
click at [422, 178] on button "Okay" at bounding box center [435, 172] width 82 height 29
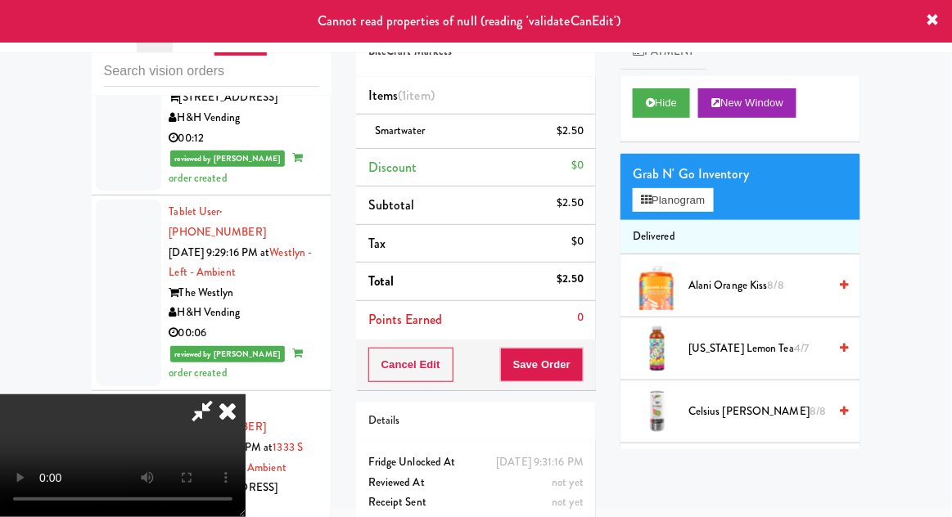
click at [246, 394] on icon at bounding box center [228, 410] width 36 height 33
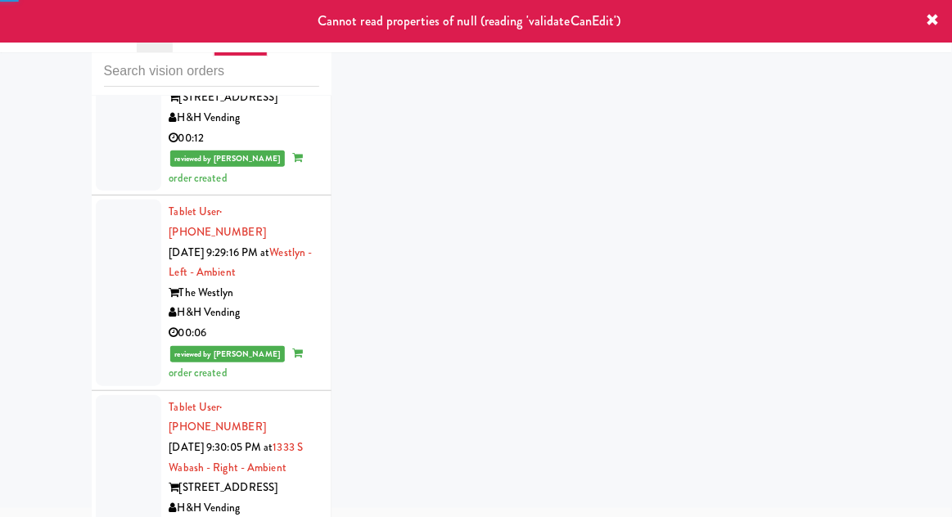
scroll to position [8545, 0]
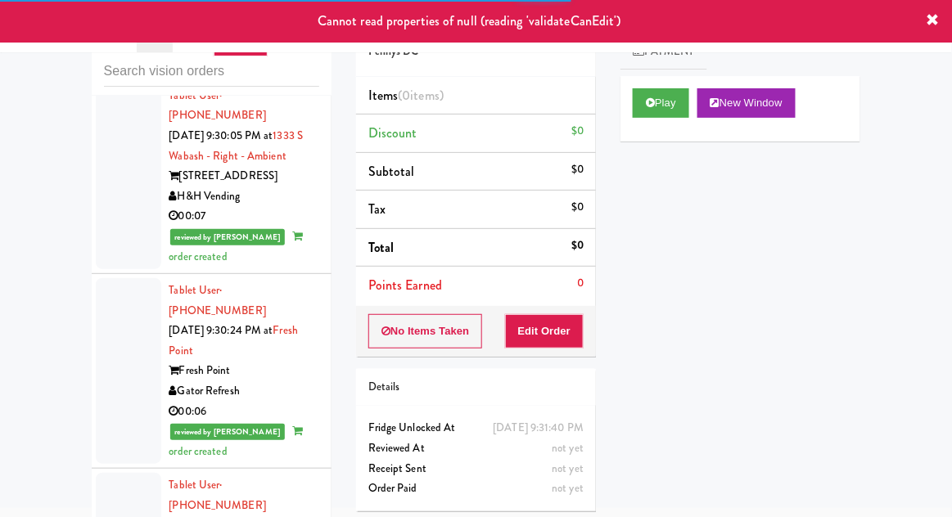
scroll to position [8896, 0]
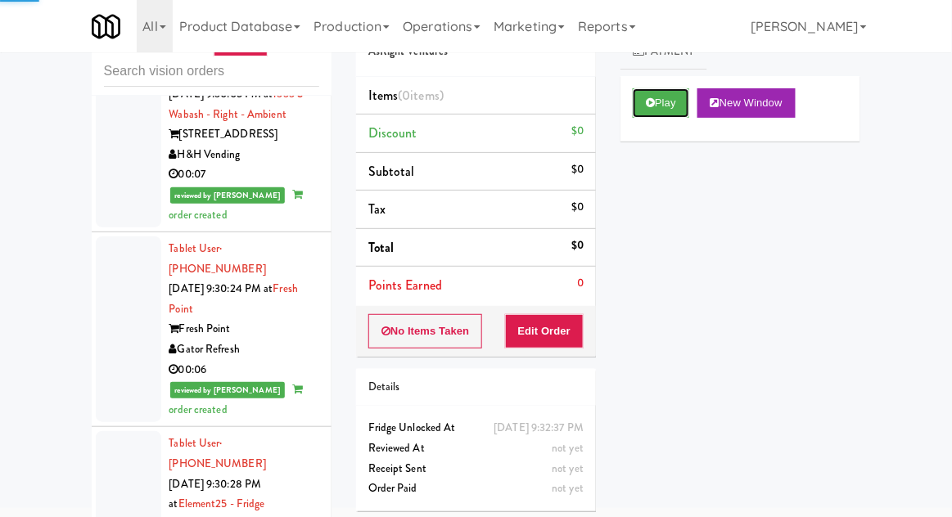
click at [667, 115] on button "Play" at bounding box center [661, 102] width 56 height 29
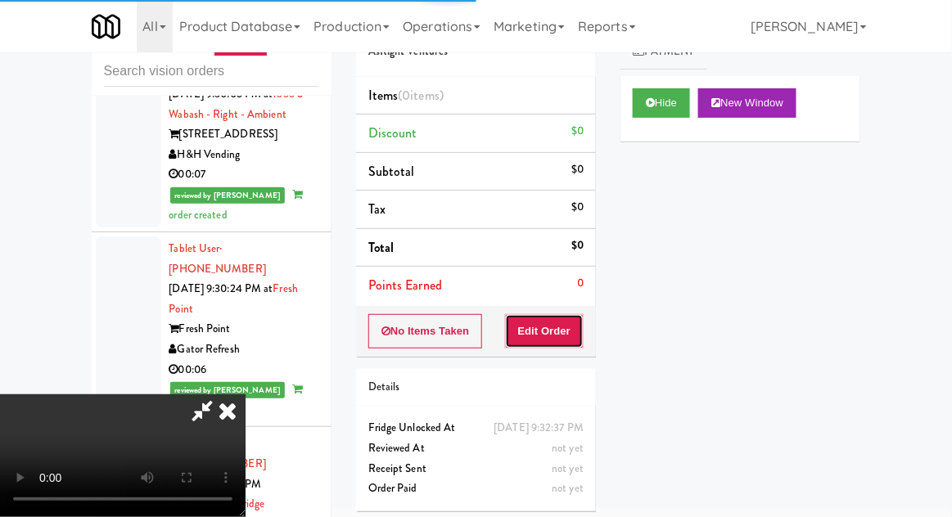
click at [555, 337] on button "Edit Order" at bounding box center [544, 331] width 79 height 34
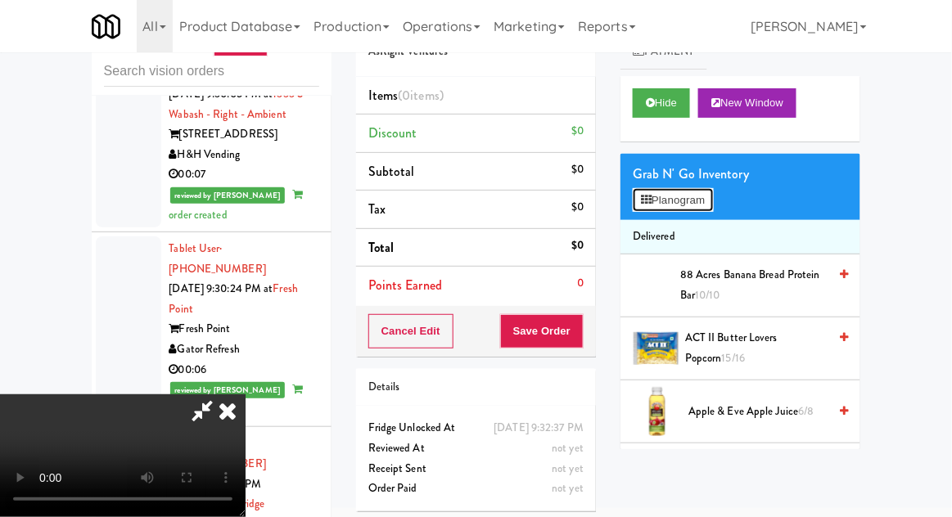
click at [713, 193] on button "Planogram" at bounding box center [673, 200] width 80 height 25
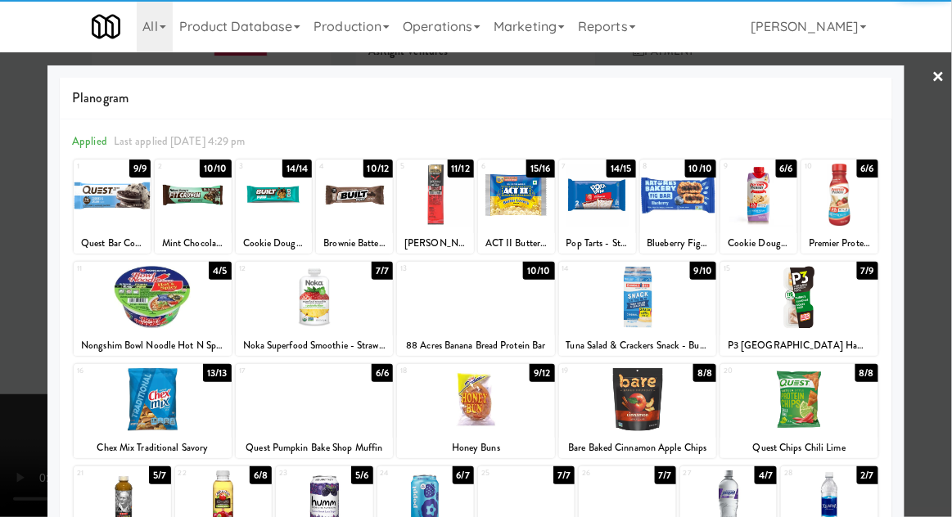
click at [521, 201] on div at bounding box center [516, 195] width 77 height 63
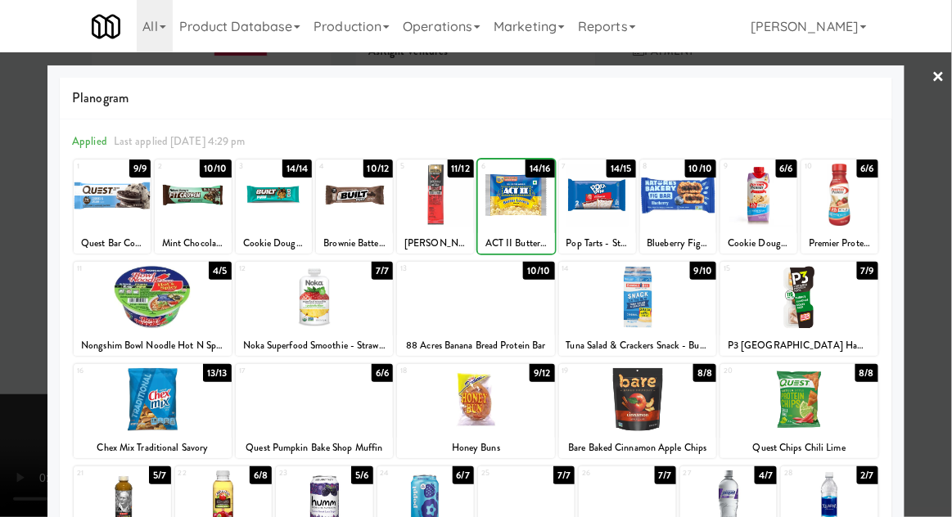
click at [948, 267] on div at bounding box center [476, 258] width 952 height 517
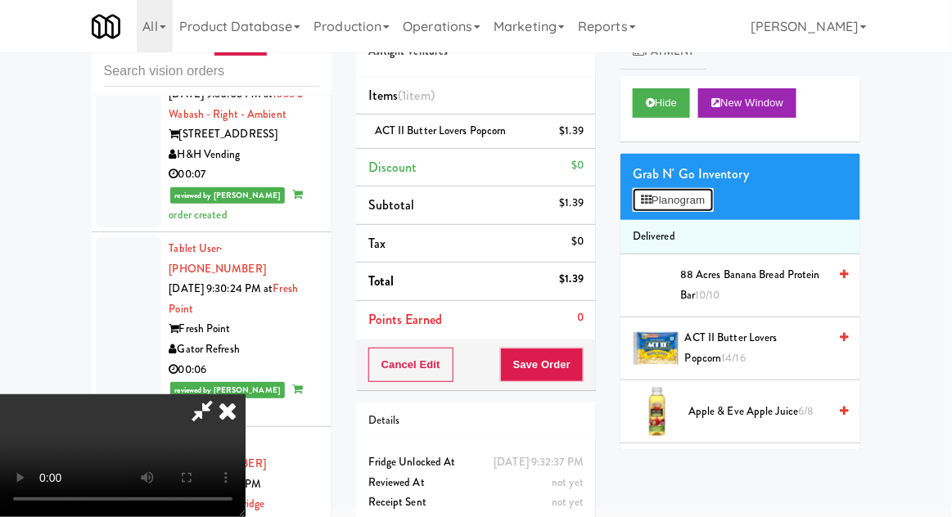
click at [704, 210] on button "Planogram" at bounding box center [673, 200] width 80 height 25
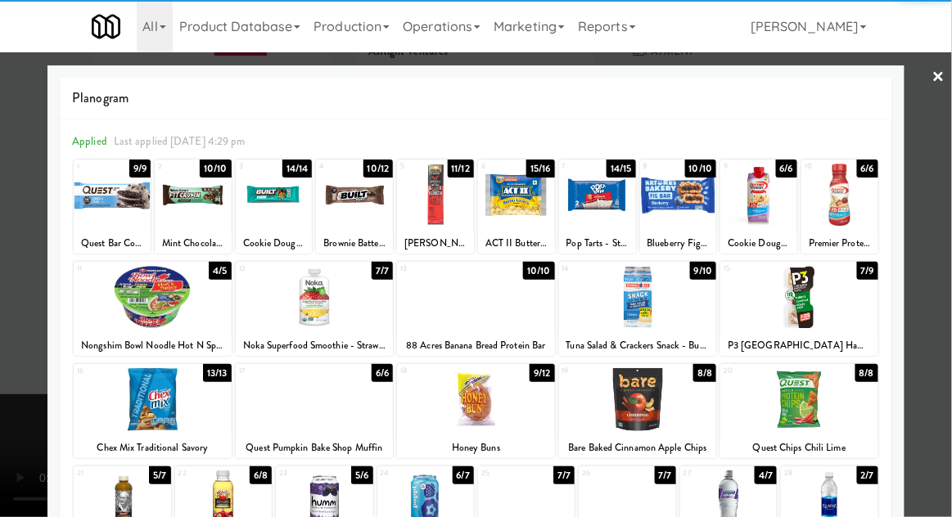
click at [594, 199] on div at bounding box center [597, 195] width 77 height 63
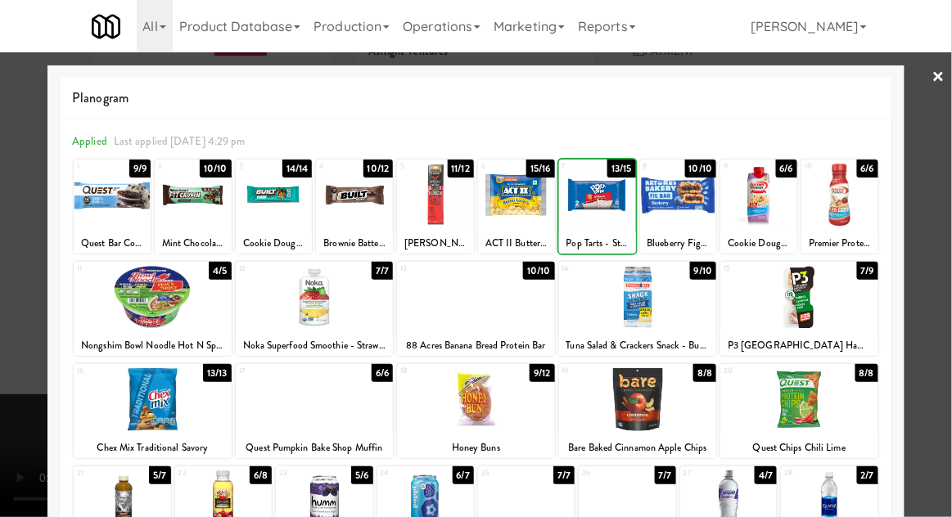
click at [944, 272] on div at bounding box center [476, 258] width 952 height 517
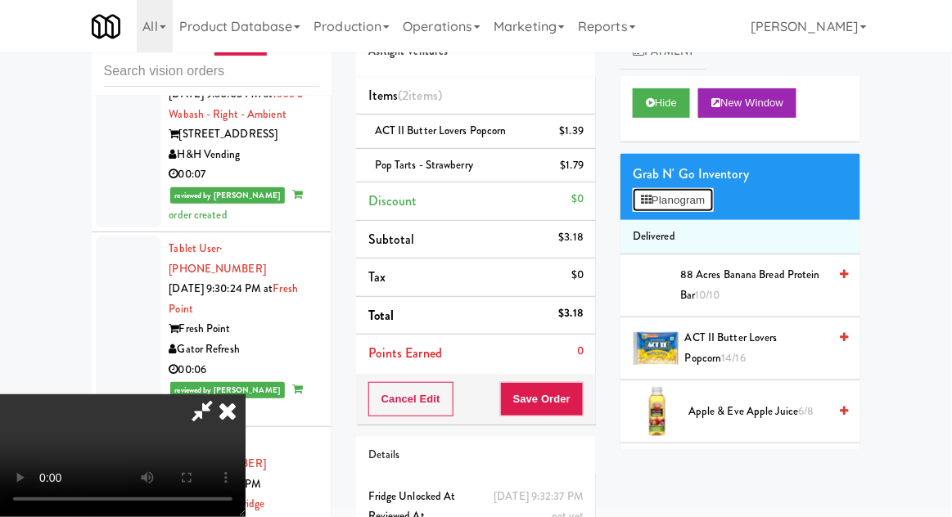
click at [711, 192] on button "Planogram" at bounding box center [673, 200] width 80 height 25
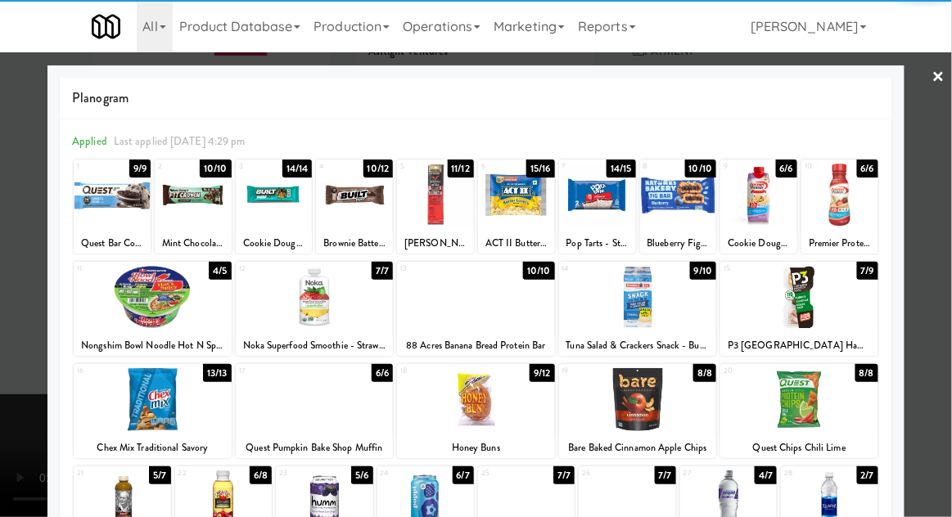
click at [479, 398] on div at bounding box center [476, 399] width 158 height 63
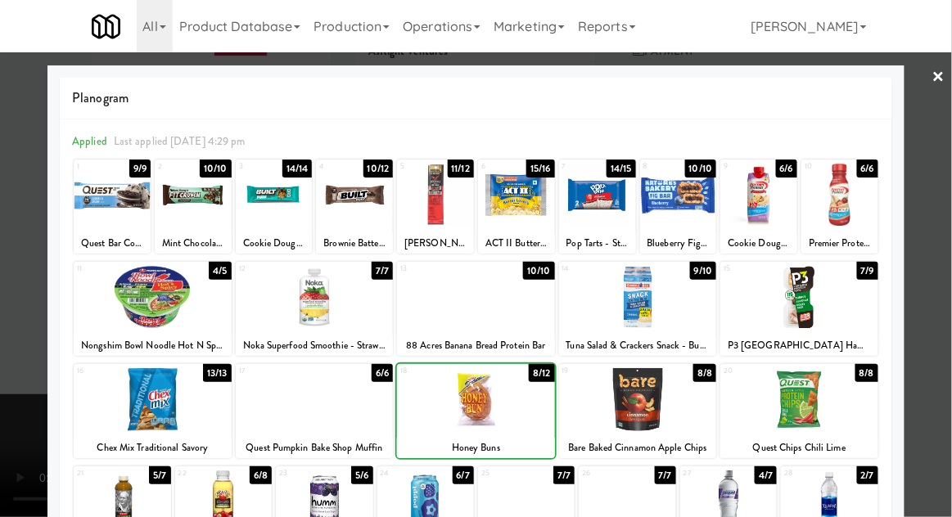
click at [947, 279] on div at bounding box center [476, 258] width 952 height 517
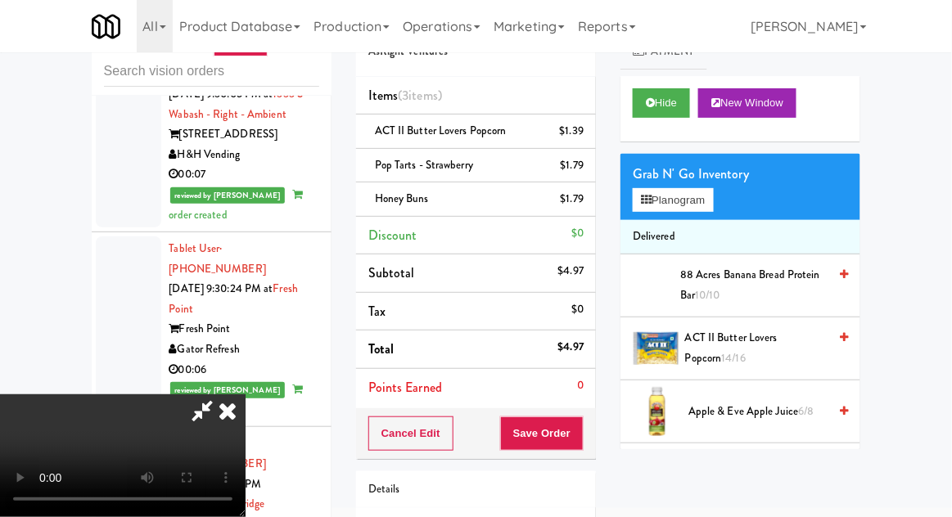
scroll to position [60, 0]
click at [712, 190] on button "Planogram" at bounding box center [673, 200] width 80 height 25
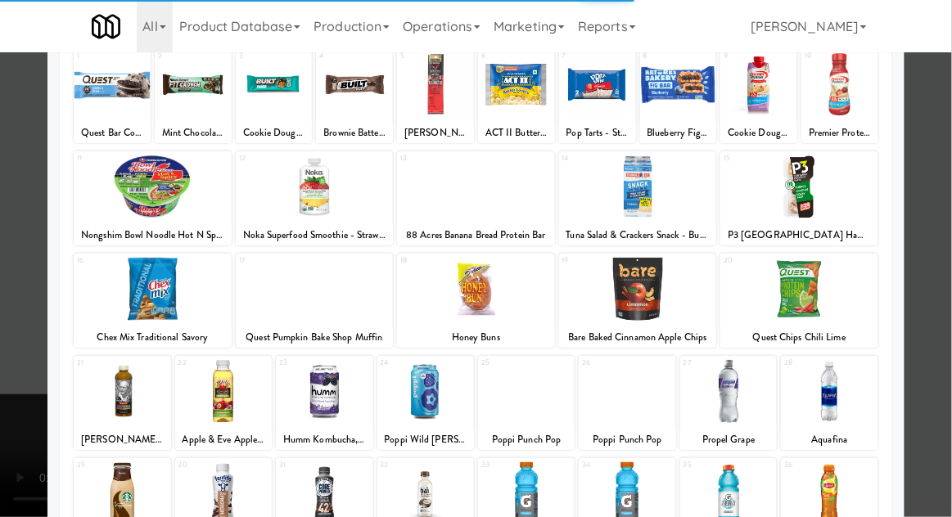
scroll to position [112, 0]
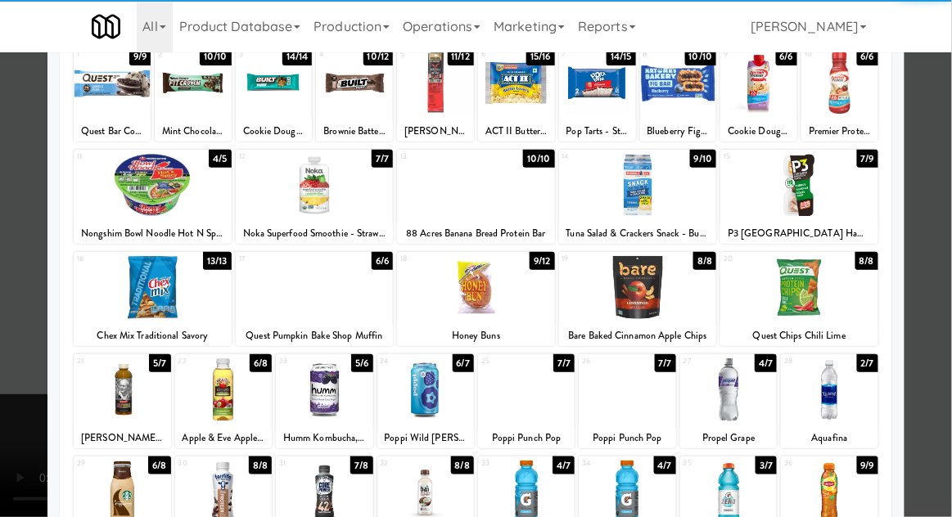
click at [478, 294] on div at bounding box center [476, 287] width 158 height 63
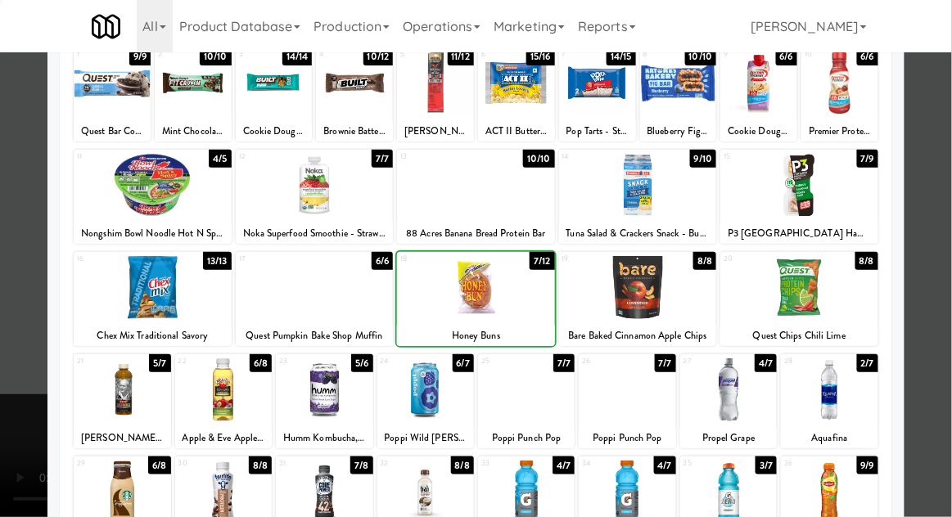
click at [950, 250] on div at bounding box center [476, 258] width 952 height 517
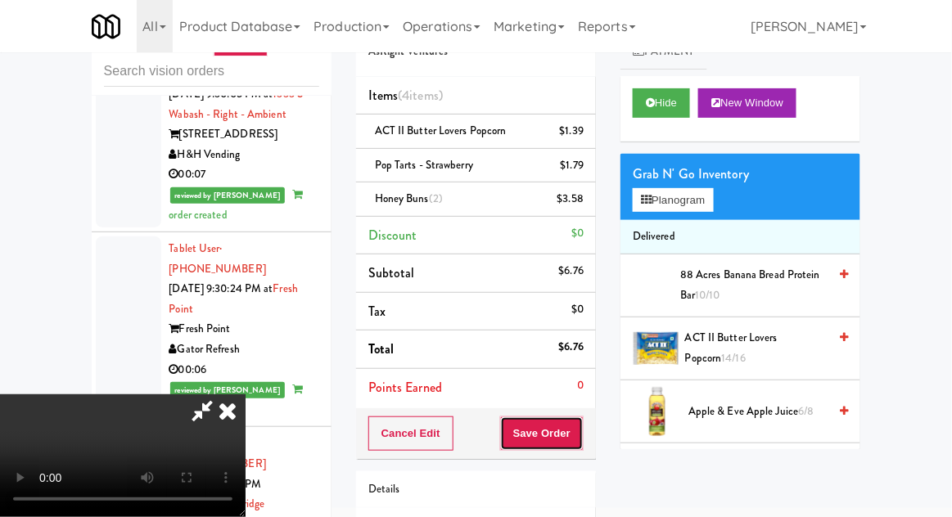
click at [578, 429] on button "Save Order" at bounding box center [541, 434] width 83 height 34
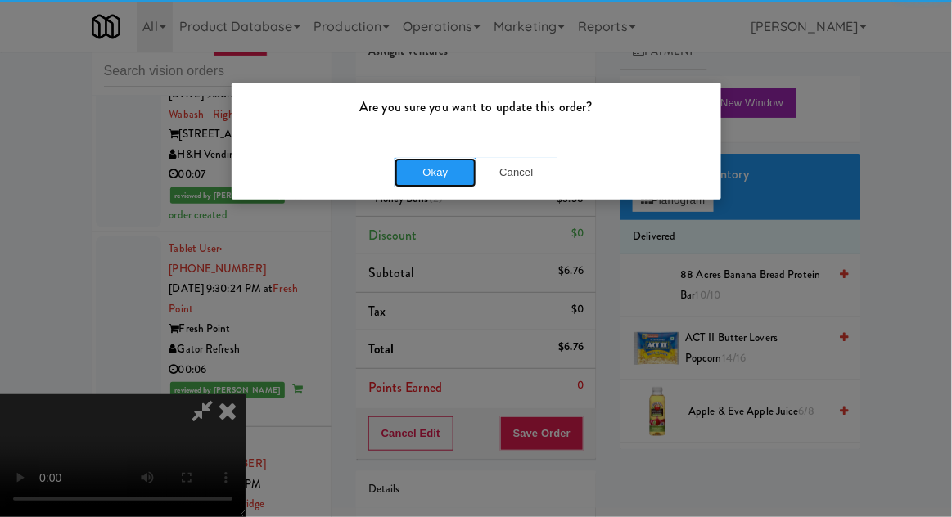
click at [412, 178] on button "Okay" at bounding box center [435, 172] width 82 height 29
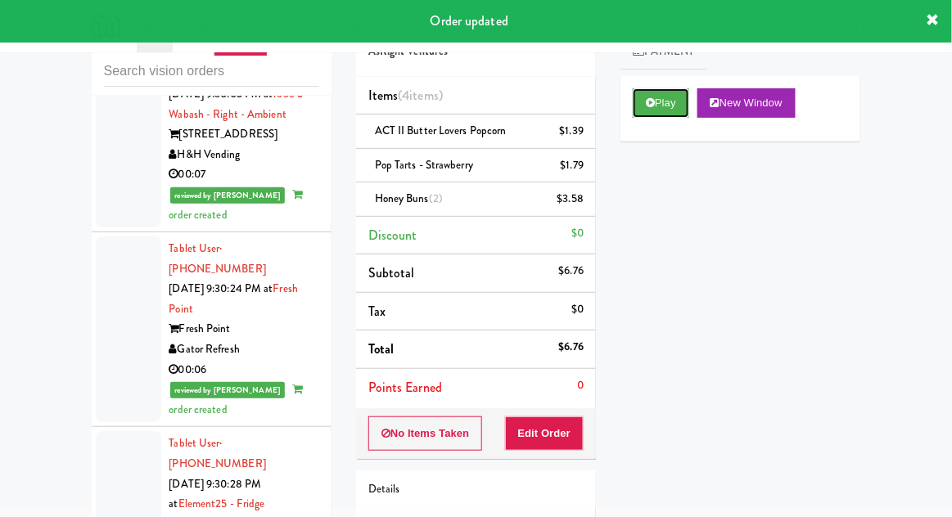
click at [646, 110] on button "Play" at bounding box center [661, 102] width 56 height 29
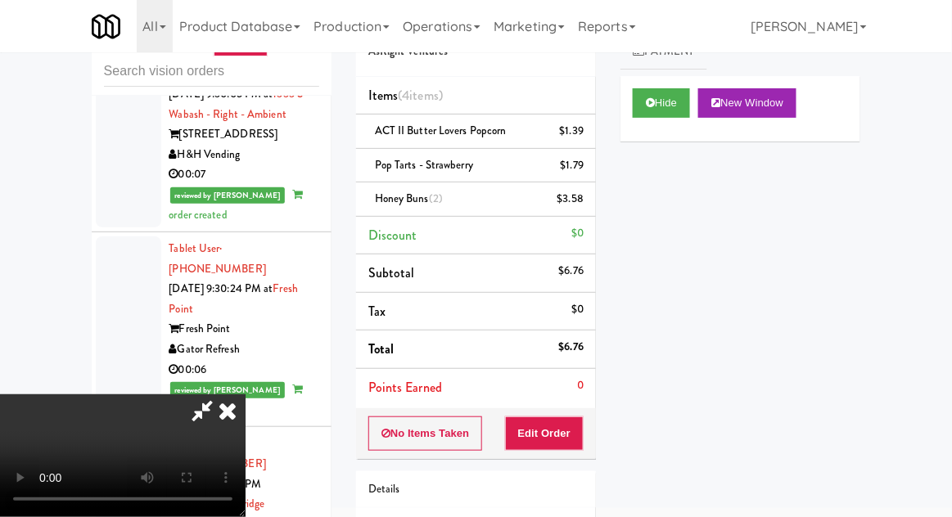
click at [246, 394] on icon at bounding box center [228, 410] width 36 height 33
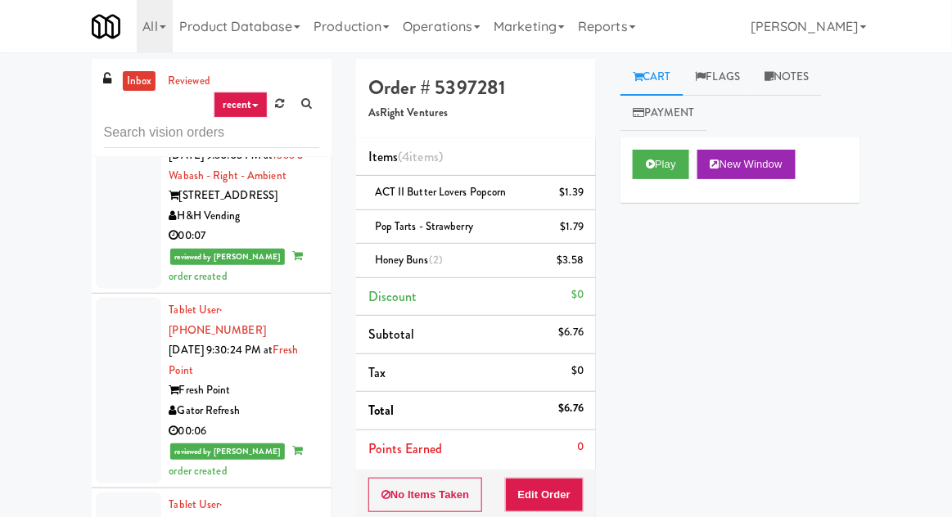
click at [780, 86] on link "Notes" at bounding box center [787, 77] width 70 height 37
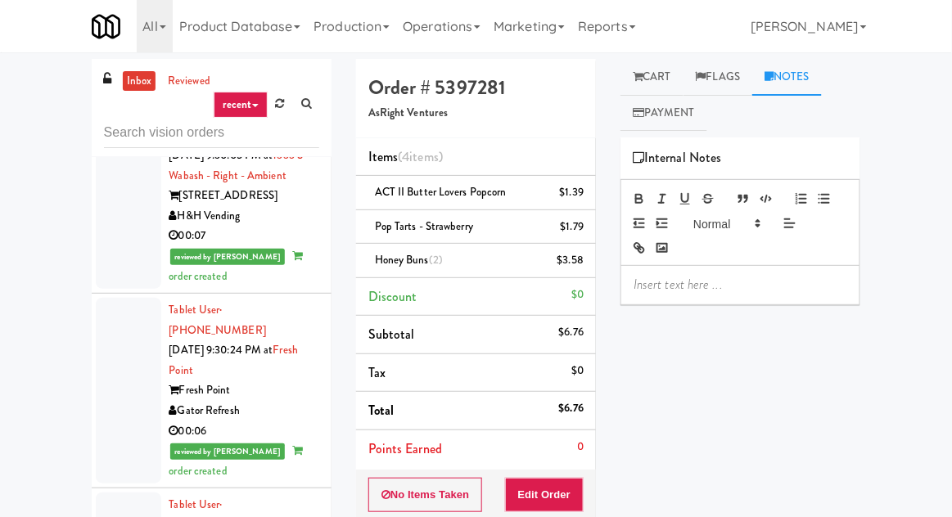
click at [649, 282] on p at bounding box center [740, 285] width 214 height 18
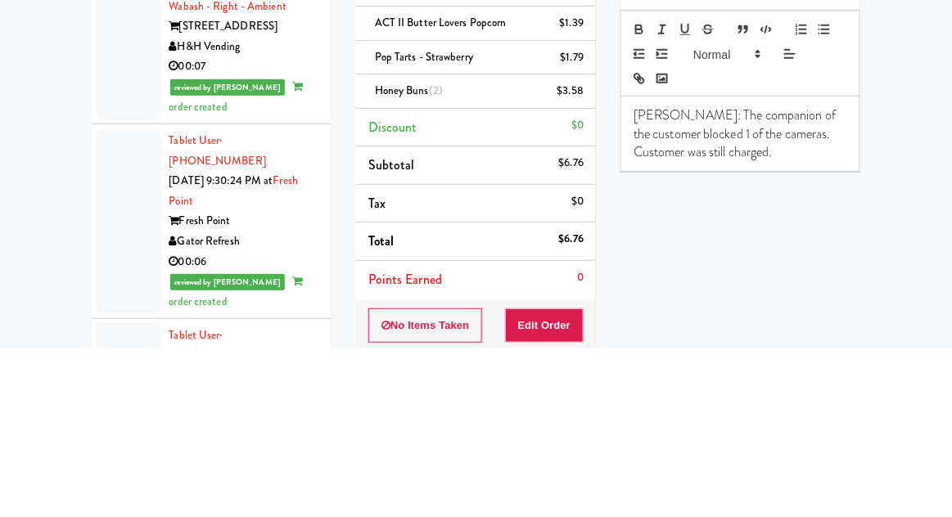
click at [940, 319] on div "inbox reviewed recent all unclear take inventory issue suspicious failed recent…" at bounding box center [476, 373] width 952 height 629
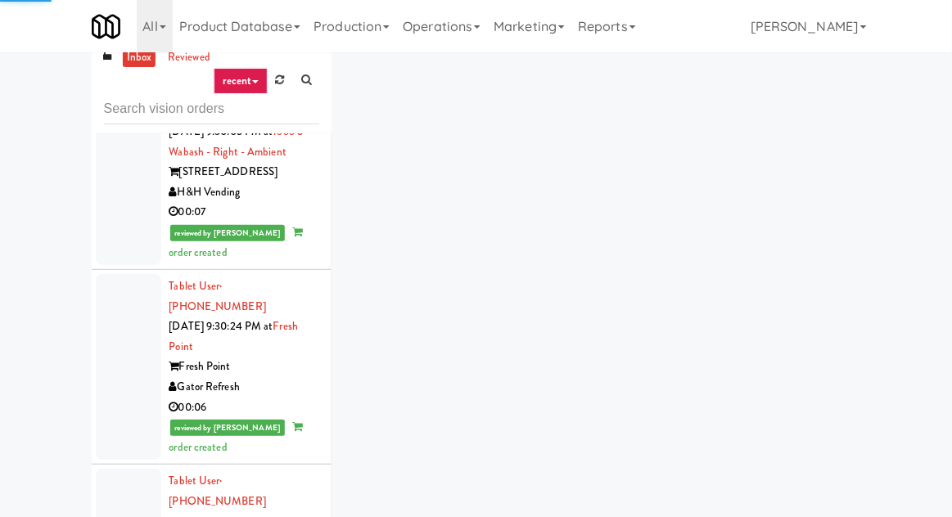
scroll to position [63, 0]
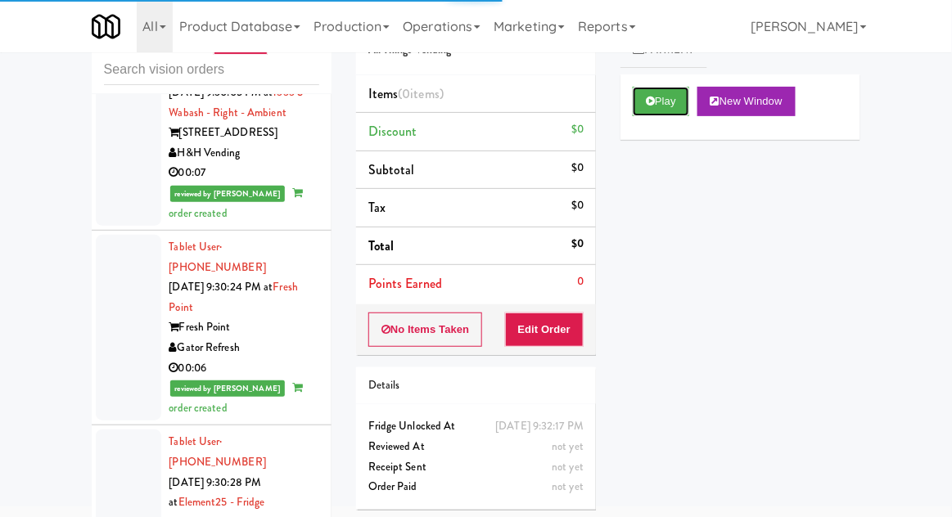
click at [648, 105] on icon at bounding box center [650, 101] width 9 height 11
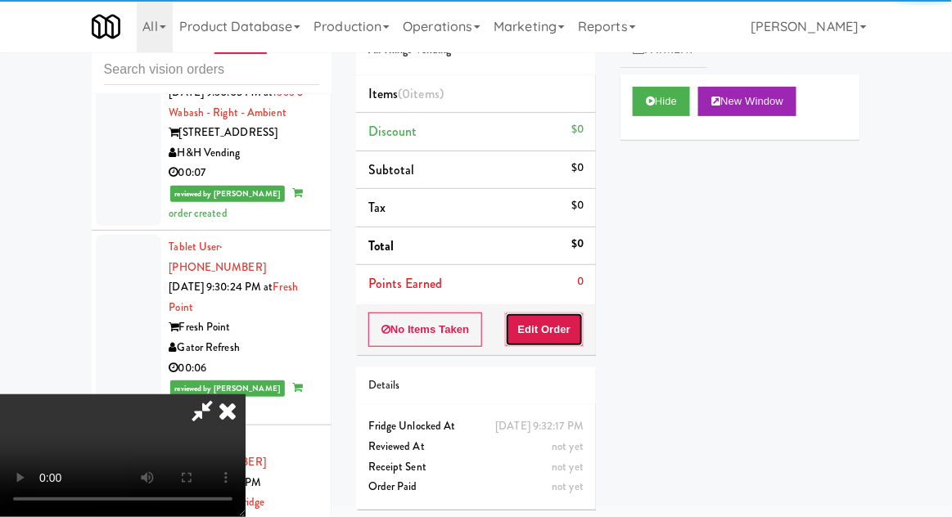
click at [528, 329] on button "Edit Order" at bounding box center [544, 330] width 79 height 34
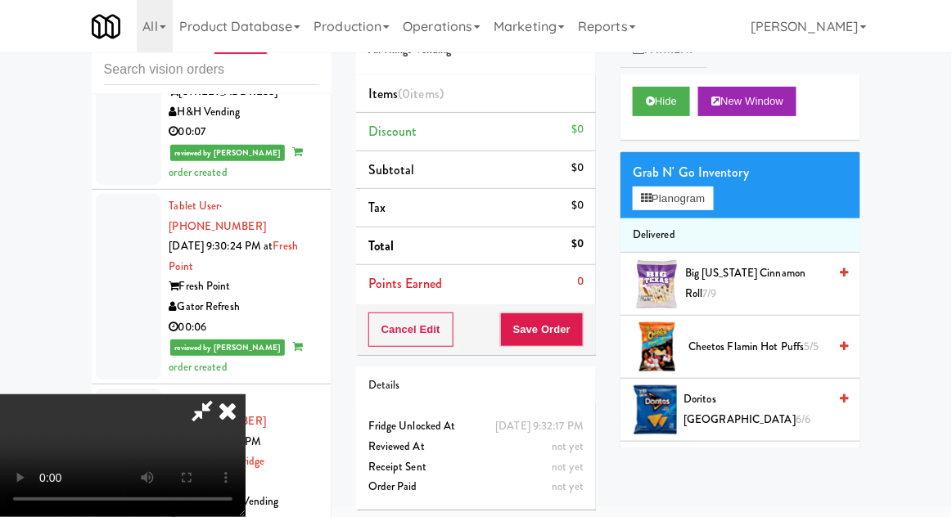
scroll to position [0, 0]
click at [713, 209] on button "Planogram" at bounding box center [673, 199] width 80 height 25
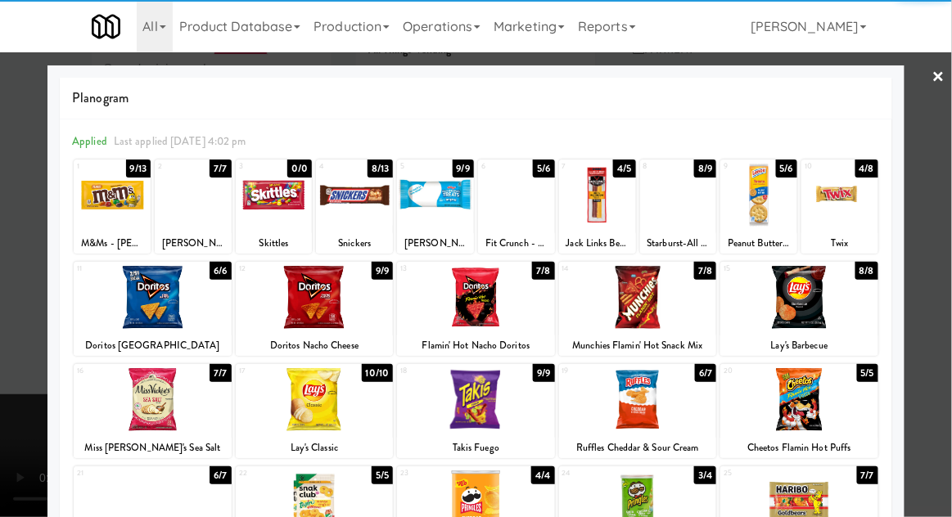
click at [349, 205] on div at bounding box center [354, 195] width 77 height 63
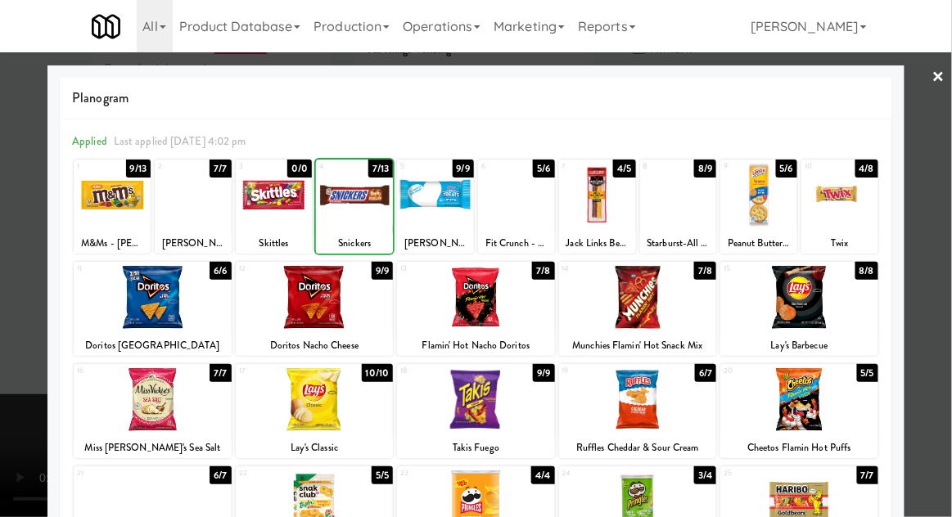
click at [347, 210] on div at bounding box center [354, 195] width 77 height 63
click at [944, 241] on div at bounding box center [476, 258] width 952 height 517
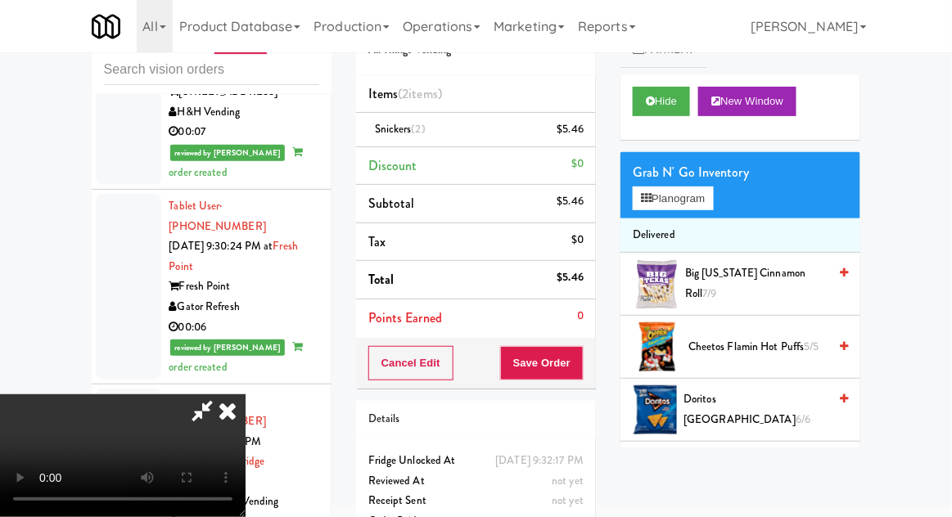
scroll to position [60, 0]
click at [703, 191] on button "Planogram" at bounding box center [673, 199] width 80 height 25
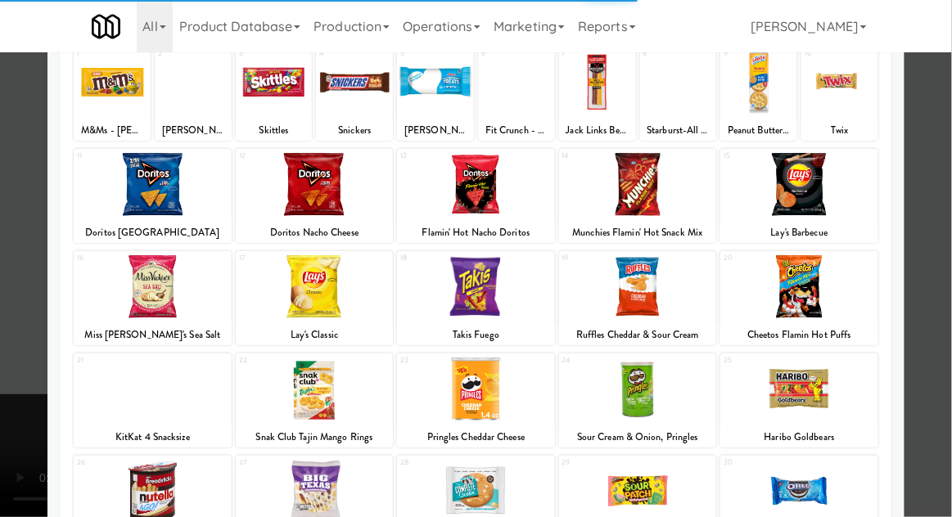
scroll to position [113, 0]
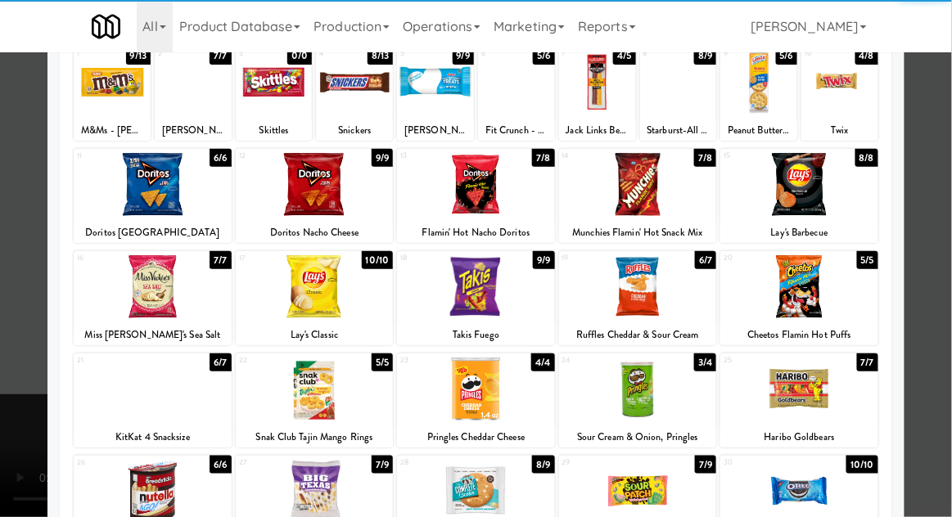
click at [837, 376] on div at bounding box center [799, 389] width 158 height 63
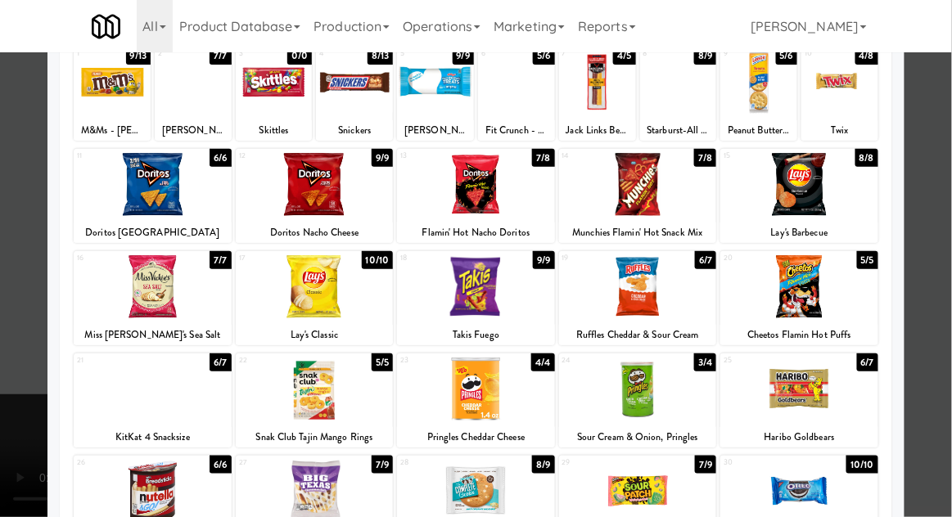
click at [940, 323] on div at bounding box center [476, 258] width 952 height 517
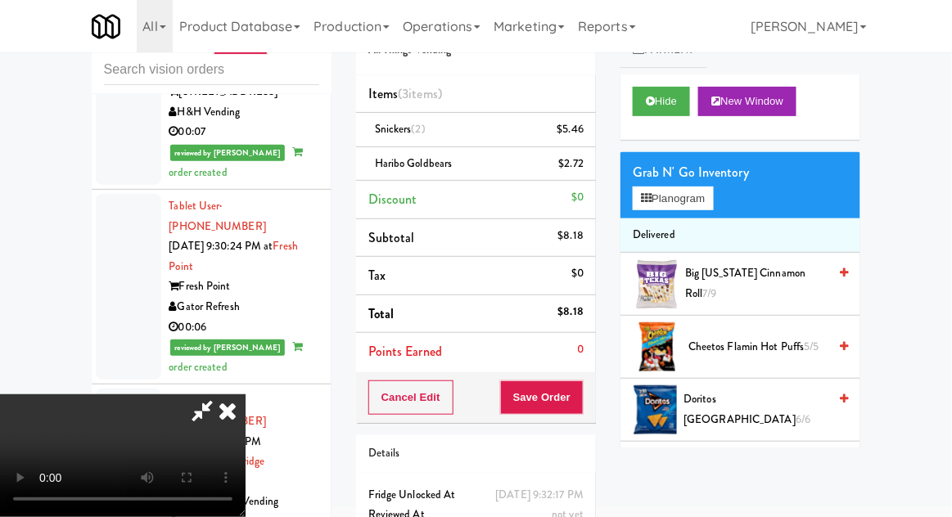
click at [577, 135] on div "$5.46" at bounding box center [570, 129] width 27 height 20
click at [584, 133] on icon at bounding box center [585, 135] width 8 height 11
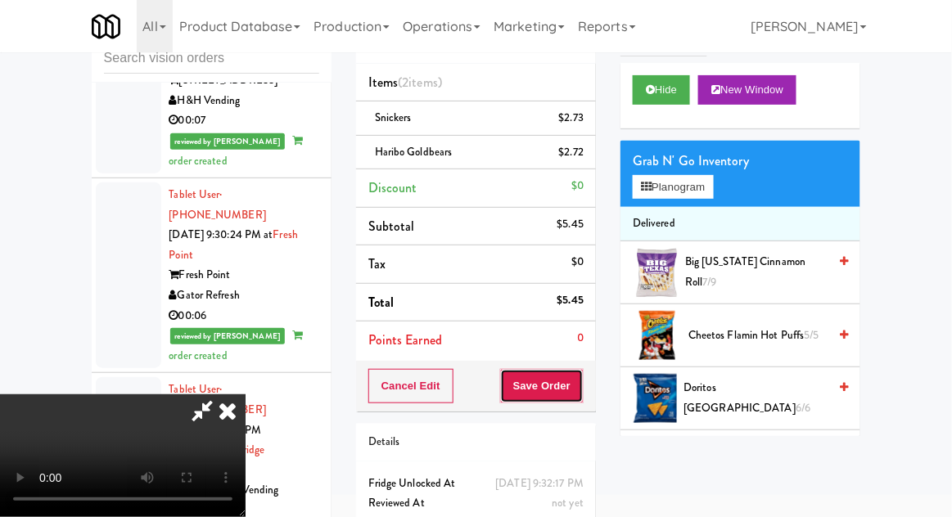
click at [584, 375] on button "Save Order" at bounding box center [541, 386] width 83 height 34
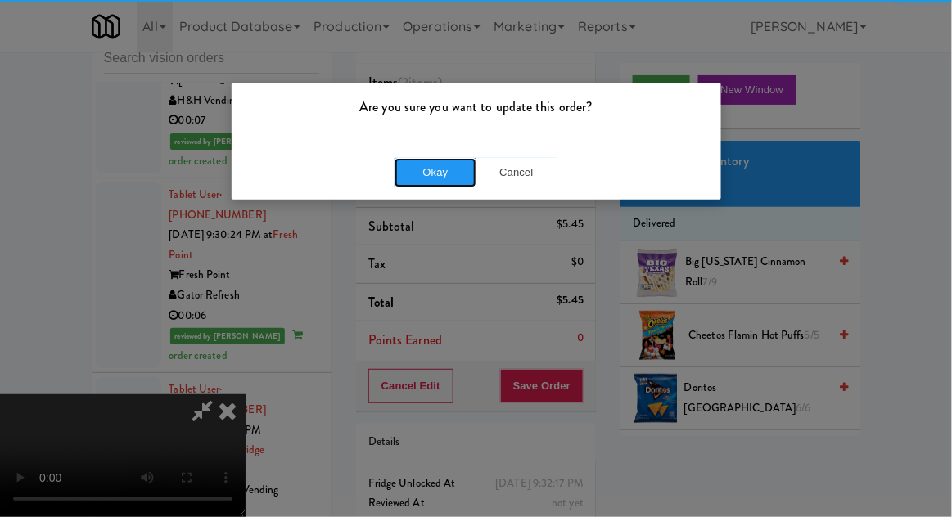
click at [443, 169] on button "Okay" at bounding box center [435, 172] width 82 height 29
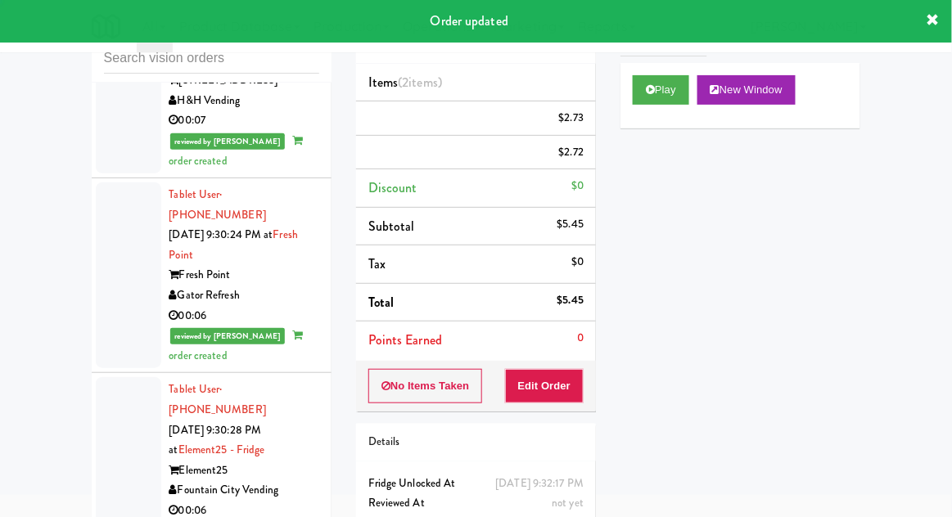
scroll to position [0, 0]
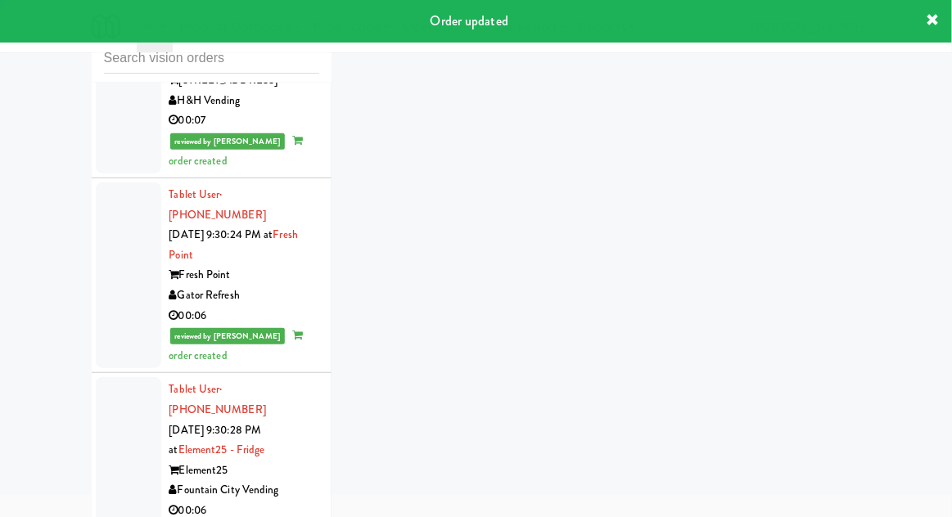
scroll to position [63, 0]
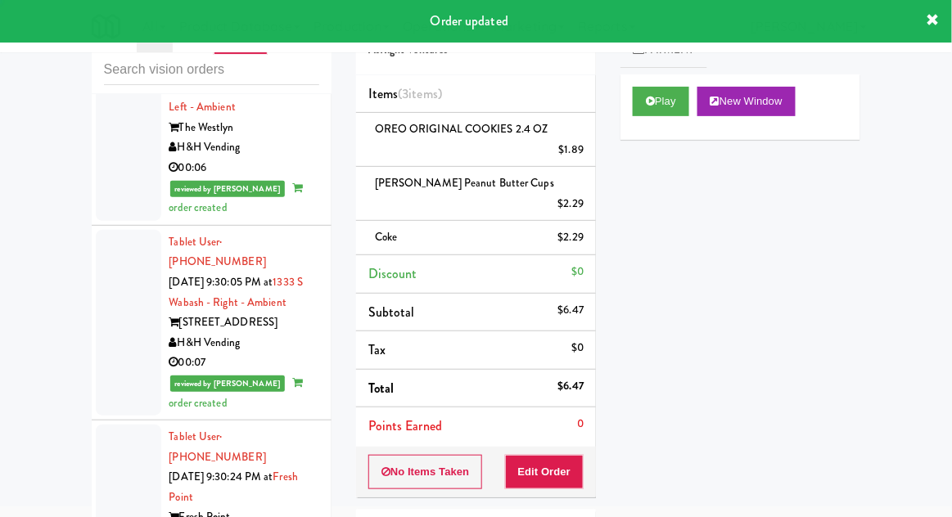
scroll to position [8640, 0]
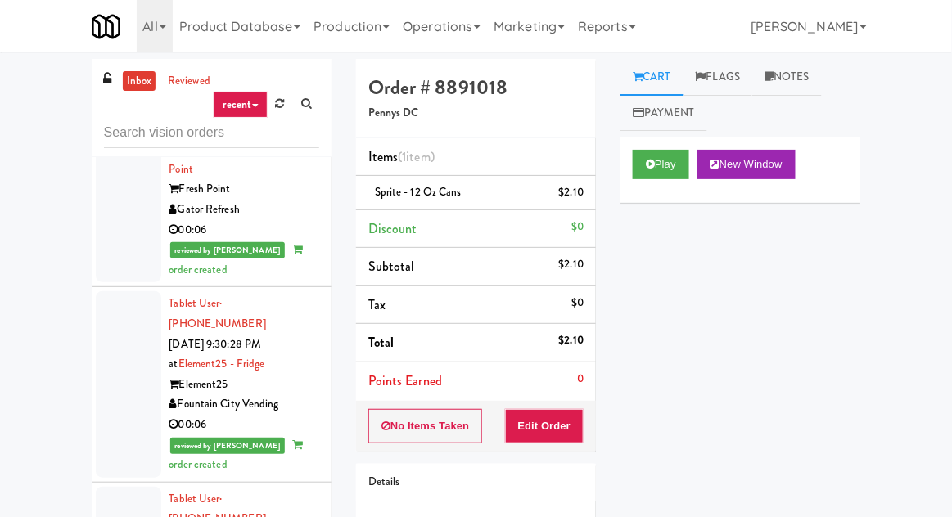
click at [135, 79] on link "inbox" at bounding box center [140, 81] width 34 height 20
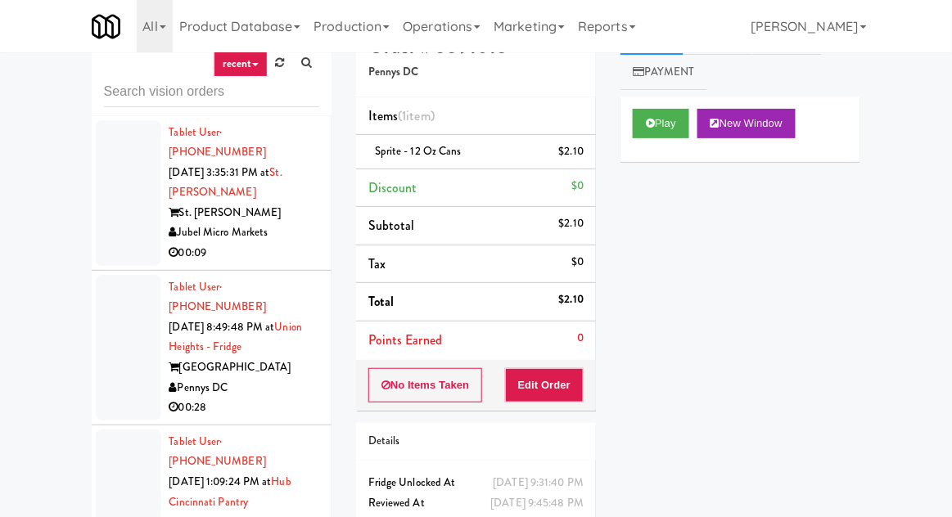
click at [116, 321] on div at bounding box center [128, 348] width 65 height 146
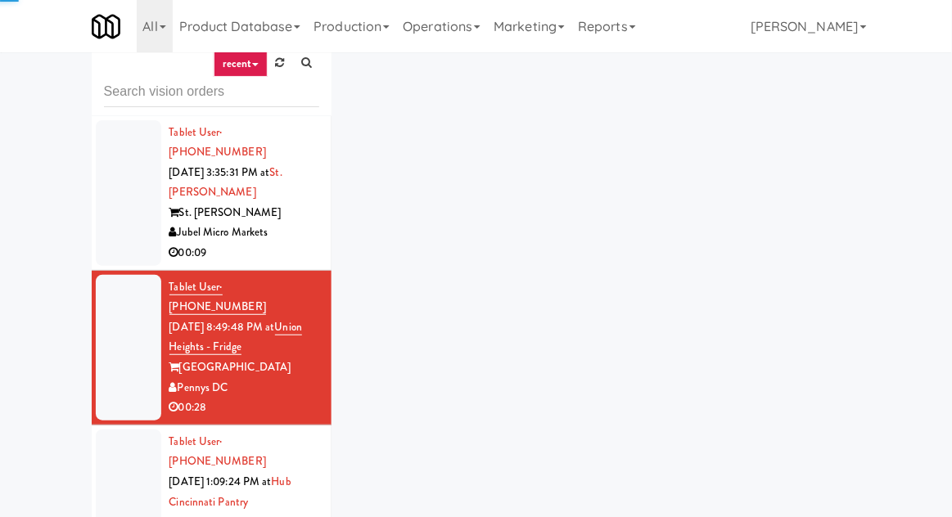
click at [111, 462] on div at bounding box center [128, 503] width 65 height 146
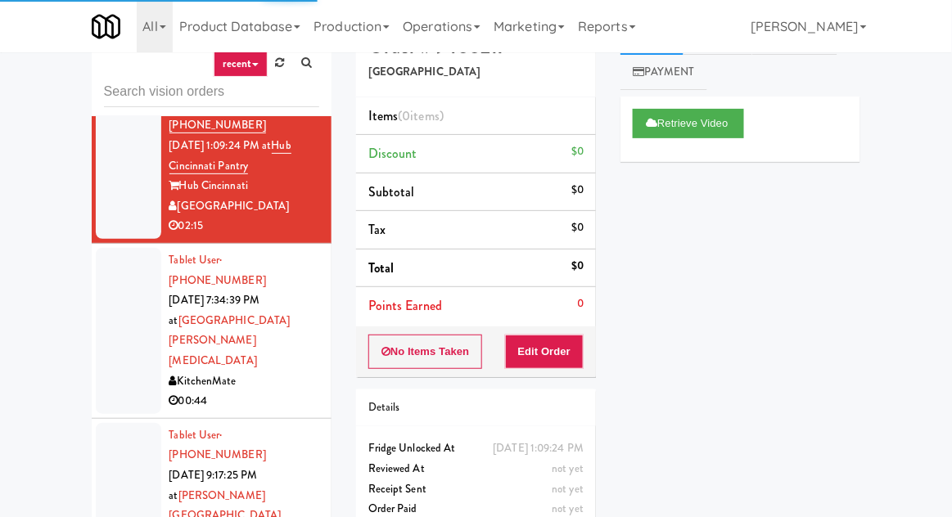
scroll to position [361, 0]
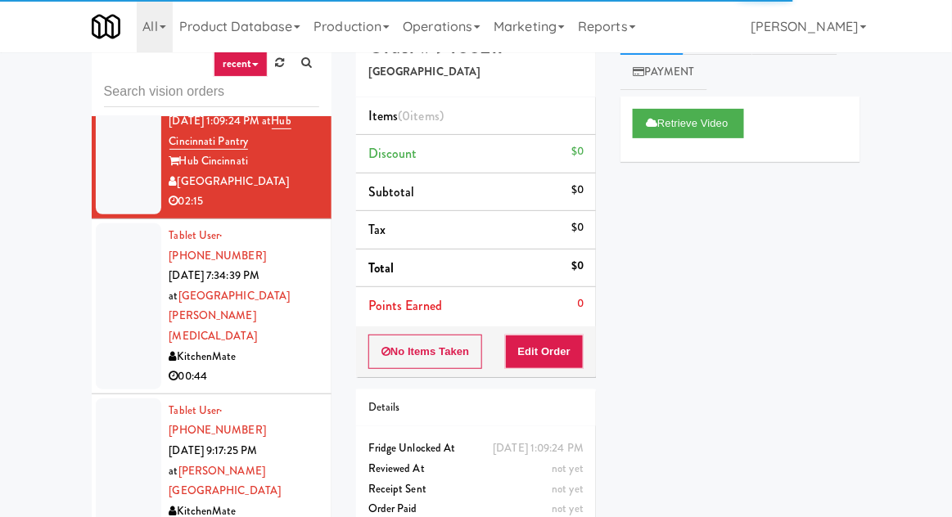
click at [110, 247] on div at bounding box center [128, 306] width 65 height 166
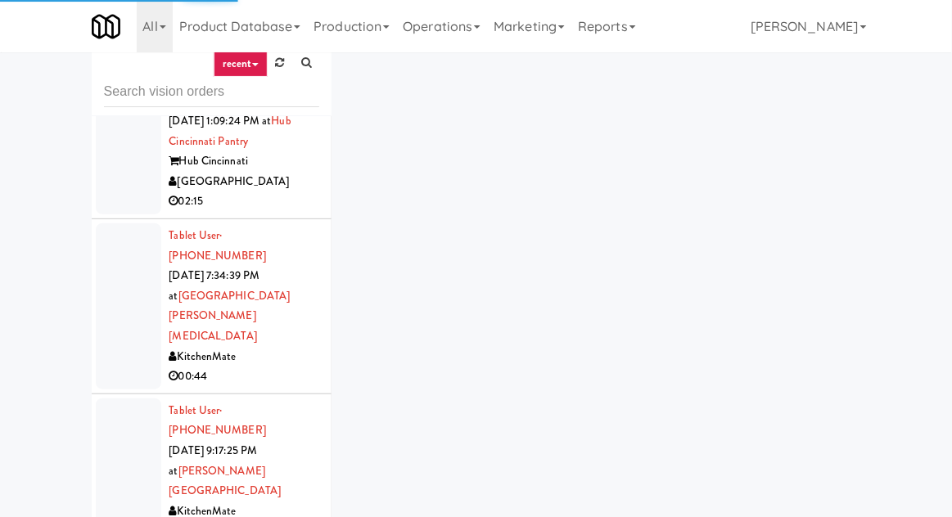
click at [119, 399] on div at bounding box center [128, 472] width 65 height 146
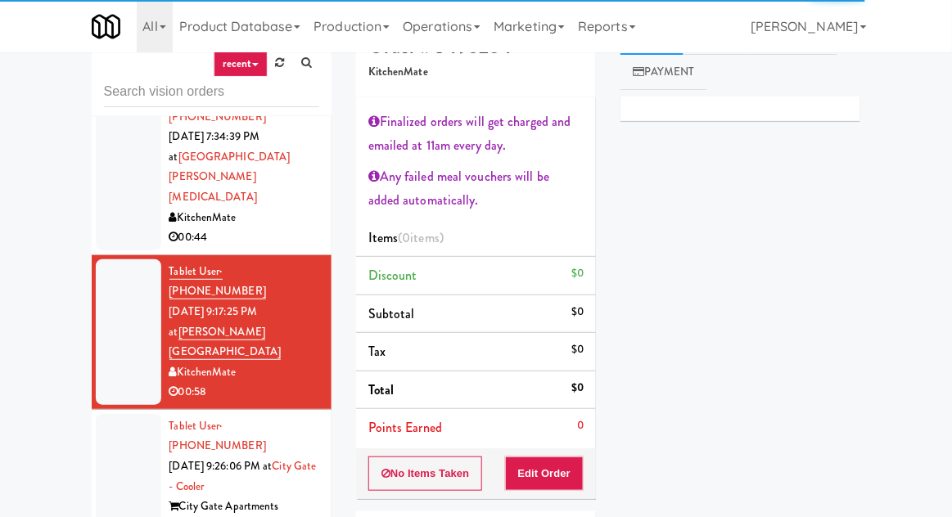
click at [106, 414] on div at bounding box center [128, 487] width 65 height 146
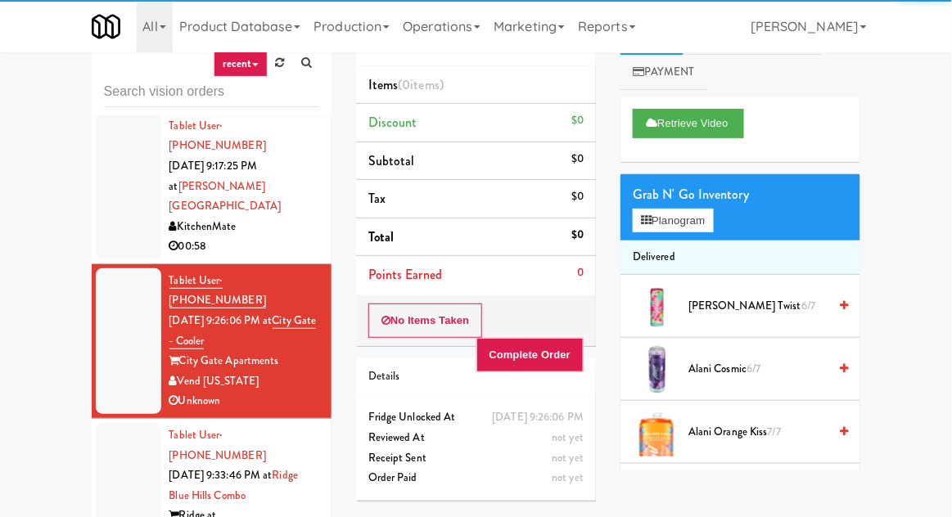
click at [123, 423] on div at bounding box center [128, 506] width 65 height 166
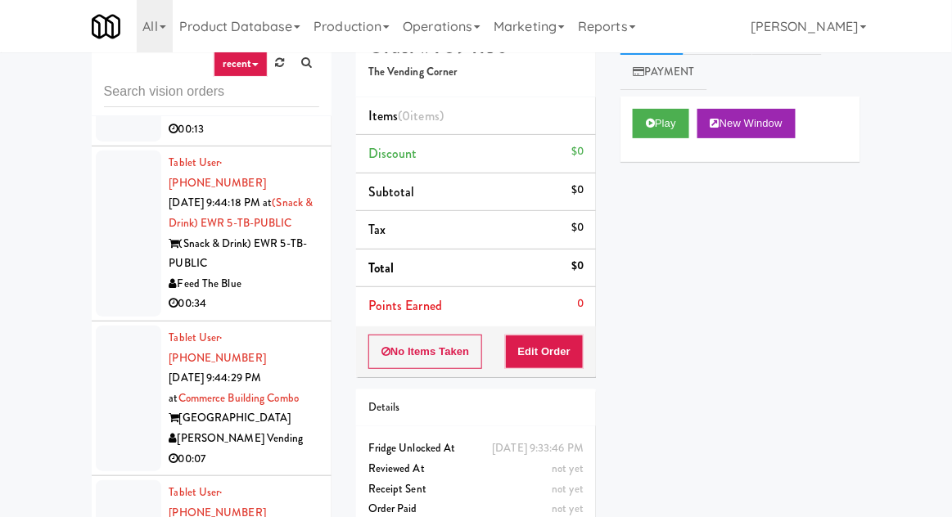
scroll to position [5354, 0]
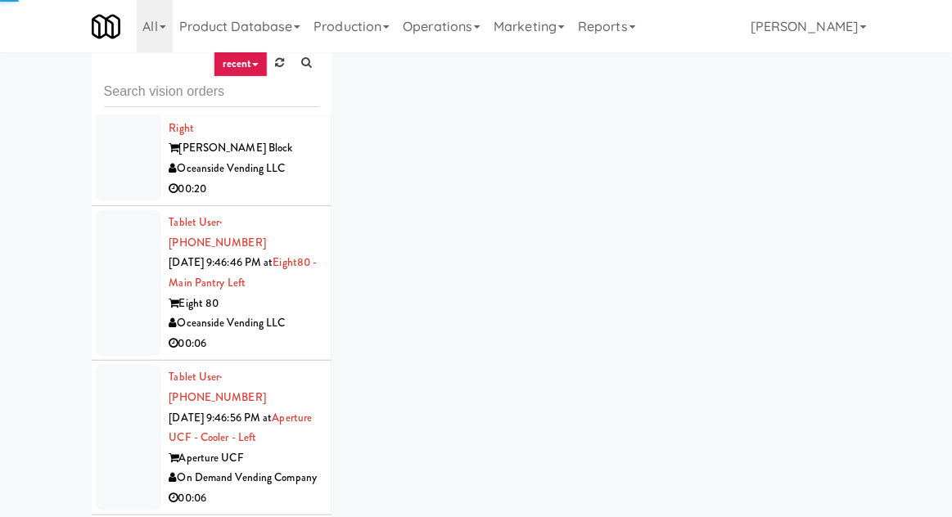
scroll to position [63, 0]
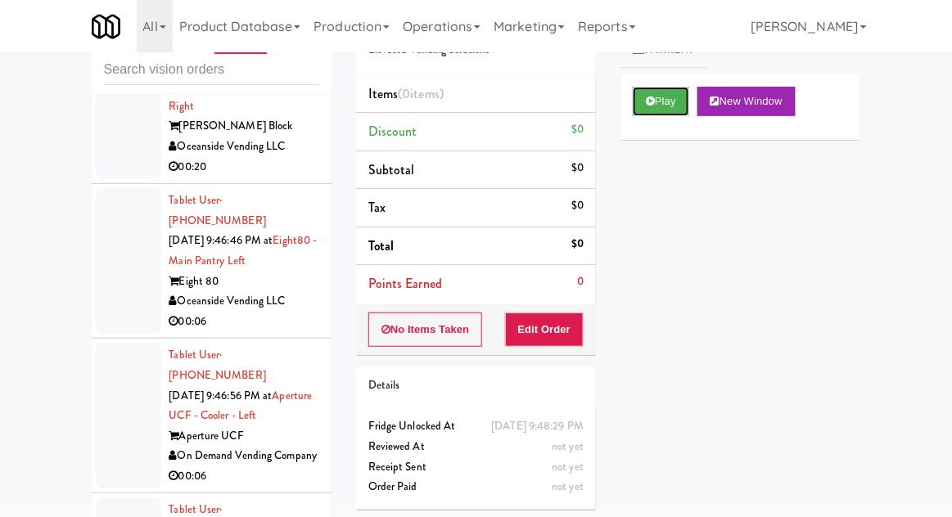
click at [637, 87] on button "Play" at bounding box center [661, 101] width 56 height 29
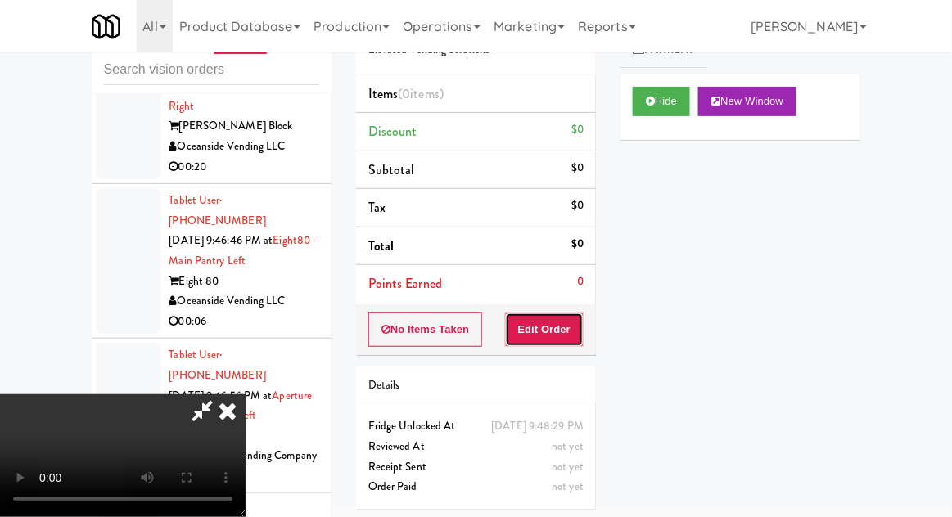
click at [540, 320] on button "Edit Order" at bounding box center [544, 330] width 79 height 34
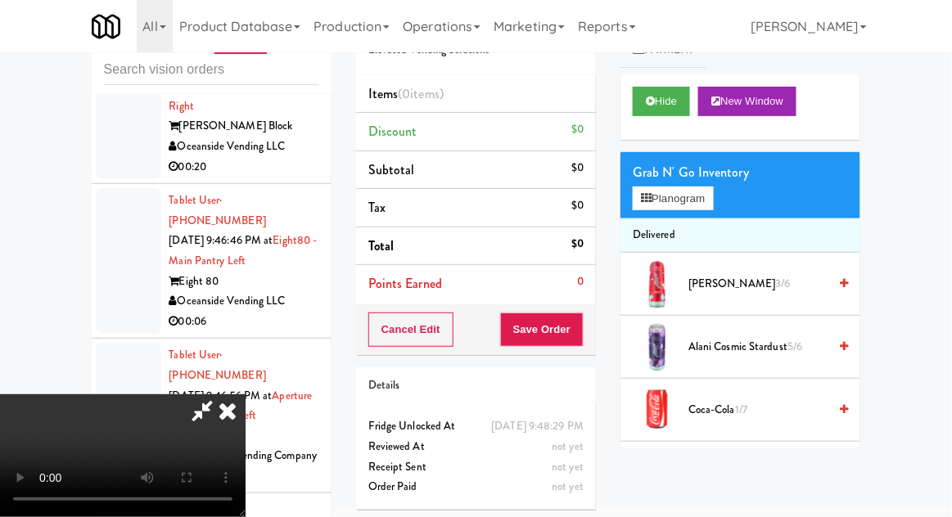
scroll to position [0, 0]
click at [713, 203] on button "Planogram" at bounding box center [673, 199] width 80 height 25
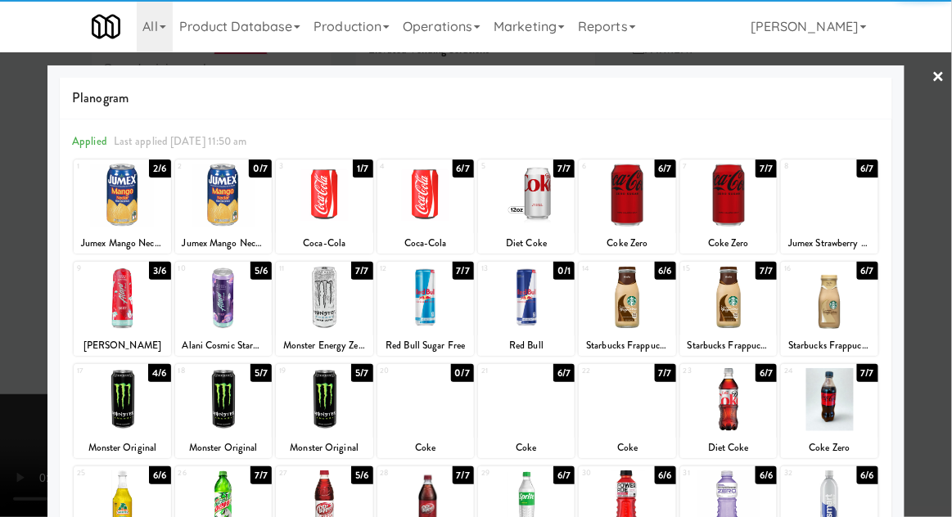
click at [633, 302] on div at bounding box center [627, 297] width 97 height 63
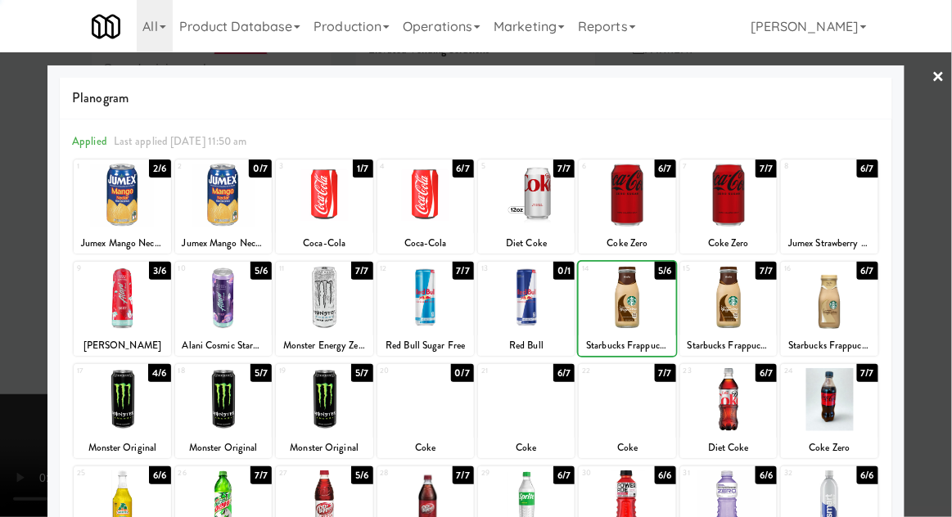
click at [949, 215] on div at bounding box center [476, 258] width 952 height 517
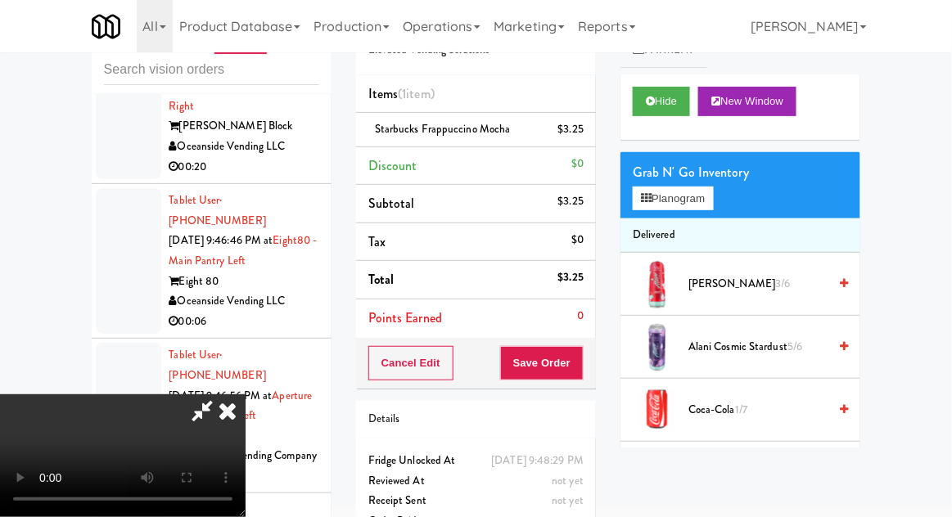
scroll to position [60, 0]
click at [579, 364] on button "Save Order" at bounding box center [541, 363] width 83 height 34
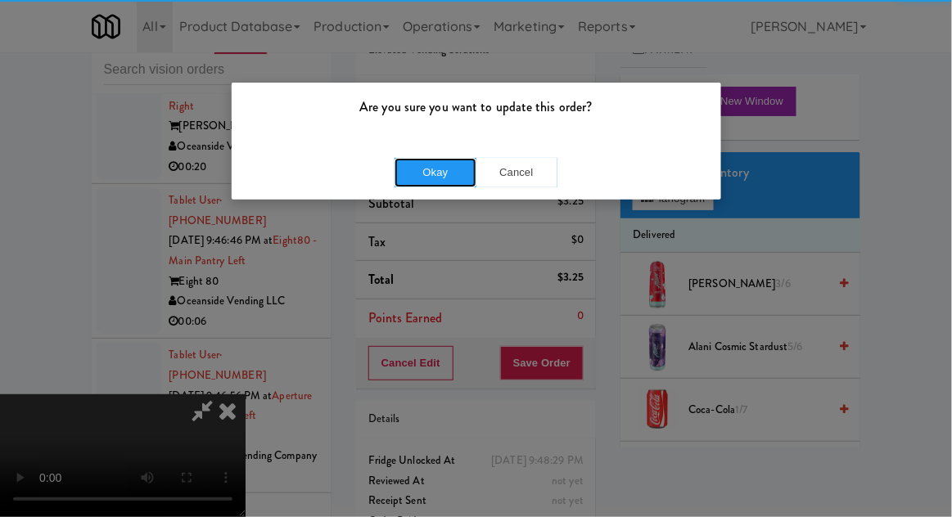
click at [460, 178] on button "Okay" at bounding box center [435, 172] width 82 height 29
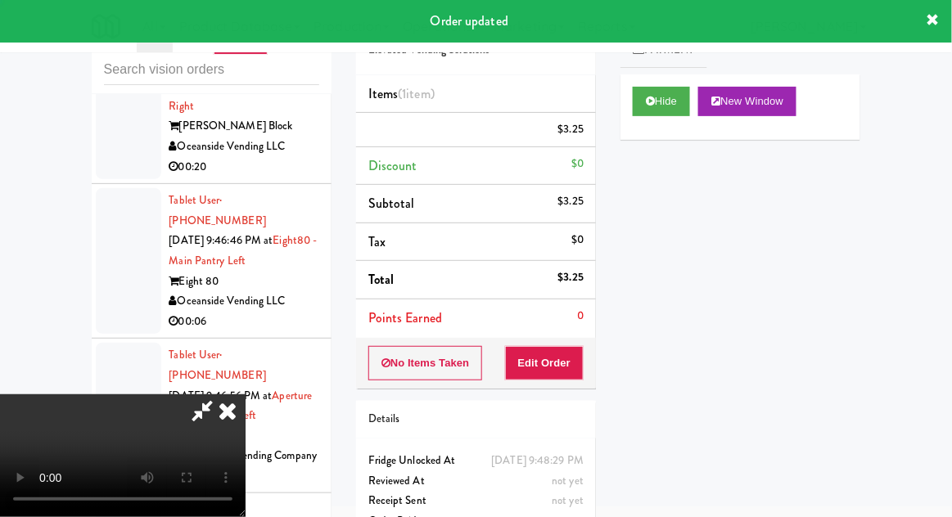
scroll to position [0, 0]
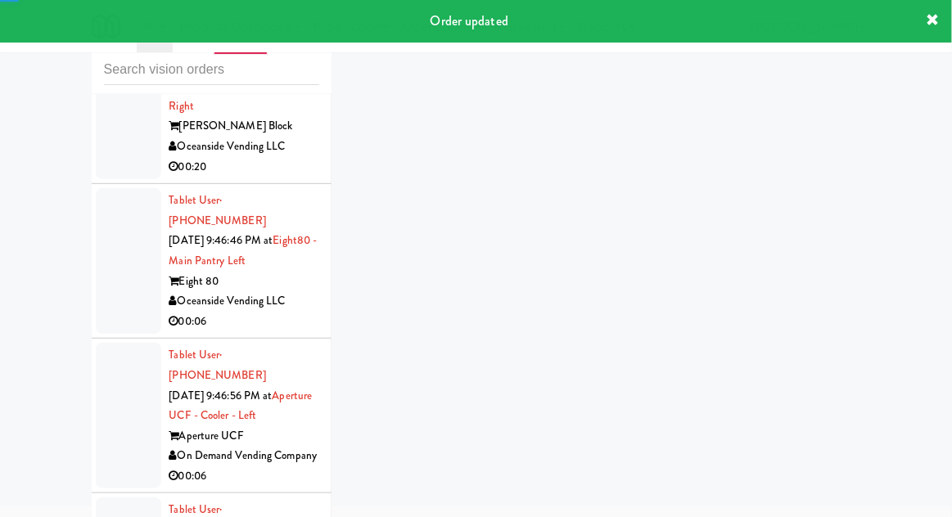
scroll to position [5395, 0]
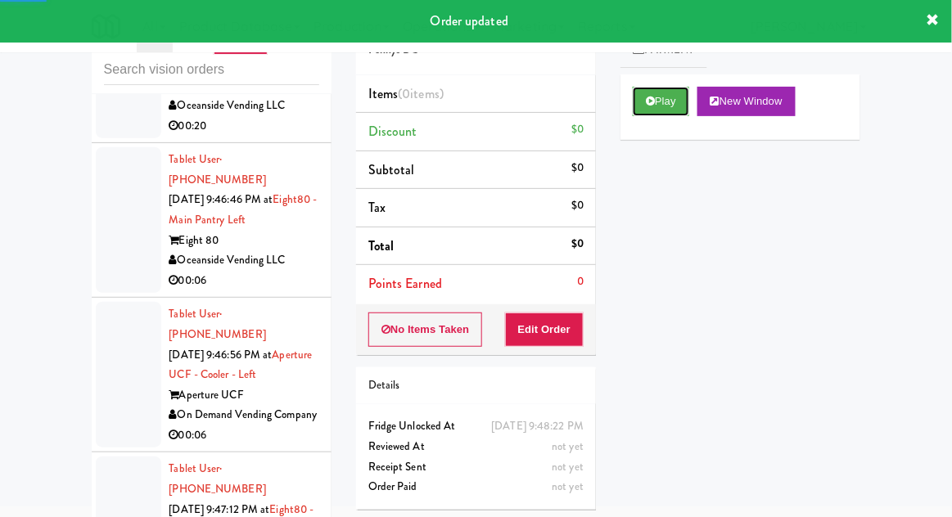
click at [672, 115] on button "Play" at bounding box center [661, 101] width 56 height 29
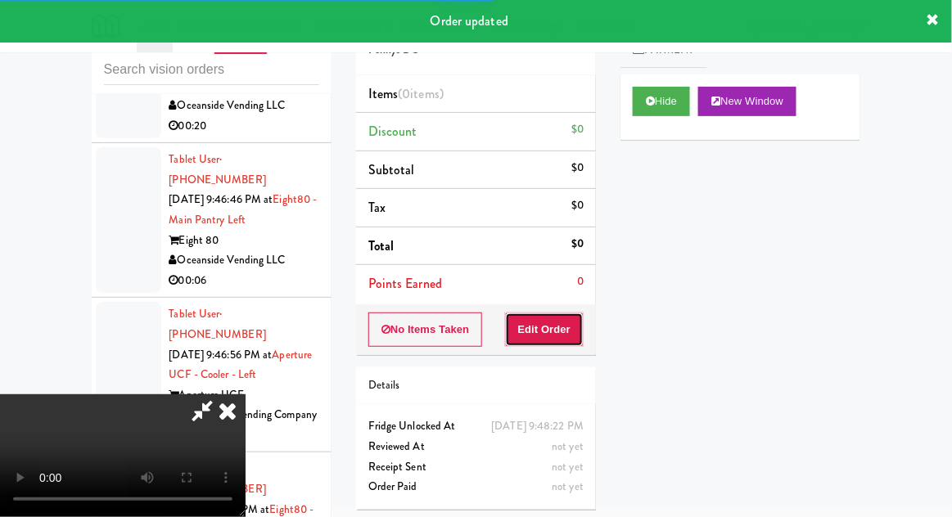
click at [561, 318] on button "Edit Order" at bounding box center [544, 330] width 79 height 34
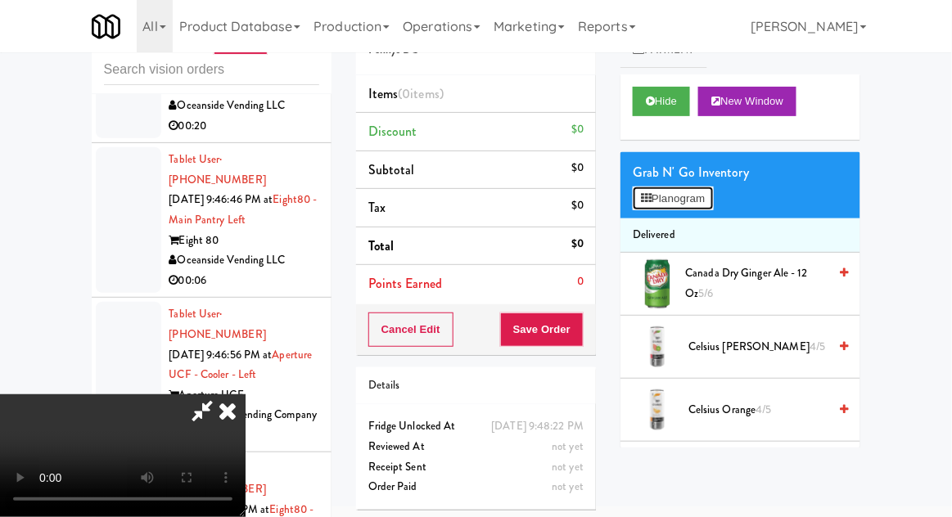
click at [709, 203] on button "Planogram" at bounding box center [673, 199] width 80 height 25
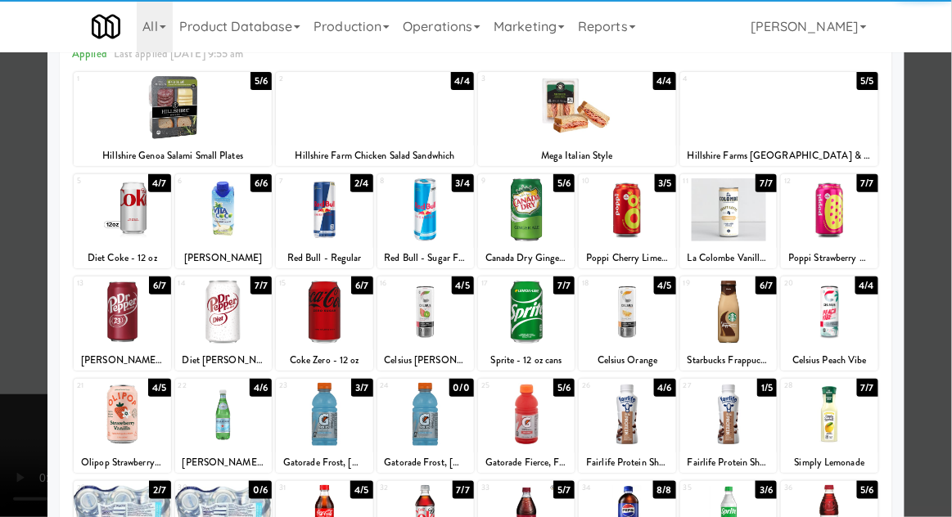
scroll to position [124, 0]
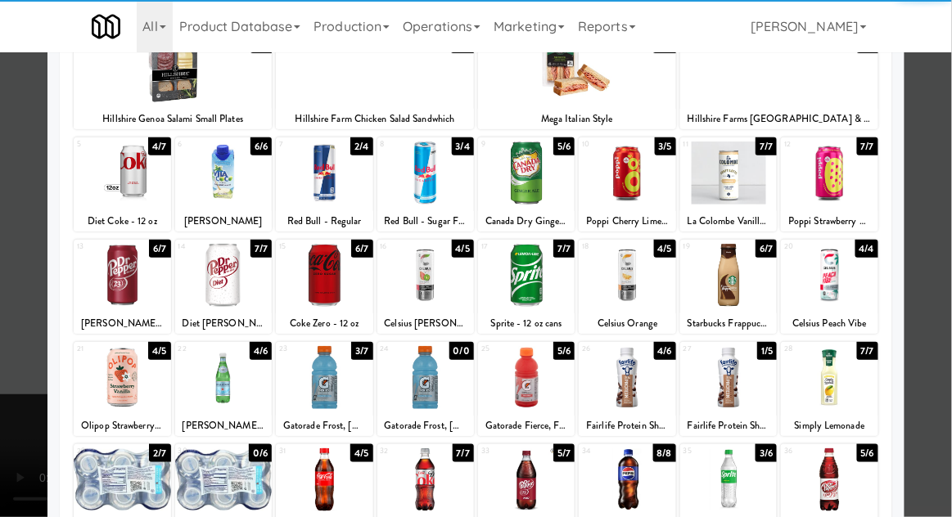
click at [306, 381] on div at bounding box center [324, 377] width 97 height 63
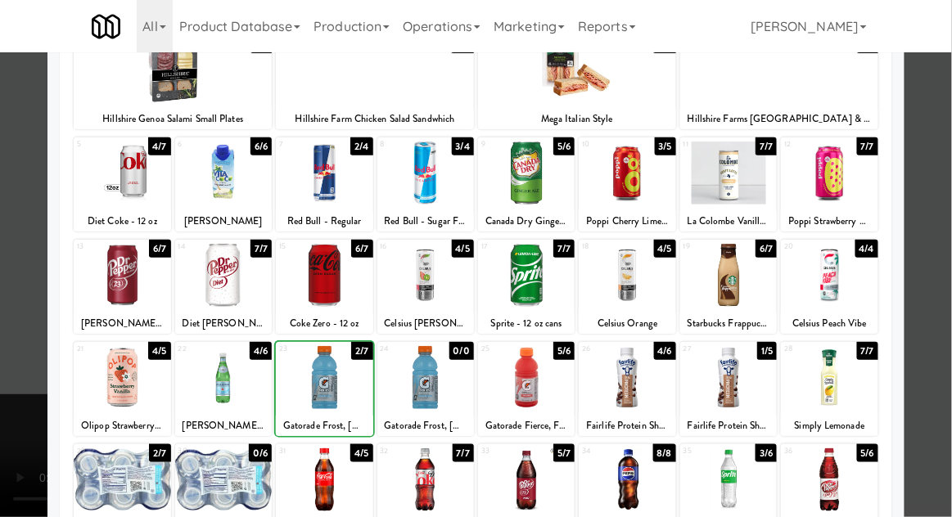
click at [944, 211] on div at bounding box center [476, 258] width 952 height 517
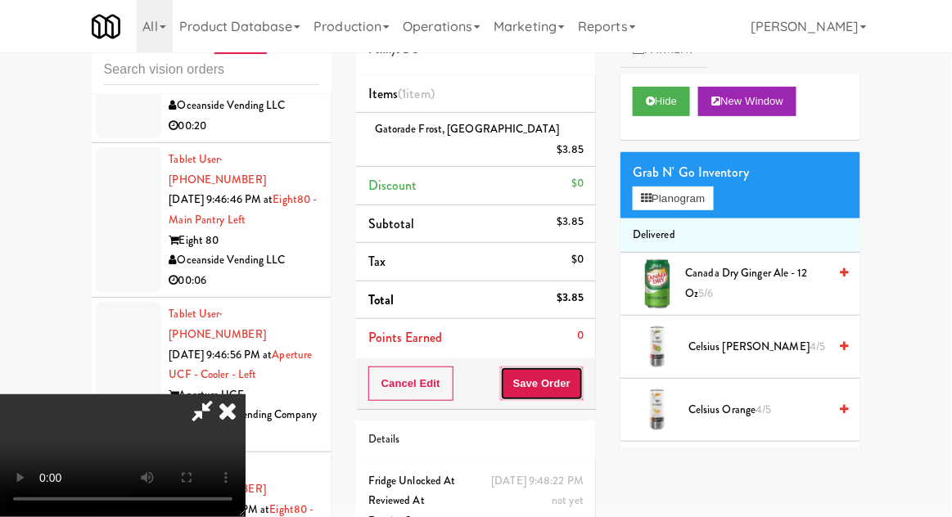
click at [577, 370] on button "Save Order" at bounding box center [541, 384] width 83 height 34
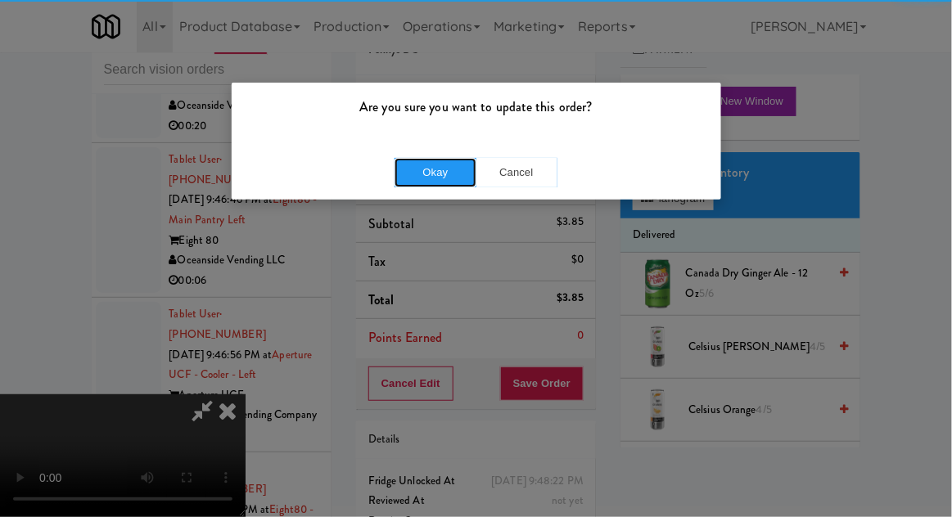
click at [447, 175] on button "Okay" at bounding box center [435, 172] width 82 height 29
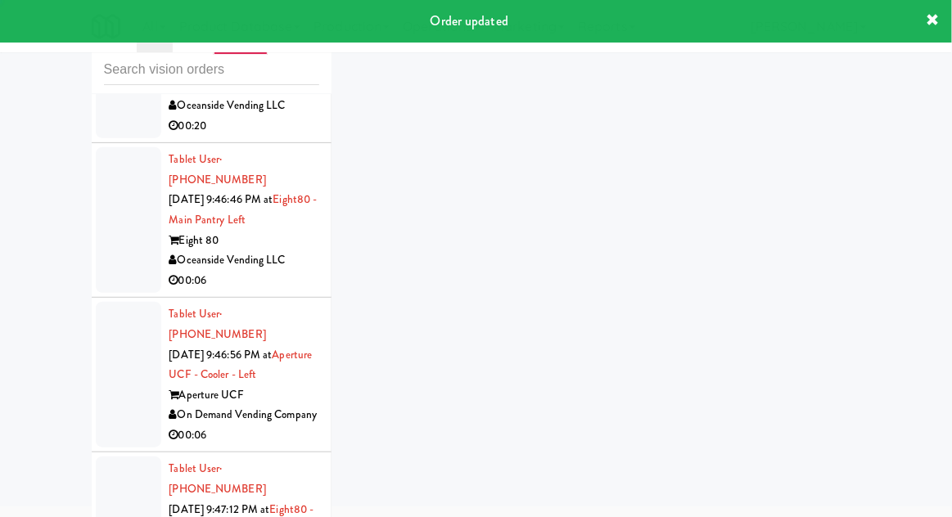
scroll to position [5435, 0]
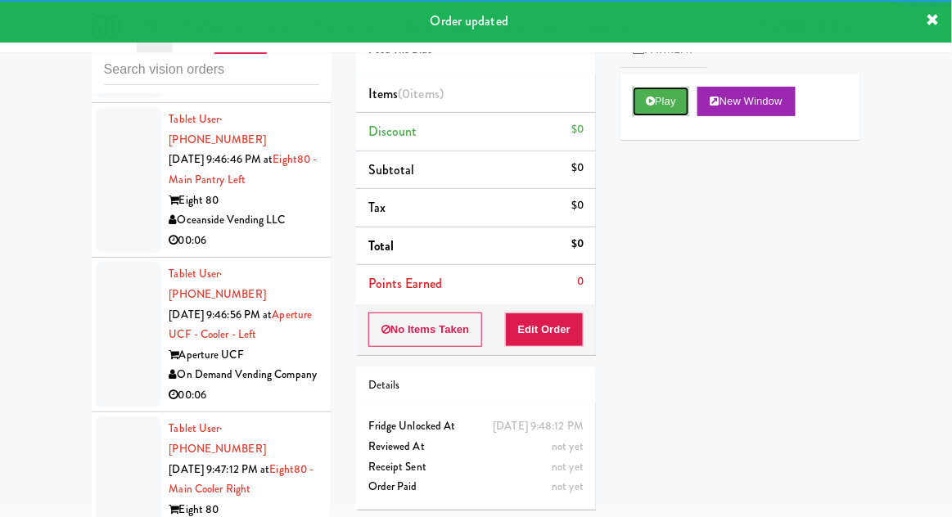
click at [633, 98] on button "Play" at bounding box center [661, 101] width 56 height 29
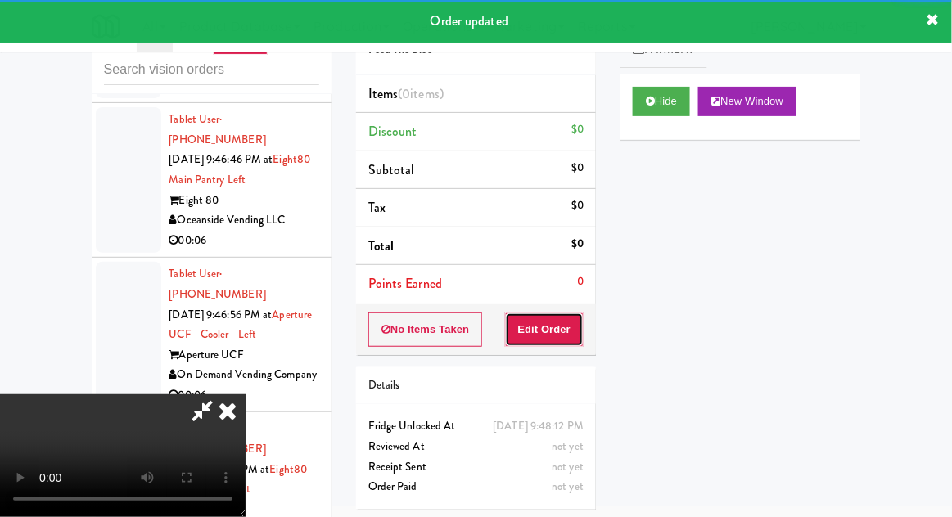
click at [543, 339] on button "Edit Order" at bounding box center [544, 330] width 79 height 34
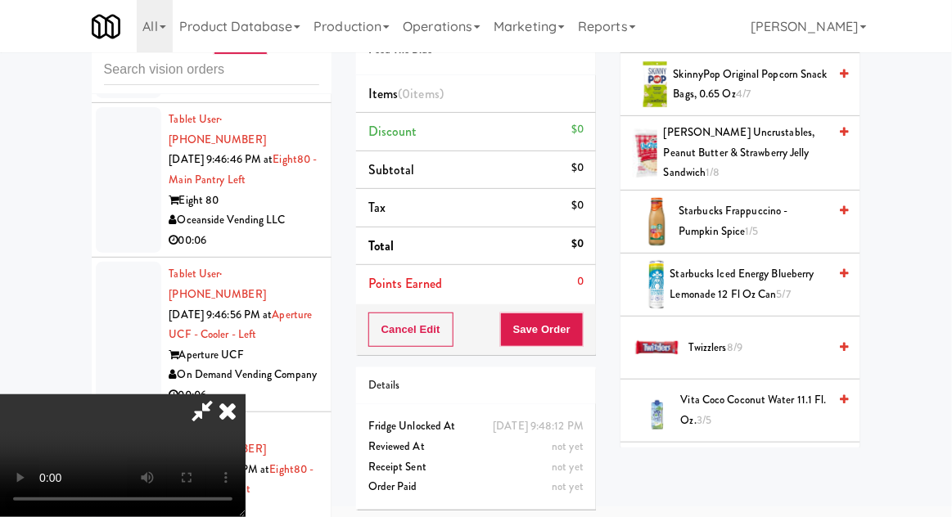
scroll to position [2073, 0]
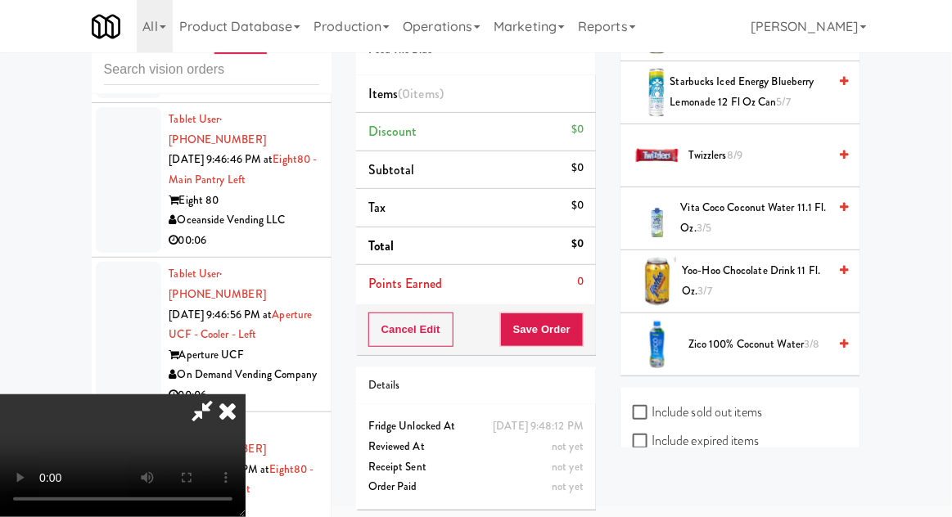
click at [705, 220] on span "3/5" at bounding box center [703, 228] width 15 height 16
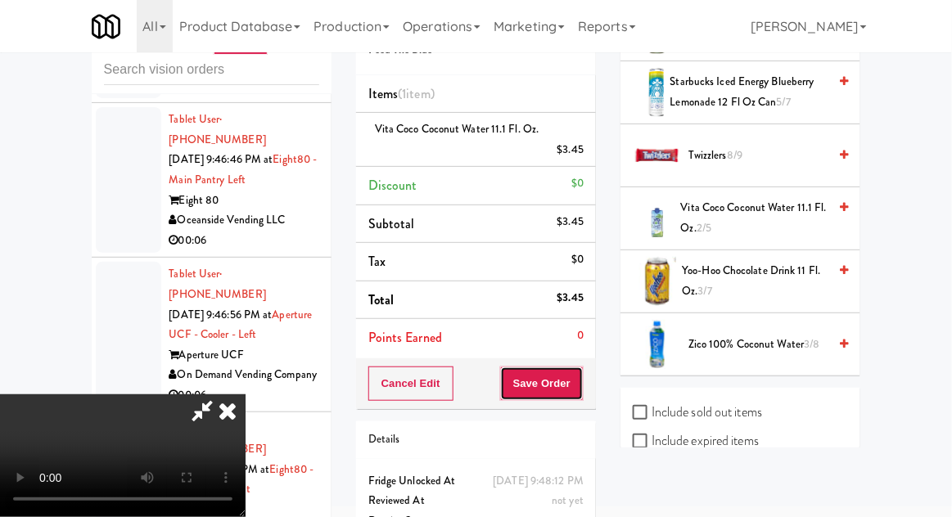
click at [578, 385] on button "Save Order" at bounding box center [541, 384] width 83 height 34
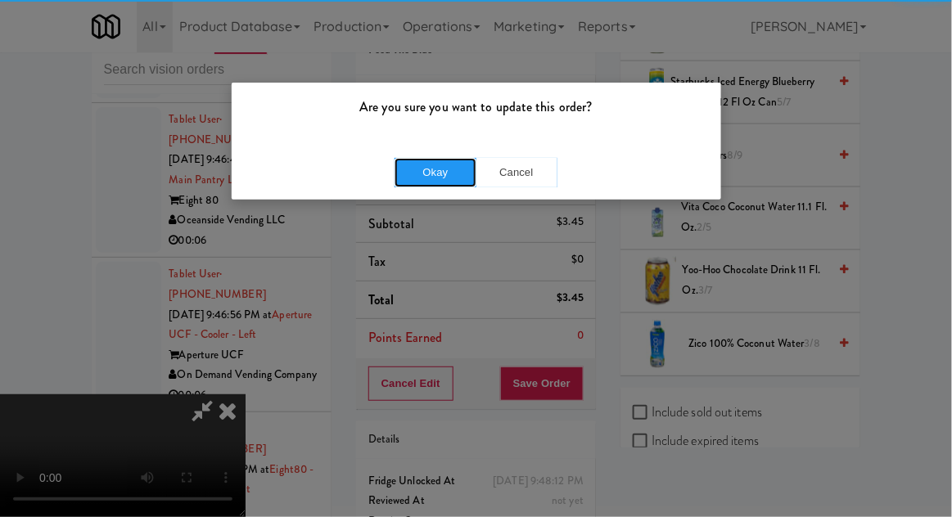
click at [408, 159] on button "Okay" at bounding box center [435, 172] width 82 height 29
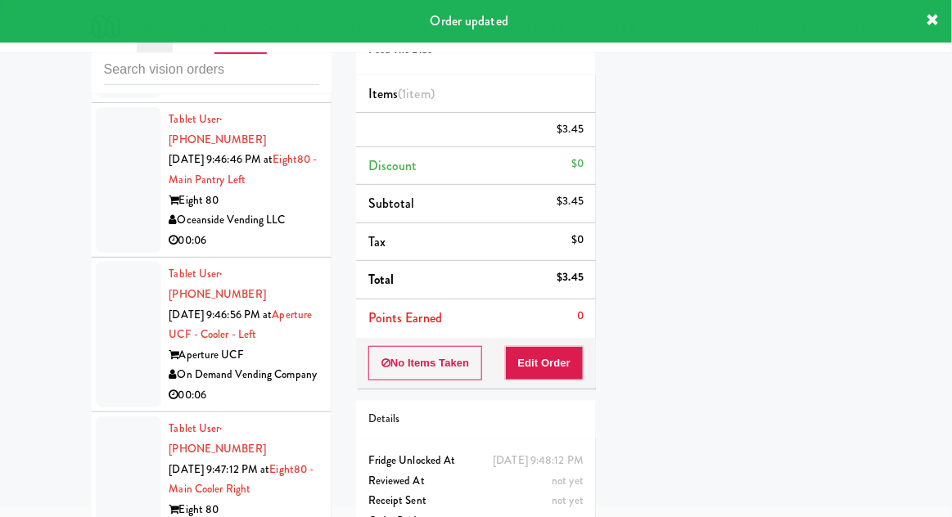
scroll to position [0, 0]
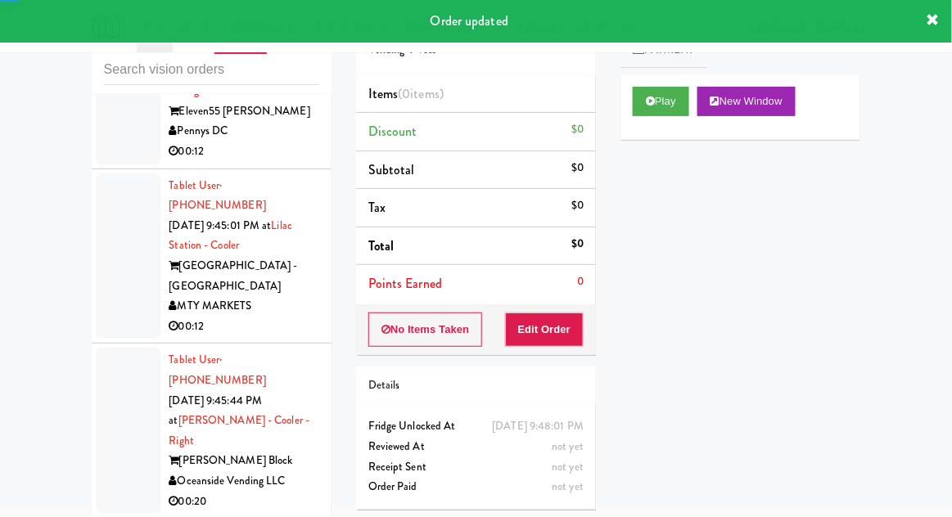
scroll to position [5023, 0]
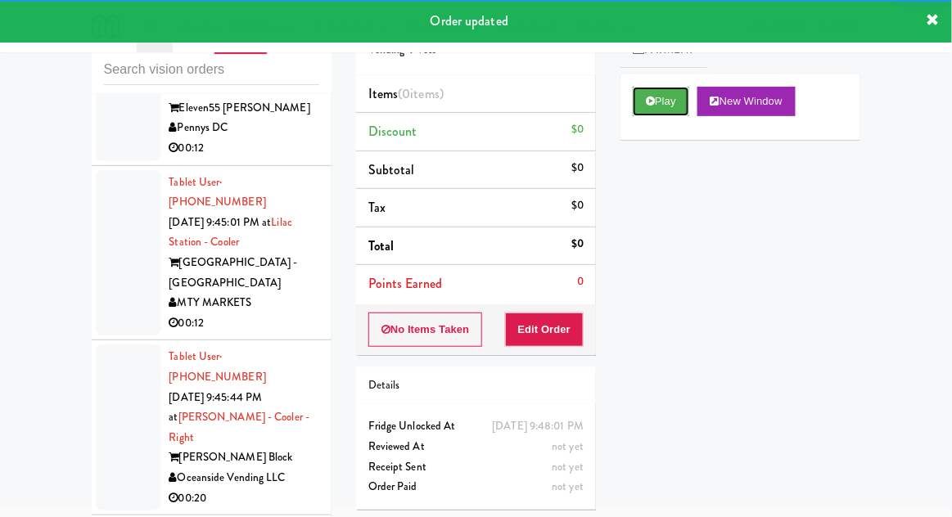
click at [639, 115] on button "Play" at bounding box center [661, 101] width 56 height 29
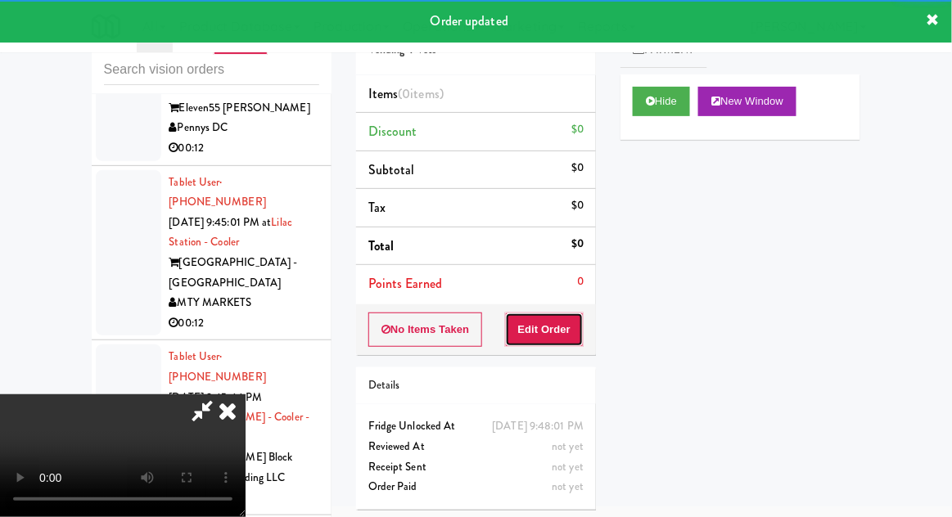
click at [548, 329] on button "Edit Order" at bounding box center [544, 330] width 79 height 34
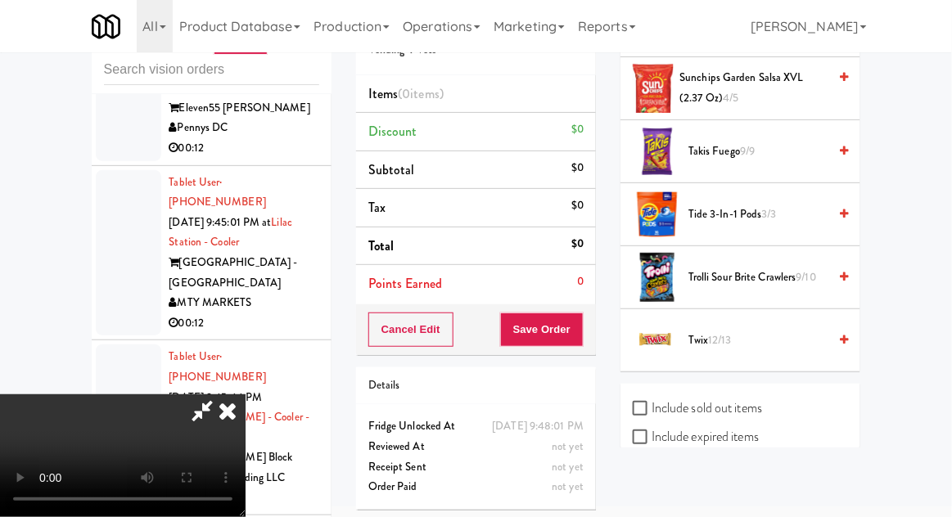
scroll to position [1792, 0]
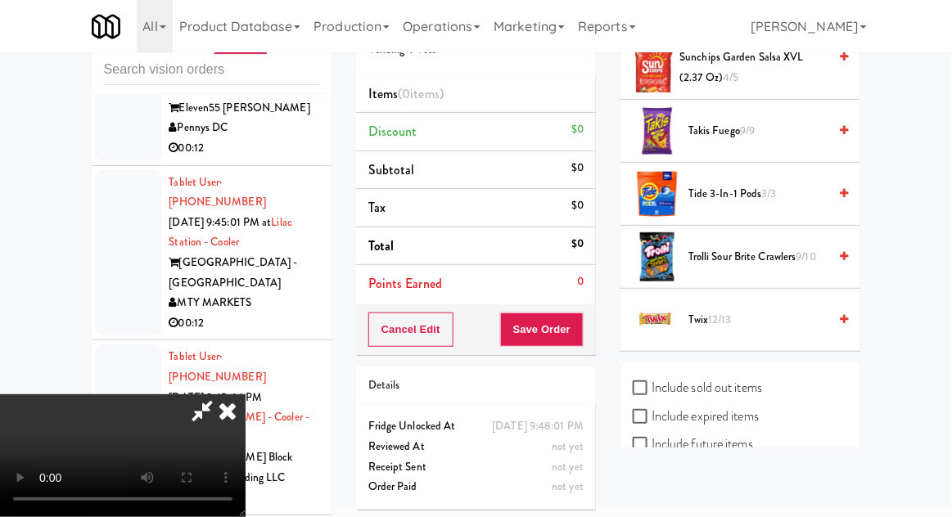
click at [804, 249] on span "9/10" at bounding box center [806, 257] width 20 height 16
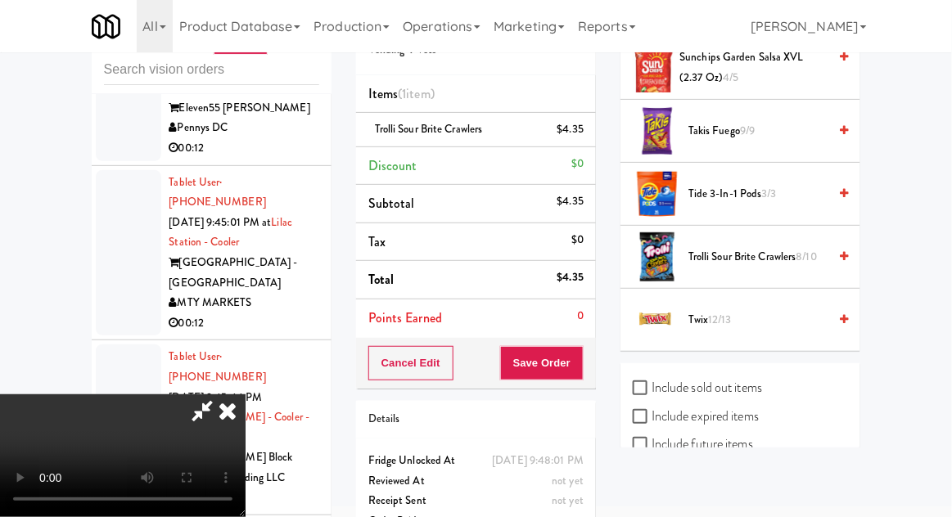
click at [581, 129] on div "$4.35" at bounding box center [570, 129] width 27 height 20
click at [588, 137] on icon at bounding box center [585, 135] width 8 height 11
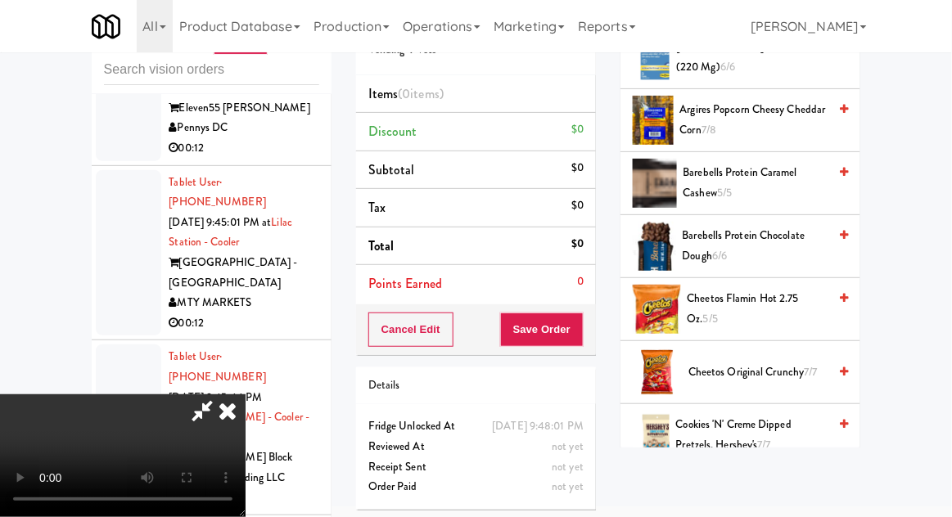
scroll to position [0, 0]
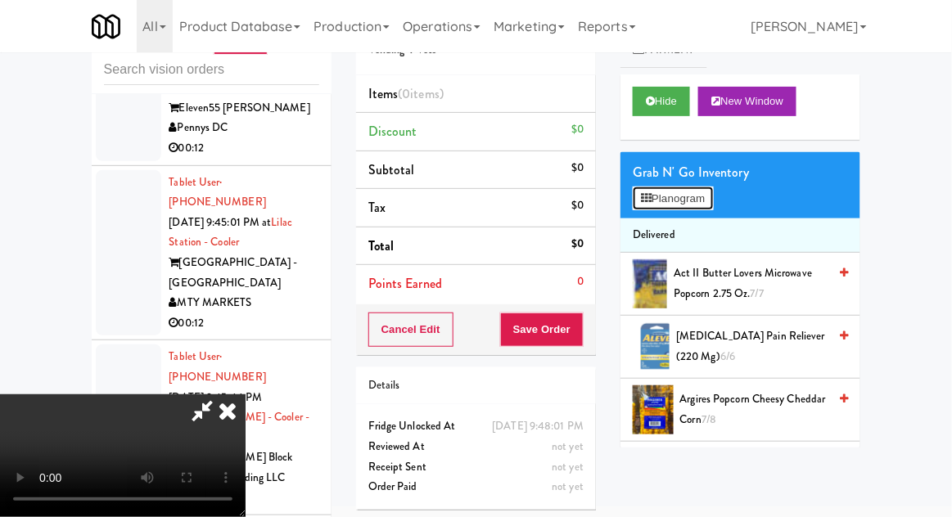
click at [669, 201] on button "Planogram" at bounding box center [673, 199] width 80 height 25
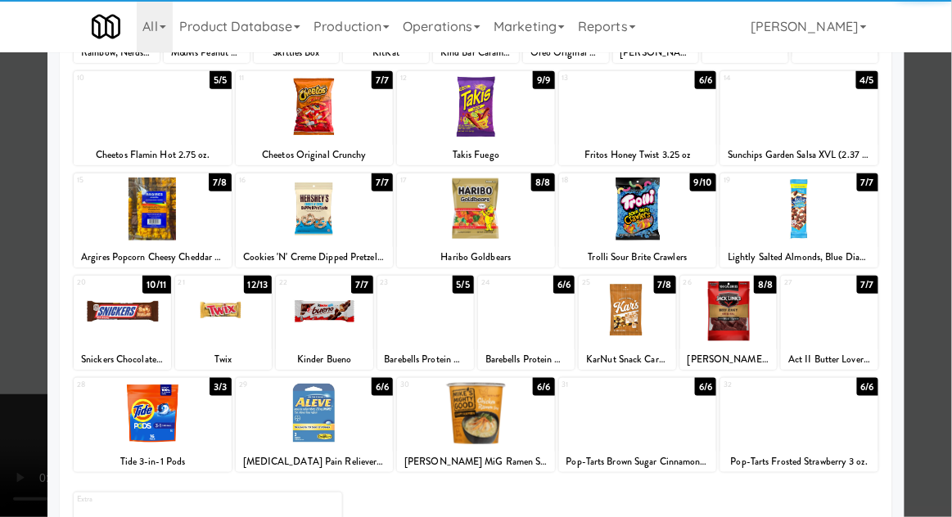
scroll to position [188, 0]
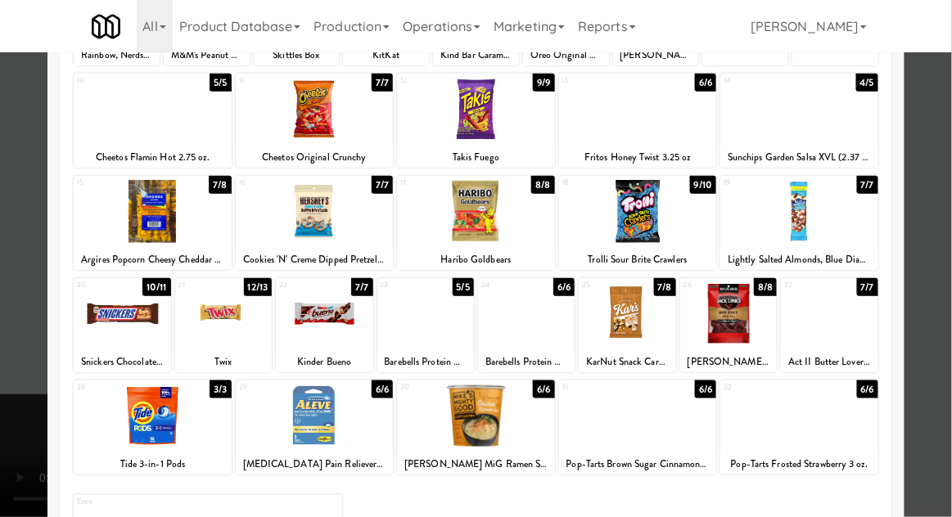
click at [483, 417] on div at bounding box center [476, 416] width 158 height 63
click at [948, 251] on div at bounding box center [476, 258] width 952 height 517
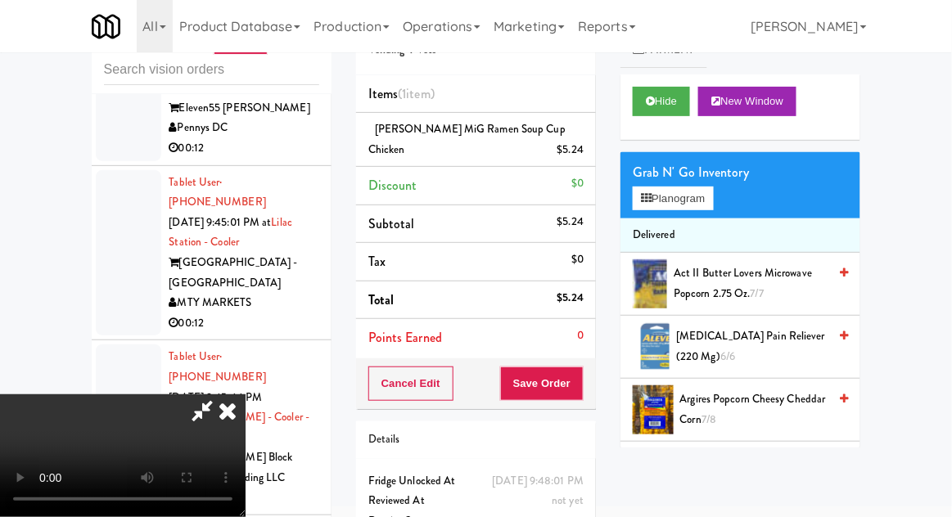
click at [577, 128] on div "[PERSON_NAME] MiG Ramen Soup Cup Chicken $5.24" at bounding box center [475, 139] width 215 height 40
click at [588, 155] on icon at bounding box center [585, 156] width 8 height 11
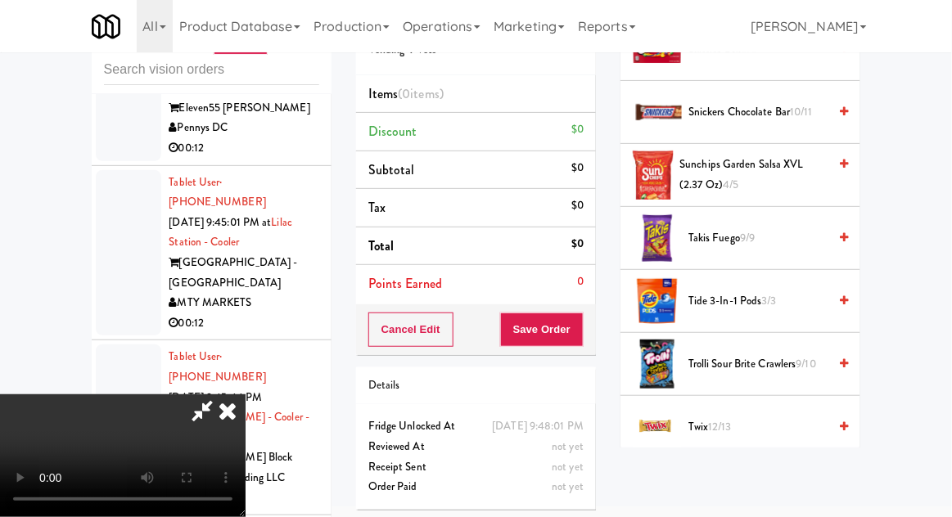
scroll to position [1697, 0]
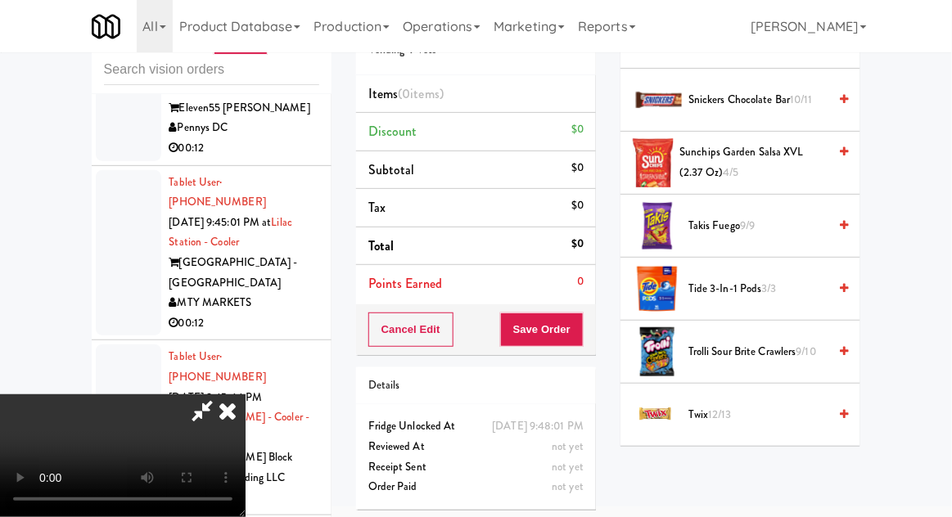
click at [791, 342] on span "Trolli Sour Brite Crawlers 9/10" at bounding box center [757, 352] width 139 height 20
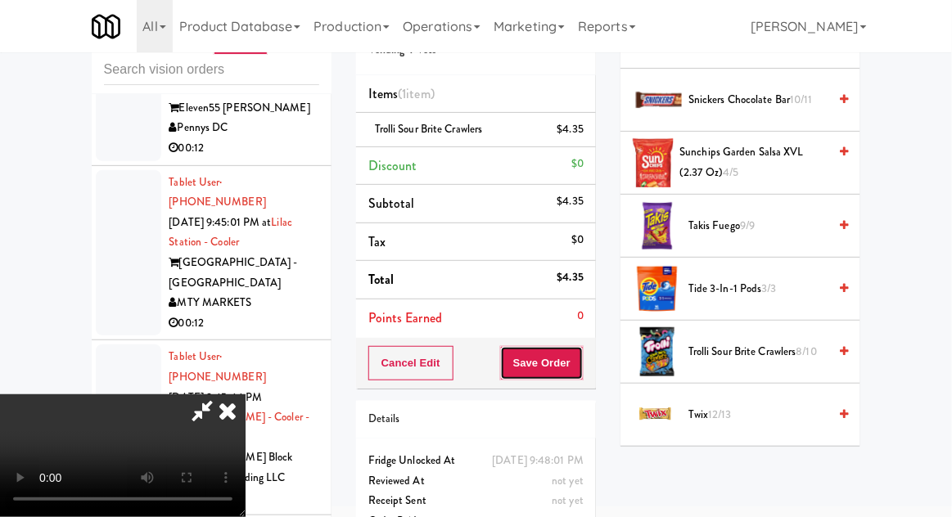
click at [580, 367] on button "Save Order" at bounding box center [541, 363] width 83 height 34
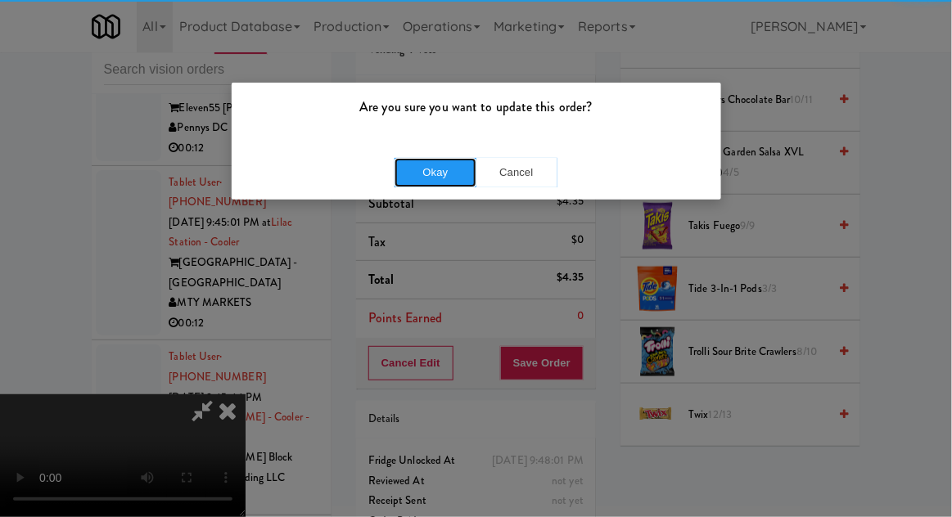
click at [444, 161] on button "Okay" at bounding box center [435, 172] width 82 height 29
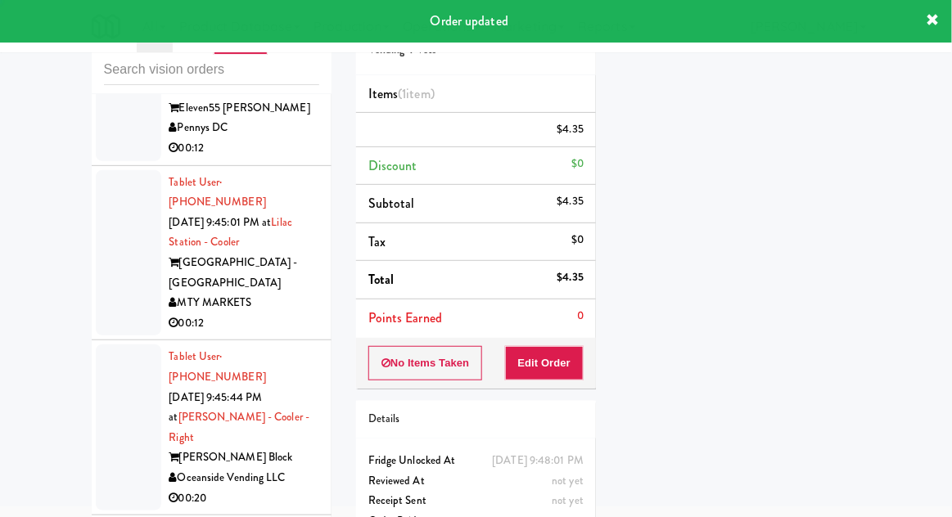
scroll to position [0, 0]
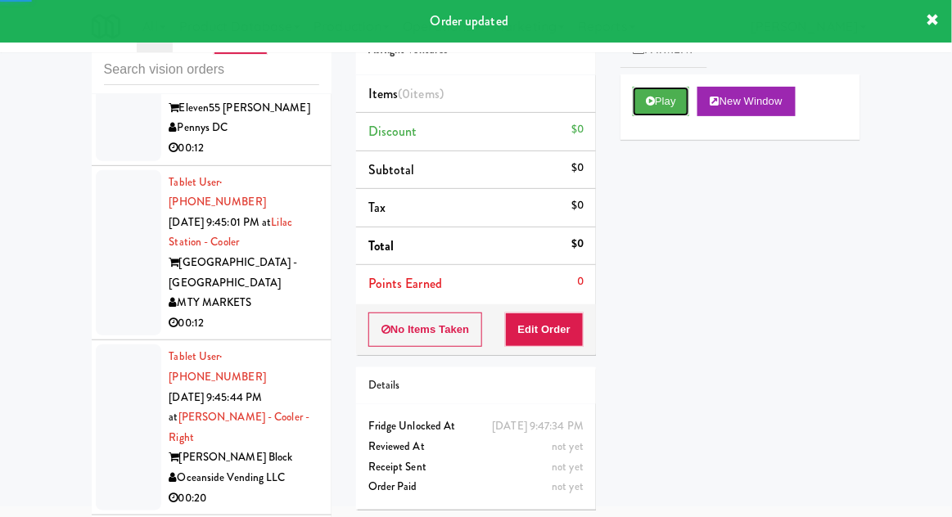
click at [634, 112] on button "Play" at bounding box center [661, 101] width 56 height 29
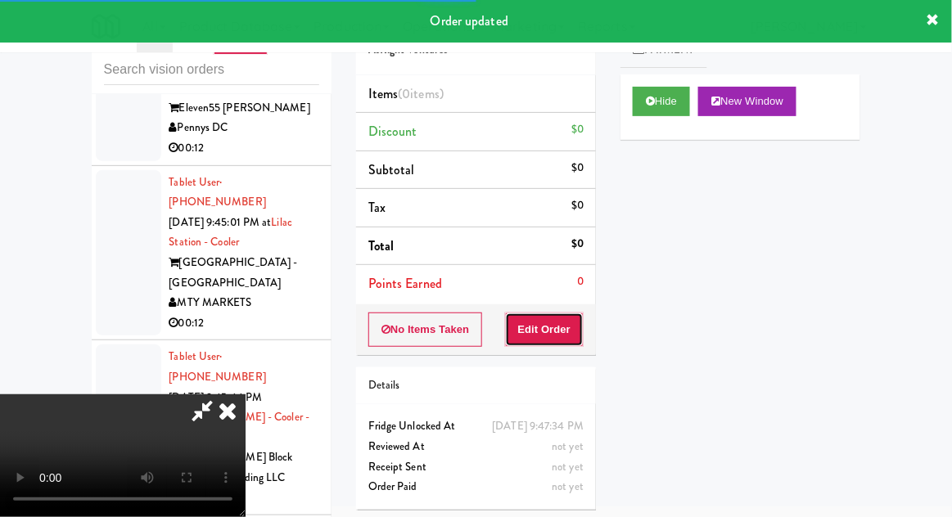
click at [541, 313] on button "Edit Order" at bounding box center [544, 330] width 79 height 34
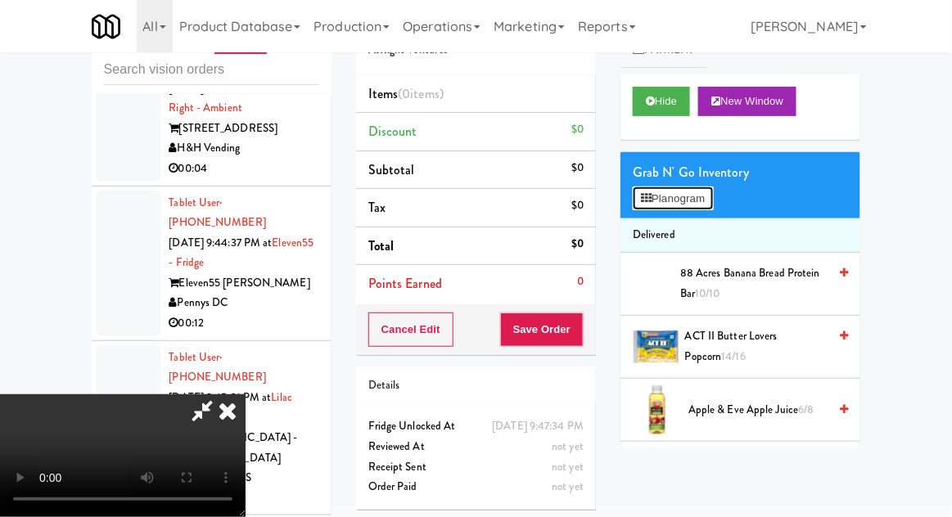
click at [709, 201] on button "Planogram" at bounding box center [673, 199] width 80 height 25
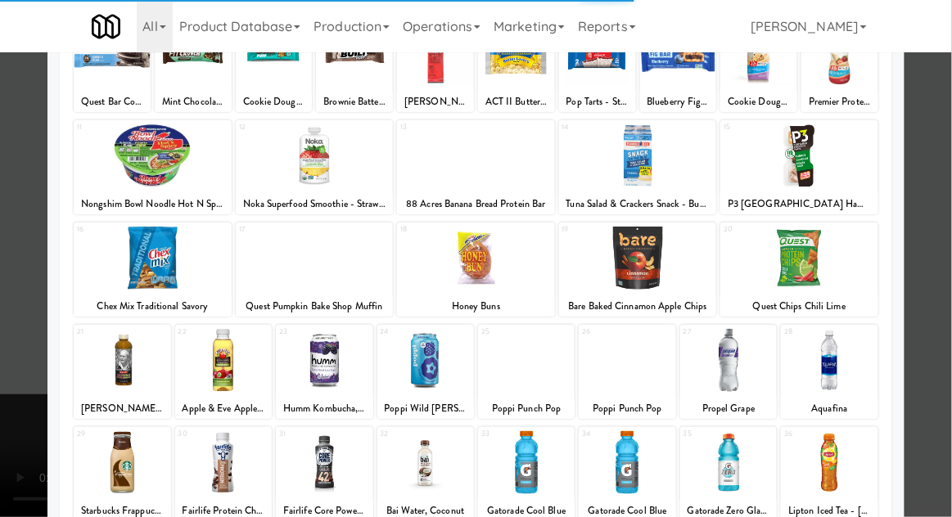
scroll to position [187, 0]
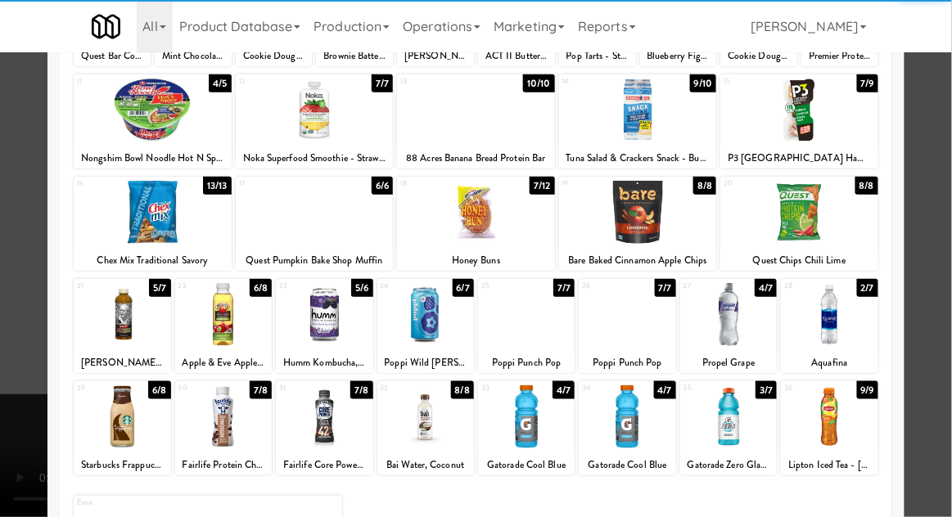
click at [734, 418] on div at bounding box center [728, 416] width 97 height 63
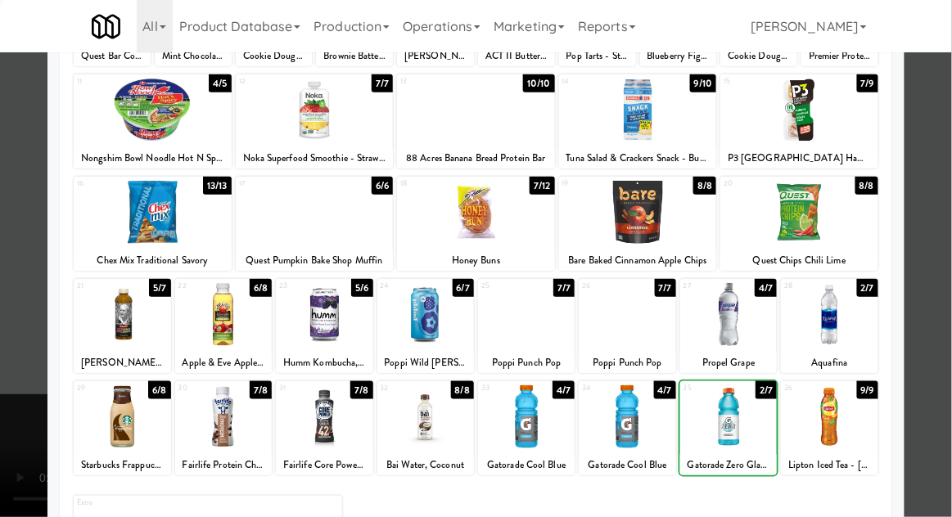
click at [946, 237] on div at bounding box center [476, 258] width 952 height 517
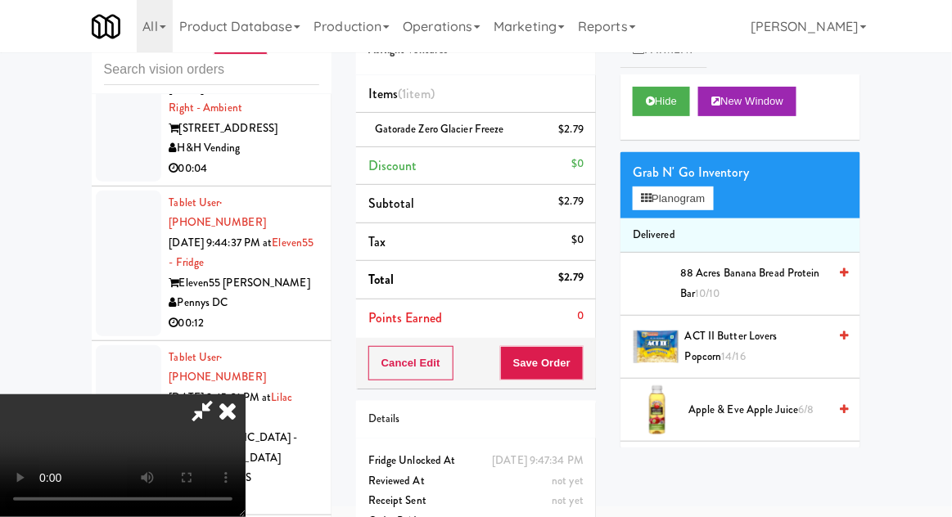
scroll to position [60, 0]
click at [583, 370] on button "Save Order" at bounding box center [541, 363] width 83 height 34
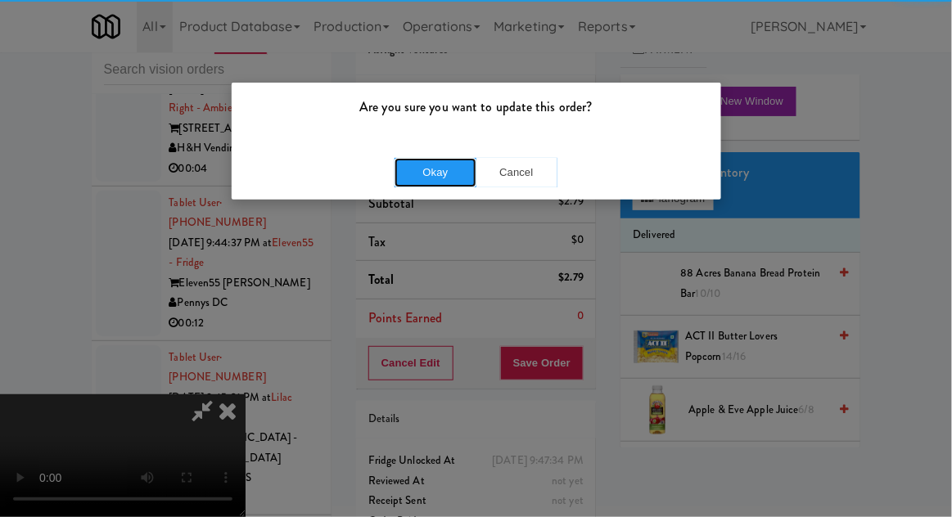
click at [444, 171] on button "Okay" at bounding box center [435, 172] width 82 height 29
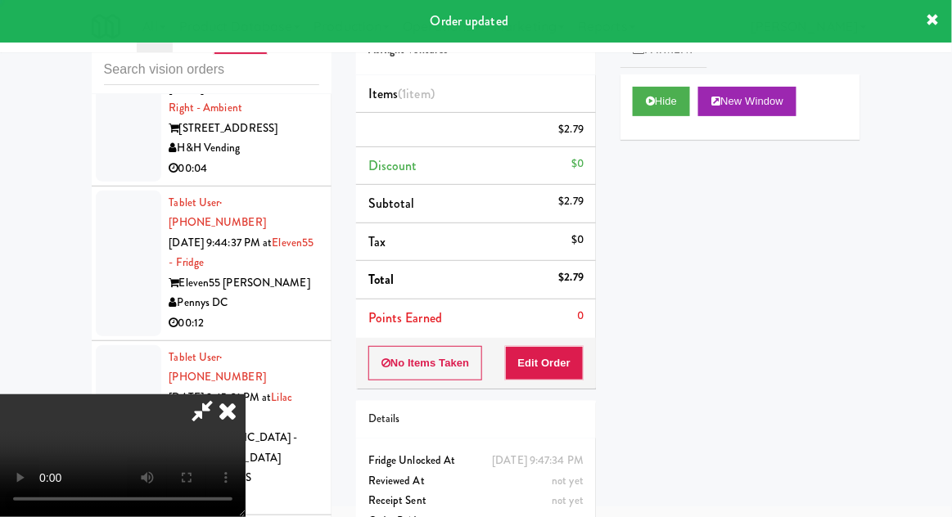
scroll to position [0, 0]
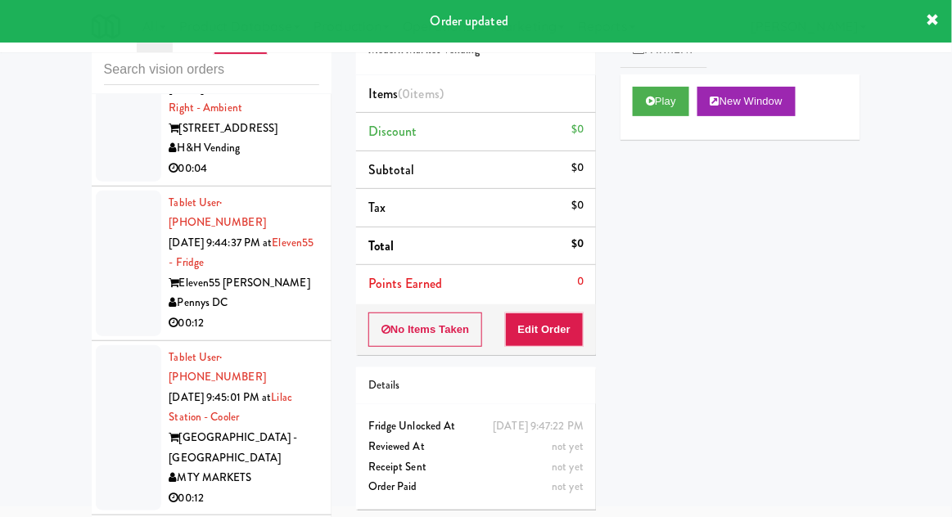
scroll to position [4843, 0]
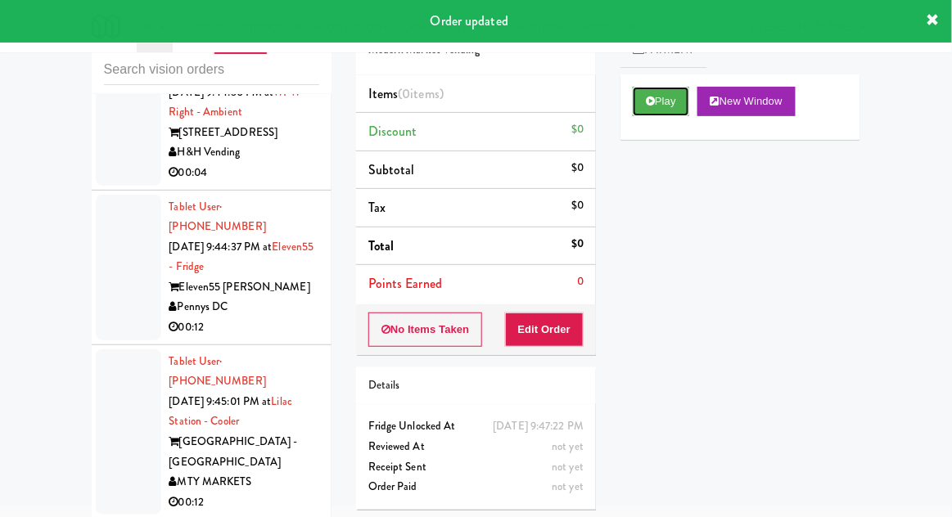
click at [637, 110] on button "Play" at bounding box center [661, 101] width 56 height 29
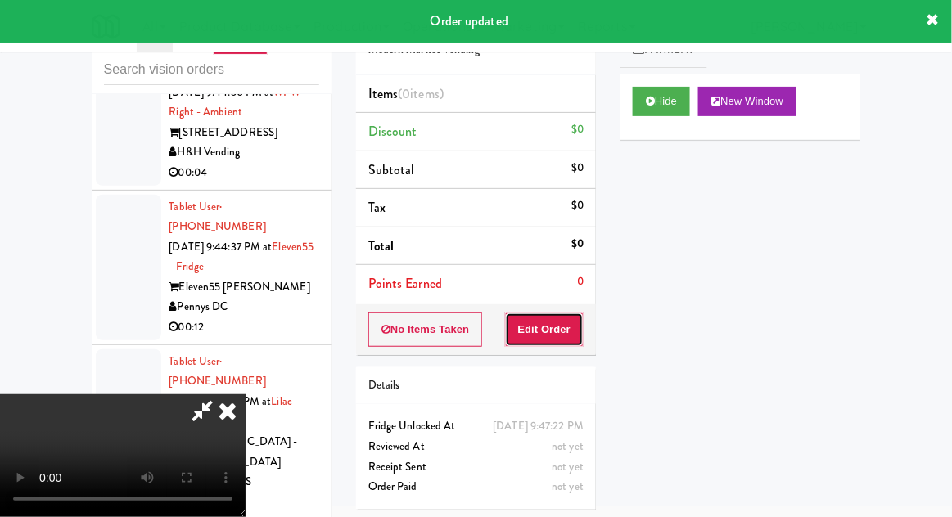
click at [552, 331] on button "Edit Order" at bounding box center [544, 330] width 79 height 34
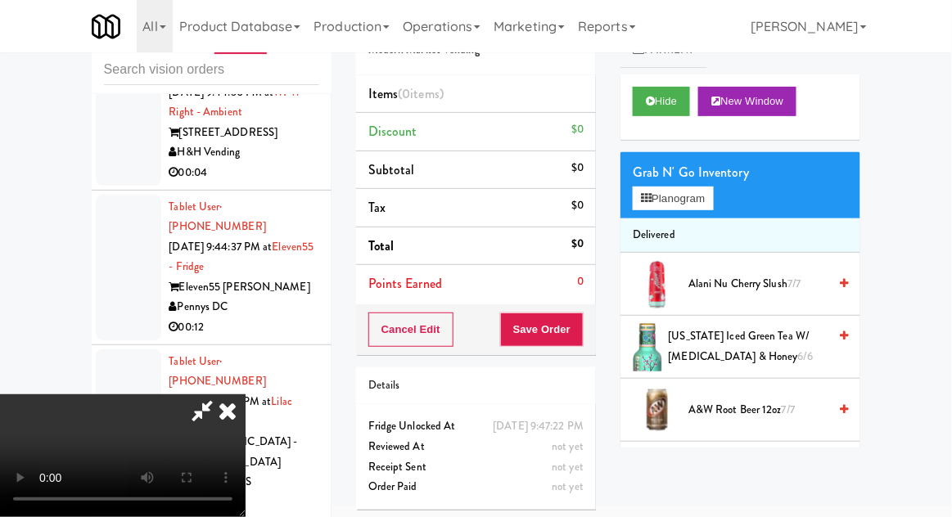
scroll to position [0, 0]
click at [713, 192] on button "Planogram" at bounding box center [673, 199] width 80 height 25
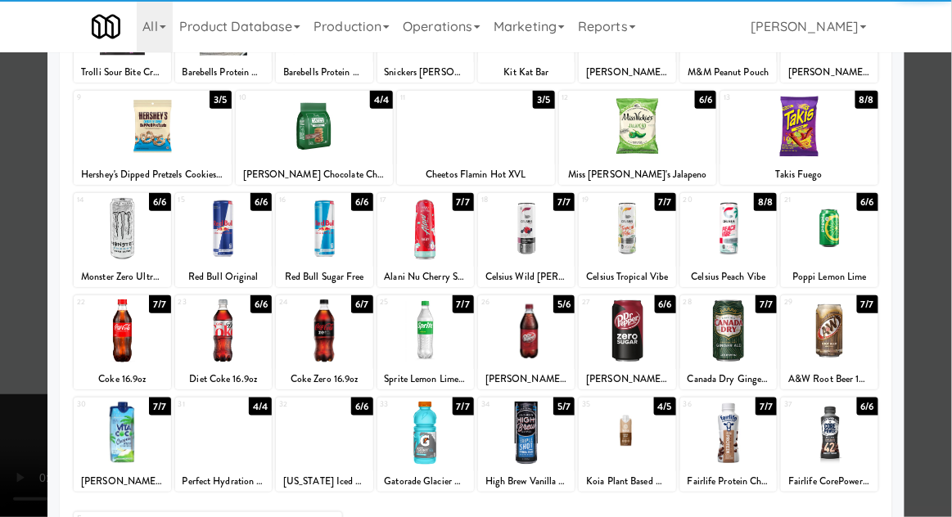
scroll to position [207, 0]
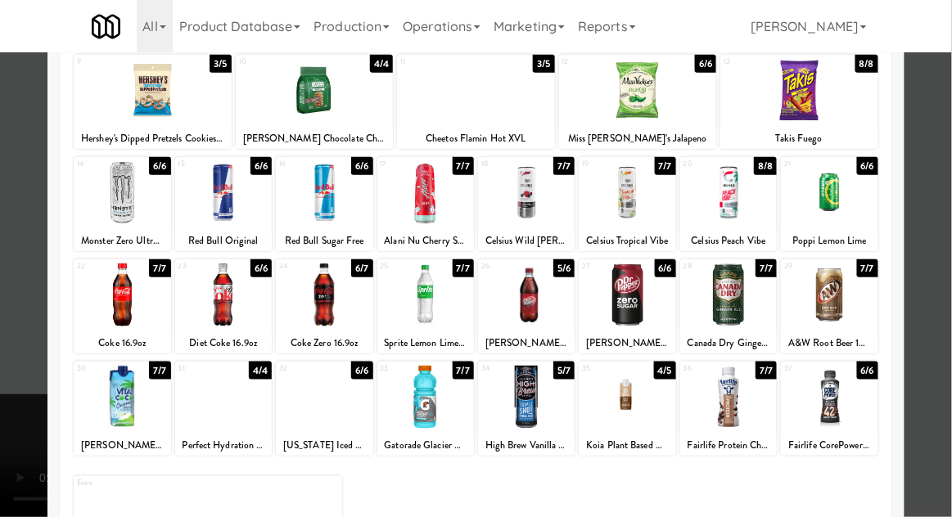
click at [850, 304] on div at bounding box center [829, 295] width 97 height 63
click at [943, 289] on div at bounding box center [476, 258] width 952 height 517
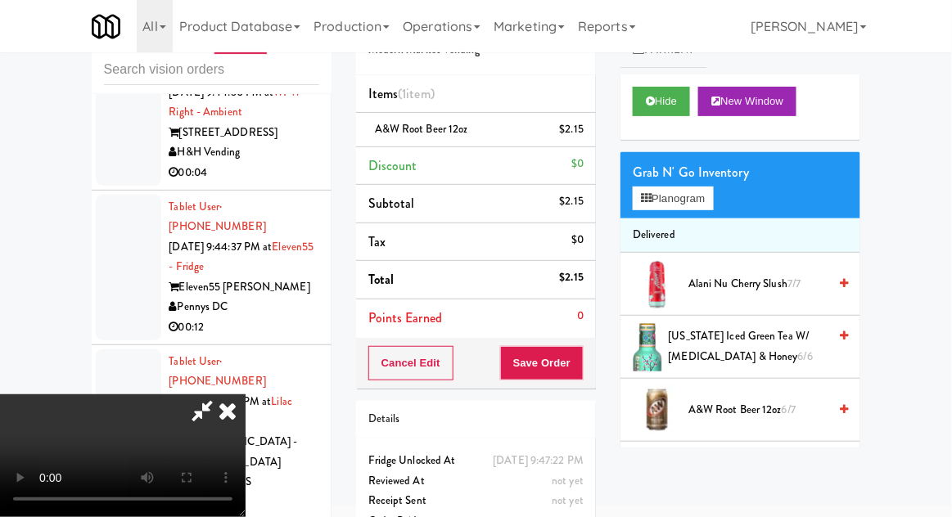
click at [750, 404] on span "A&W Root Beer 12oz 6/7" at bounding box center [757, 410] width 139 height 20
click at [221, 394] on icon at bounding box center [202, 410] width 38 height 33
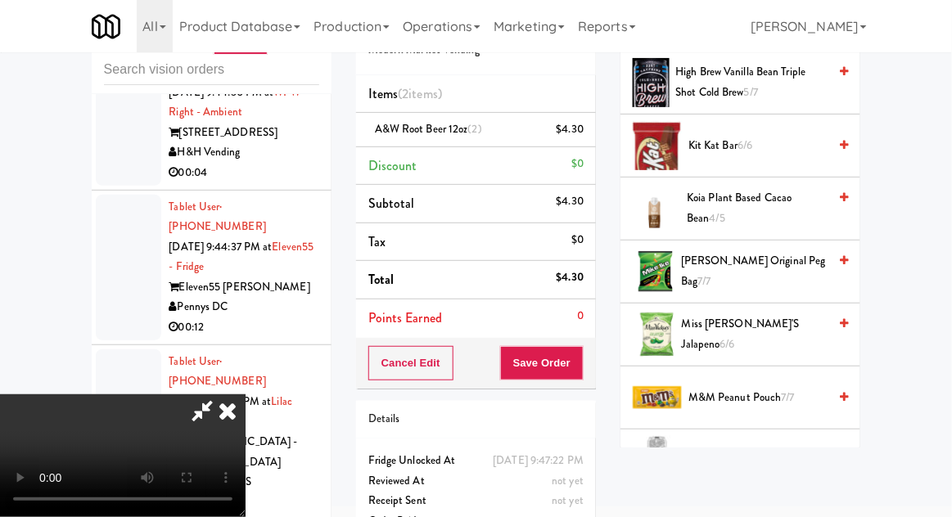
scroll to position [1401, 0]
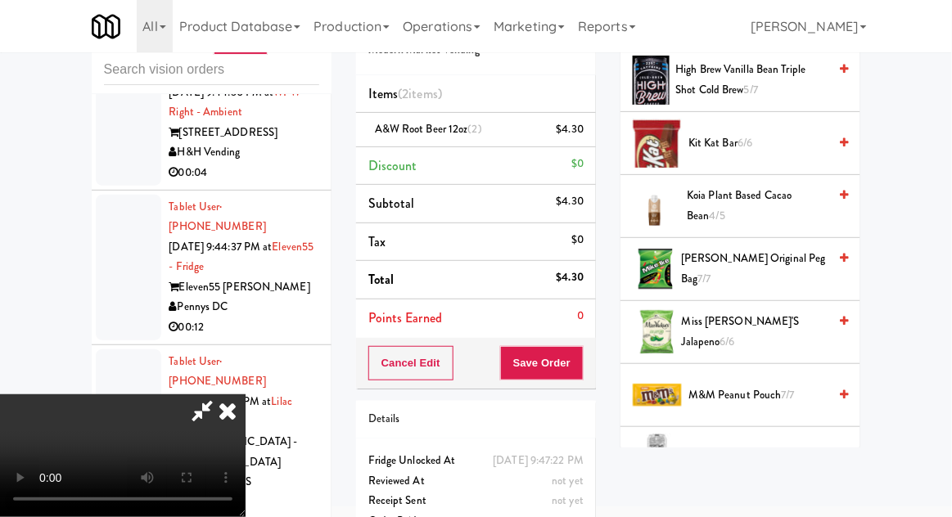
click at [782, 326] on span "Miss [PERSON_NAME]'s Jalapeno 6/6" at bounding box center [755, 332] width 146 height 40
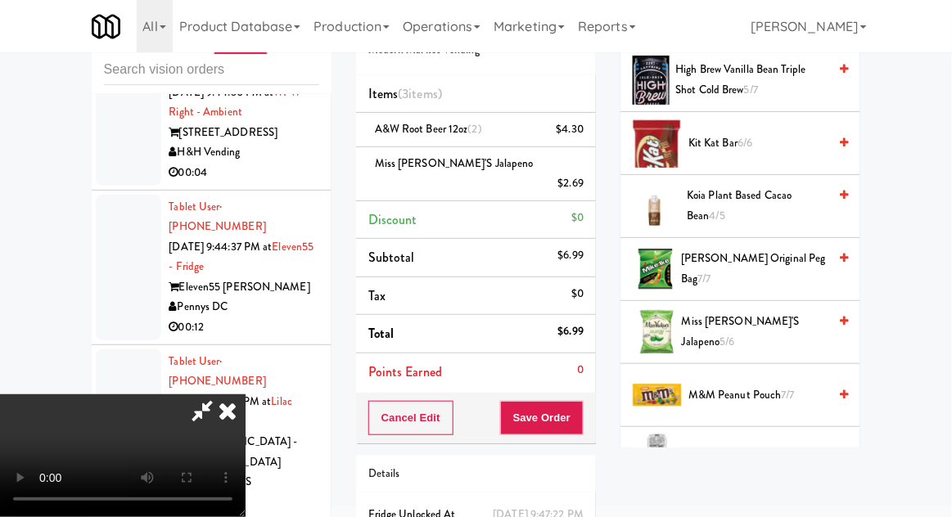
scroll to position [60, 0]
click at [580, 404] on button "Save Order" at bounding box center [541, 418] width 83 height 34
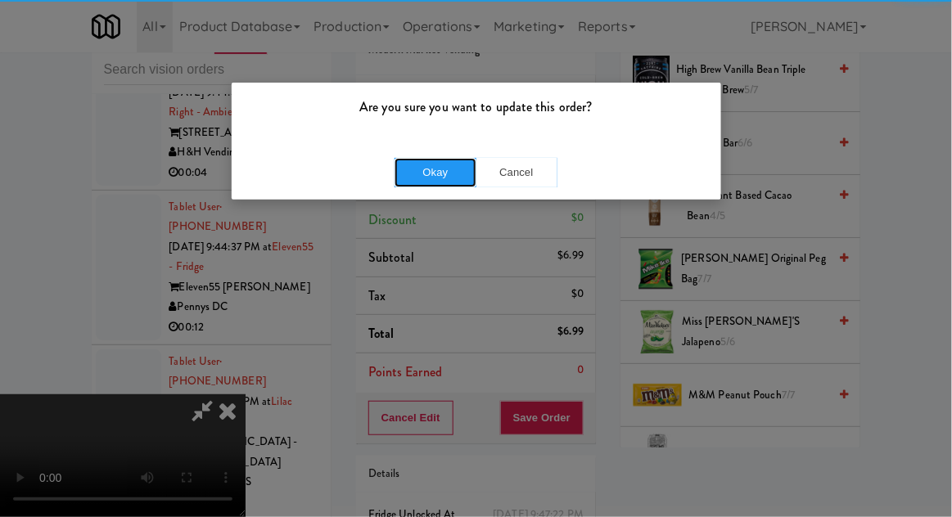
click at [418, 177] on button "Okay" at bounding box center [435, 172] width 82 height 29
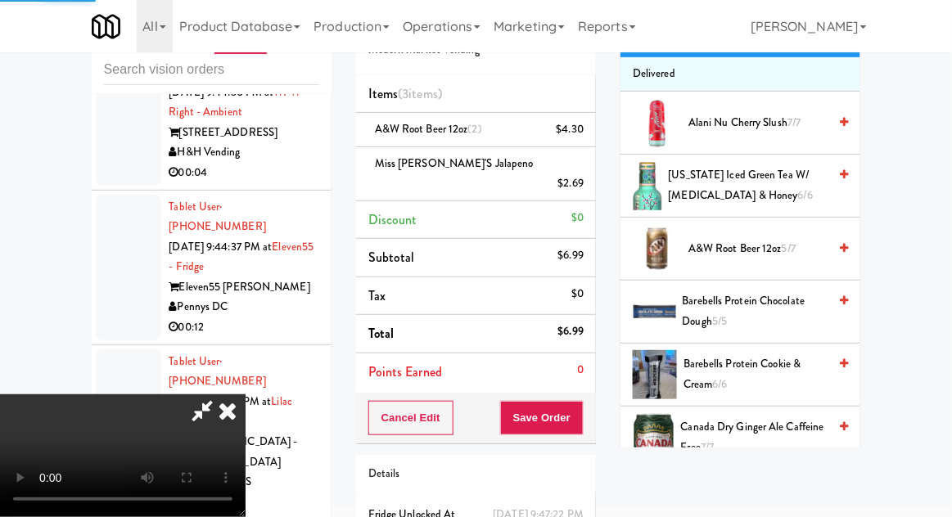
scroll to position [0, 0]
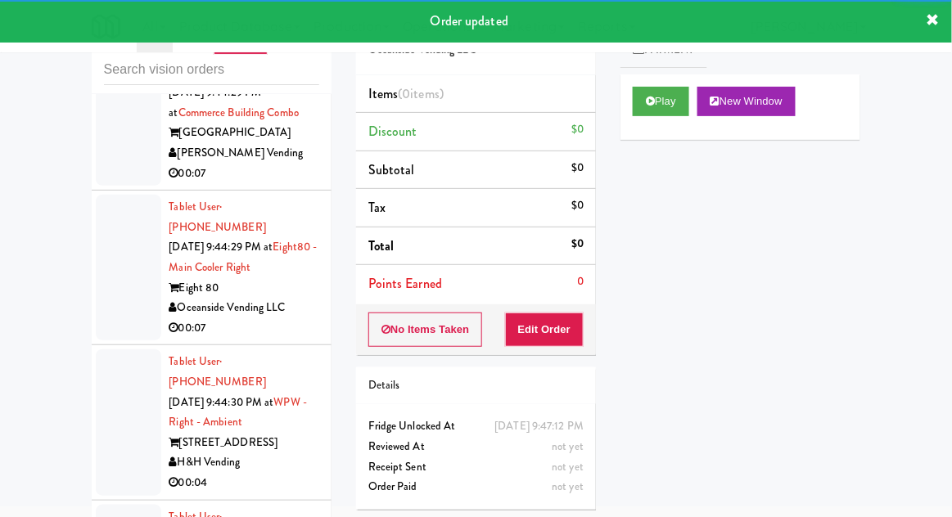
scroll to position [4528, 0]
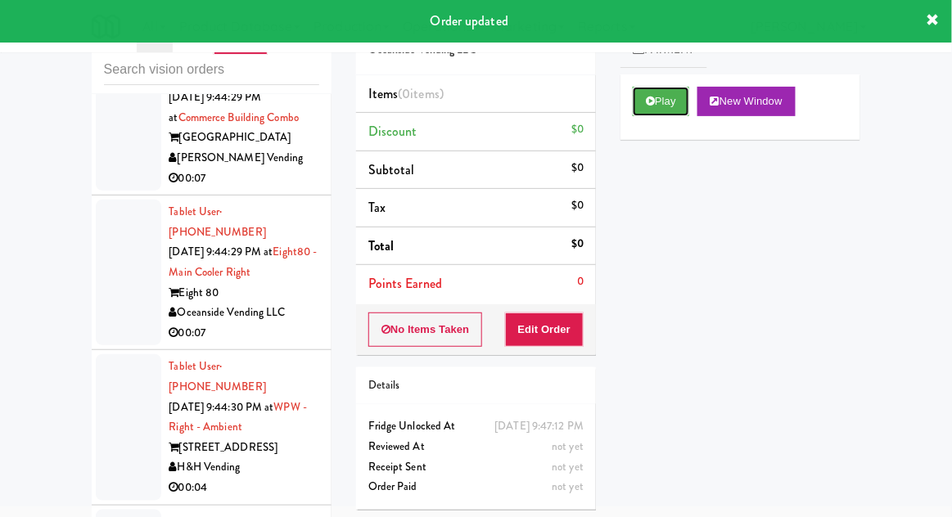
click at [637, 102] on button "Play" at bounding box center [661, 101] width 56 height 29
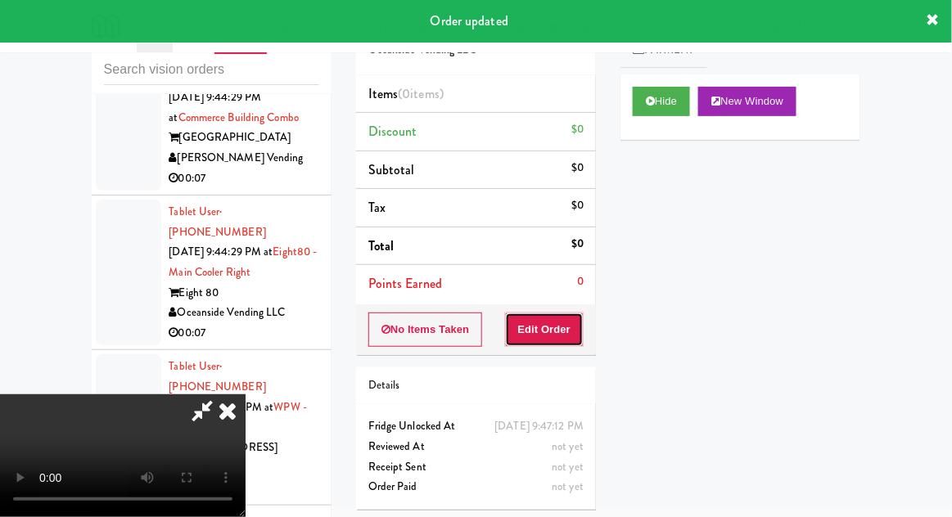
click at [539, 325] on button "Edit Order" at bounding box center [544, 330] width 79 height 34
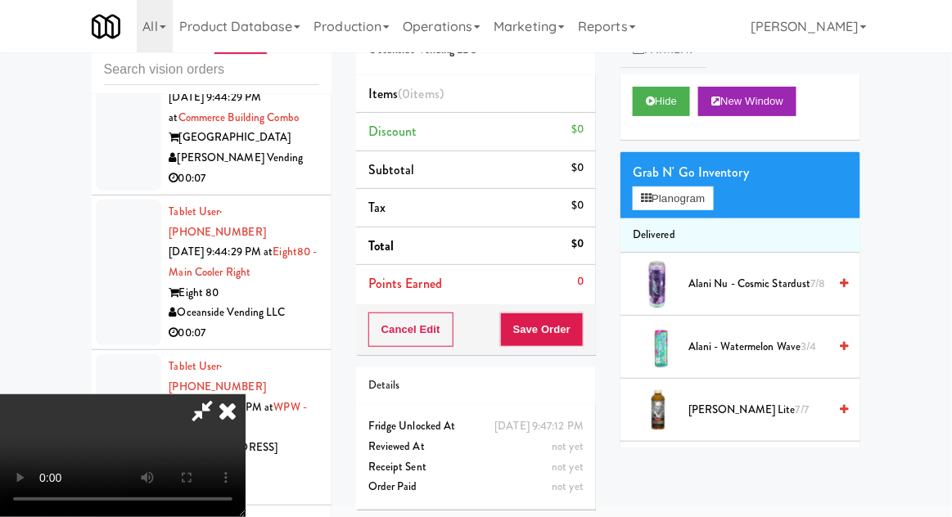
scroll to position [0, 0]
click at [705, 223] on li "Delivered" at bounding box center [740, 236] width 240 height 34
click at [713, 201] on button "Planogram" at bounding box center [673, 199] width 80 height 25
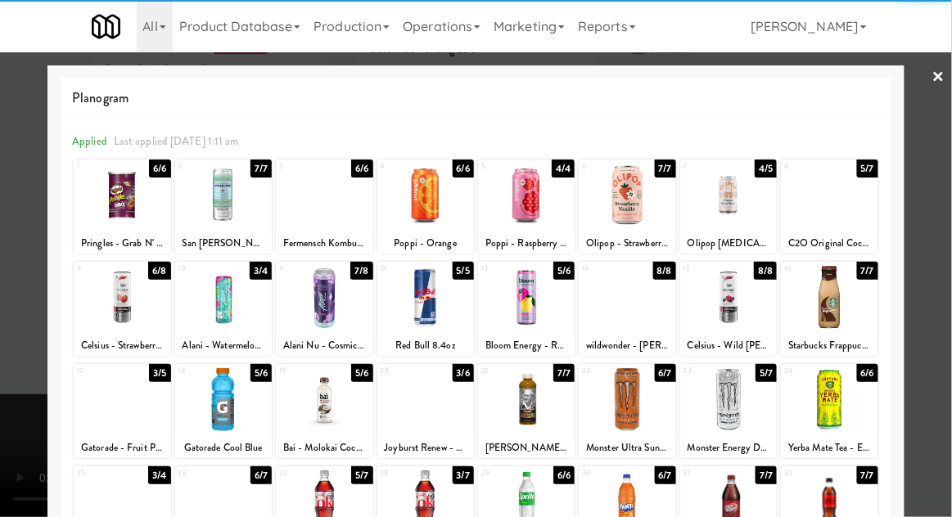
click at [216, 403] on div at bounding box center [223, 399] width 97 height 63
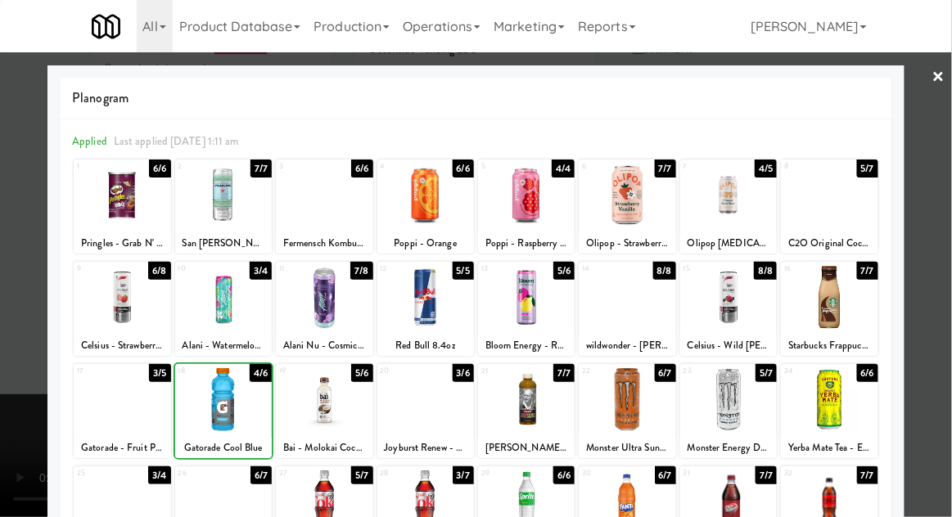
click at [949, 242] on div at bounding box center [476, 258] width 952 height 517
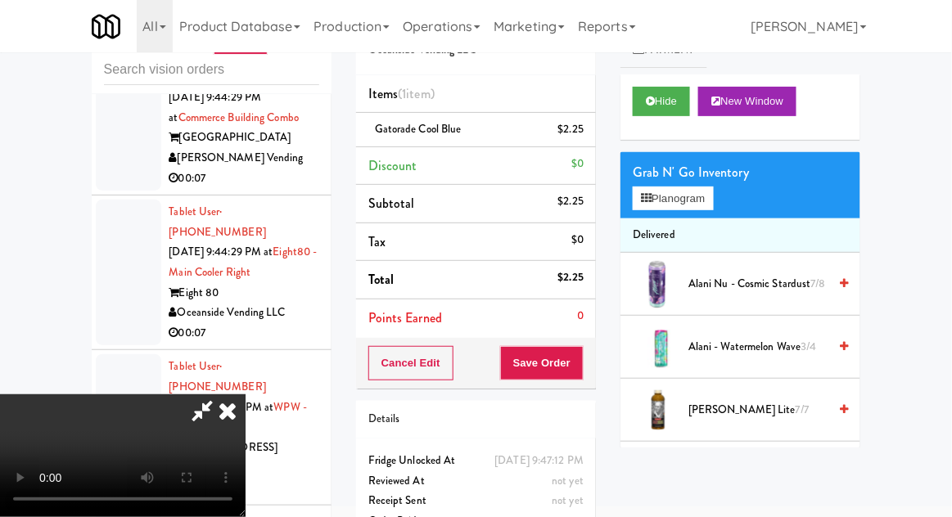
scroll to position [60, 0]
click at [580, 371] on button "Save Order" at bounding box center [541, 363] width 83 height 34
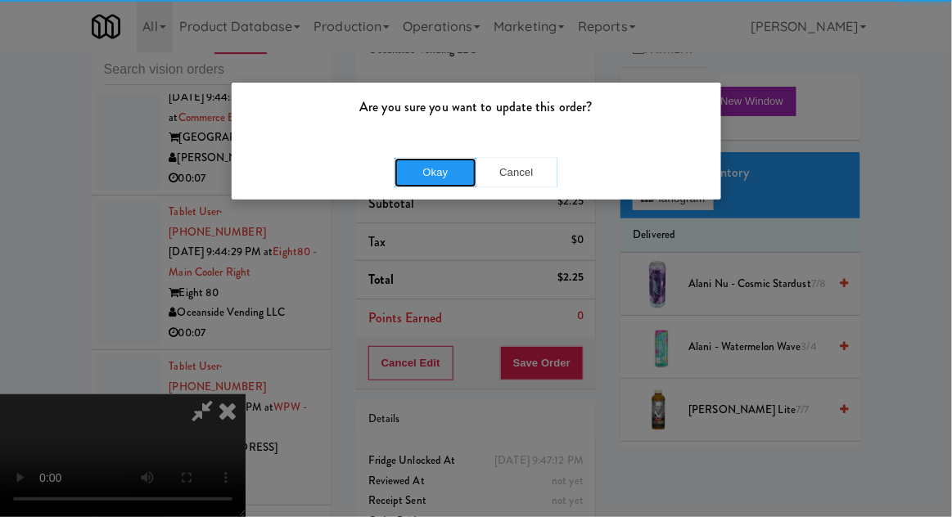
click at [417, 178] on button "Okay" at bounding box center [435, 172] width 82 height 29
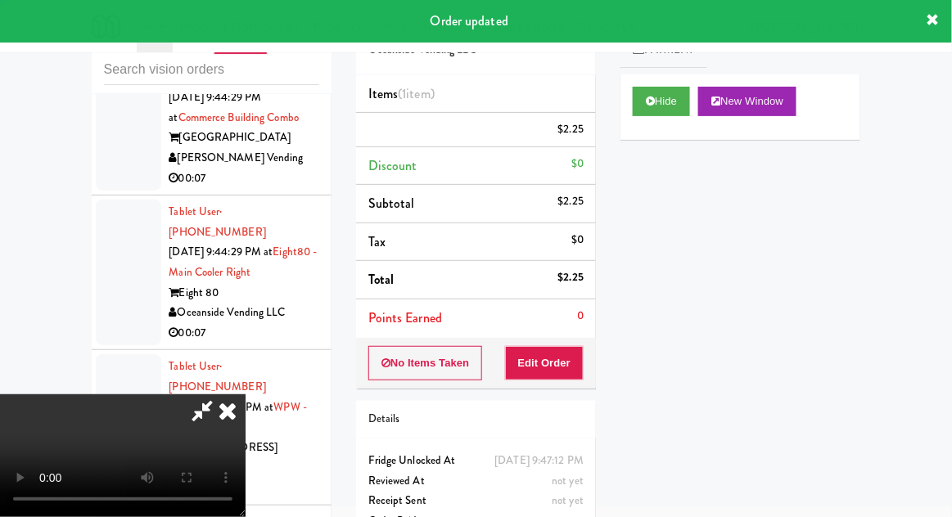
scroll to position [0, 0]
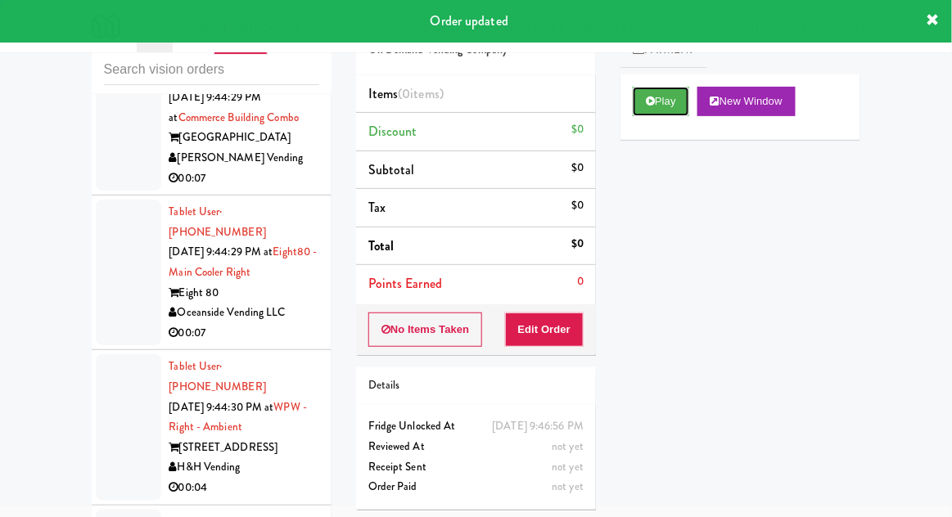
click at [664, 100] on button "Play" at bounding box center [661, 101] width 56 height 29
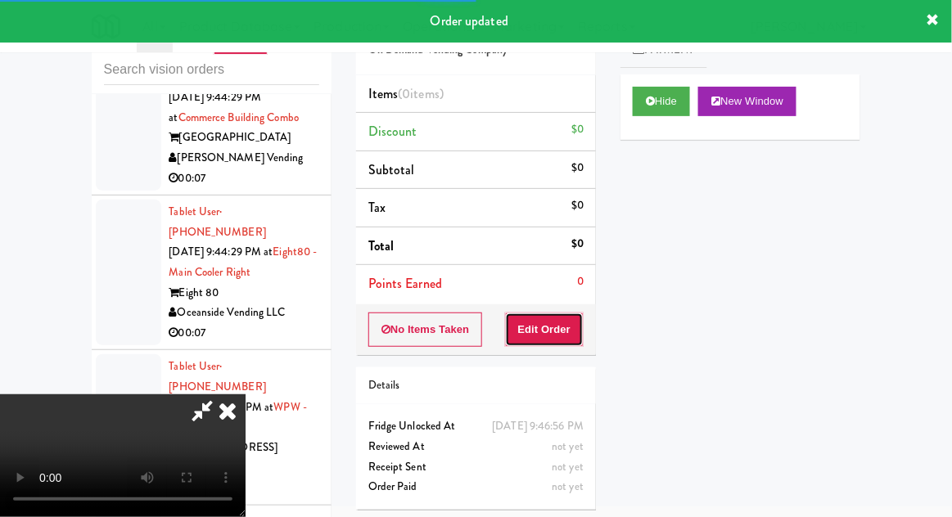
click at [543, 327] on button "Edit Order" at bounding box center [544, 330] width 79 height 34
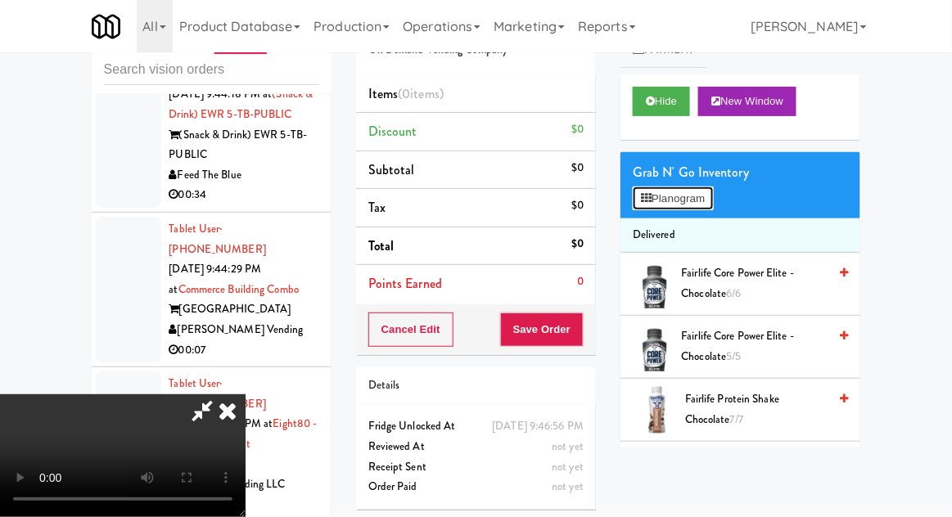
click at [701, 196] on button "Planogram" at bounding box center [673, 199] width 80 height 25
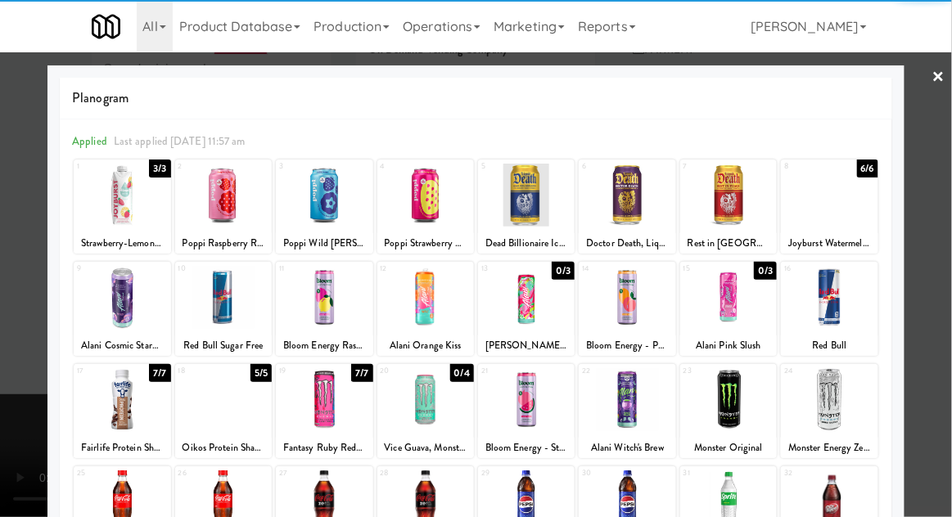
click at [629, 394] on div at bounding box center [627, 399] width 97 height 63
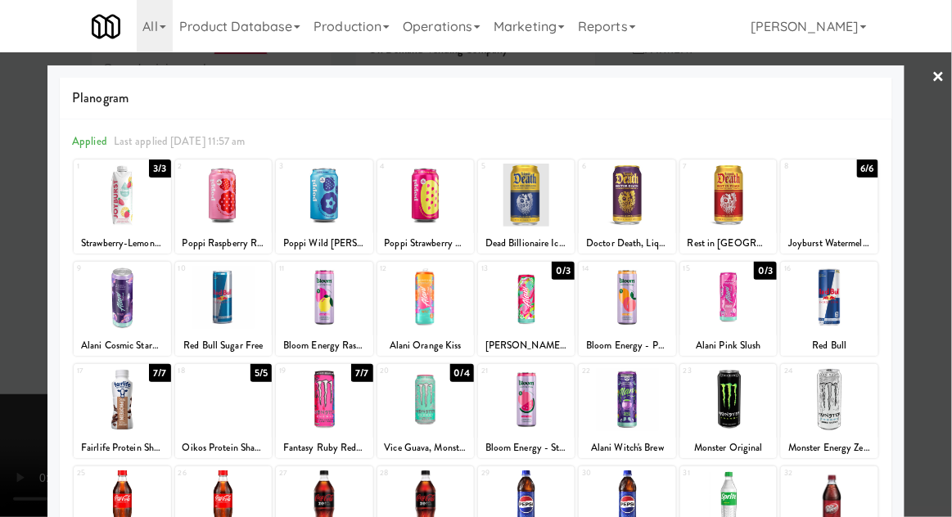
click at [946, 238] on div at bounding box center [476, 258] width 952 height 517
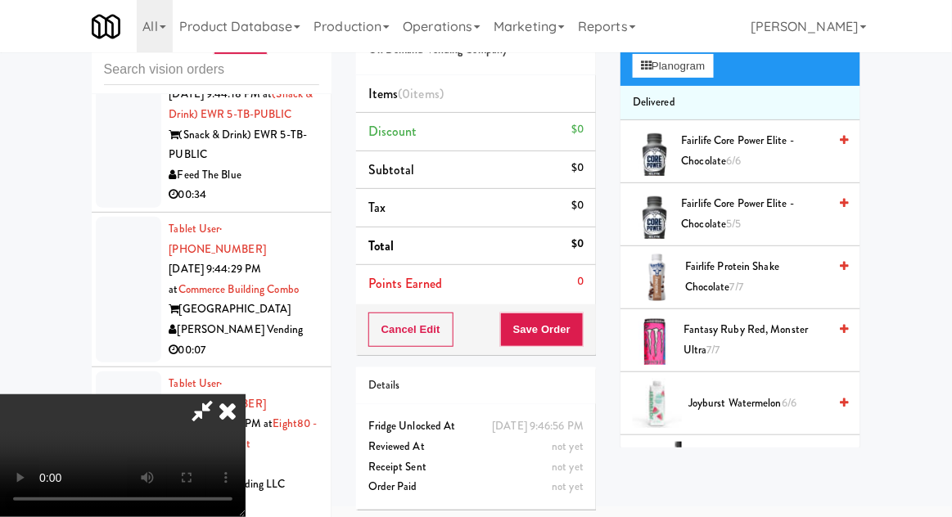
scroll to position [355, 0]
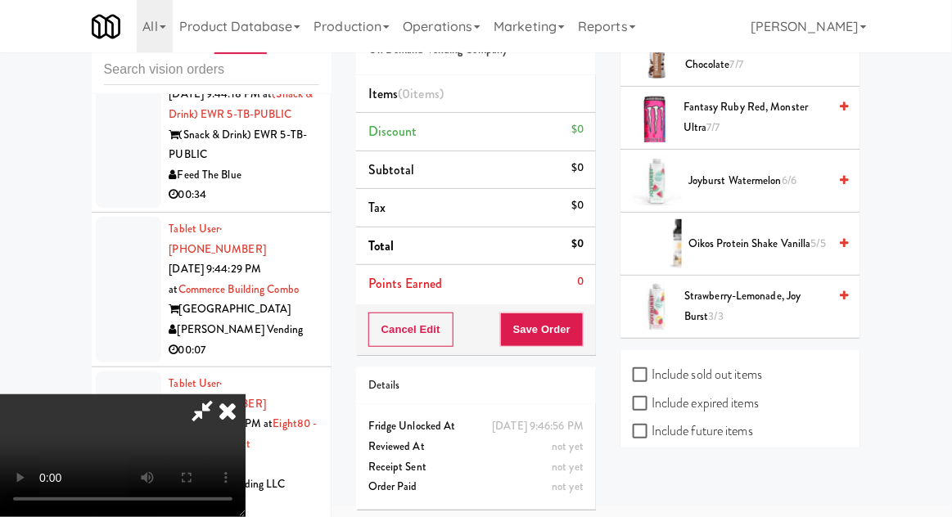
click at [759, 485] on label "Include previous static inventory" at bounding box center [724, 488] width 183 height 25
click at [651, 485] on input "Include previous static inventory" at bounding box center [642, 488] width 19 height 13
checkbox input "true"
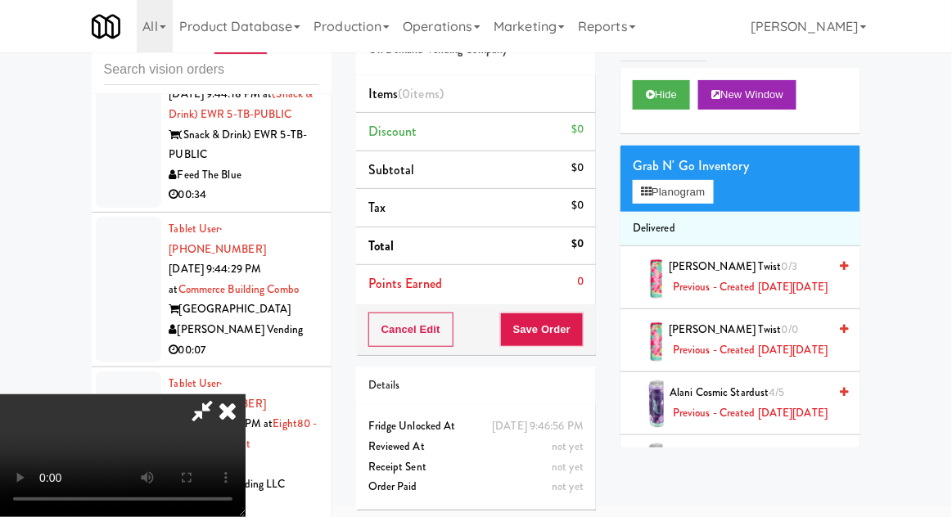
scroll to position [0, 0]
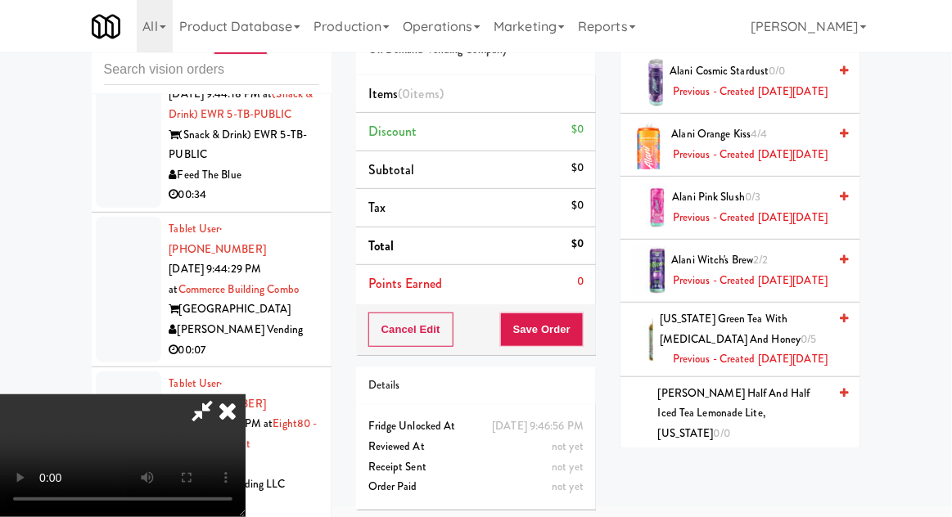
click at [757, 268] on span "2/2" at bounding box center [760, 260] width 15 height 16
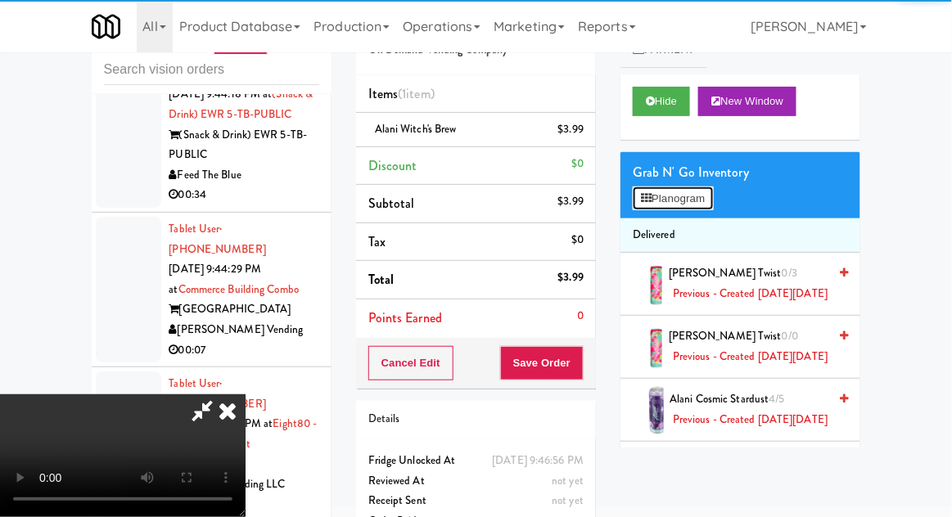
click at [713, 205] on button "Planogram" at bounding box center [673, 199] width 80 height 25
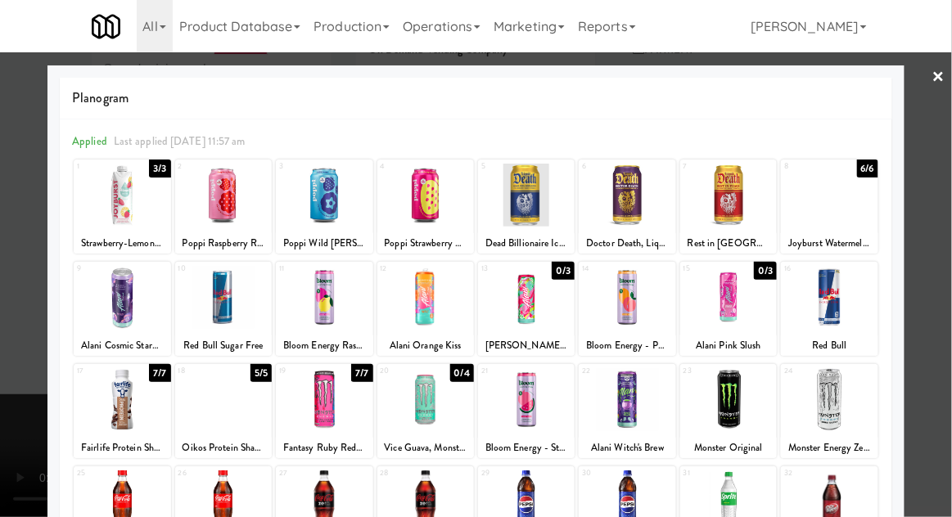
click at [946, 280] on div at bounding box center [476, 258] width 952 height 517
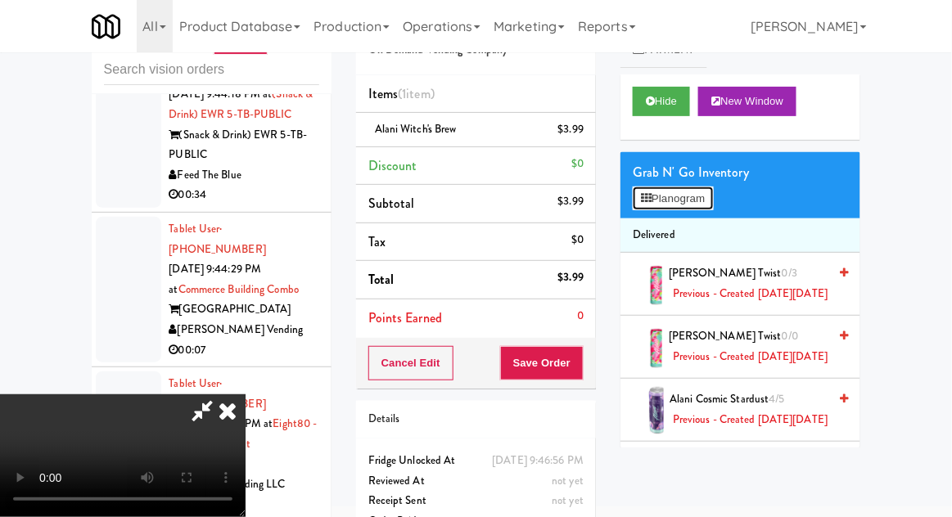
click at [705, 191] on button "Planogram" at bounding box center [673, 199] width 80 height 25
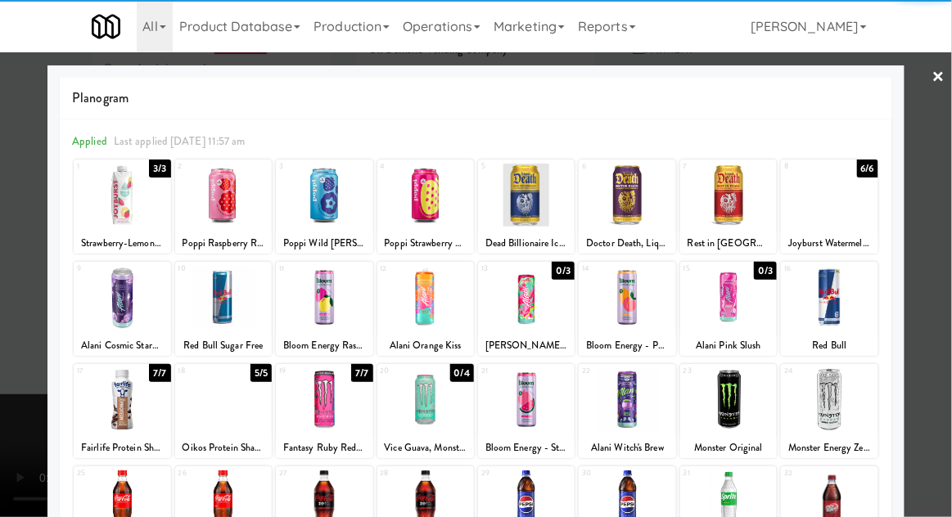
click at [54, 460] on div "Planogram Applied Last applied [DATE] 11:57 am 1 3/3 Strawberry-Lemonade, Joy b…" at bounding box center [475, 434] width 857 height 738
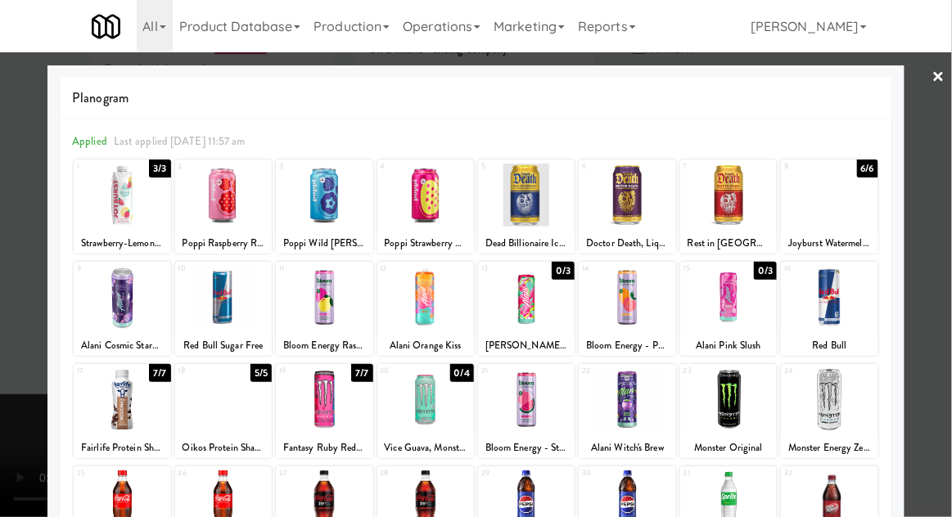
click at [41, 471] on div at bounding box center [476, 258] width 952 height 517
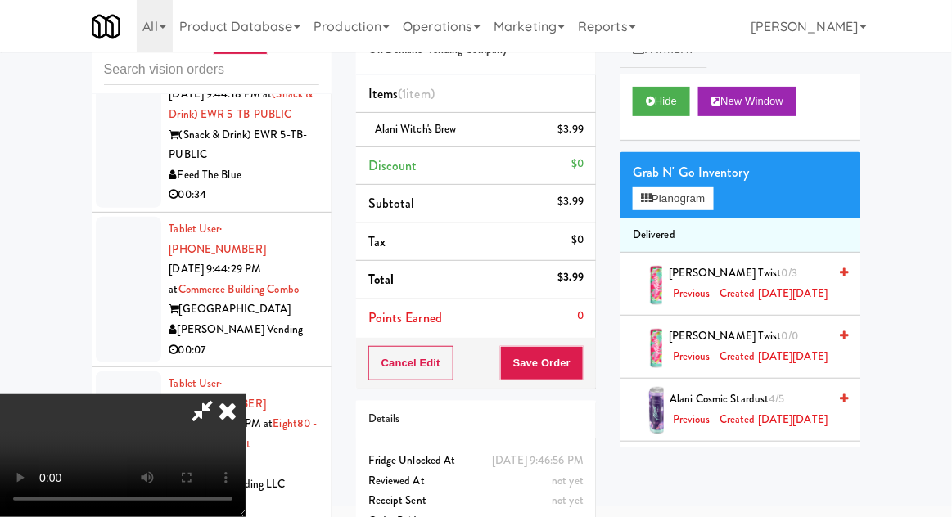
scroll to position [60, 0]
click at [583, 373] on button "Save Order" at bounding box center [541, 363] width 83 height 34
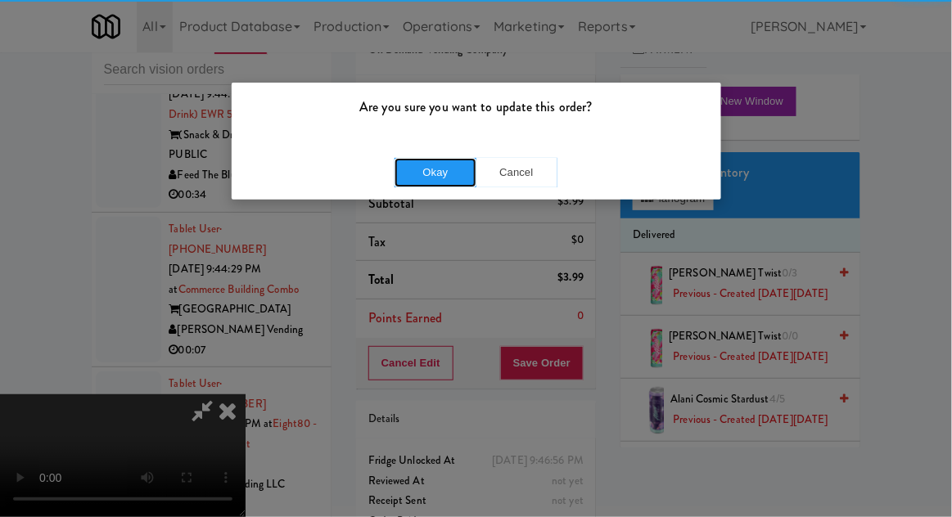
click at [424, 178] on button "Okay" at bounding box center [435, 172] width 82 height 29
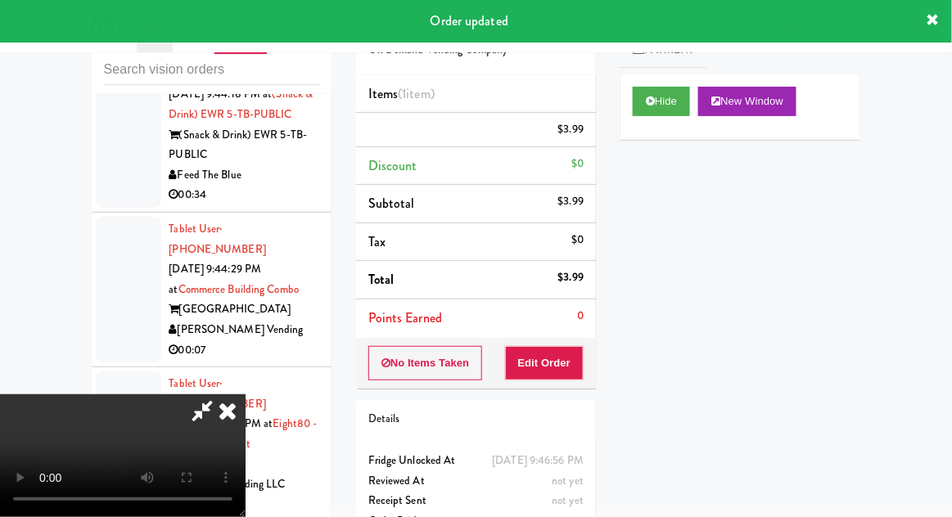
scroll to position [0, 0]
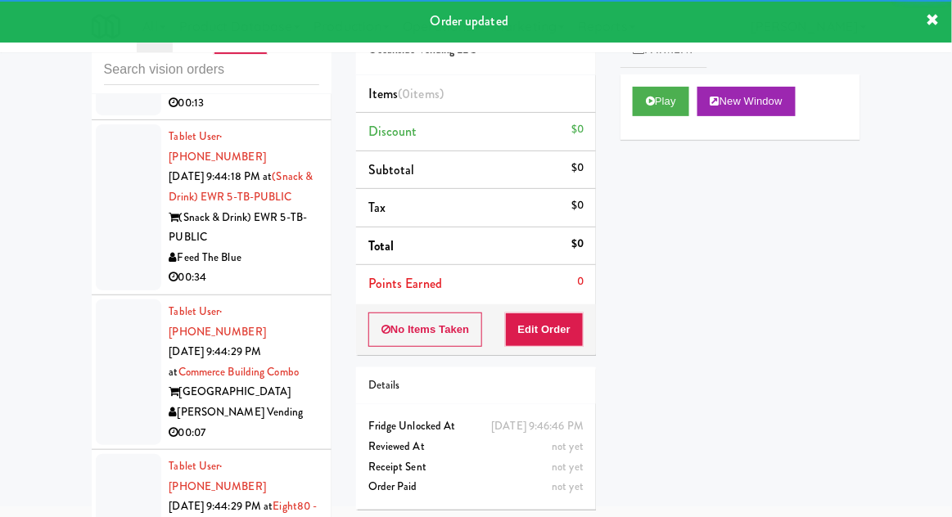
scroll to position [4274, 0]
click at [638, 104] on button "Play" at bounding box center [661, 101] width 56 height 29
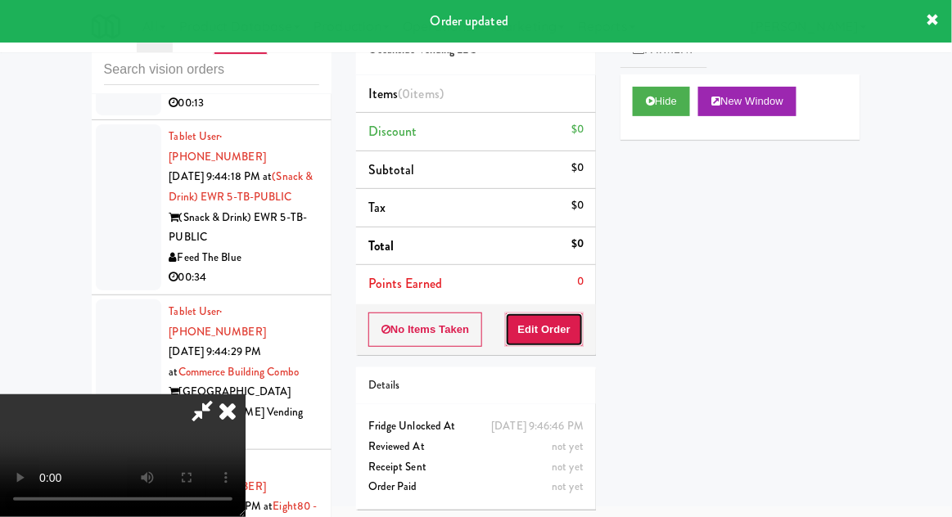
click at [550, 326] on button "Edit Order" at bounding box center [544, 330] width 79 height 34
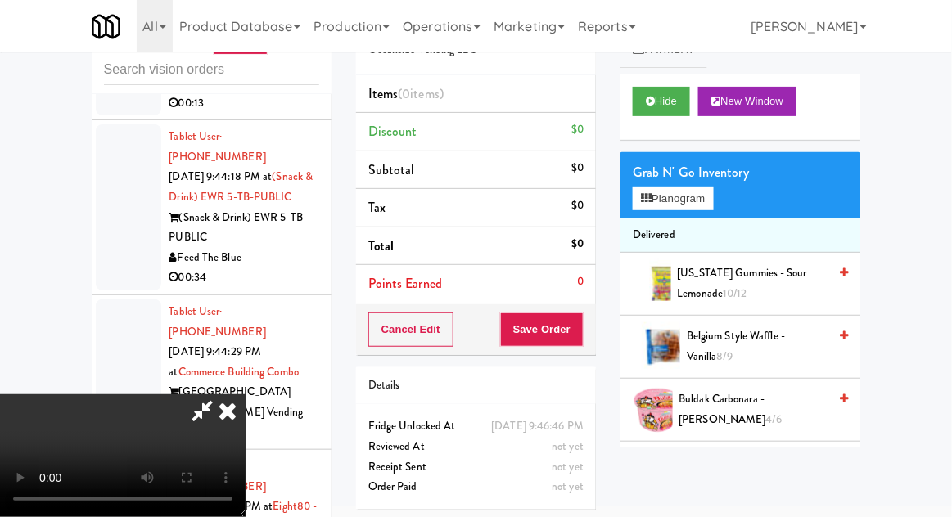
scroll to position [0, 0]
click at [713, 189] on button "Planogram" at bounding box center [673, 199] width 80 height 25
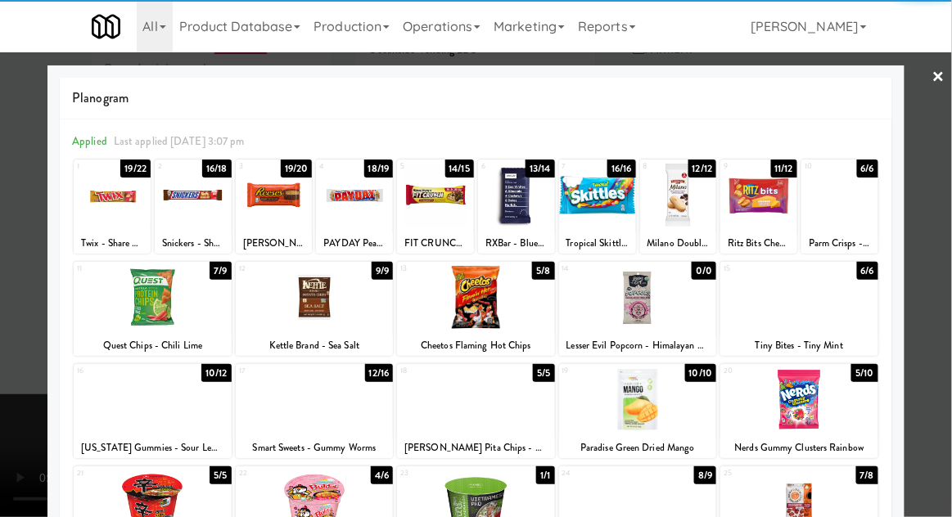
click at [277, 223] on div at bounding box center [274, 195] width 77 height 63
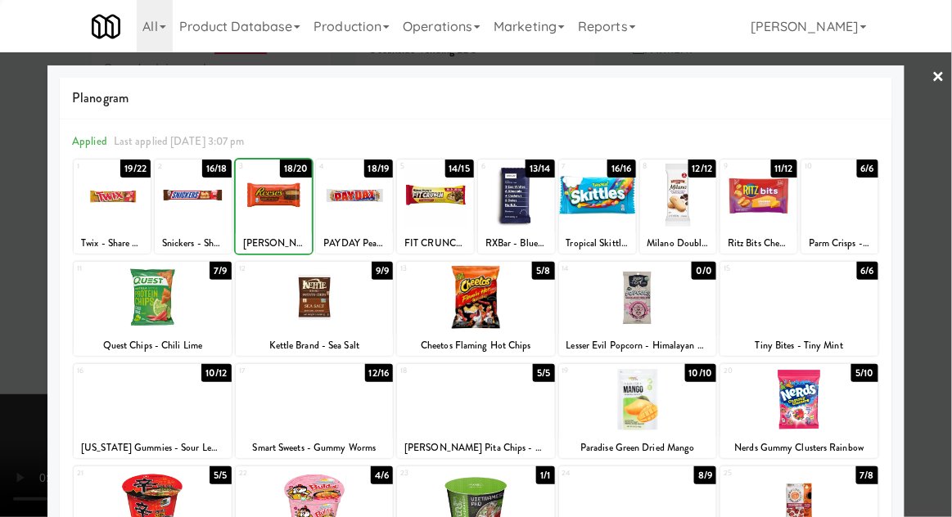
click at [949, 247] on div at bounding box center [476, 258] width 952 height 517
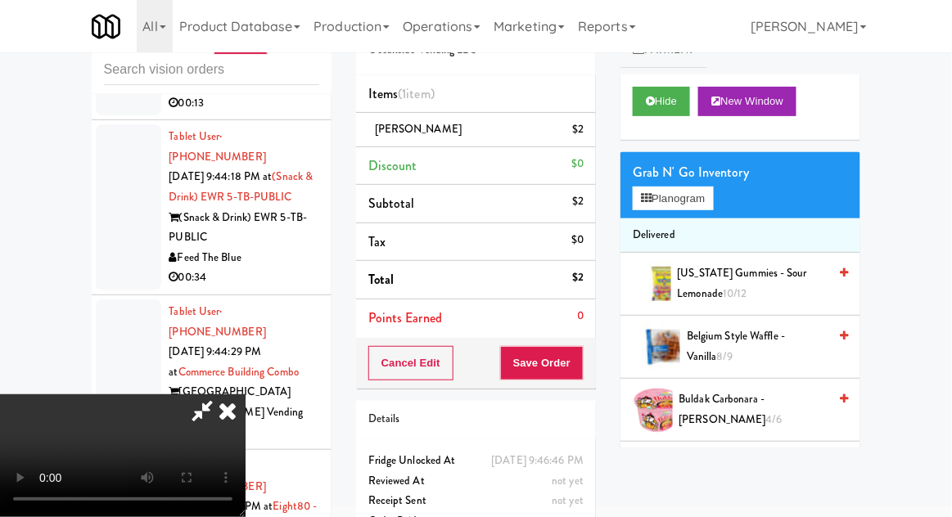
scroll to position [60, 0]
click at [580, 366] on button "Save Order" at bounding box center [541, 363] width 83 height 34
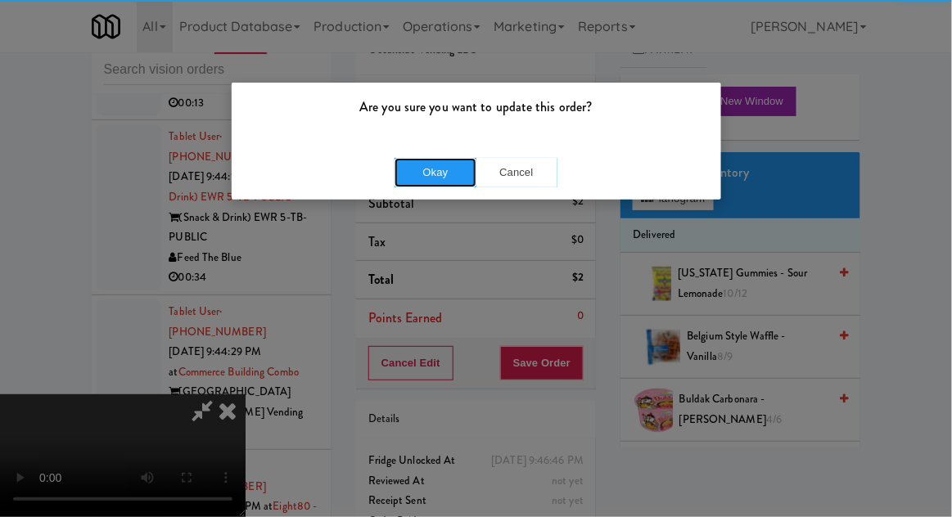
click at [431, 164] on button "Okay" at bounding box center [435, 172] width 82 height 29
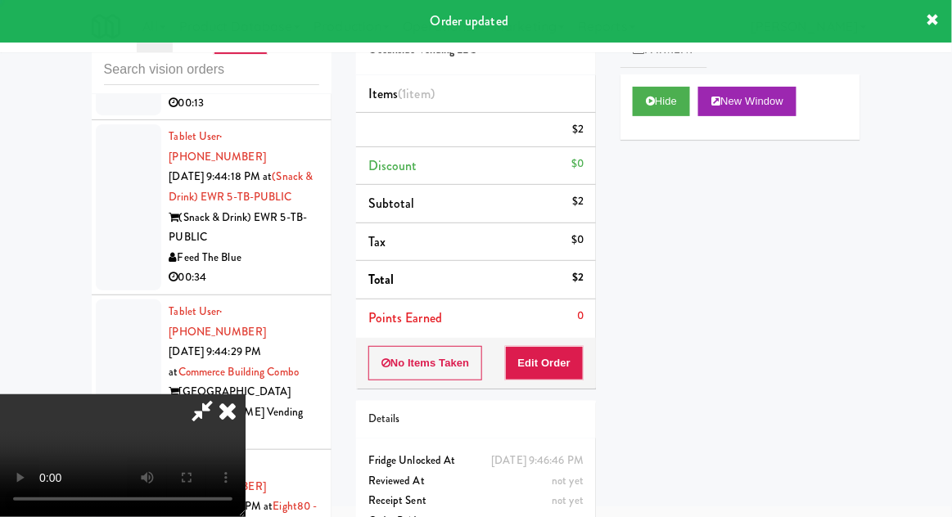
scroll to position [0, 0]
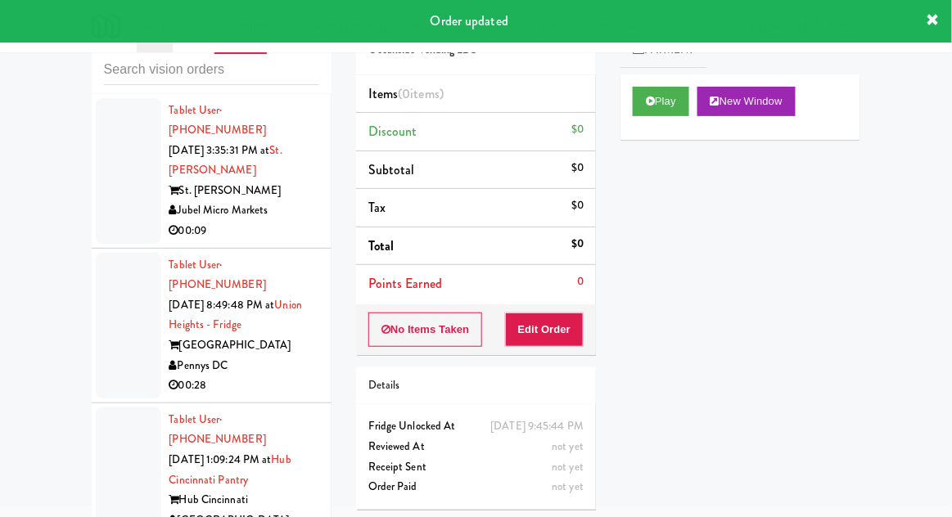
click at [109, 304] on div at bounding box center [128, 326] width 65 height 146
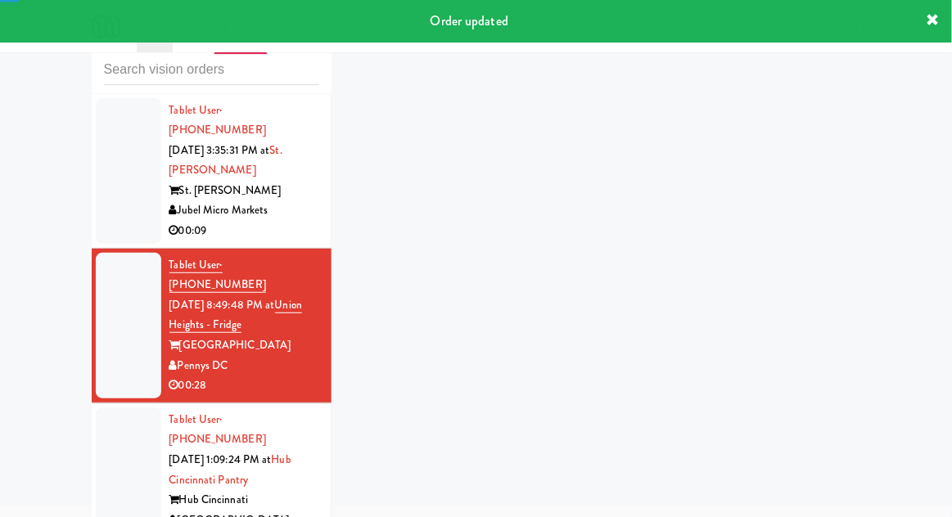
click at [109, 447] on div at bounding box center [128, 481] width 65 height 146
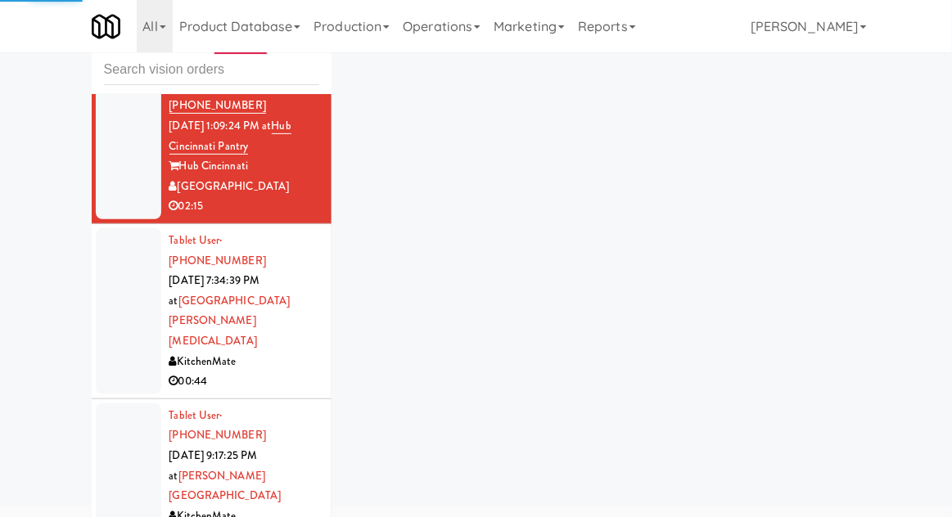
click at [113, 228] on div at bounding box center [128, 311] width 65 height 166
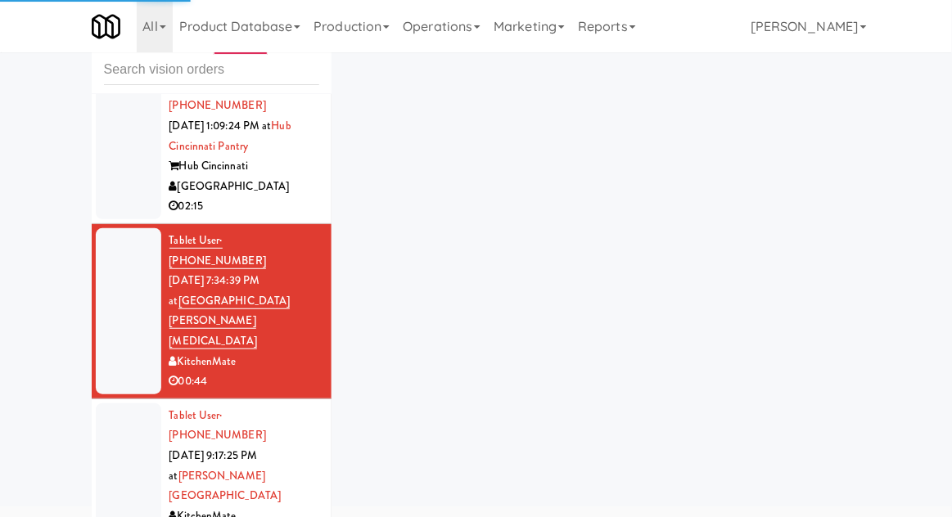
click at [119, 403] on div at bounding box center [128, 476] width 65 height 146
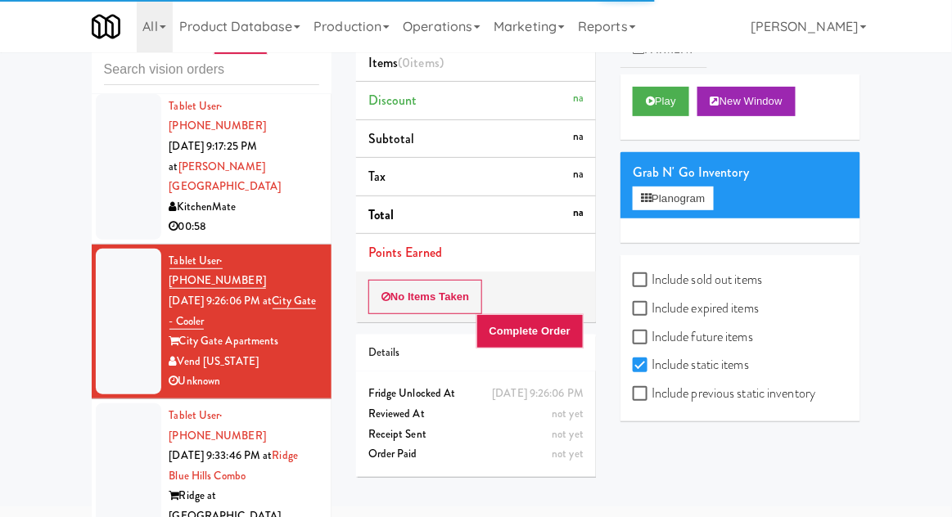
scroll to position [646, 0]
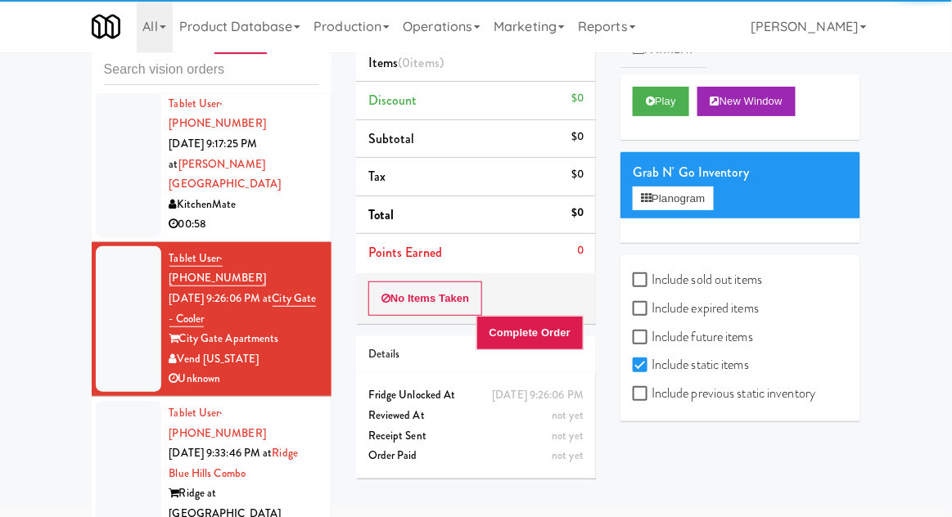
click at [117, 401] on div at bounding box center [128, 484] width 65 height 166
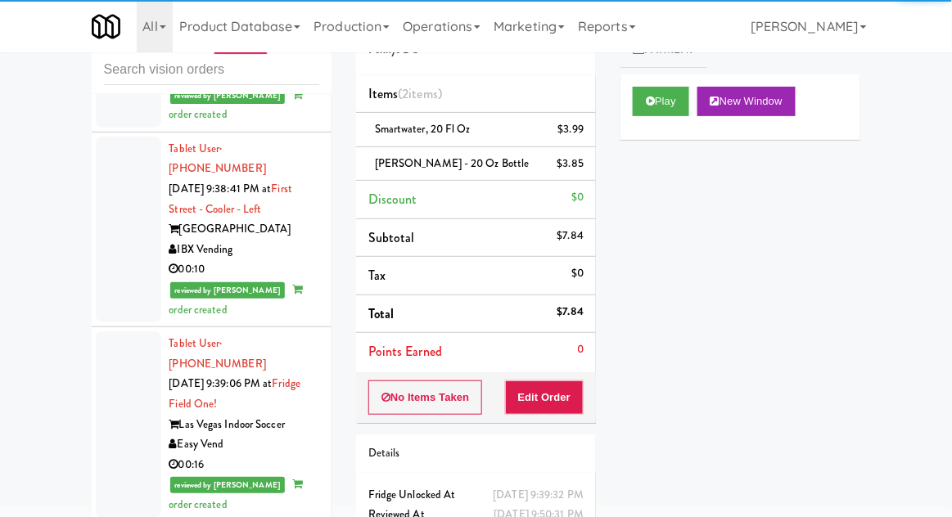
scroll to position [2129, 0]
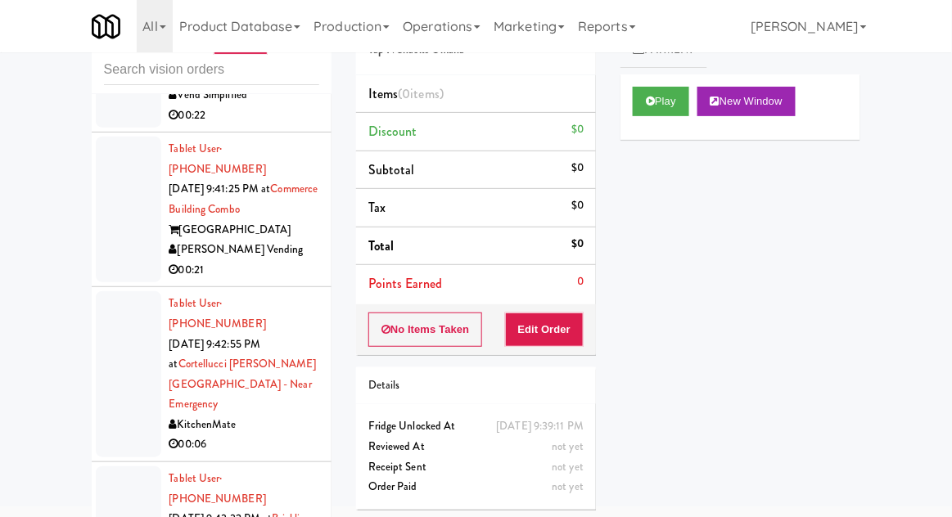
scroll to position [3964, 0]
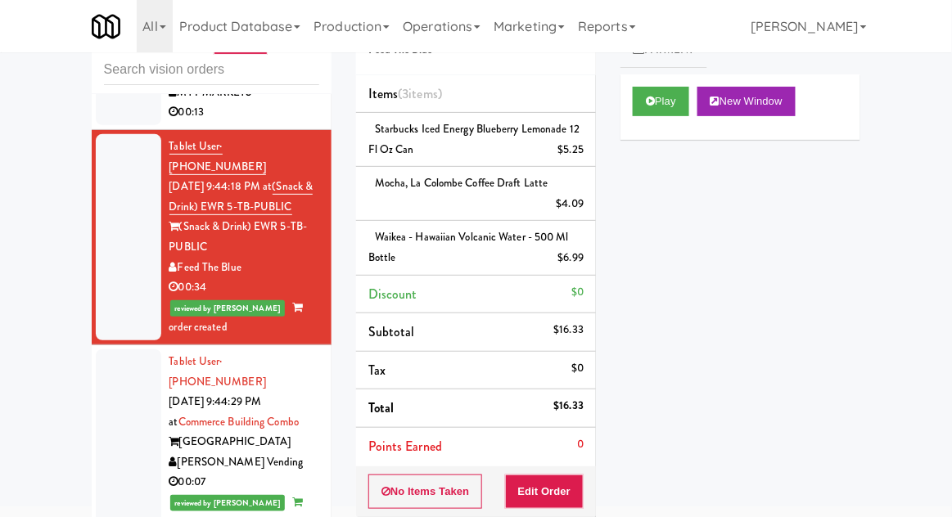
scroll to position [4630, 0]
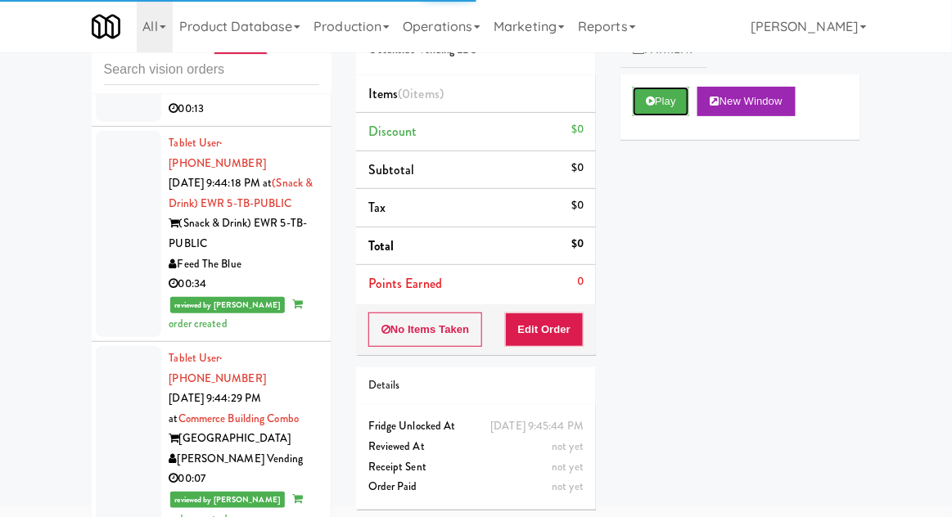
click at [643, 115] on button "Play" at bounding box center [661, 101] width 56 height 29
click at [547, 331] on button "Edit Order" at bounding box center [544, 330] width 79 height 34
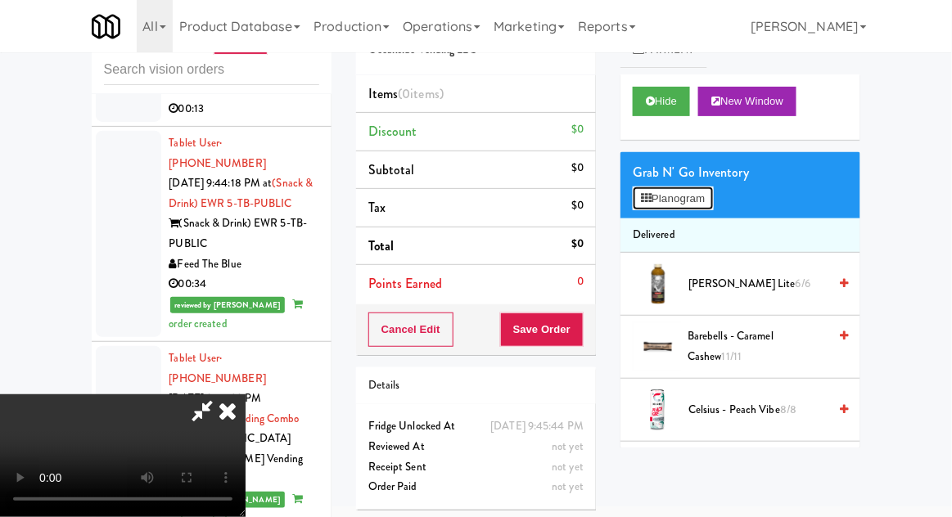
click at [701, 207] on button "Planogram" at bounding box center [673, 199] width 80 height 25
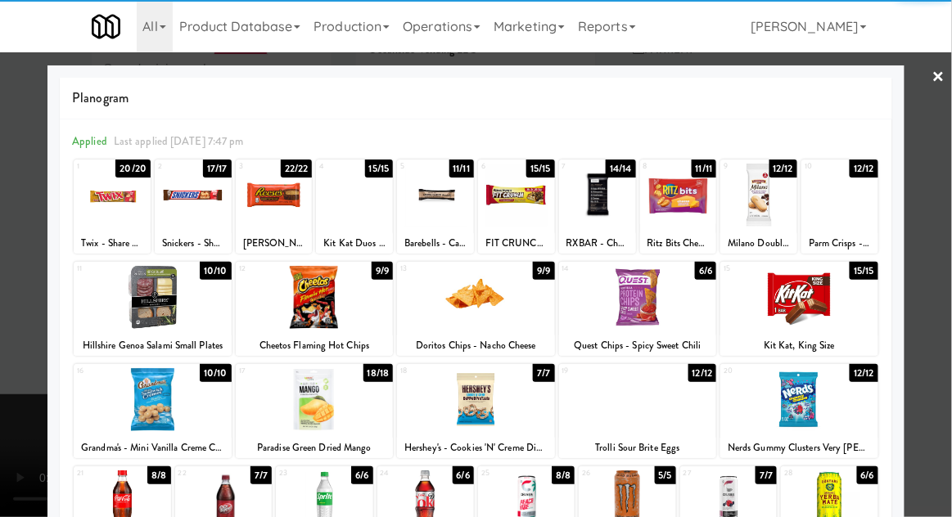
click at [160, 406] on div at bounding box center [153, 399] width 158 height 63
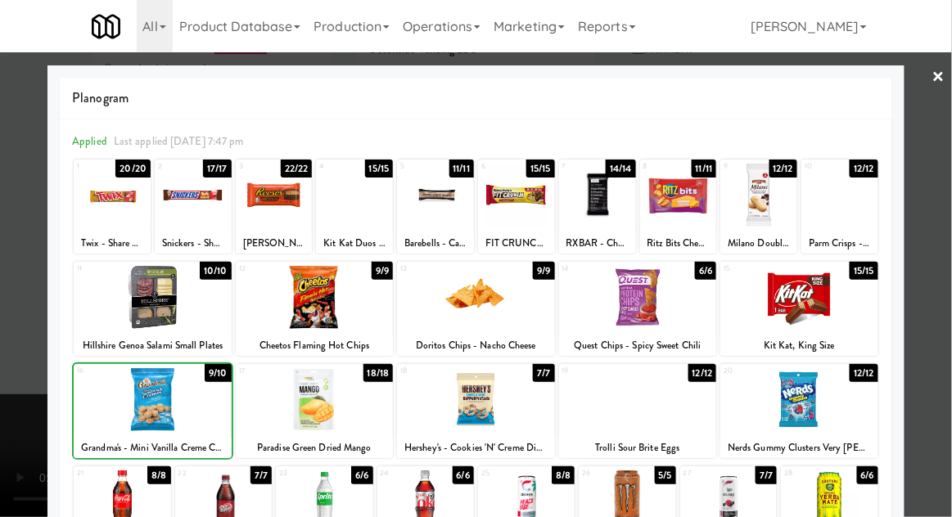
click at [949, 255] on div at bounding box center [476, 258] width 952 height 517
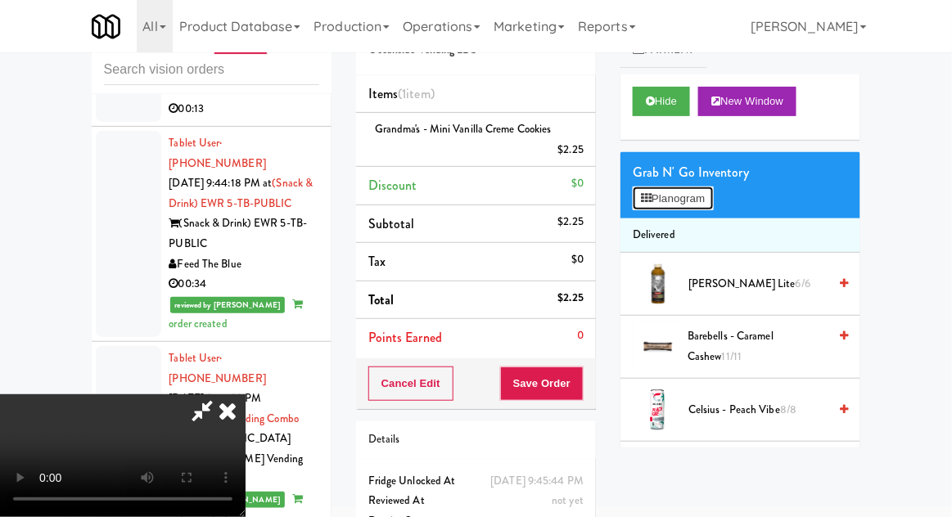
click at [708, 198] on button "Planogram" at bounding box center [673, 199] width 80 height 25
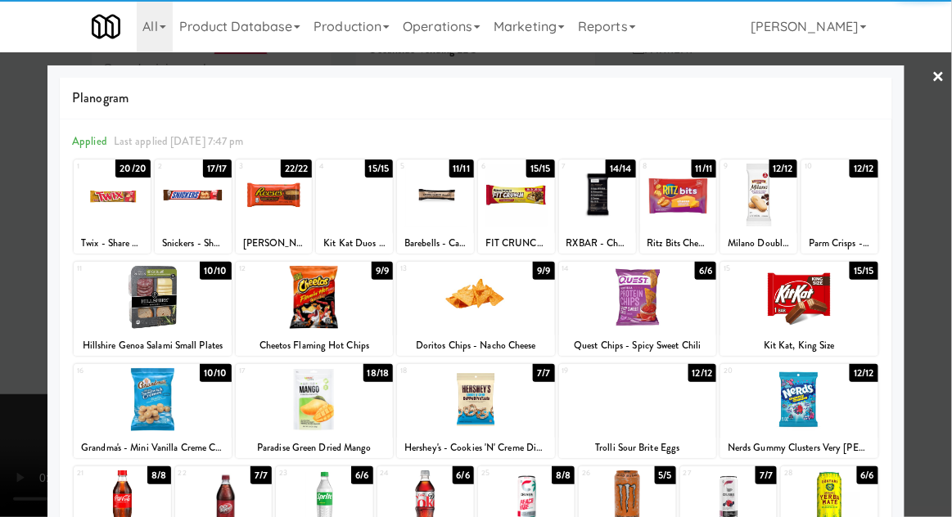
click at [835, 299] on div at bounding box center [799, 297] width 158 height 63
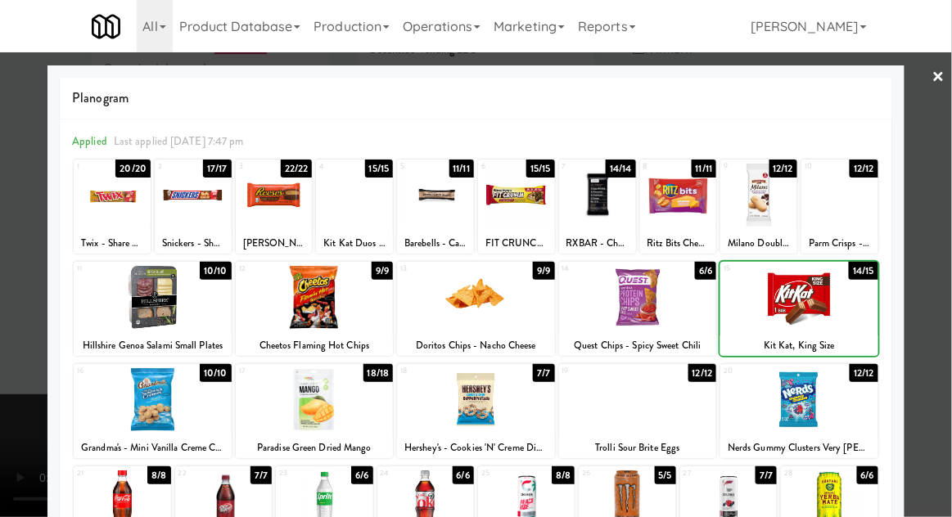
click at [945, 293] on div at bounding box center [476, 258] width 952 height 517
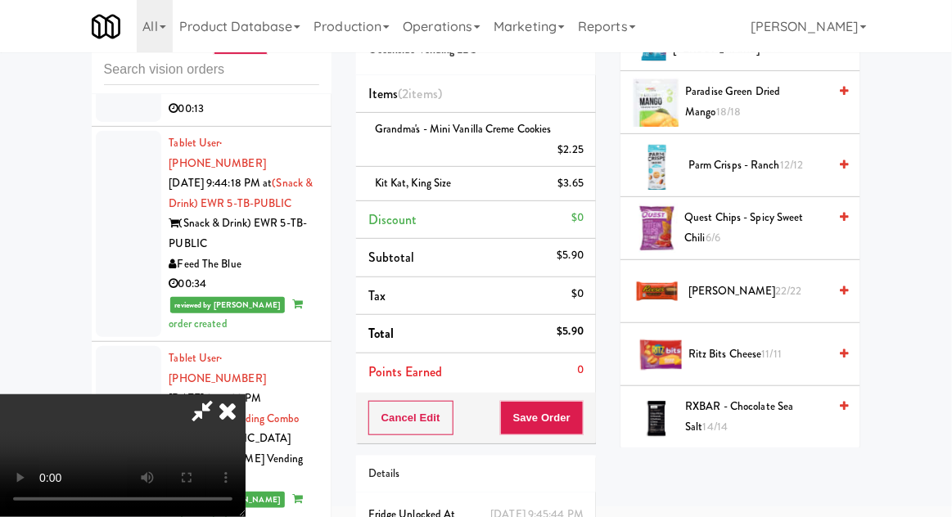
scroll to position [1504, 0]
click at [782, 282] on span "[PERSON_NAME] 22/22" at bounding box center [757, 292] width 139 height 20
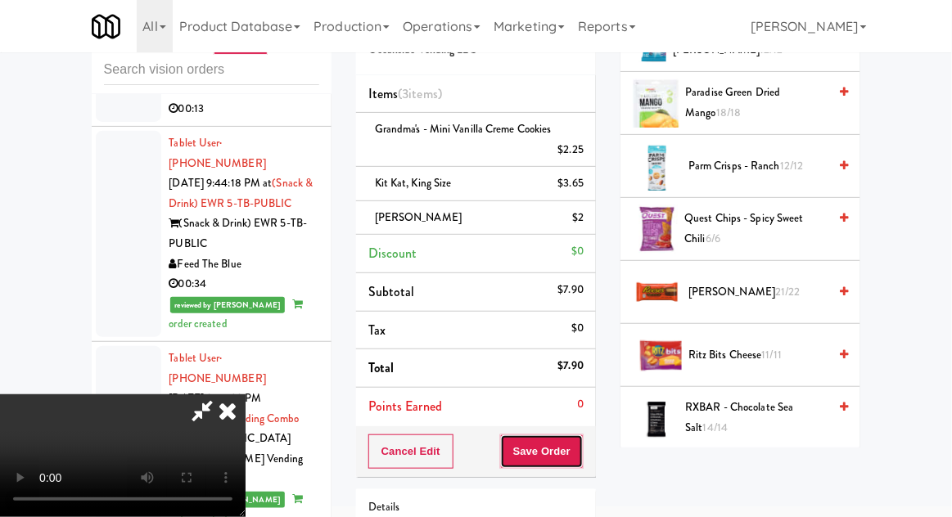
click at [583, 446] on button "Save Order" at bounding box center [541, 452] width 83 height 34
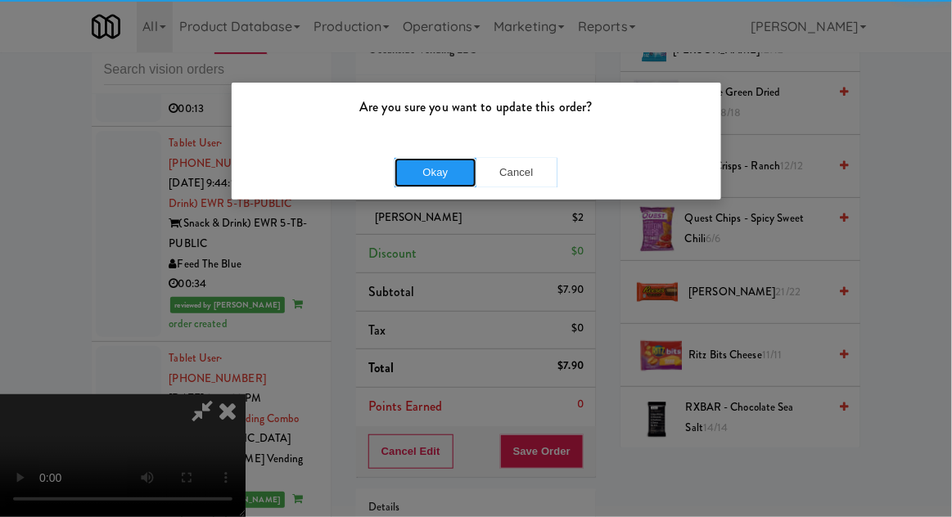
click at [449, 174] on button "Okay" at bounding box center [435, 172] width 82 height 29
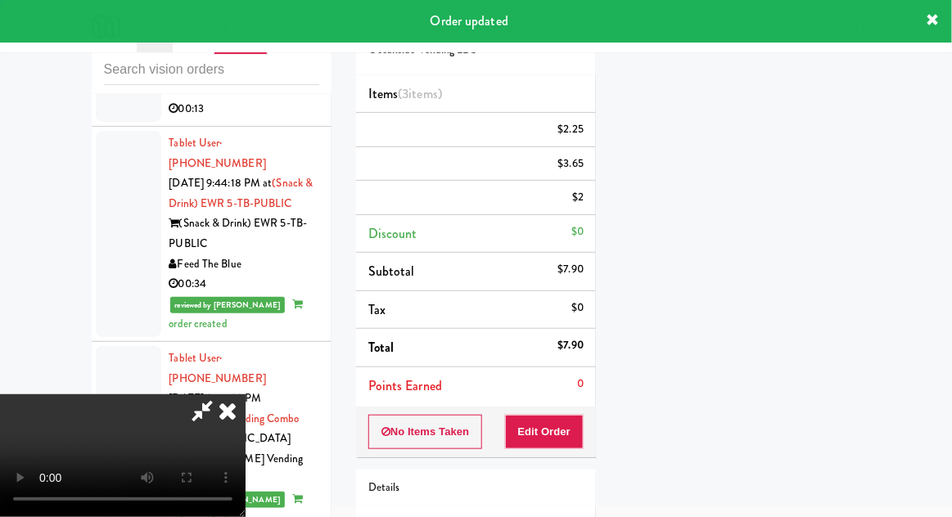
scroll to position [161, 0]
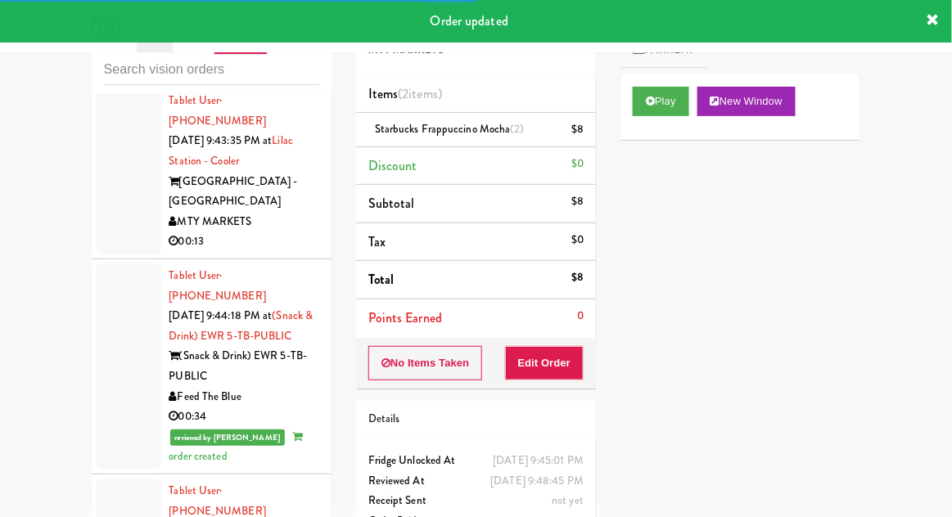
scroll to position [4500, 0]
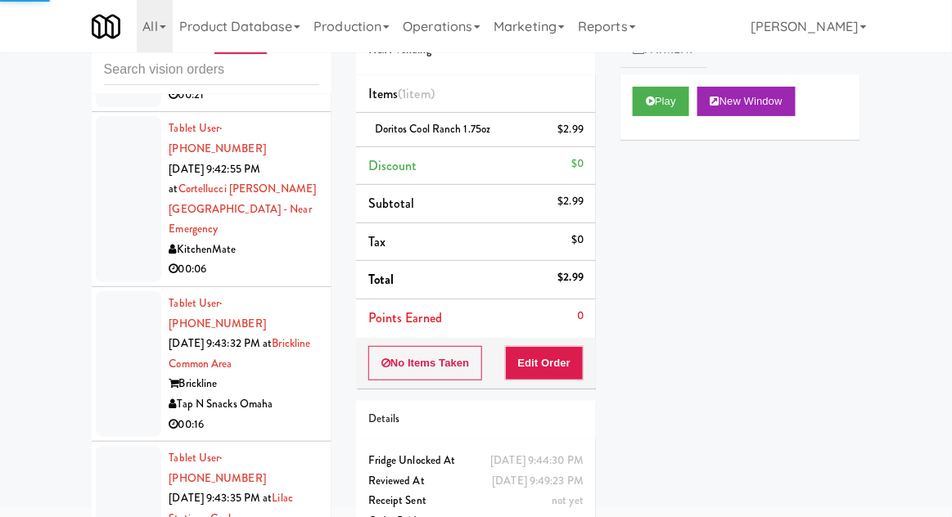
scroll to position [4113, 0]
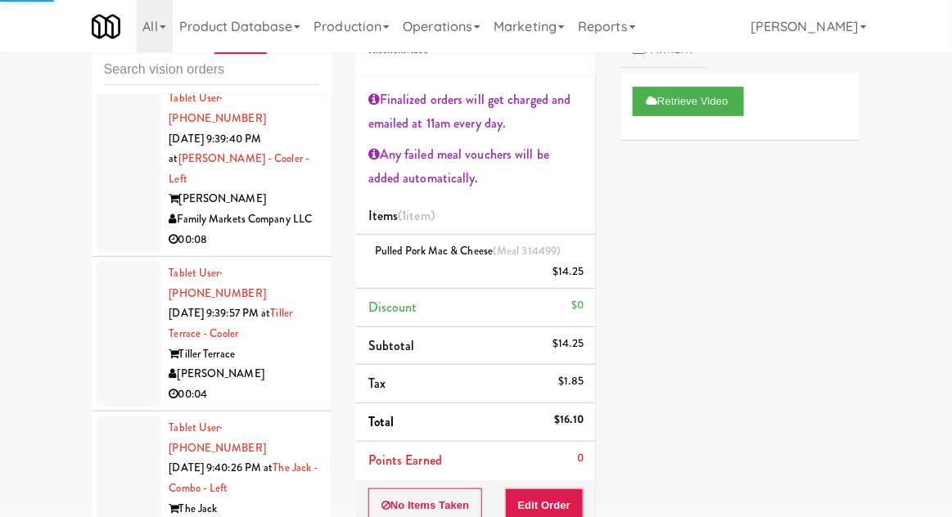
scroll to position [3234, 0]
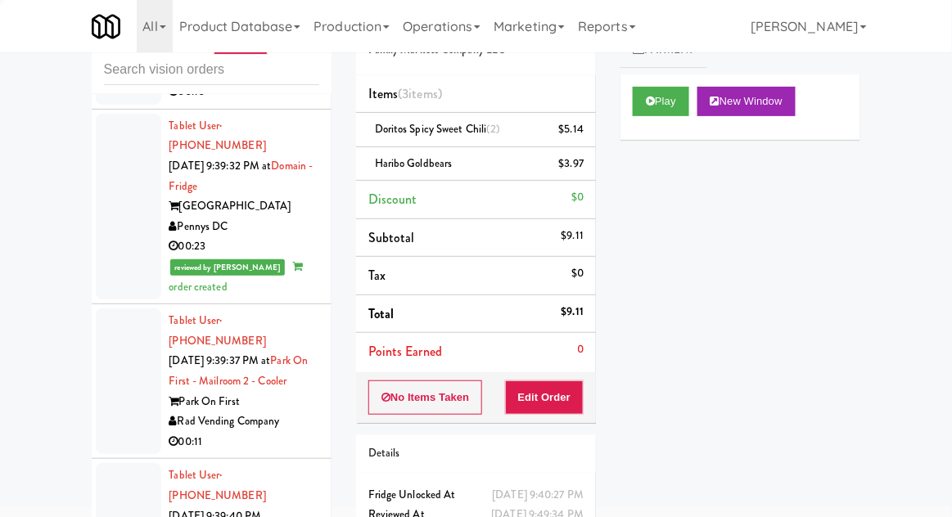
scroll to position [2858, 0]
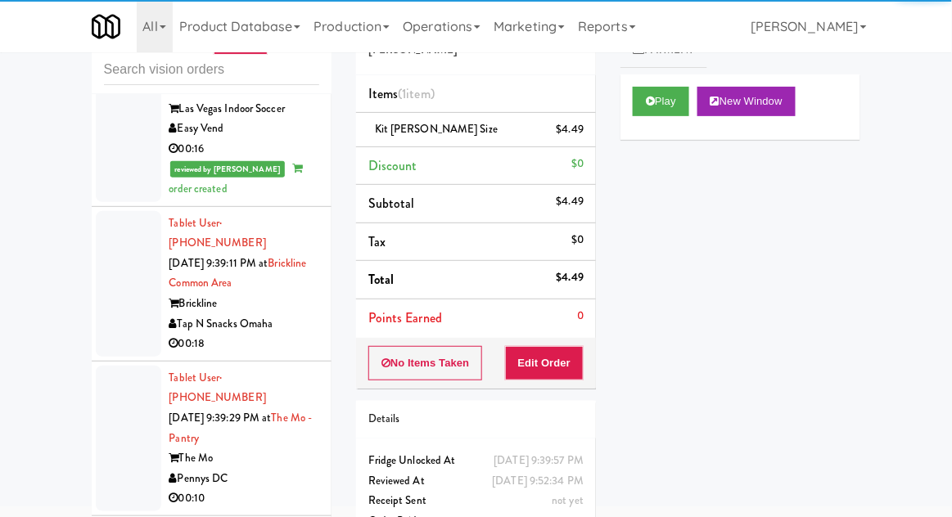
scroll to position [2458, 0]
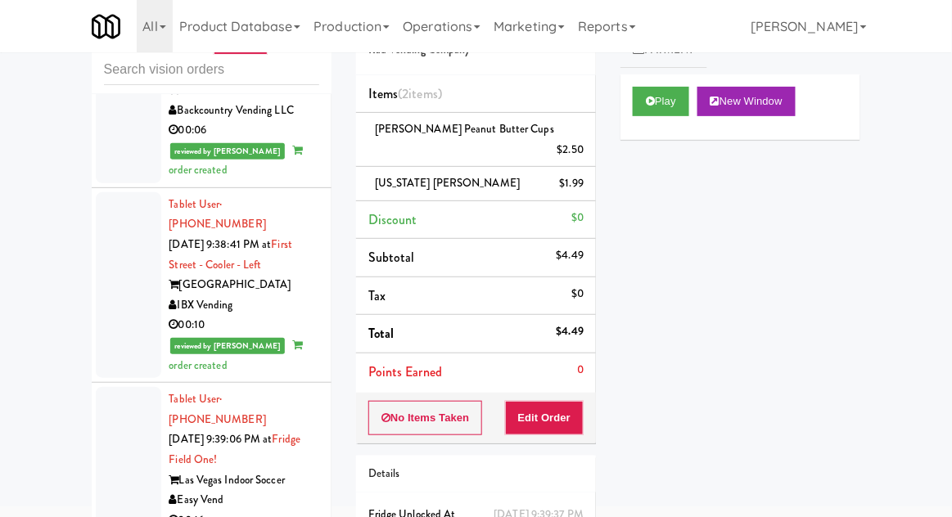
scroll to position [2086, 0]
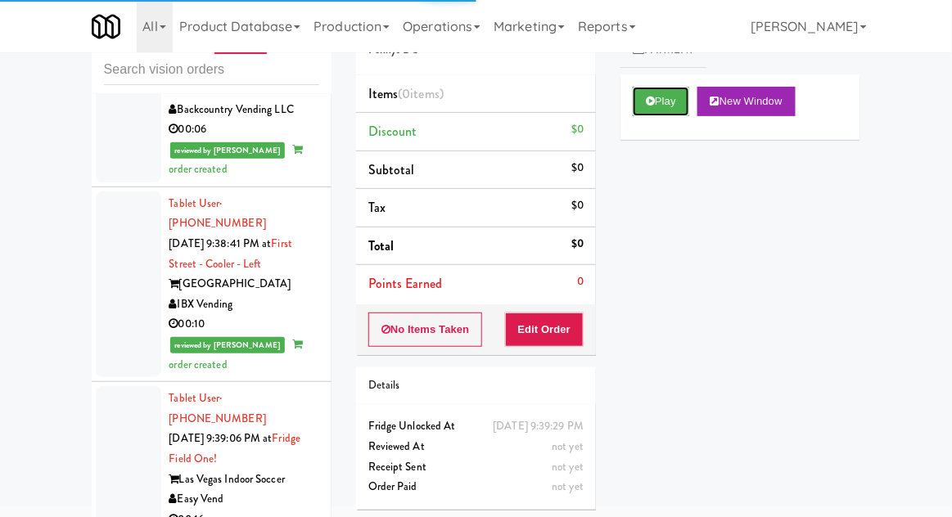
click at [649, 109] on button "Play" at bounding box center [661, 101] width 56 height 29
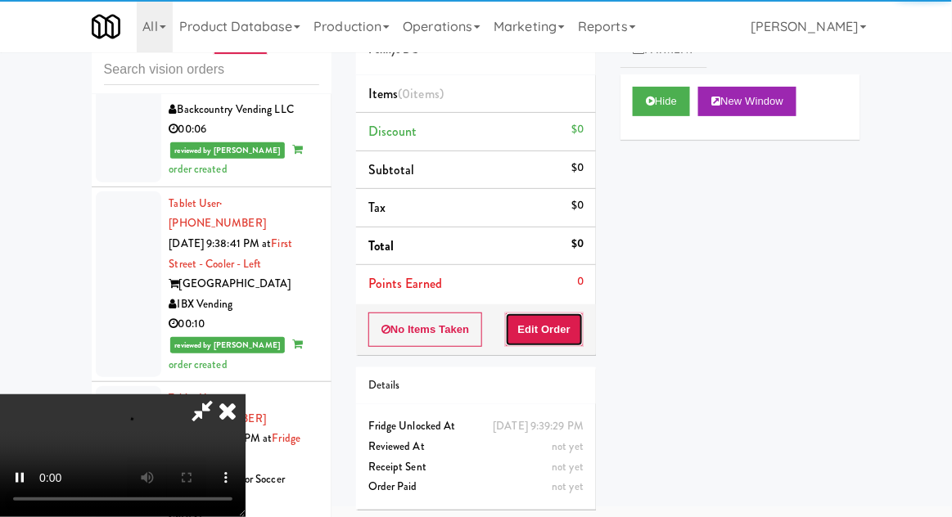
click at [557, 322] on button "Edit Order" at bounding box center [544, 330] width 79 height 34
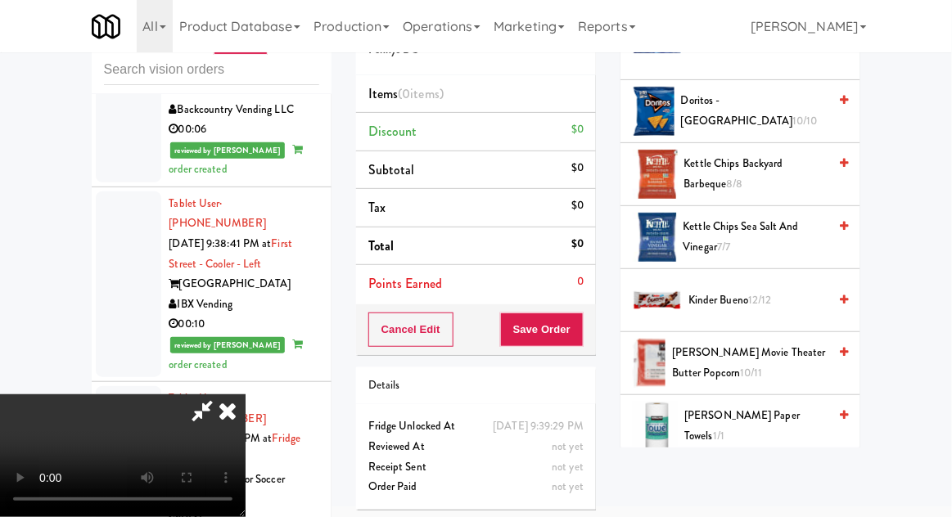
scroll to position [425, 0]
click at [774, 294] on span "Kinder Bueno 12/12" at bounding box center [757, 301] width 139 height 20
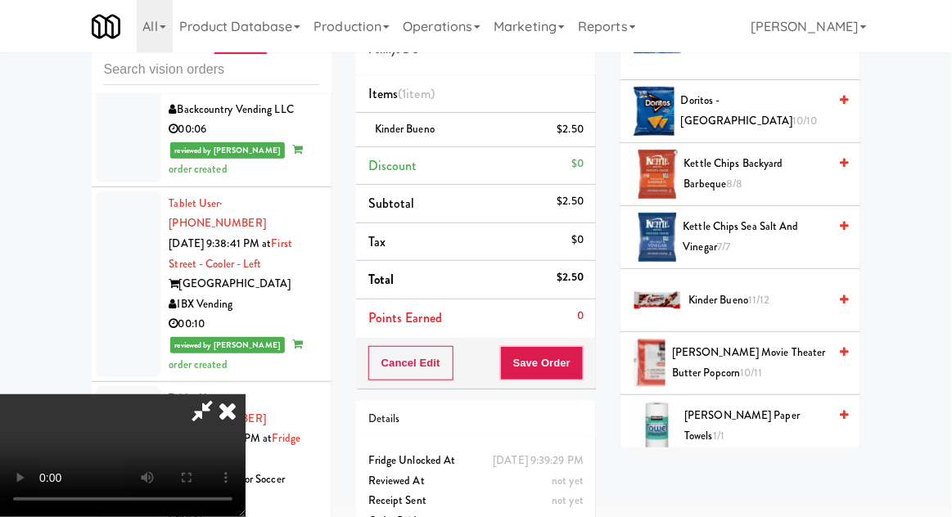
click at [764, 301] on span "11/12" at bounding box center [759, 300] width 22 height 16
click at [593, 364] on div "Cancel Edit Save Order" at bounding box center [476, 363] width 240 height 51
click at [580, 370] on button "Save Order" at bounding box center [541, 363] width 83 height 34
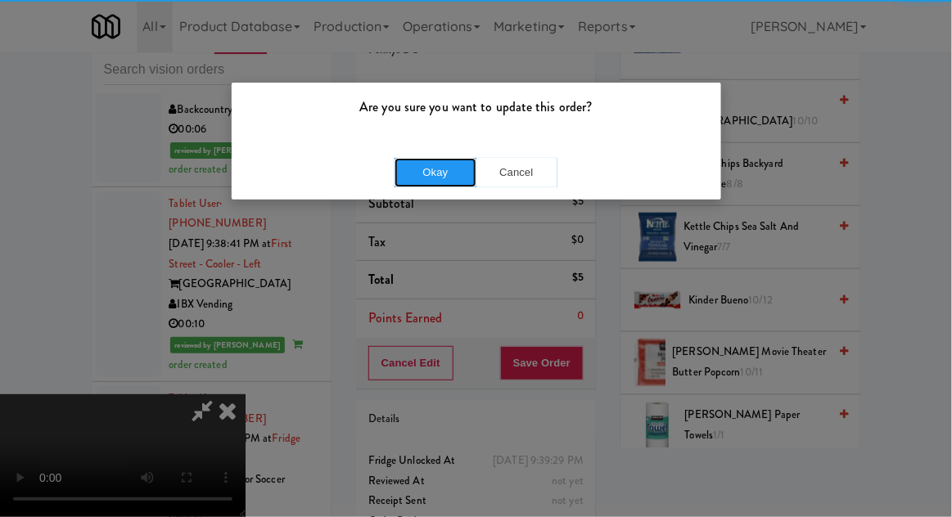
click at [407, 178] on button "Okay" at bounding box center [435, 172] width 82 height 29
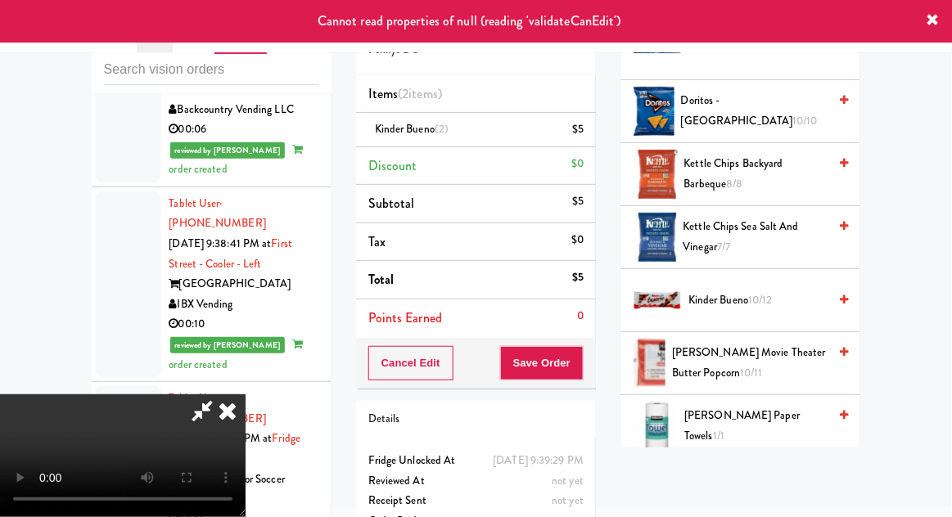
scroll to position [0, 0]
click at [246, 394] on icon at bounding box center [228, 410] width 36 height 33
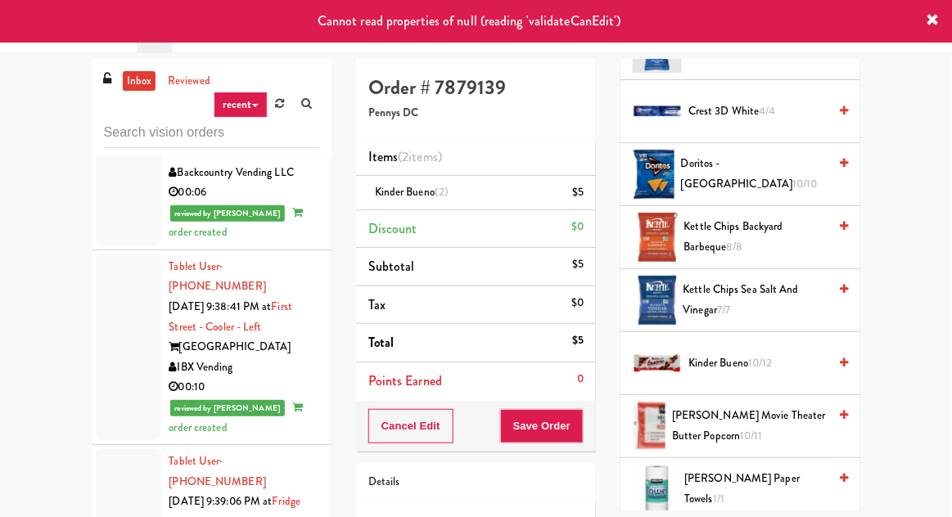
click at [132, 84] on link "inbox" at bounding box center [140, 81] width 34 height 20
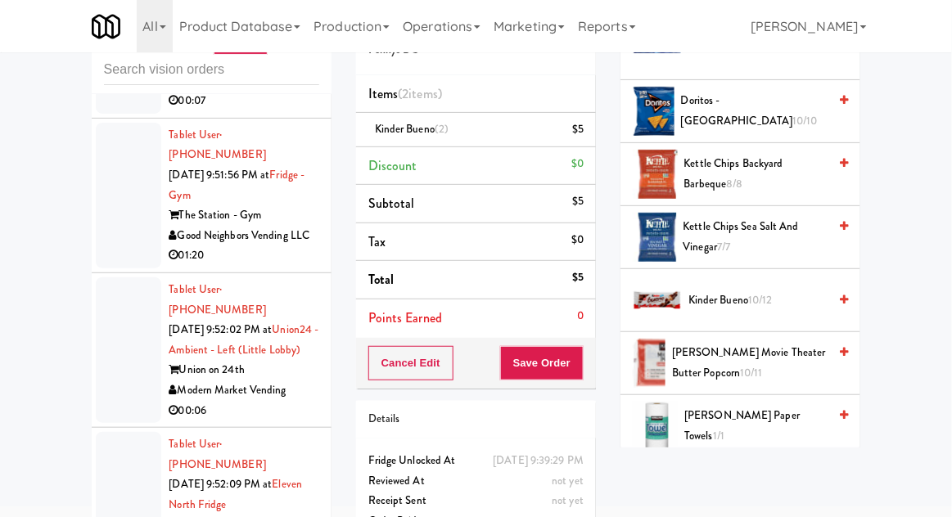
scroll to position [4050, 0]
